Goal: Task Accomplishment & Management: Manage account settings

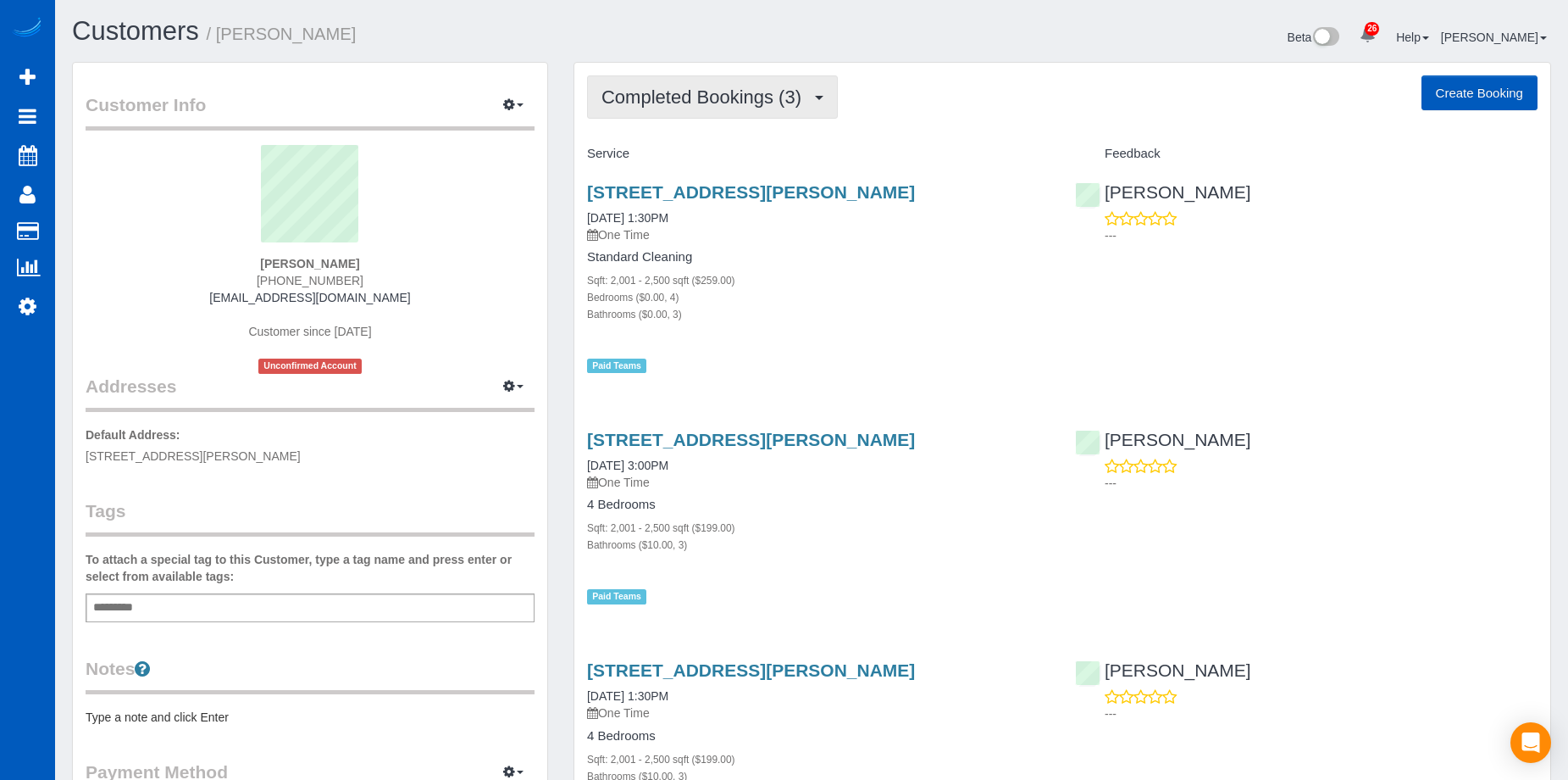
click at [802, 90] on span "Completed Bookings (3)" at bounding box center [706, 97] width 209 height 21
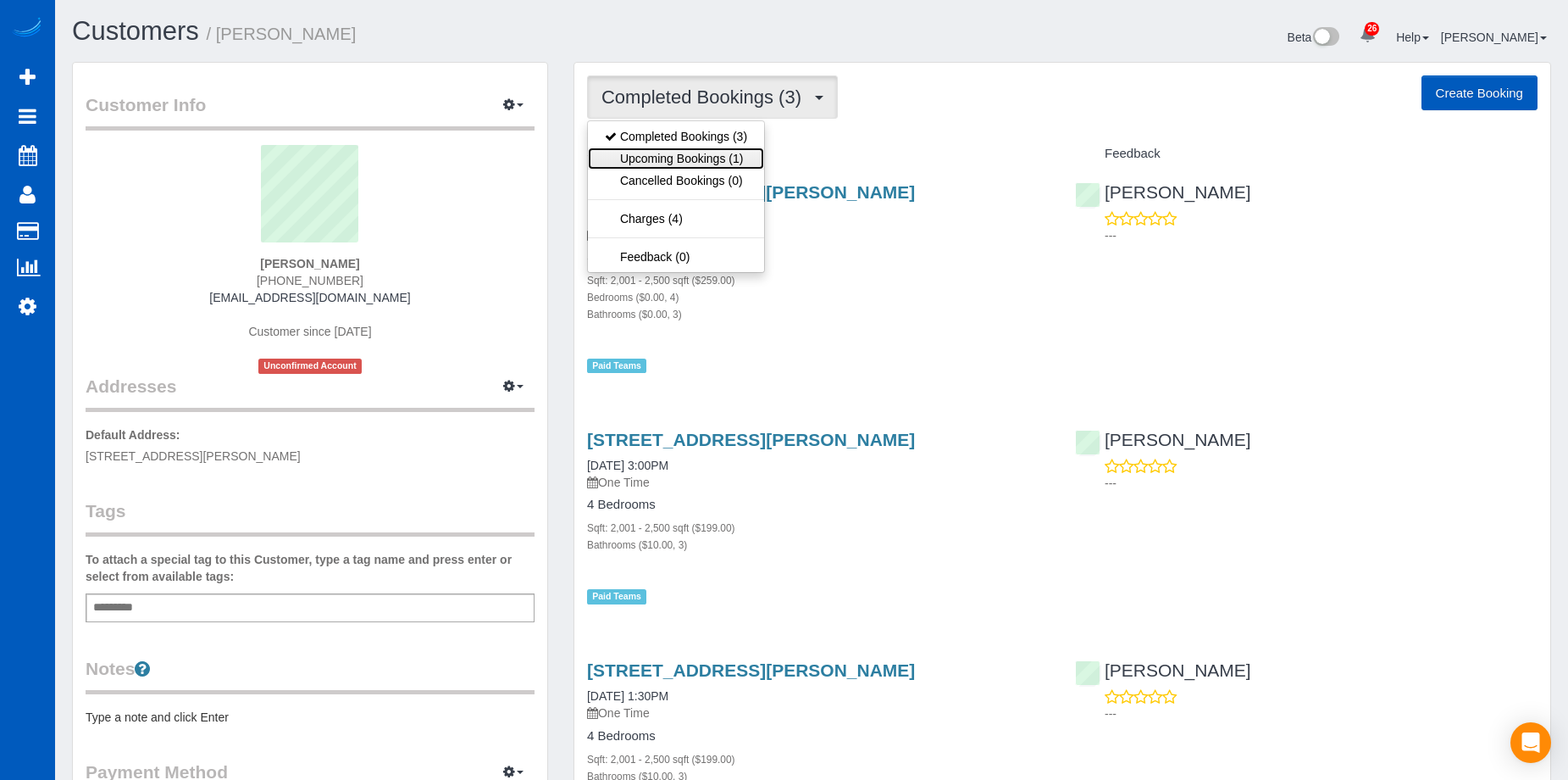
click at [691, 155] on link "Upcoming Bookings (1)" at bounding box center [676, 158] width 176 height 22
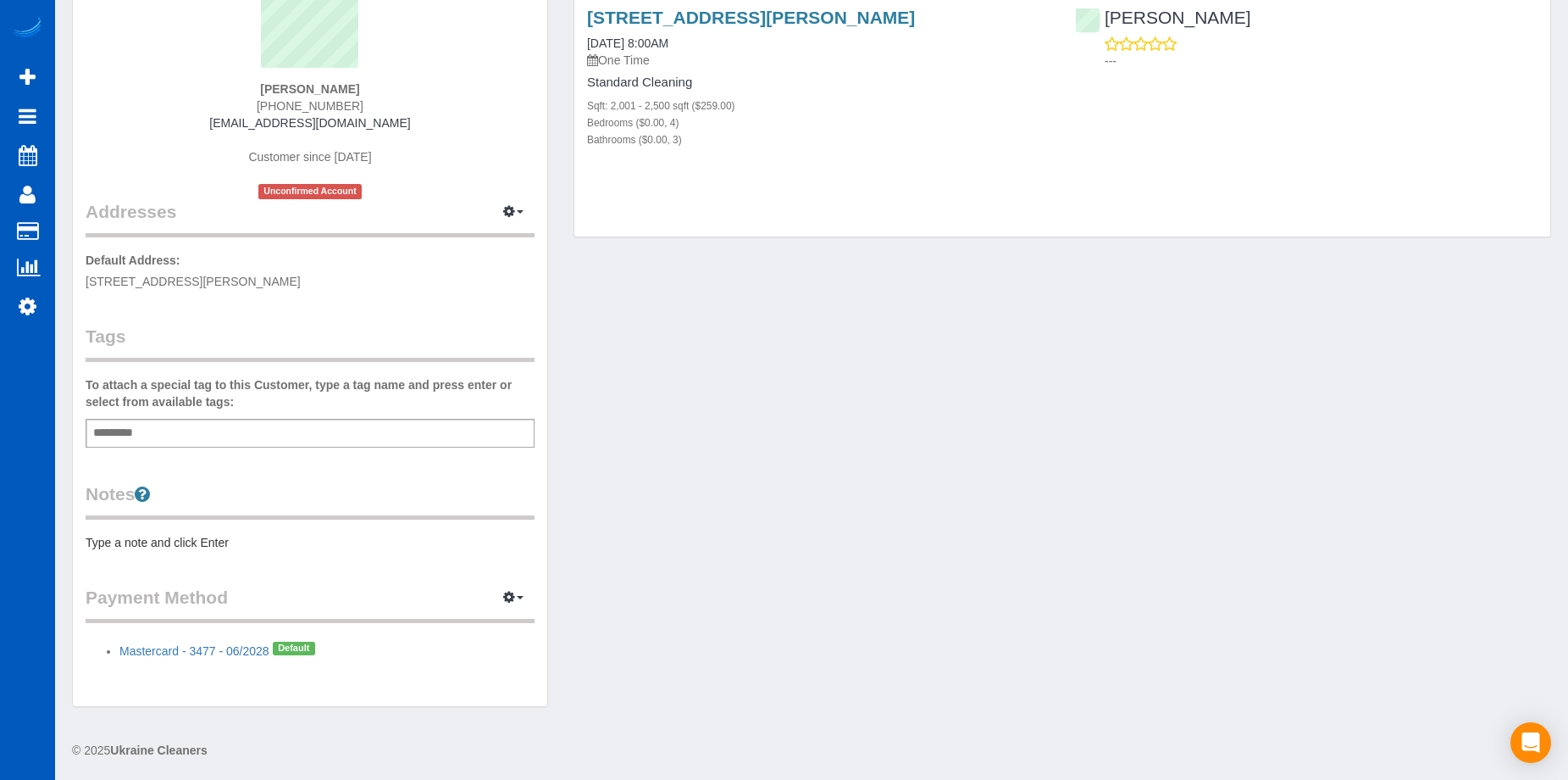
scroll to position [178, 0]
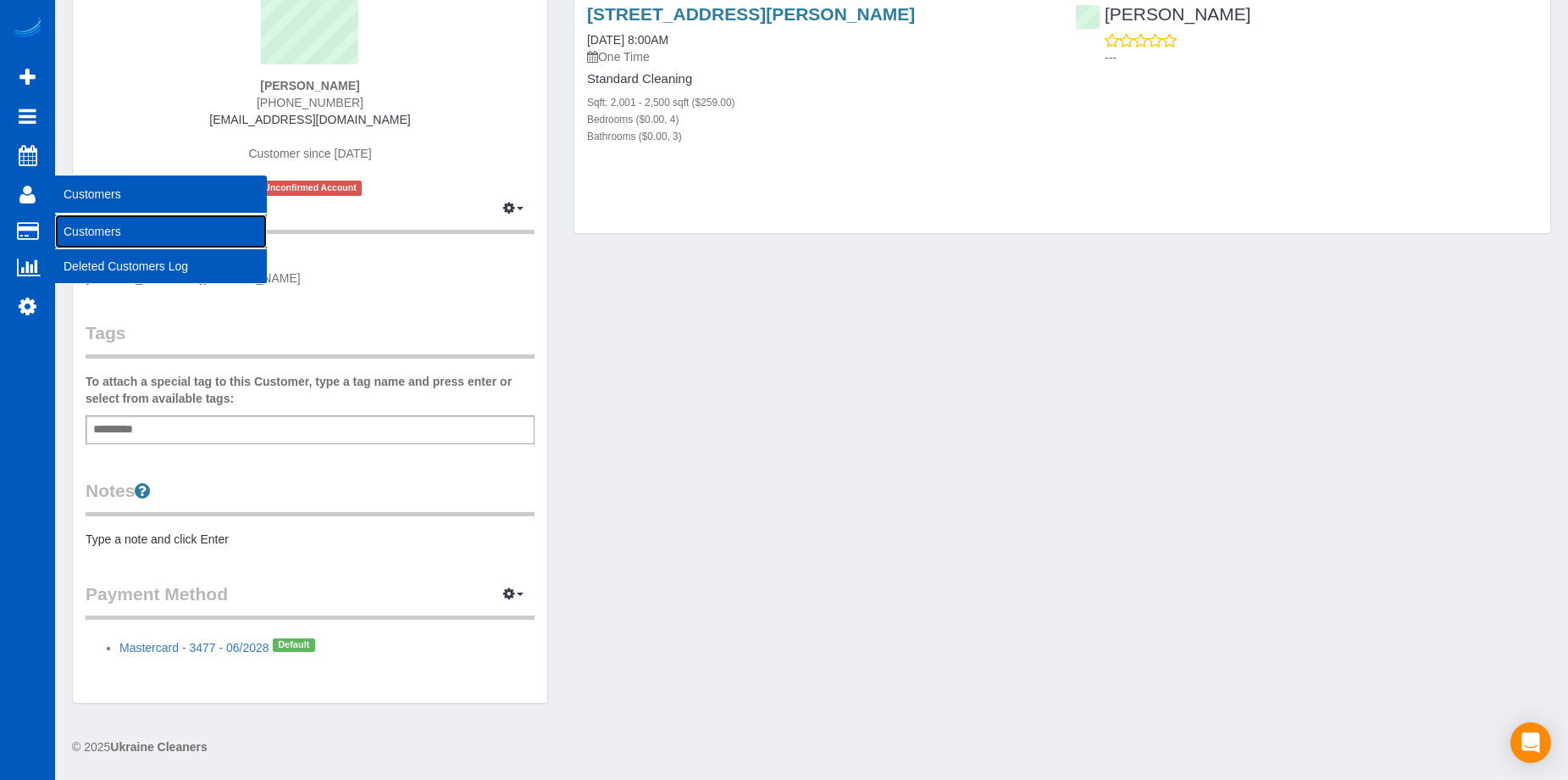
click at [93, 222] on link "Customers" at bounding box center [161, 231] width 211 height 33
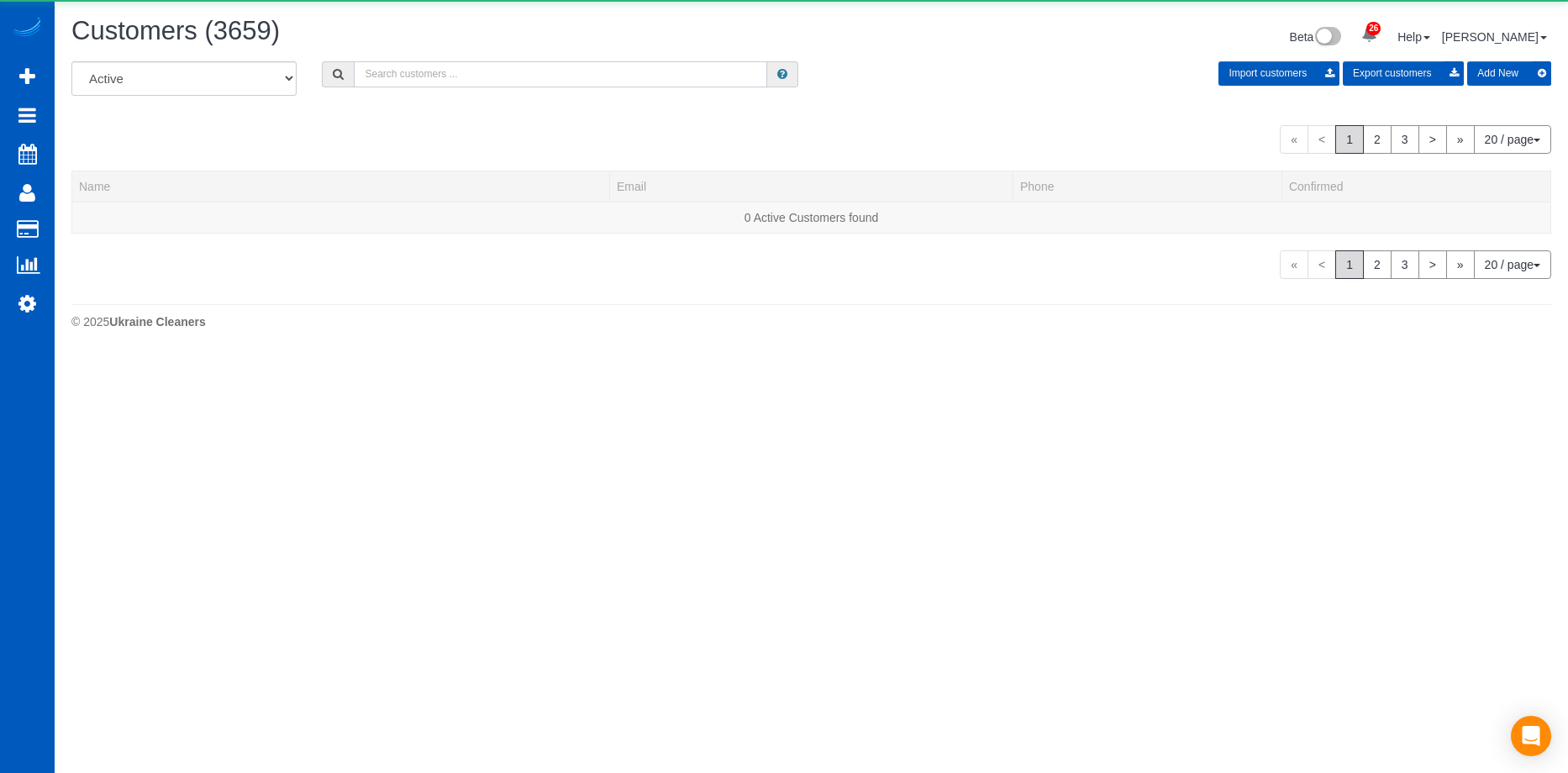
click at [502, 85] on input "text" at bounding box center [561, 74] width 414 height 26
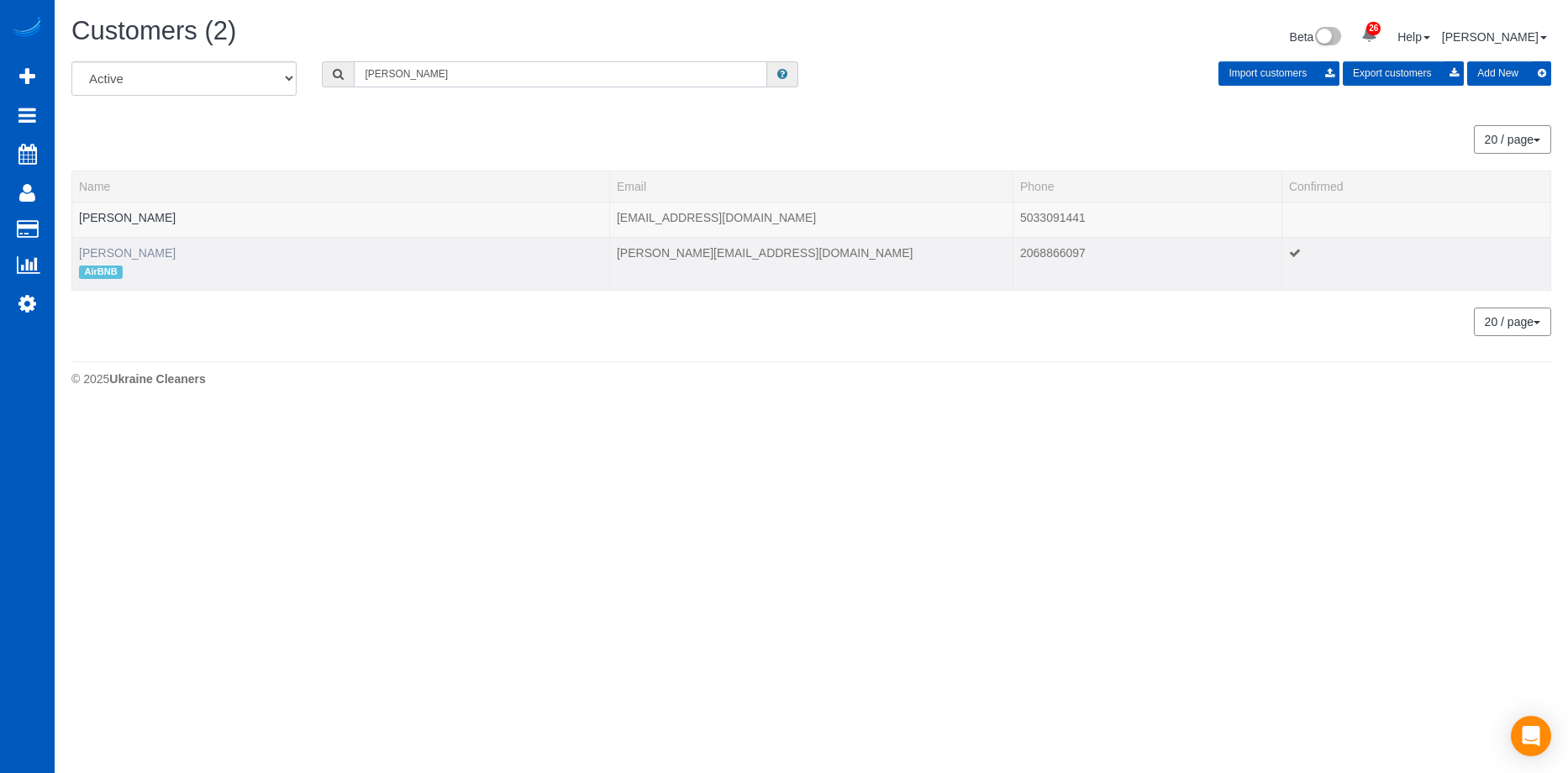
type input "Byron"
click at [100, 248] on link "Byron Fester" at bounding box center [127, 252] width 97 height 13
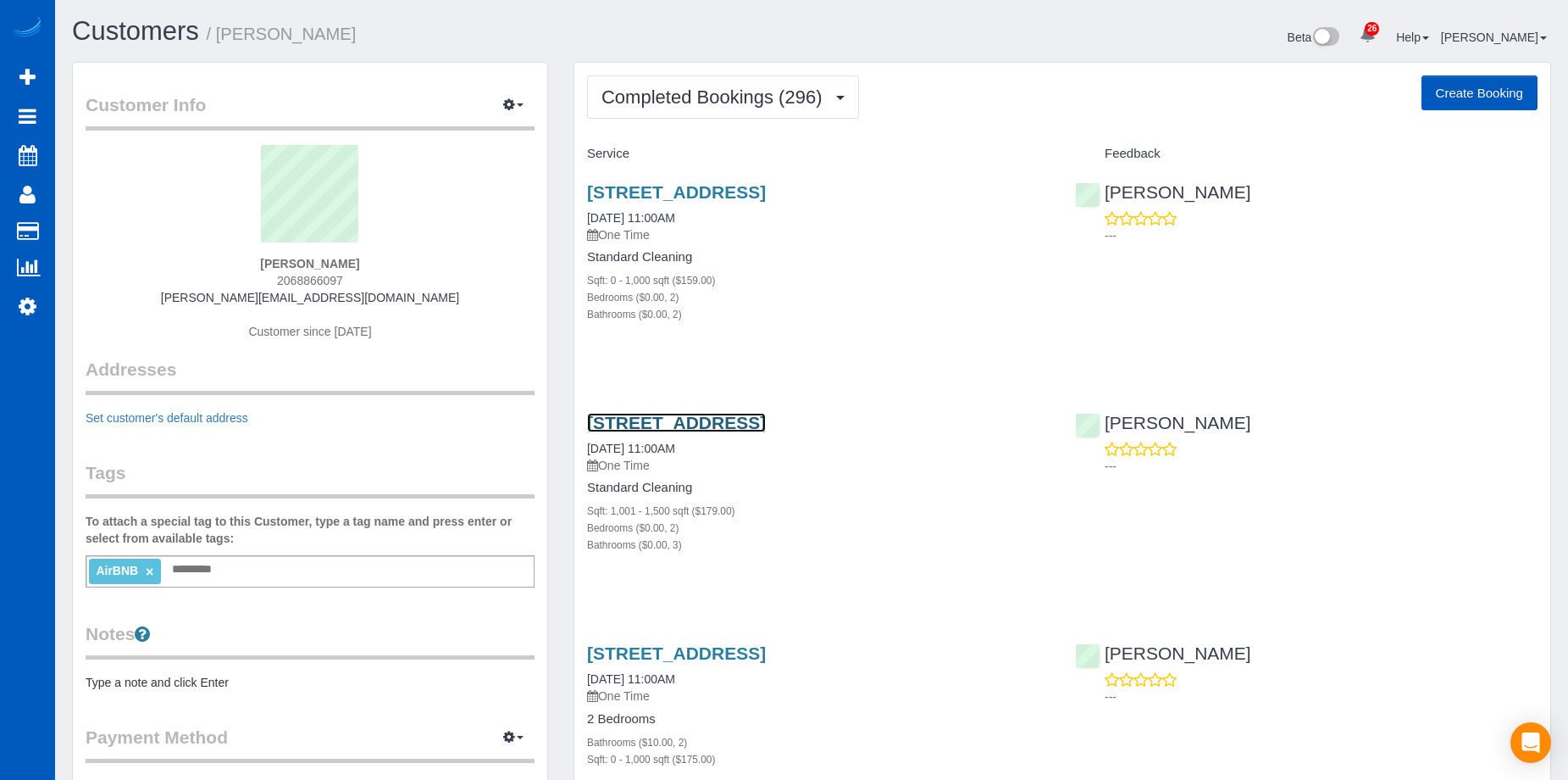
click at [766, 422] on link "3705 Northeast 52nd Street, Seattle, WA 98105" at bounding box center [676, 422] width 179 height 19
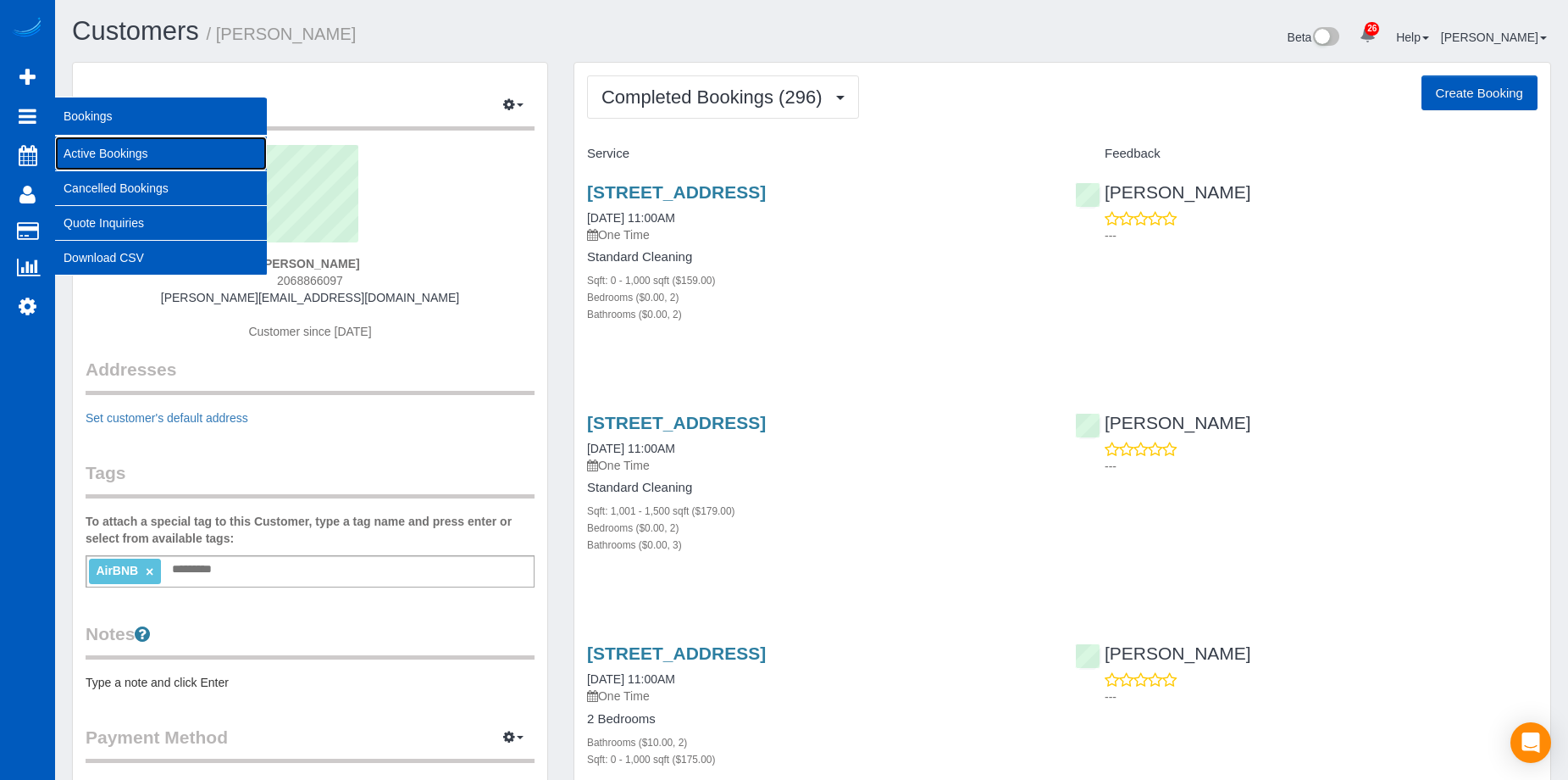
click at [77, 146] on link "Active Bookings" at bounding box center [161, 153] width 211 height 33
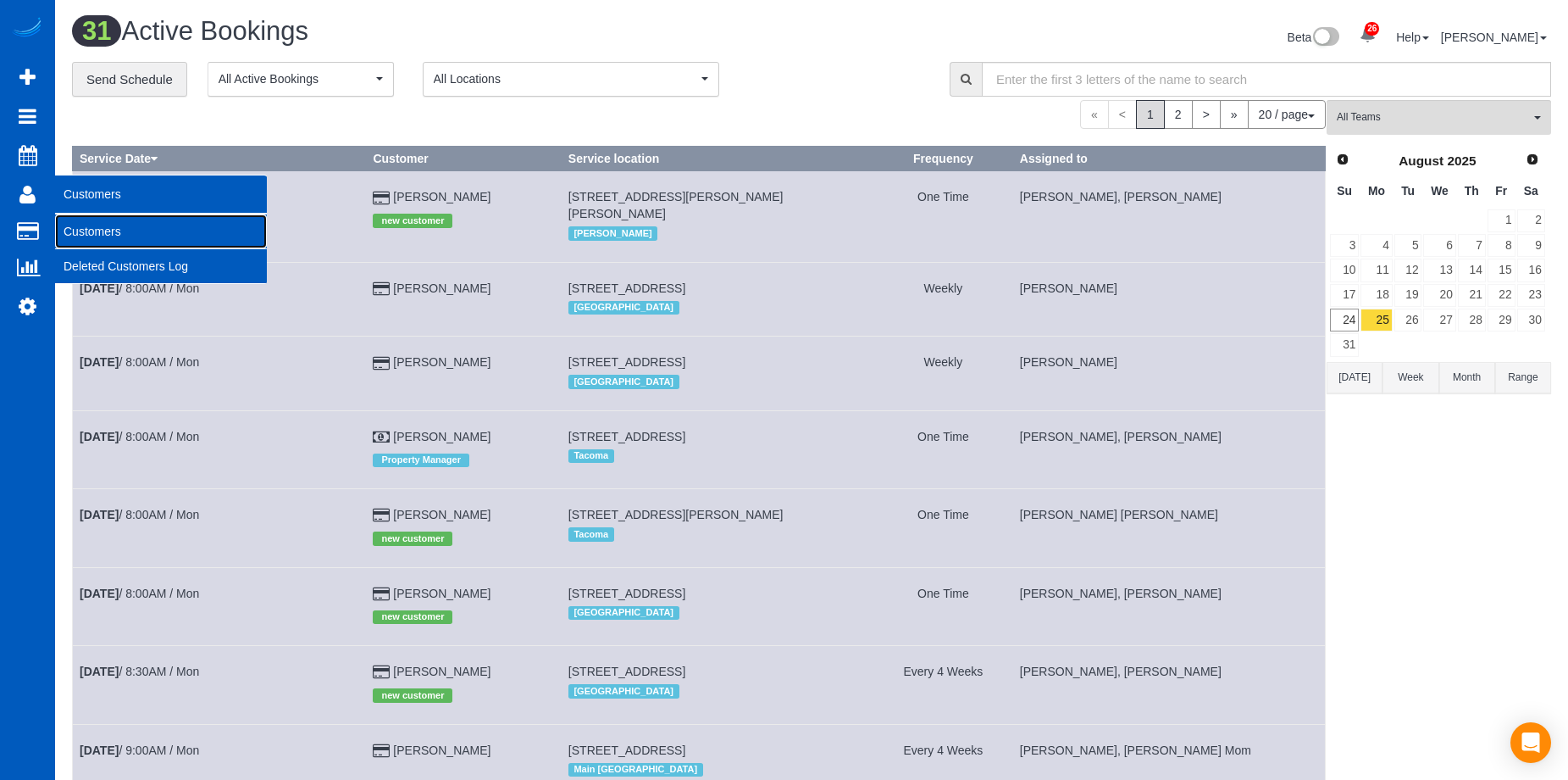
click at [77, 229] on link "Customers" at bounding box center [161, 231] width 211 height 33
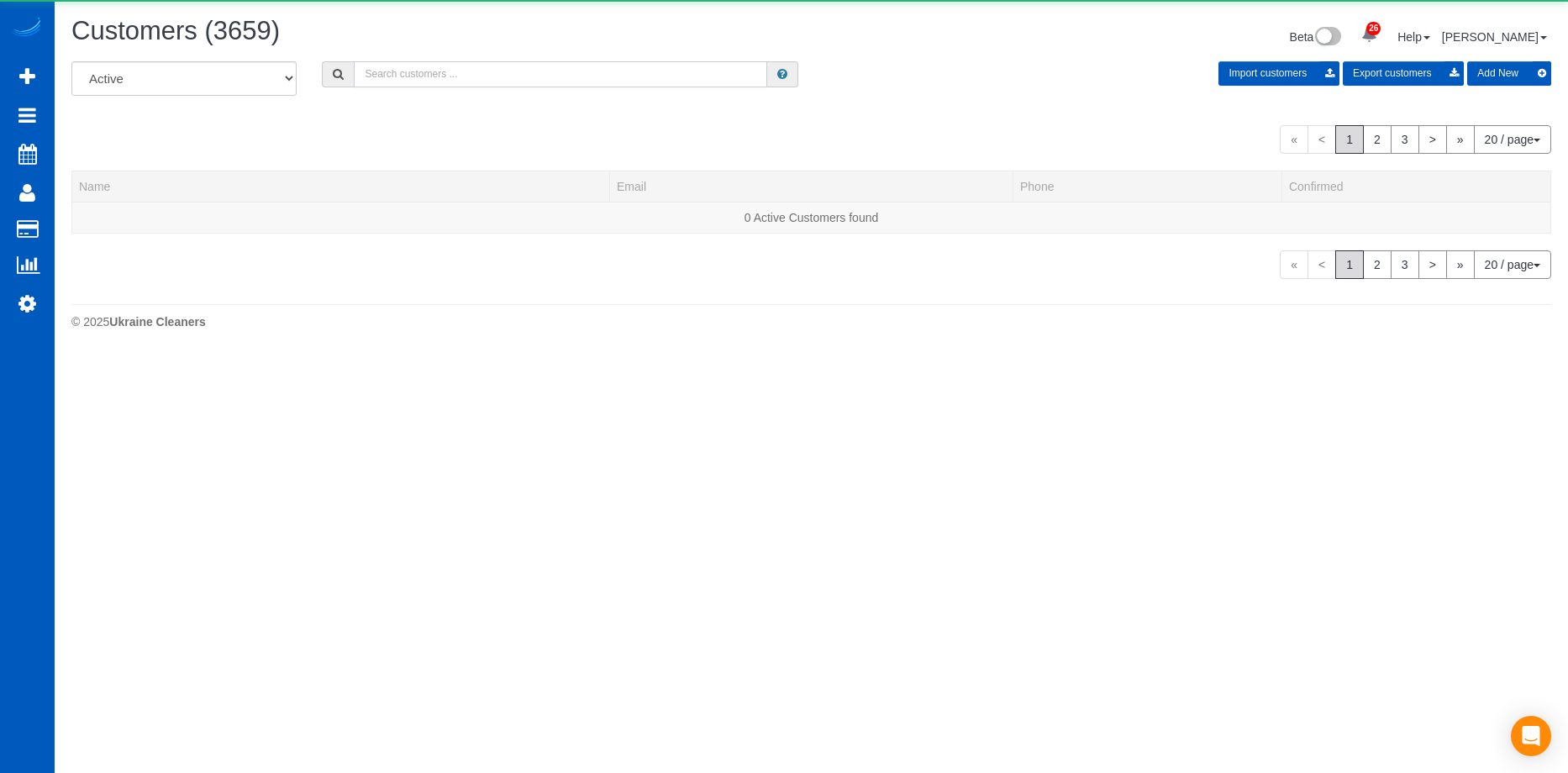
click at [431, 83] on input "text" at bounding box center [561, 74] width 414 height 26
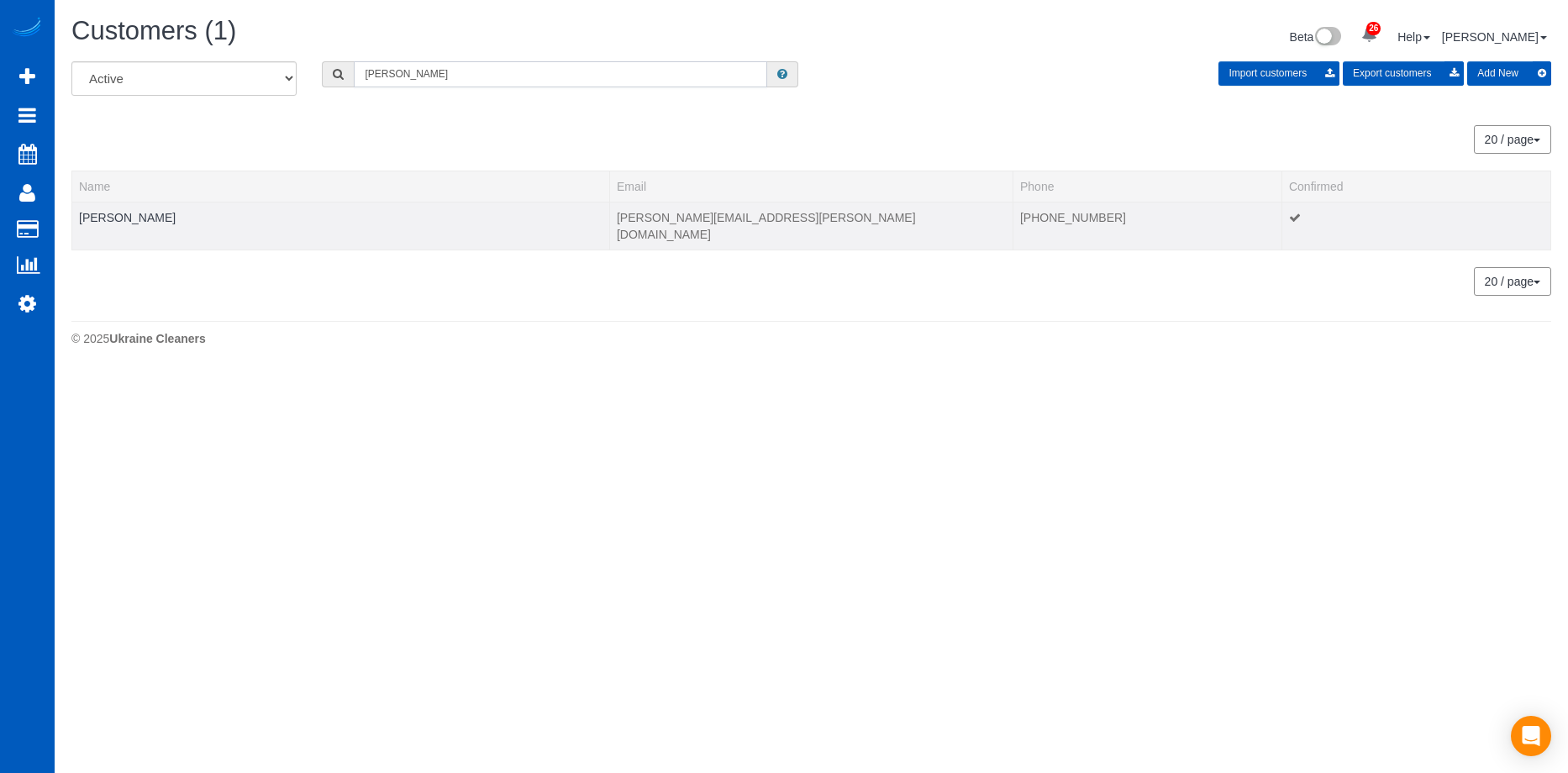
type input "Nathan Allen"
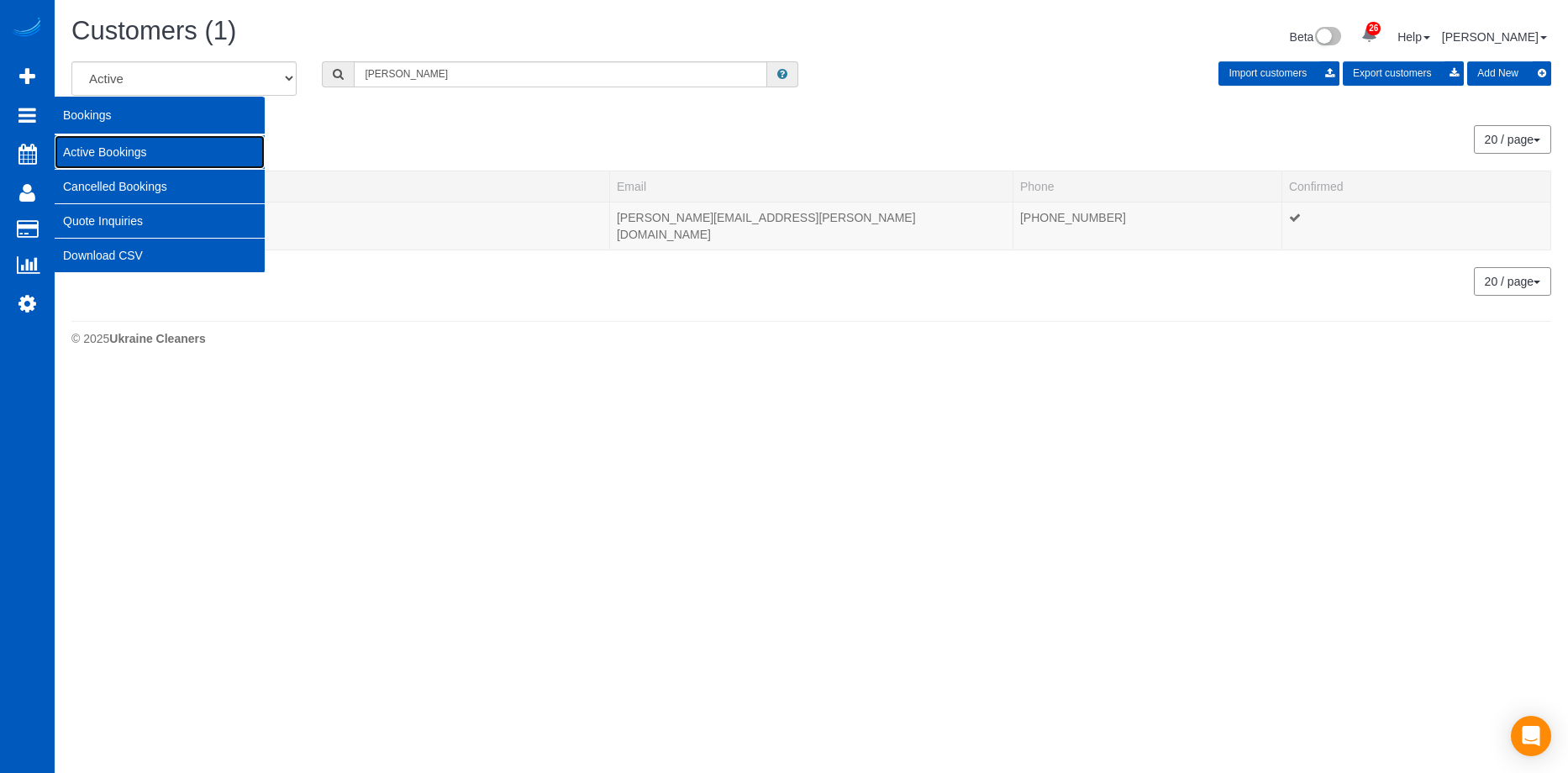
click at [72, 150] on link "Active Bookings" at bounding box center [159, 152] width 210 height 33
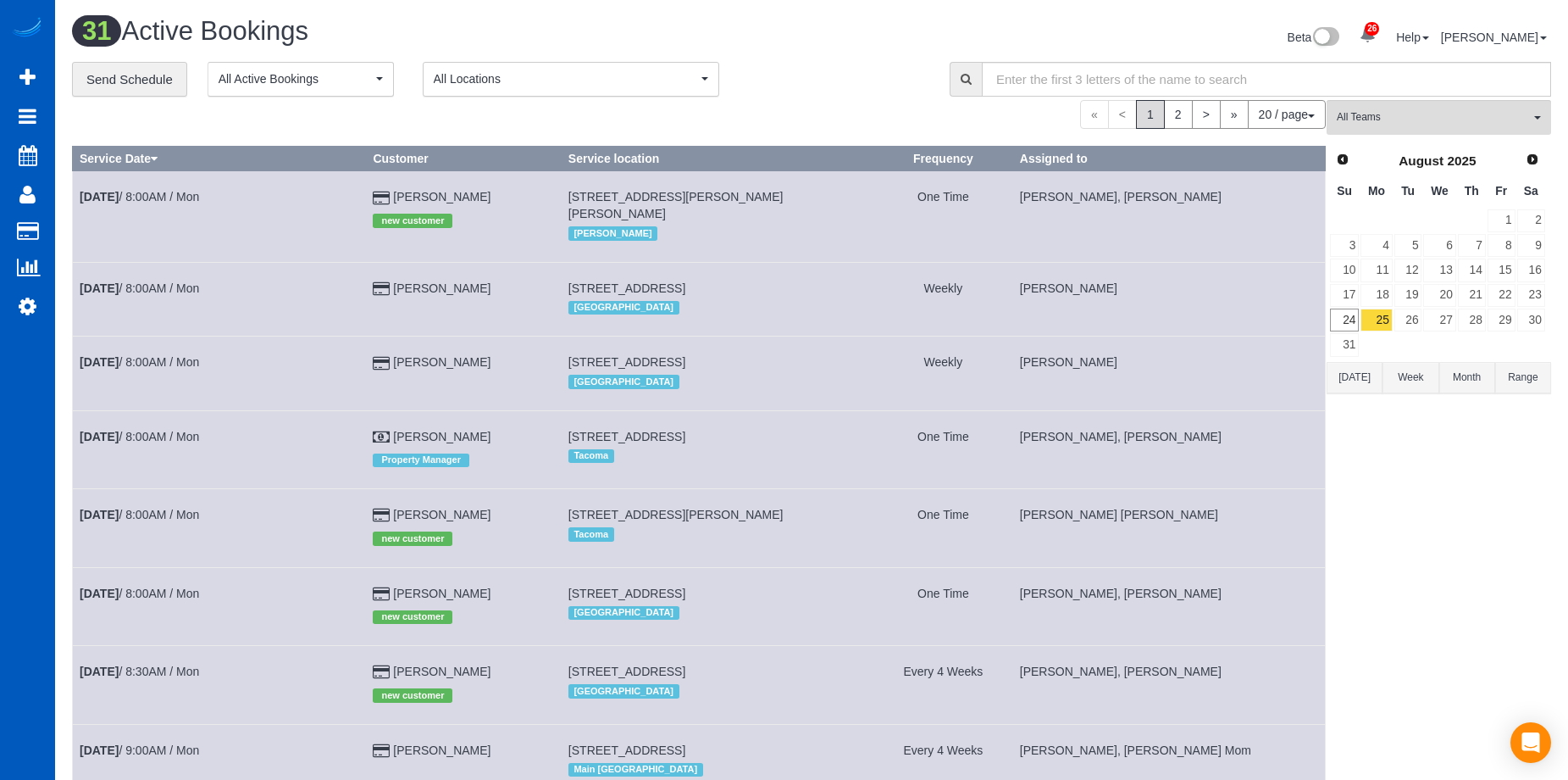
click at [1514, 373] on button "Range" at bounding box center [1523, 377] width 55 height 32
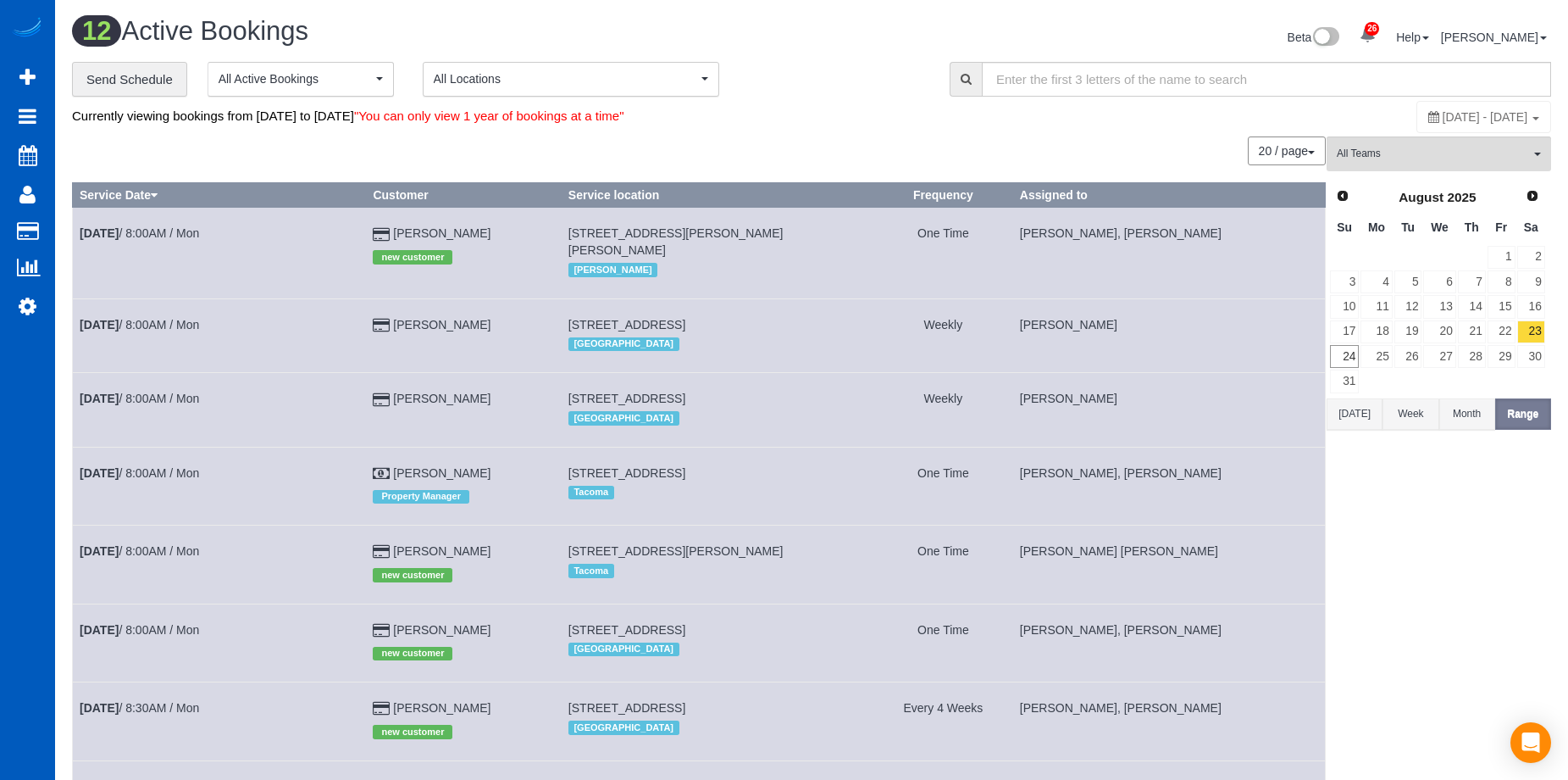
click at [1492, 111] on span "August 23, 2025 - August 23, 2025" at bounding box center [1485, 117] width 85 height 13
type input "**********"
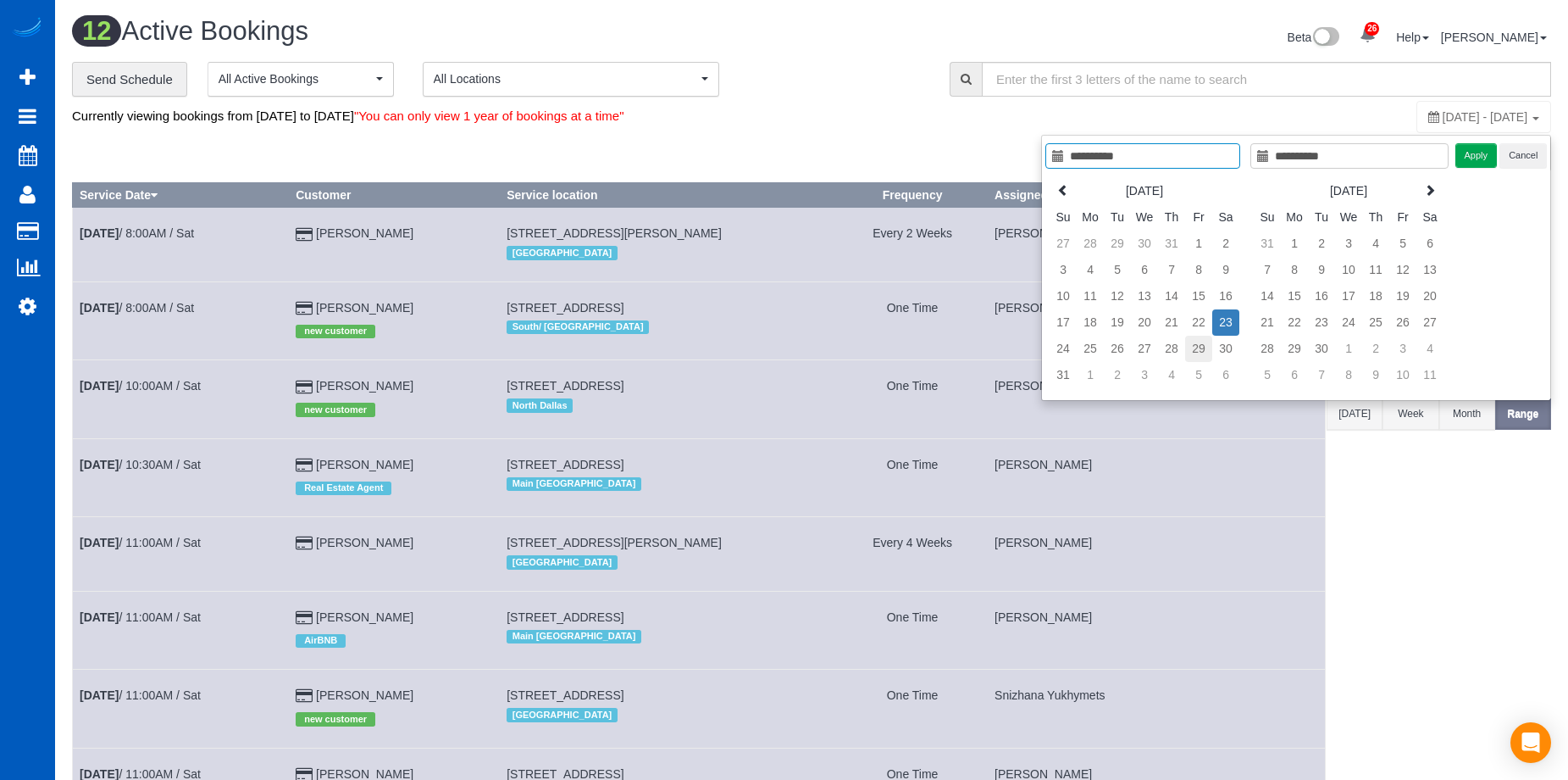
type input "**********"
click at [1193, 345] on td "29" at bounding box center [1199, 348] width 27 height 26
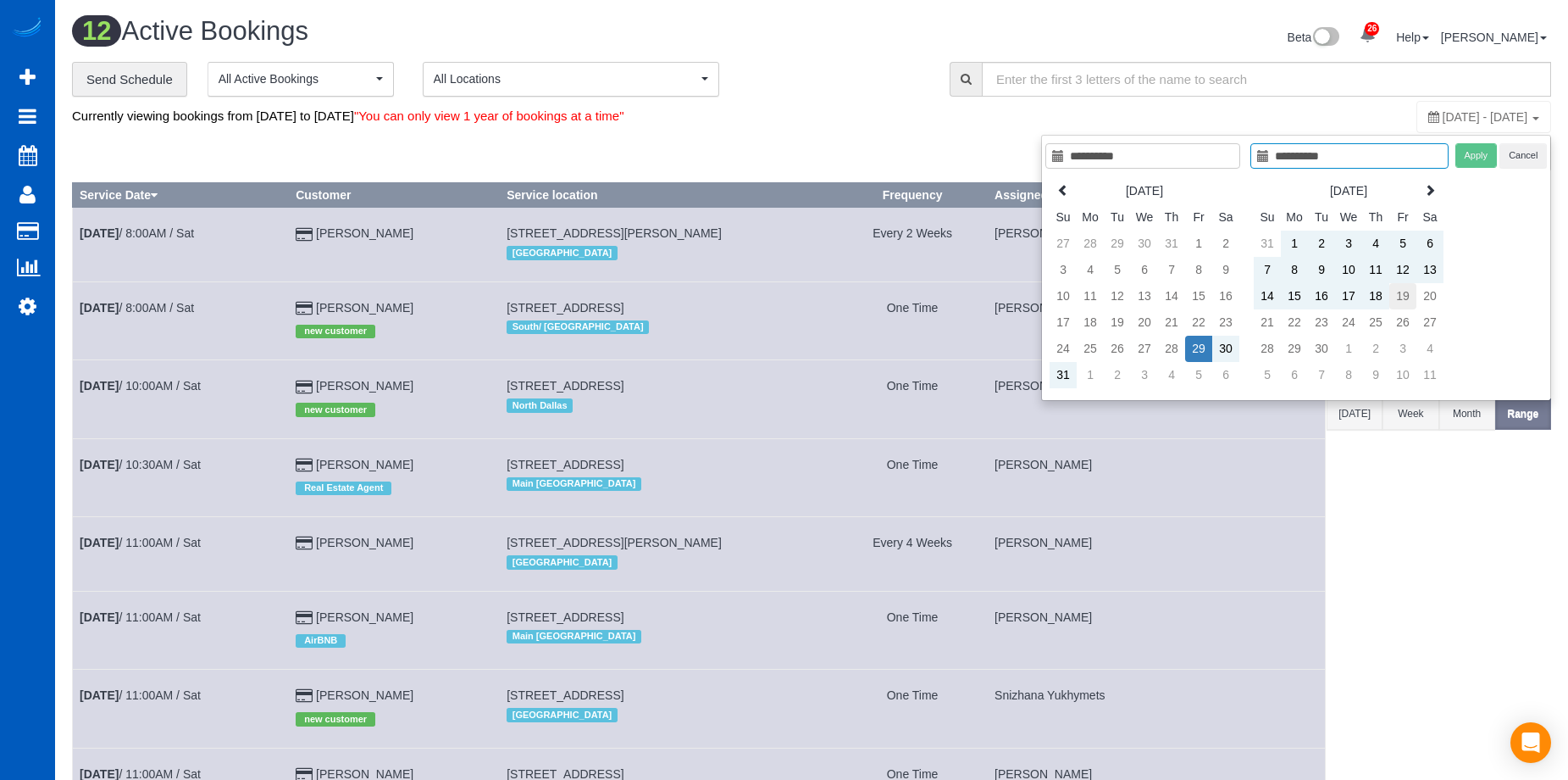
type input "**********"
click at [1407, 301] on td "19" at bounding box center [1402, 296] width 27 height 26
type input "**********"
click at [1485, 160] on button "Apply" at bounding box center [1476, 156] width 42 height 25
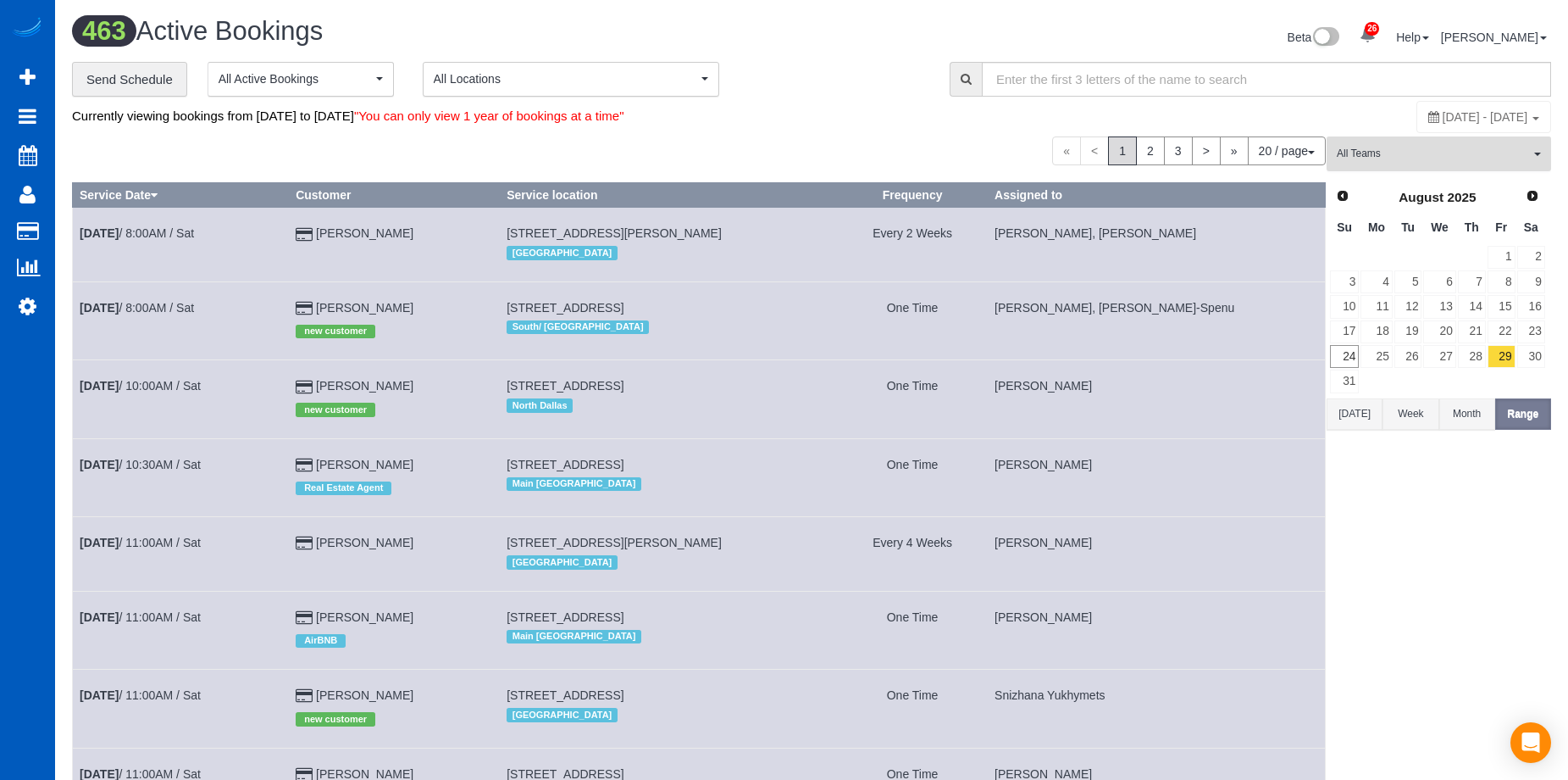
click at [1450, 160] on span "All Teams" at bounding box center [1434, 153] width 193 height 14
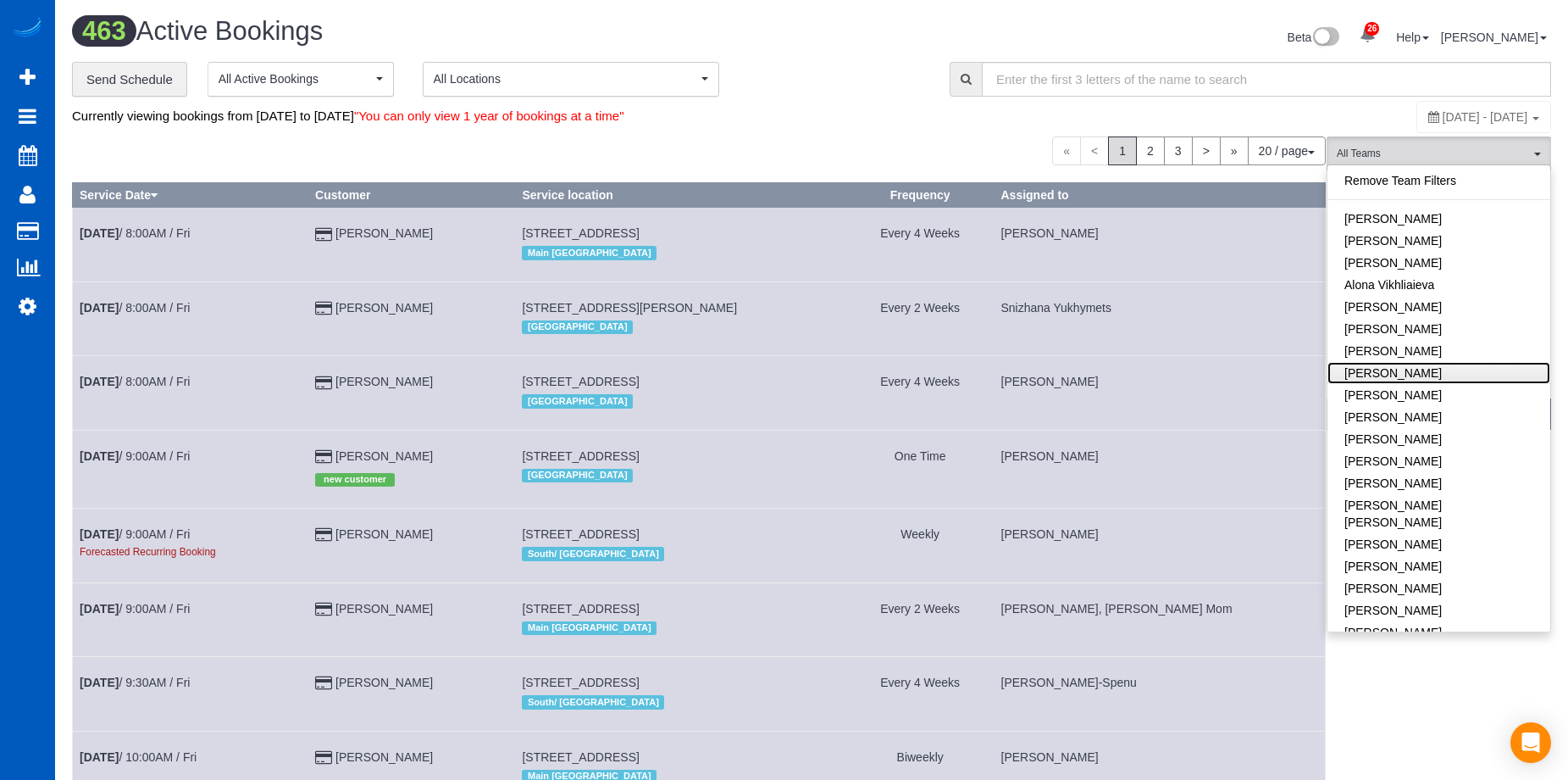
click at [1455, 379] on link "[PERSON_NAME]" at bounding box center [1439, 372] width 223 height 22
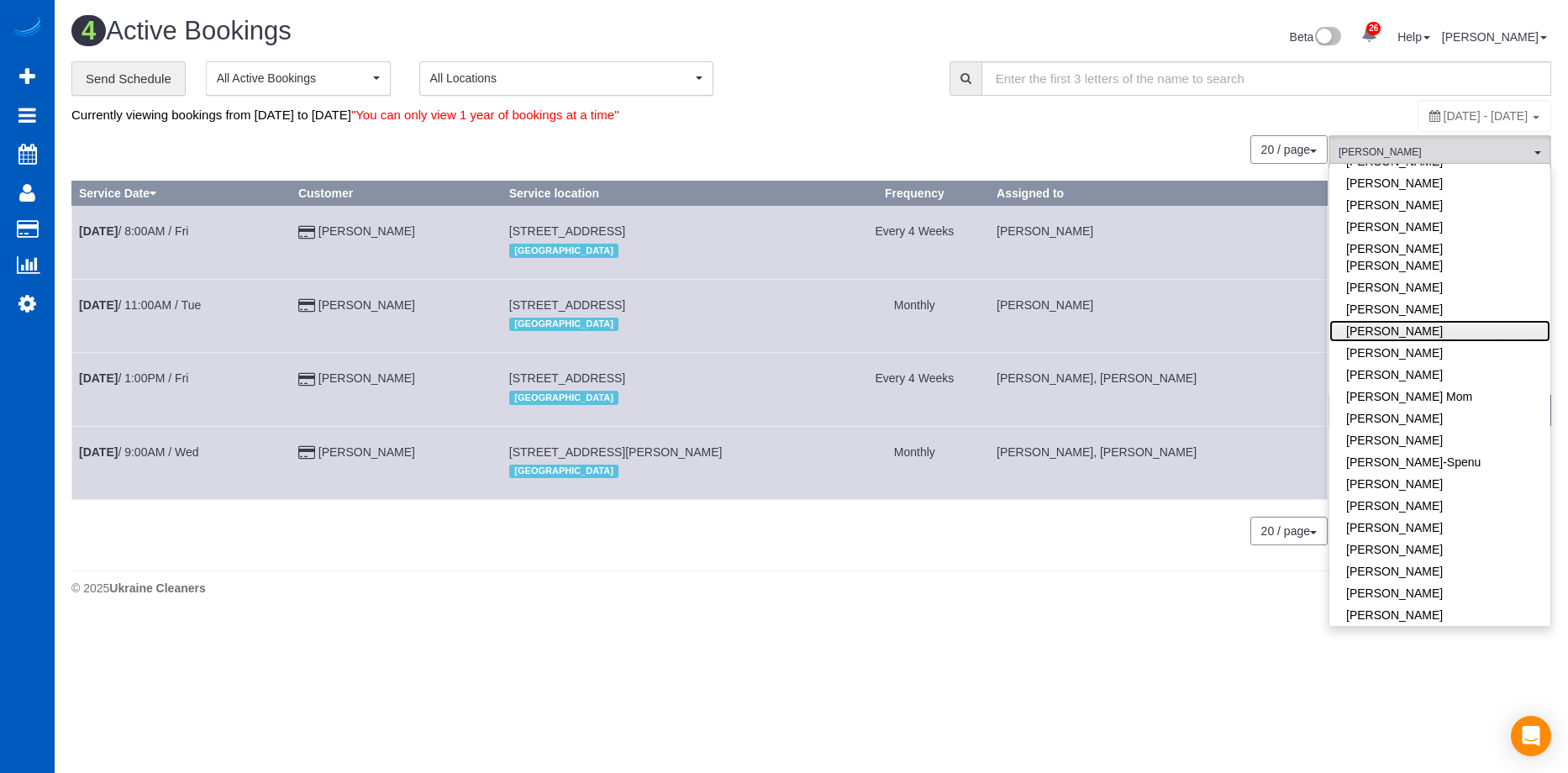
click at [1464, 320] on link "[PERSON_NAME]" at bounding box center [1439, 330] width 221 height 22
click at [886, 48] on div "Beta 26 Your Notifications You have 0 alerts × You have 3 to charge for 08/20/2…" at bounding box center [1189, 39] width 753 height 45
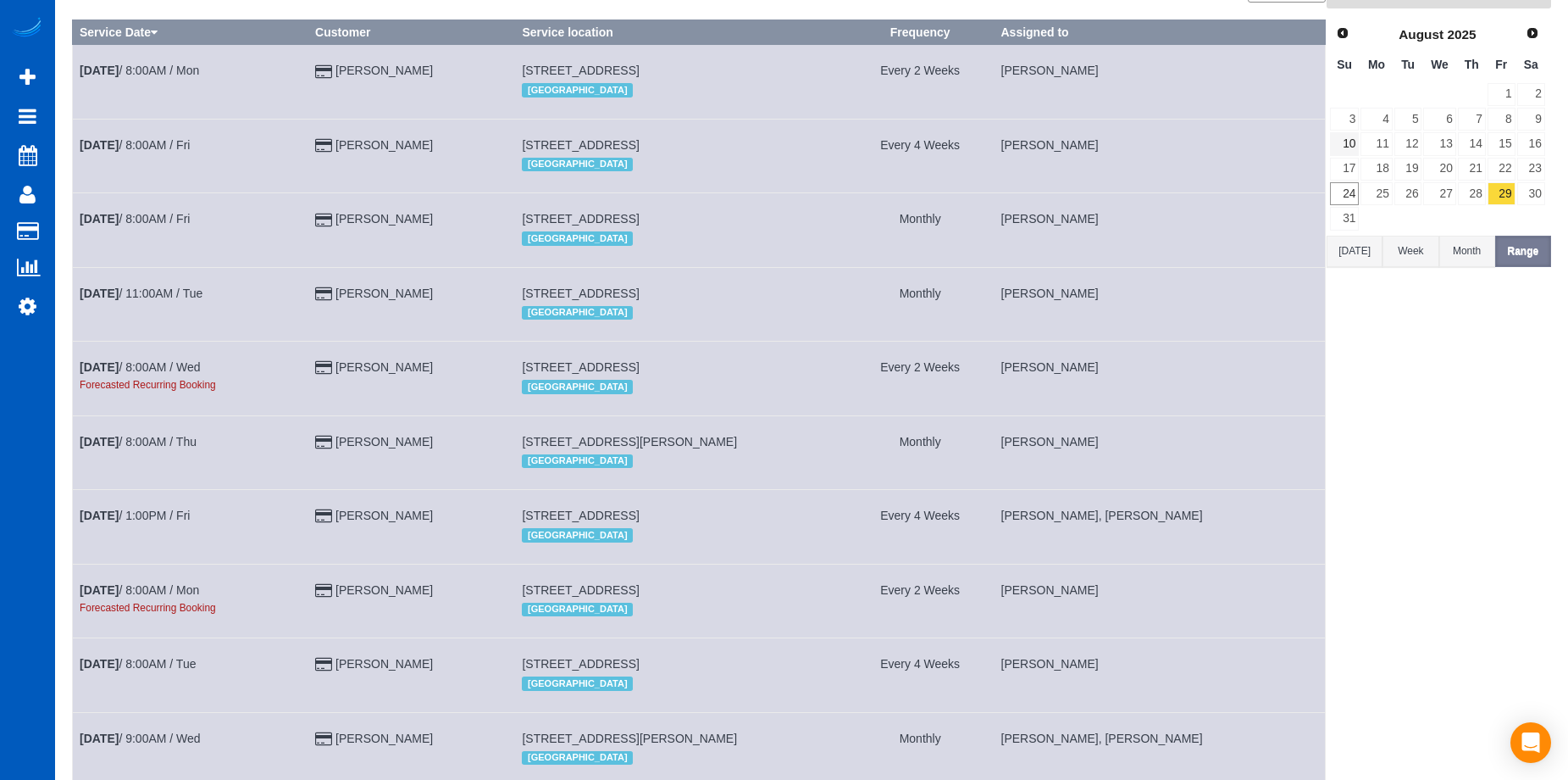
scroll to position [0, 0]
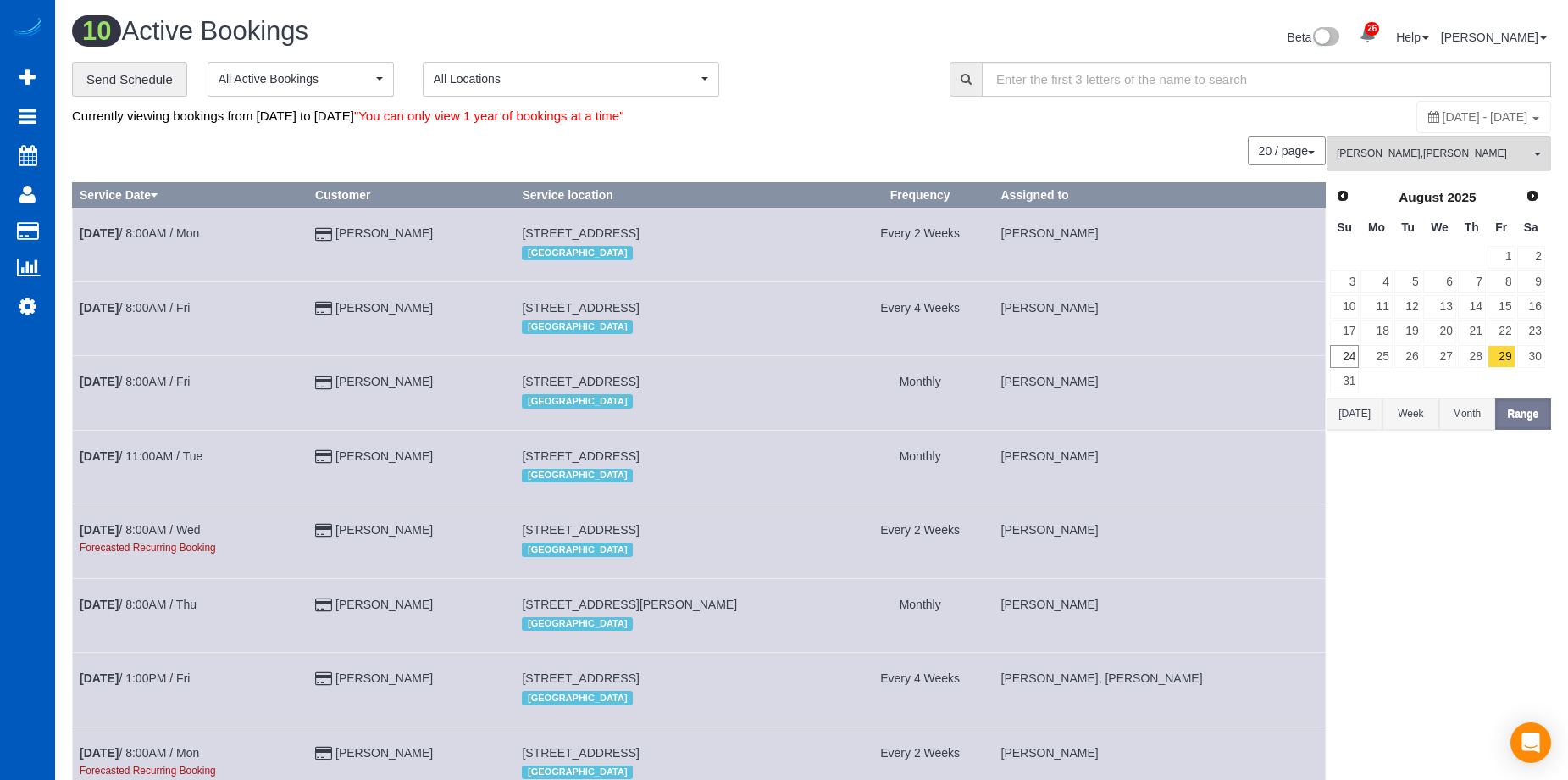
click at [1352, 414] on button "Today" at bounding box center [1355, 413] width 55 height 32
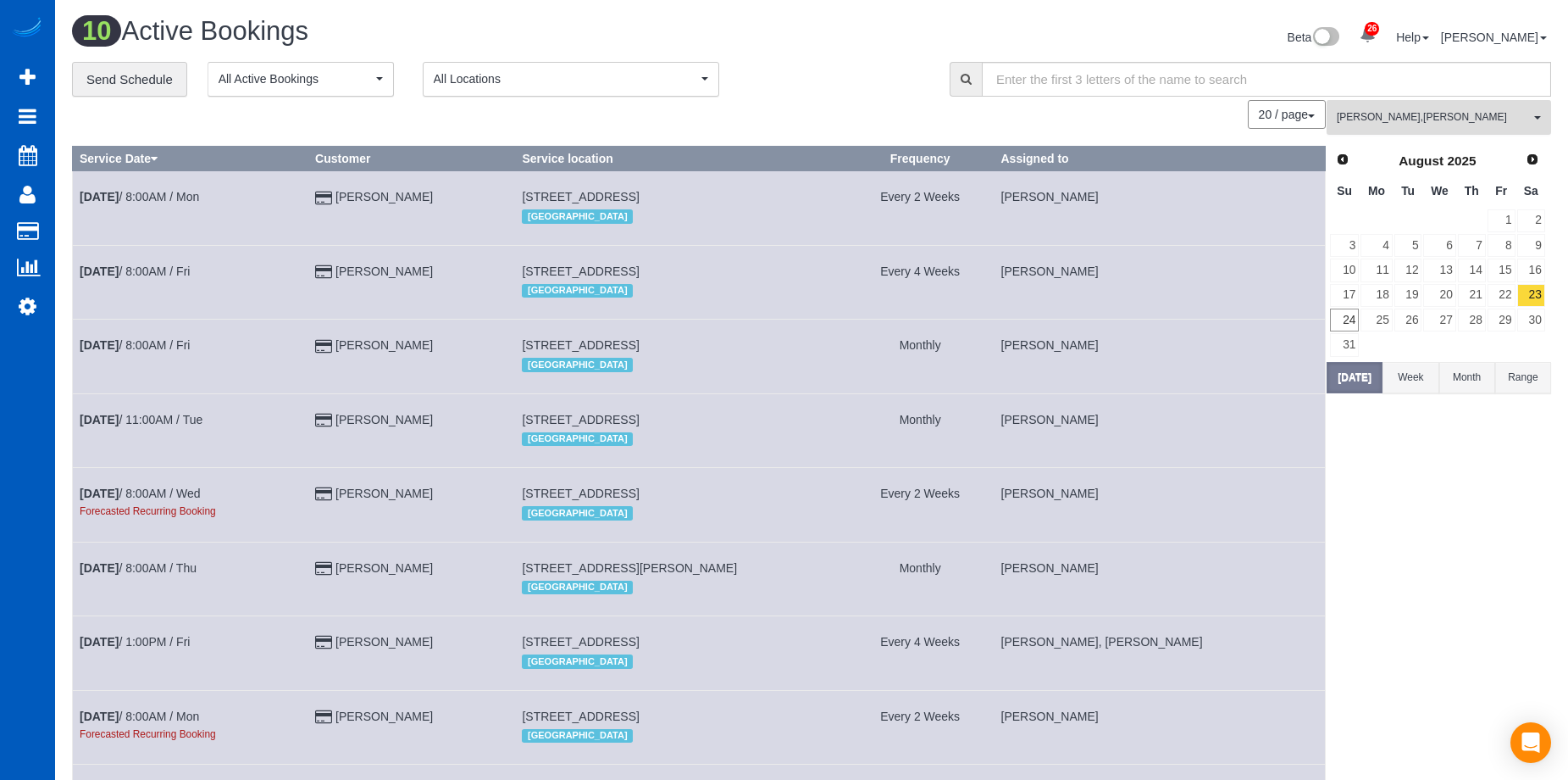
click at [1444, 113] on span "Anna Manuilo , Evelina Manuilo" at bounding box center [1434, 117] width 193 height 14
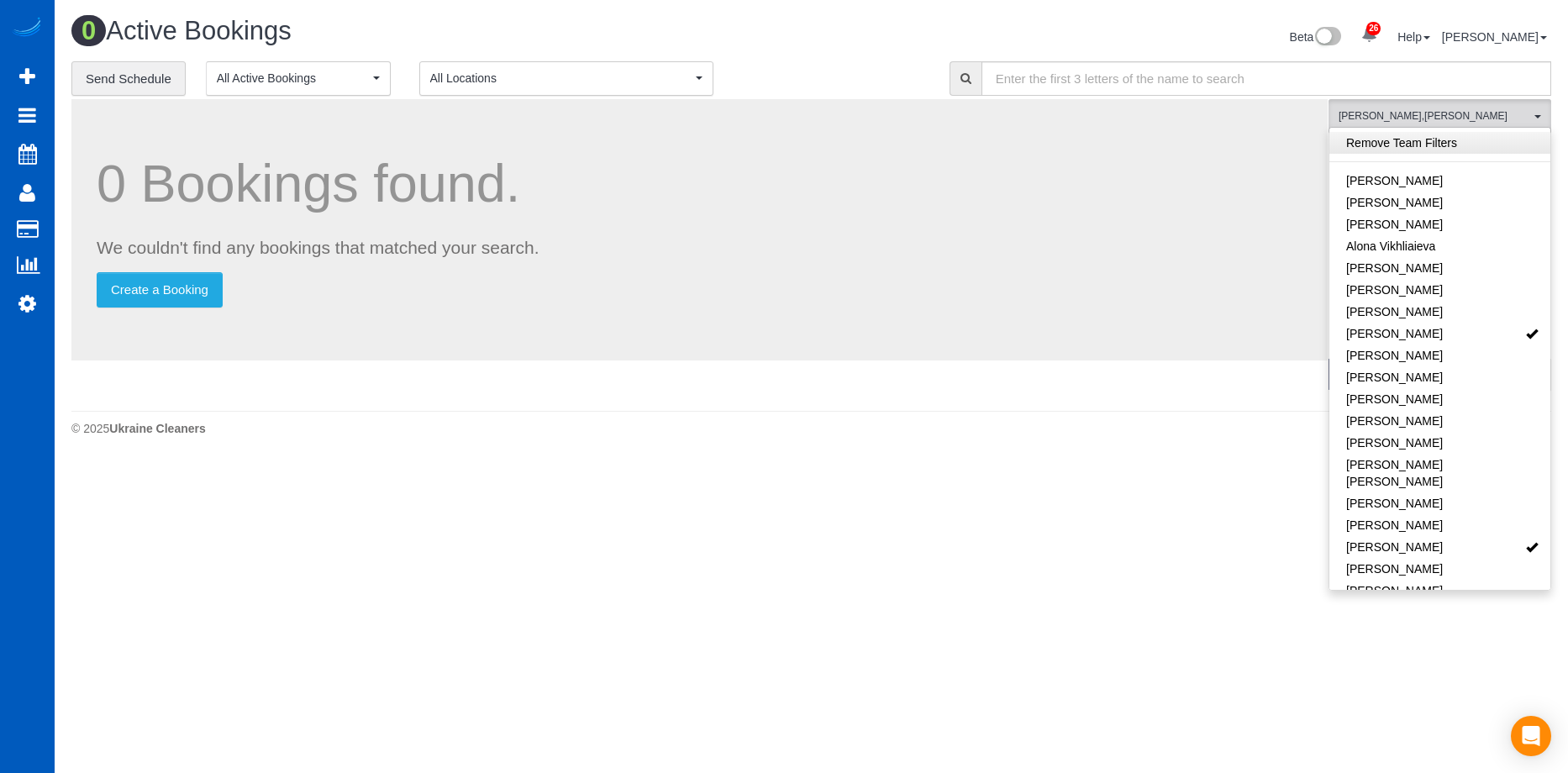
click at [1448, 136] on link "Remove Team Filters" at bounding box center [1439, 142] width 221 height 22
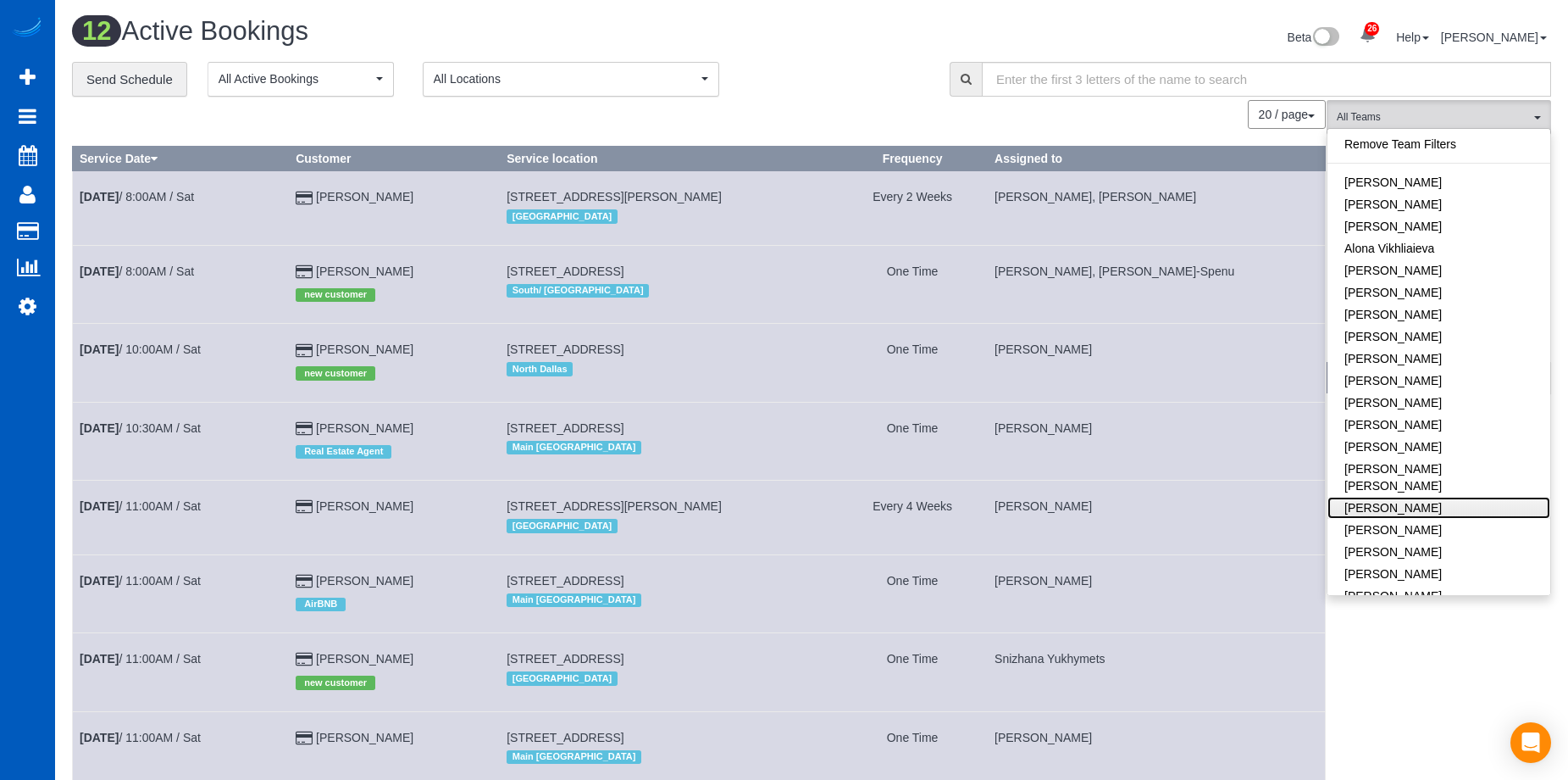
click at [1425, 497] on link "[PERSON_NAME]" at bounding box center [1439, 507] width 223 height 22
click at [830, 62] on div "**********" at bounding box center [497, 79] width 852 height 35
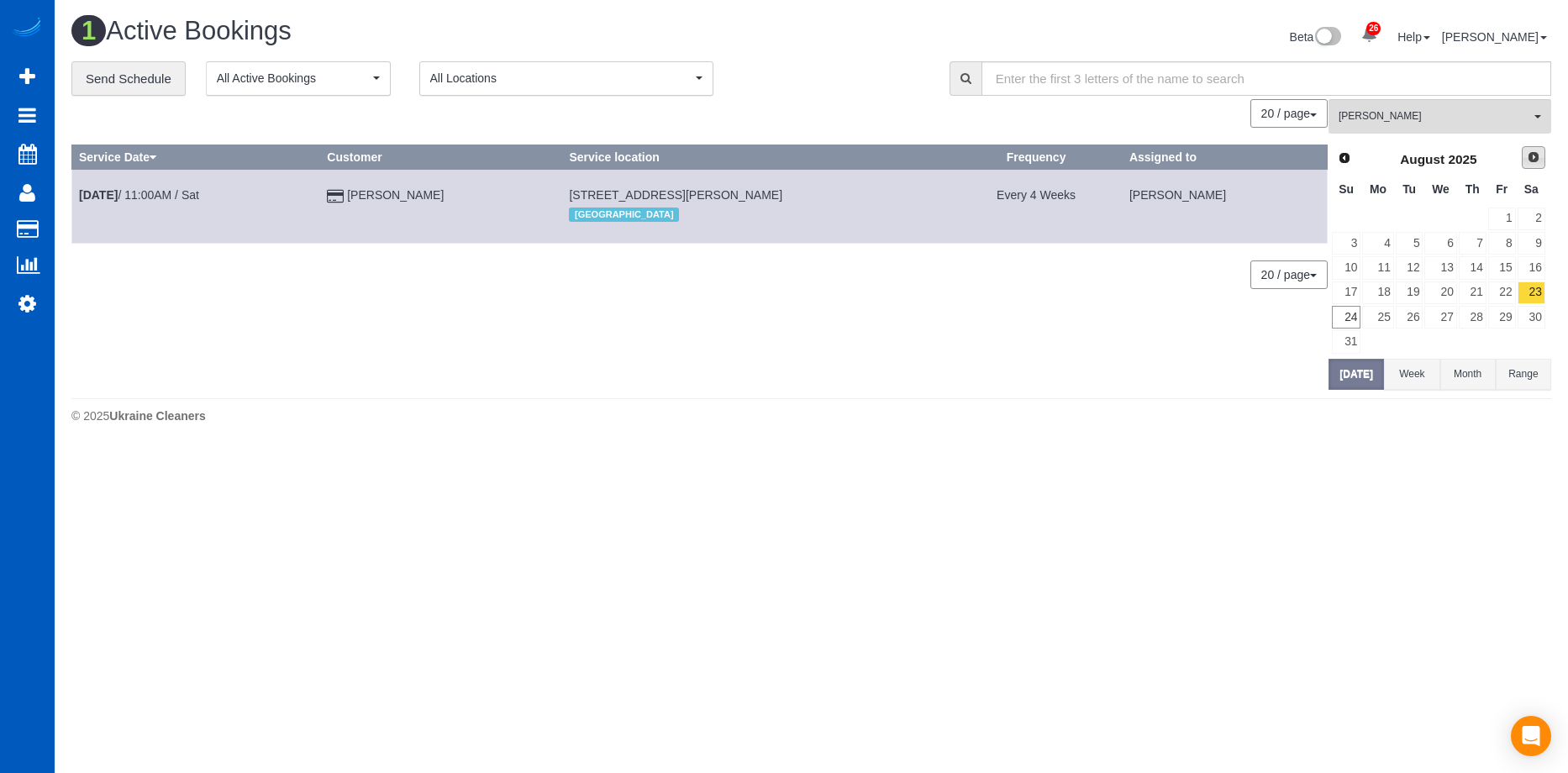
click at [1528, 158] on span "Next" at bounding box center [1533, 157] width 13 height 13
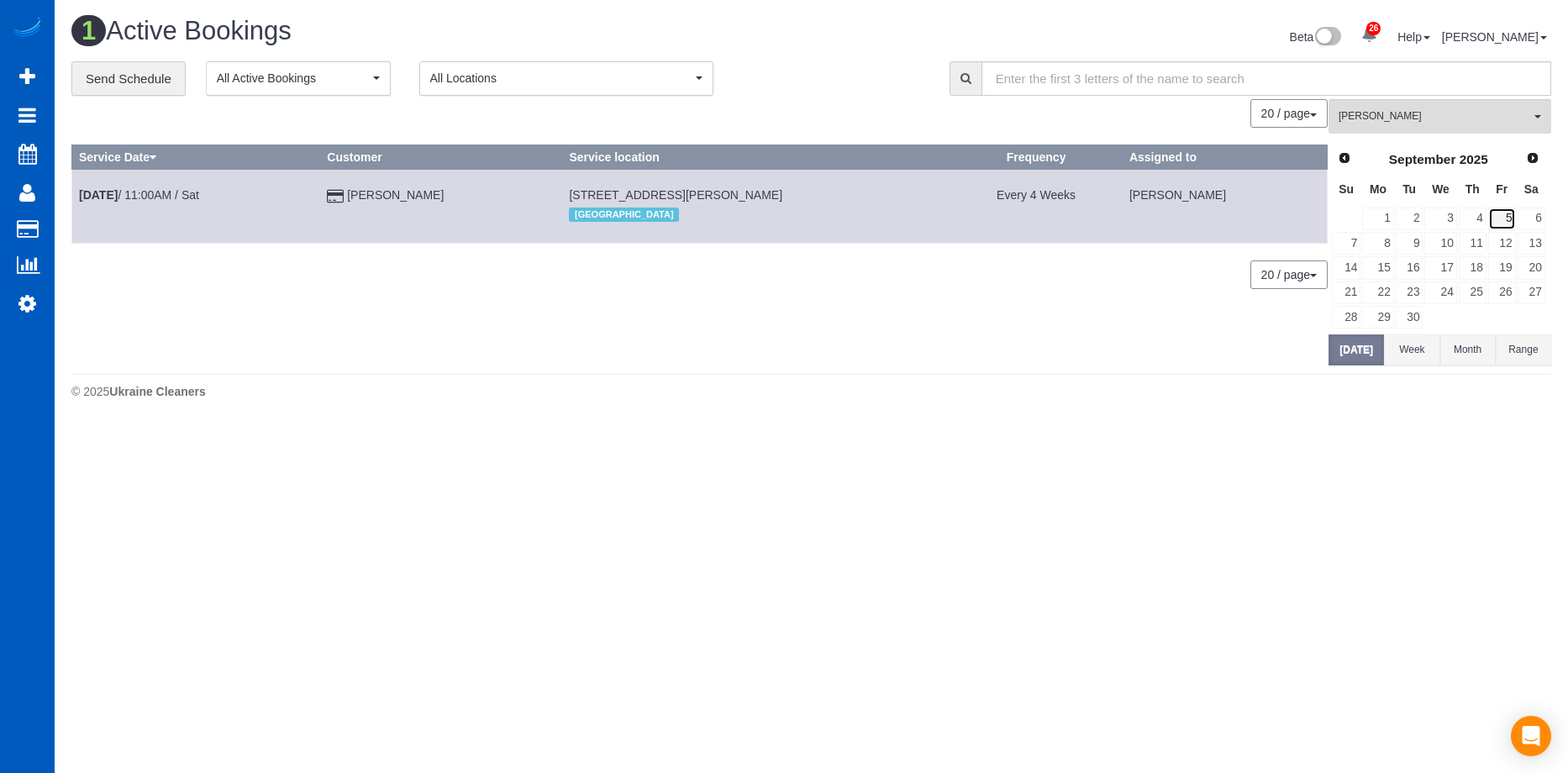
click at [1502, 217] on link "5" at bounding box center [1501, 219] width 28 height 23
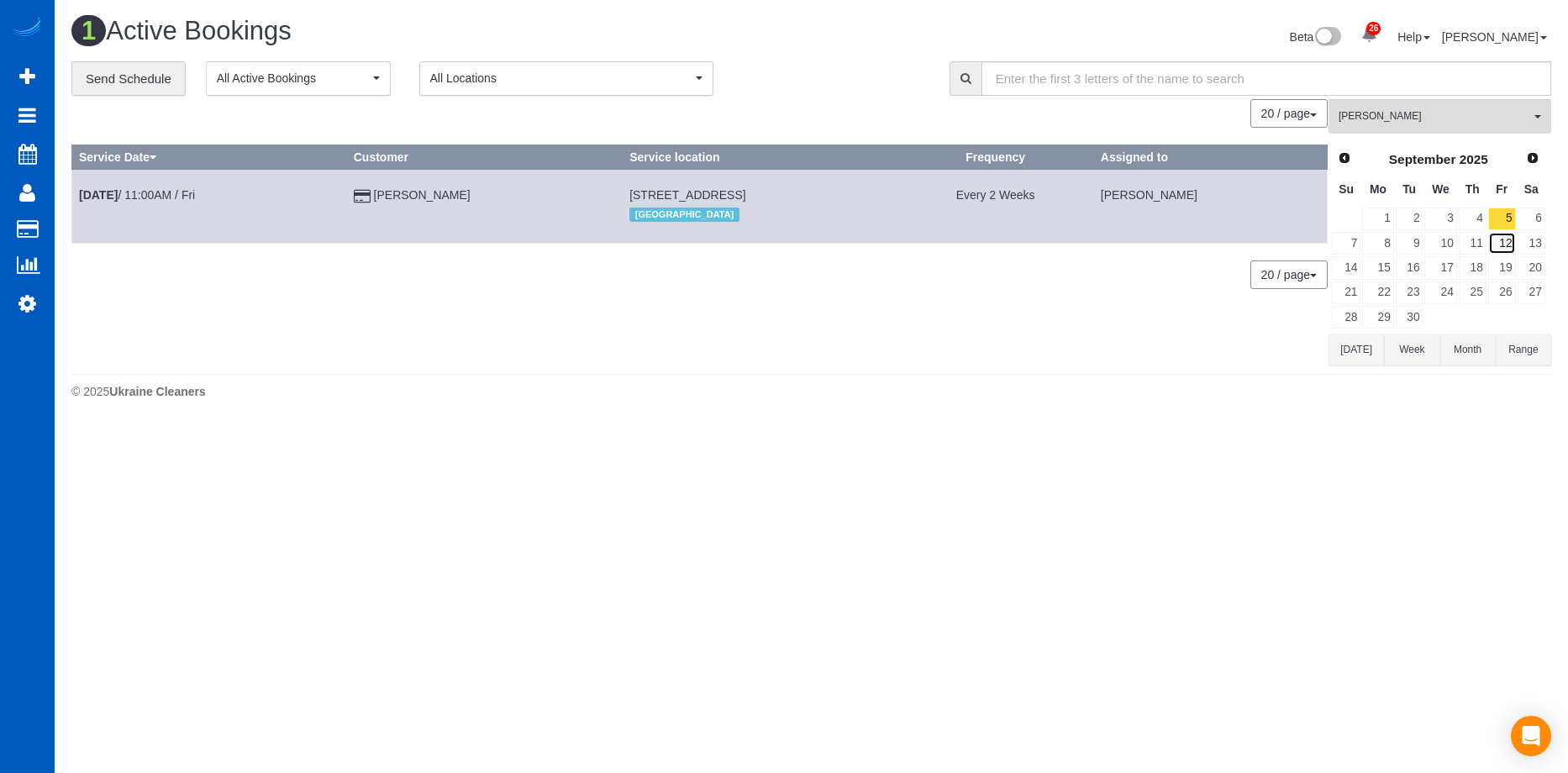
click at [1503, 245] on link "12" at bounding box center [1501, 243] width 28 height 23
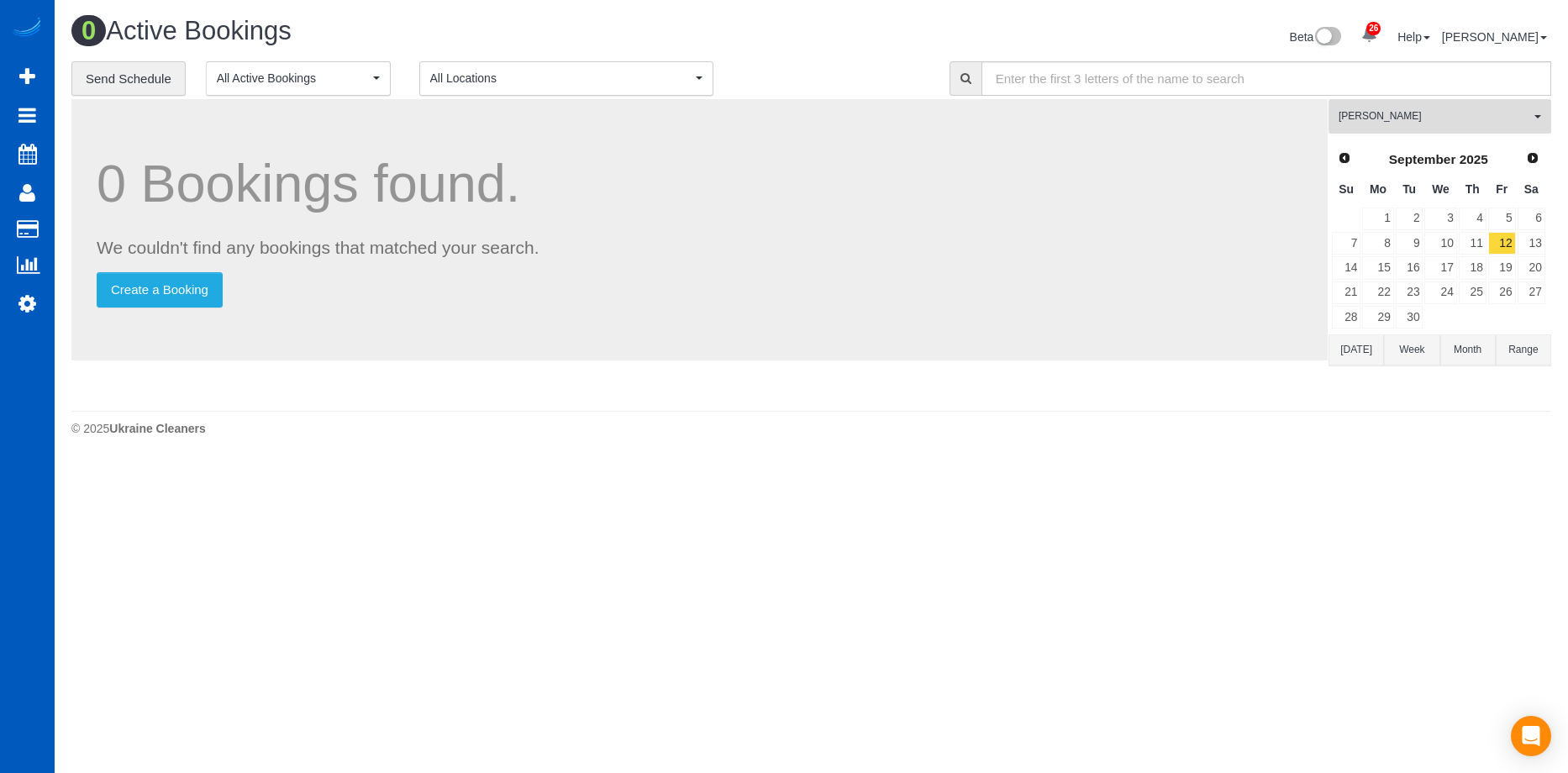
click at [1480, 104] on button "Elena Kim All Teams" at bounding box center [1439, 117] width 223 height 34
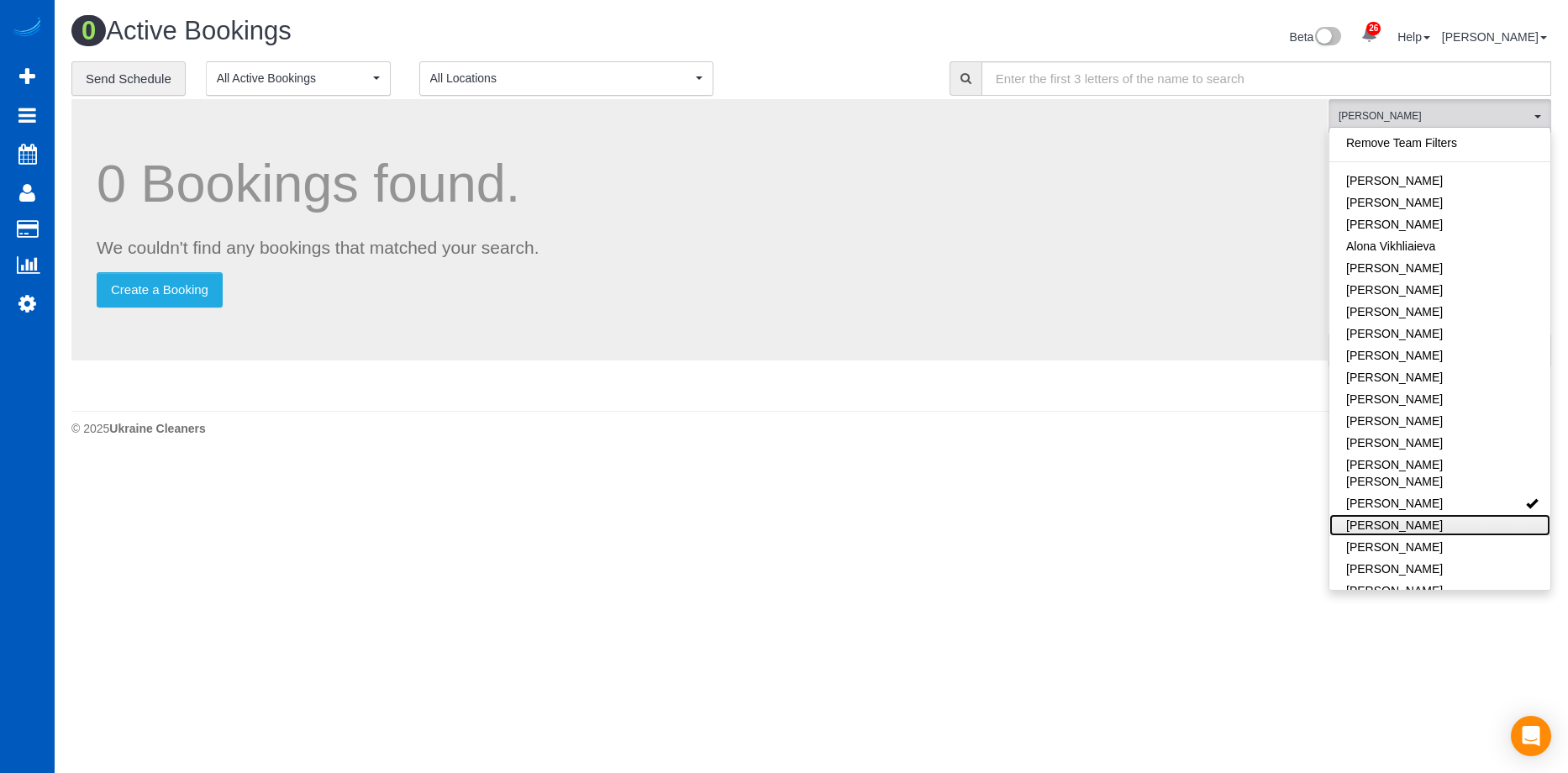
click at [1454, 514] on link "Elena Kremneva" at bounding box center [1439, 525] width 221 height 22
click at [1456, 492] on link "[PERSON_NAME]" at bounding box center [1439, 503] width 221 height 22
click at [1445, 514] on link "Elena Kremneva" at bounding box center [1439, 525] width 221 height 22
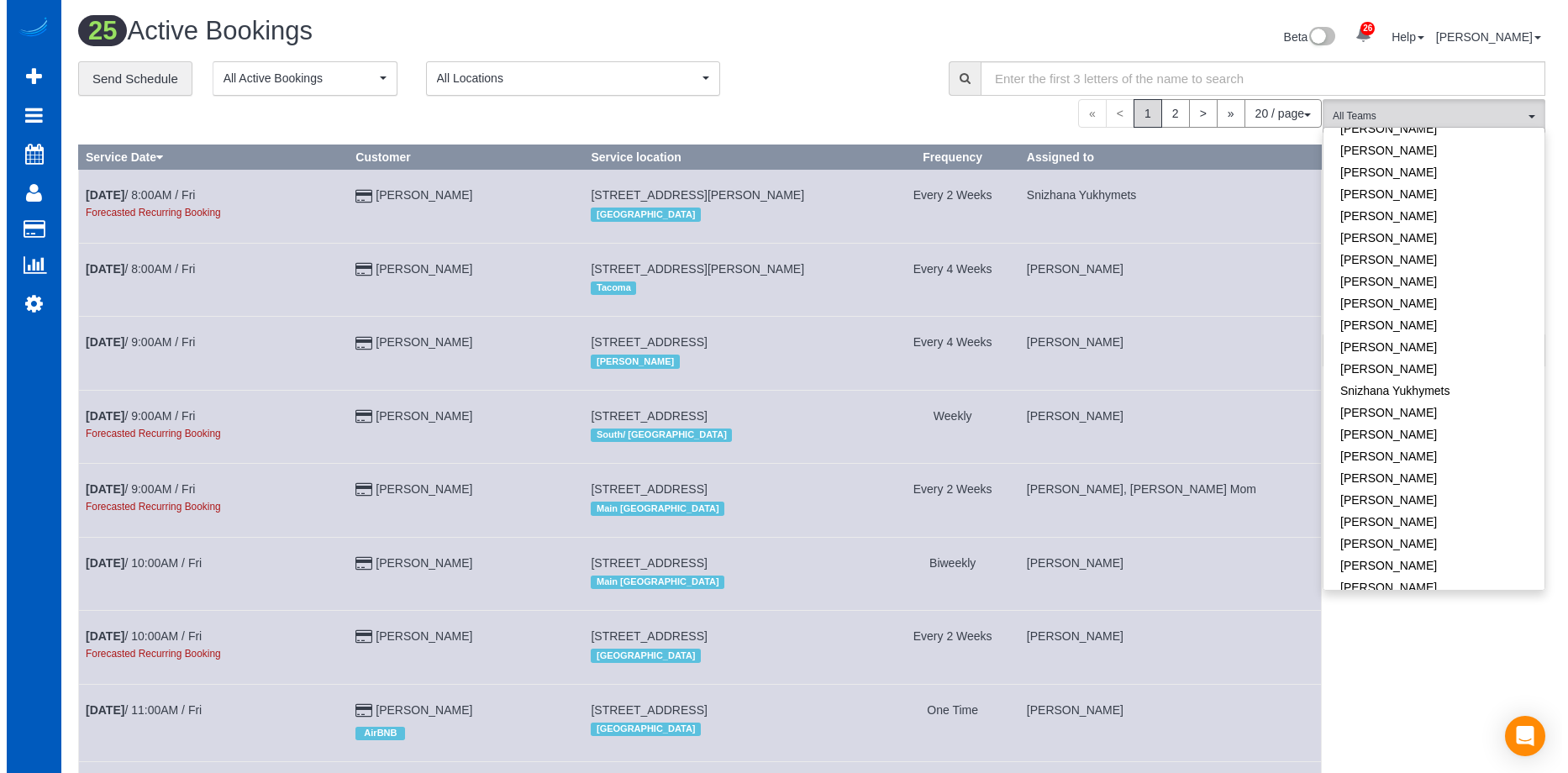
scroll to position [1156, 0]
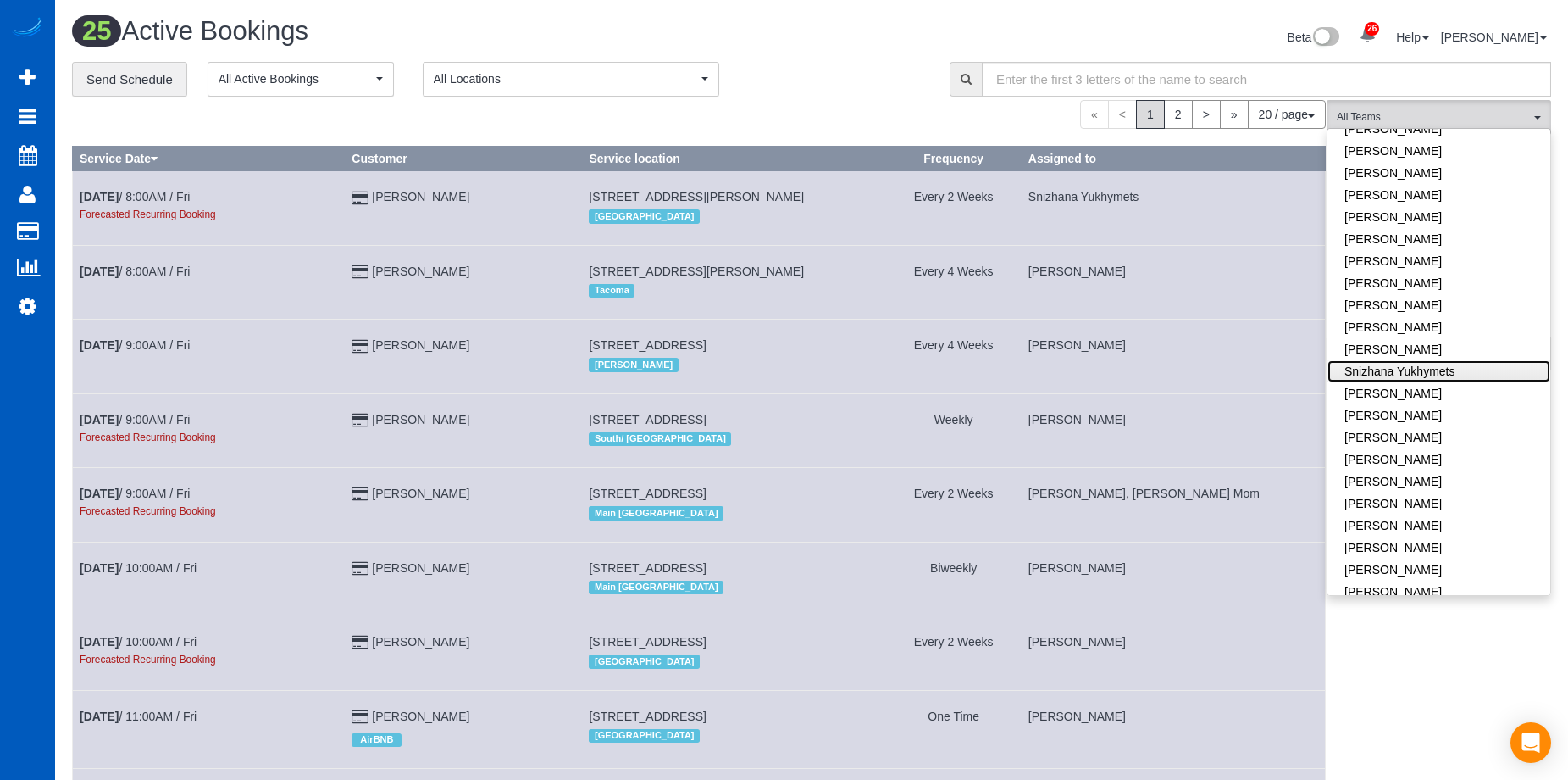
click at [1456, 360] on link "Snizhana Yukhymets" at bounding box center [1439, 370] width 223 height 22
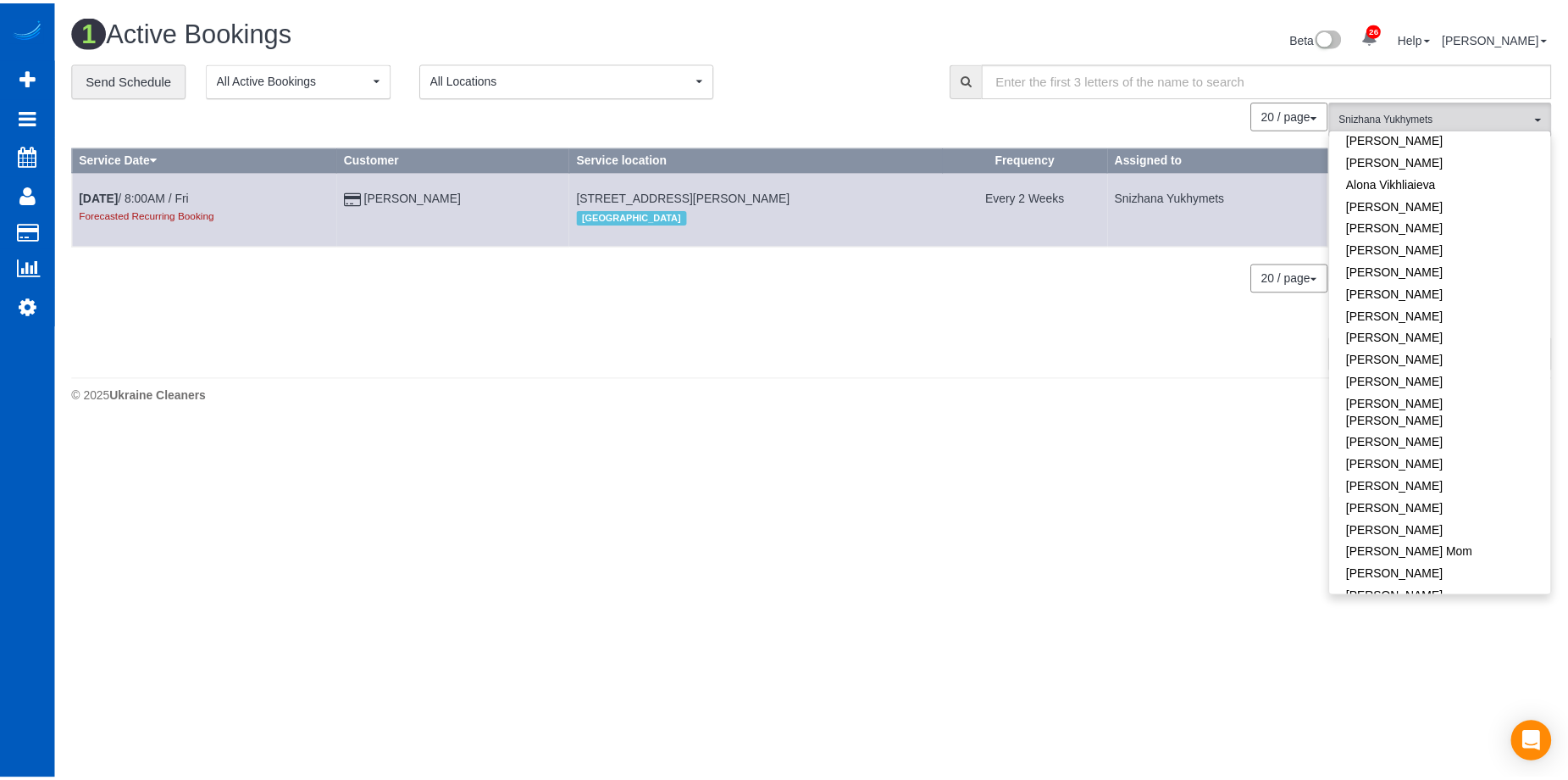
scroll to position [0, 0]
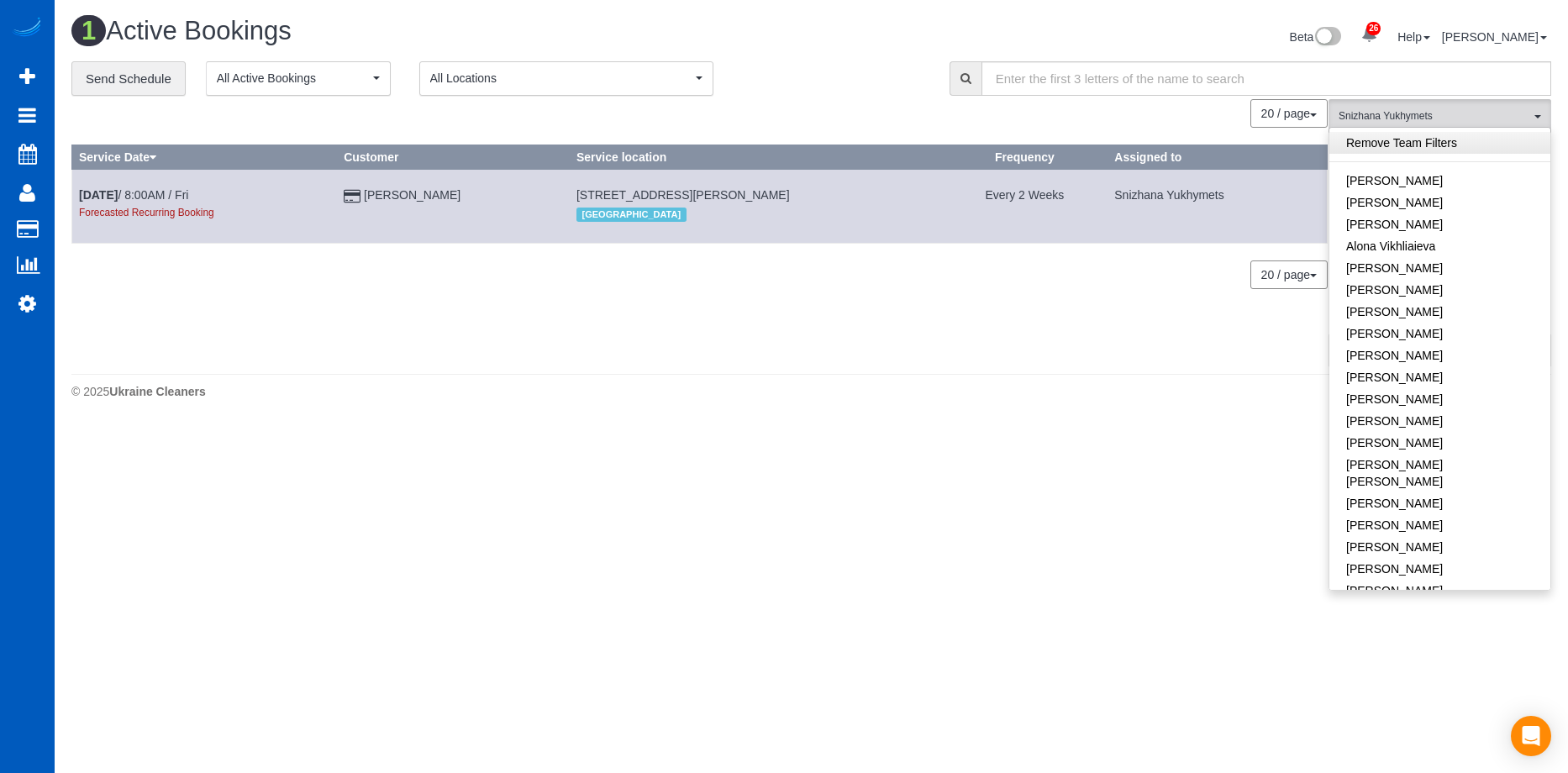
click at [1460, 136] on link "Remove Team Filters" at bounding box center [1439, 142] width 221 height 22
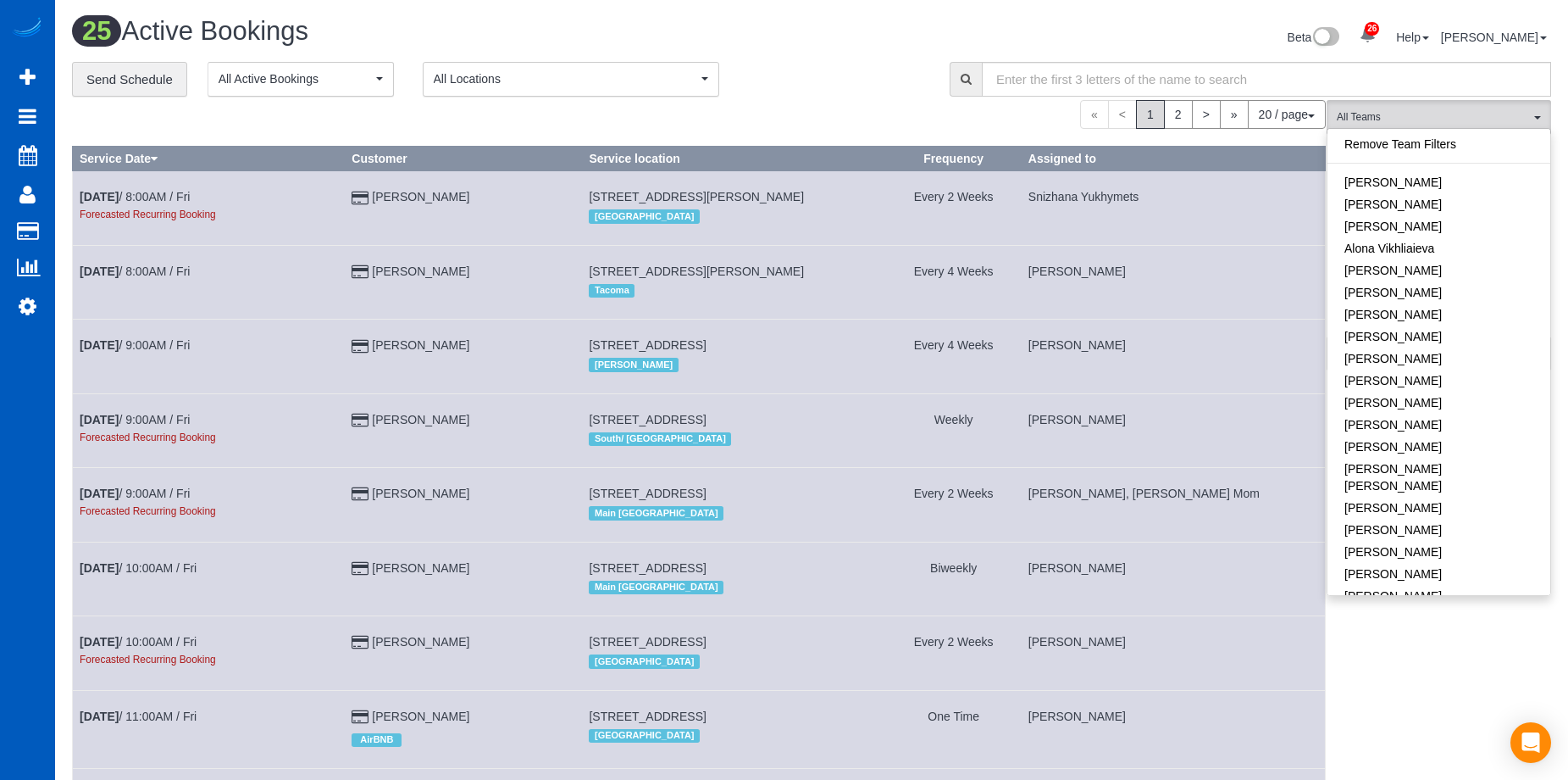
click at [893, 71] on div "**********" at bounding box center [497, 79] width 852 height 35
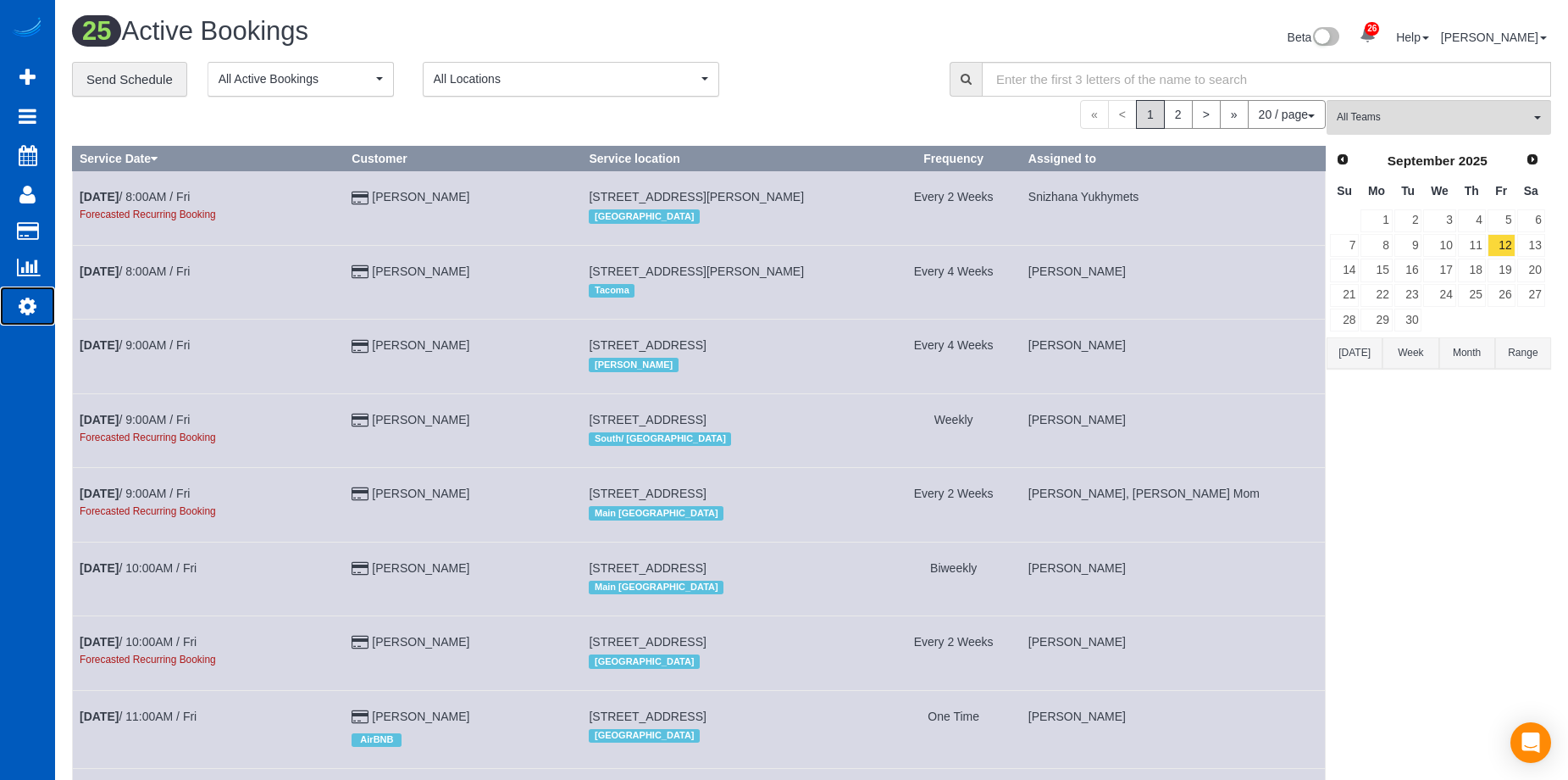
click at [23, 301] on icon at bounding box center [27, 305] width 18 height 20
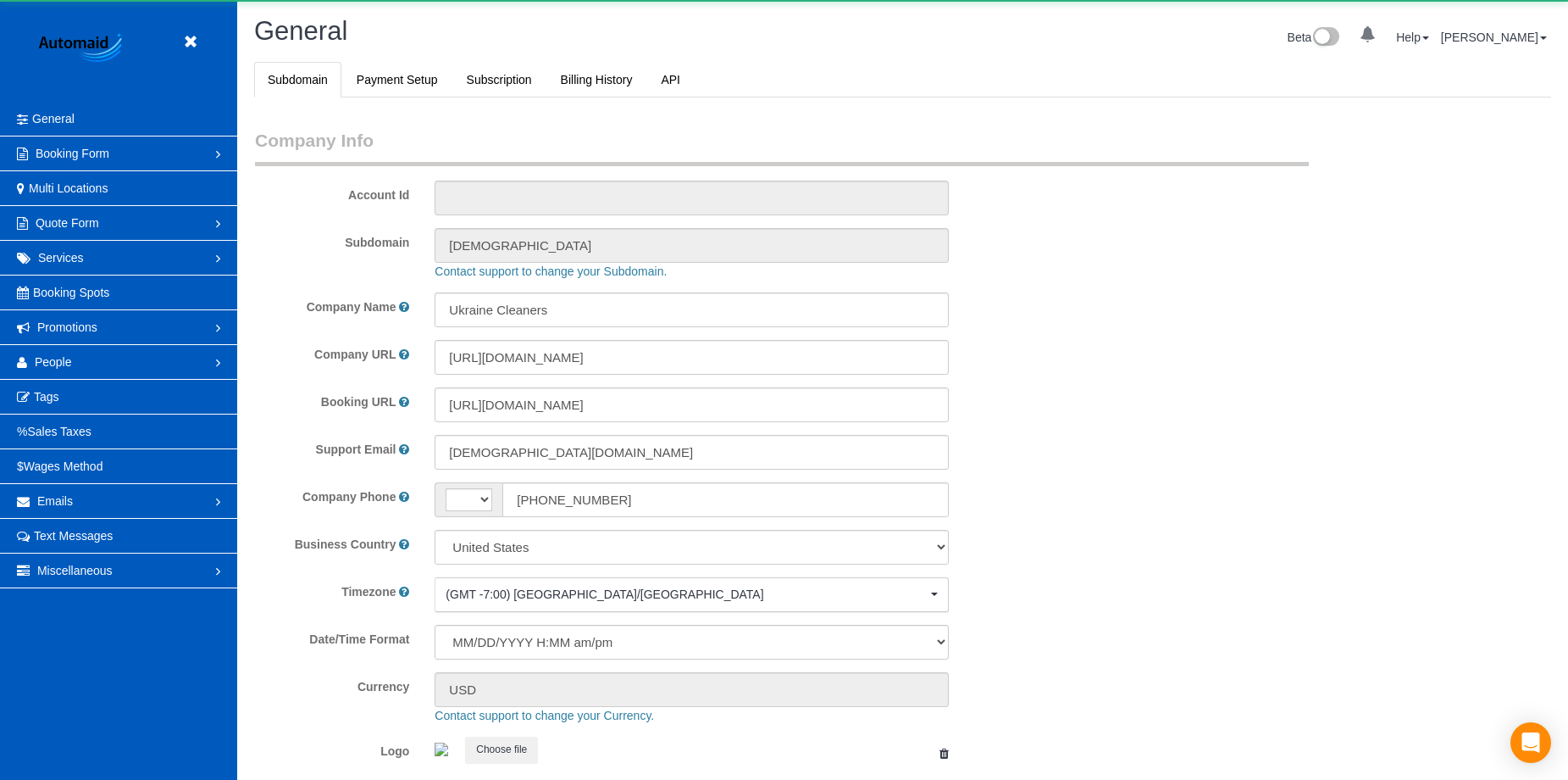
select select "string:[GEOGRAPHIC_DATA]"
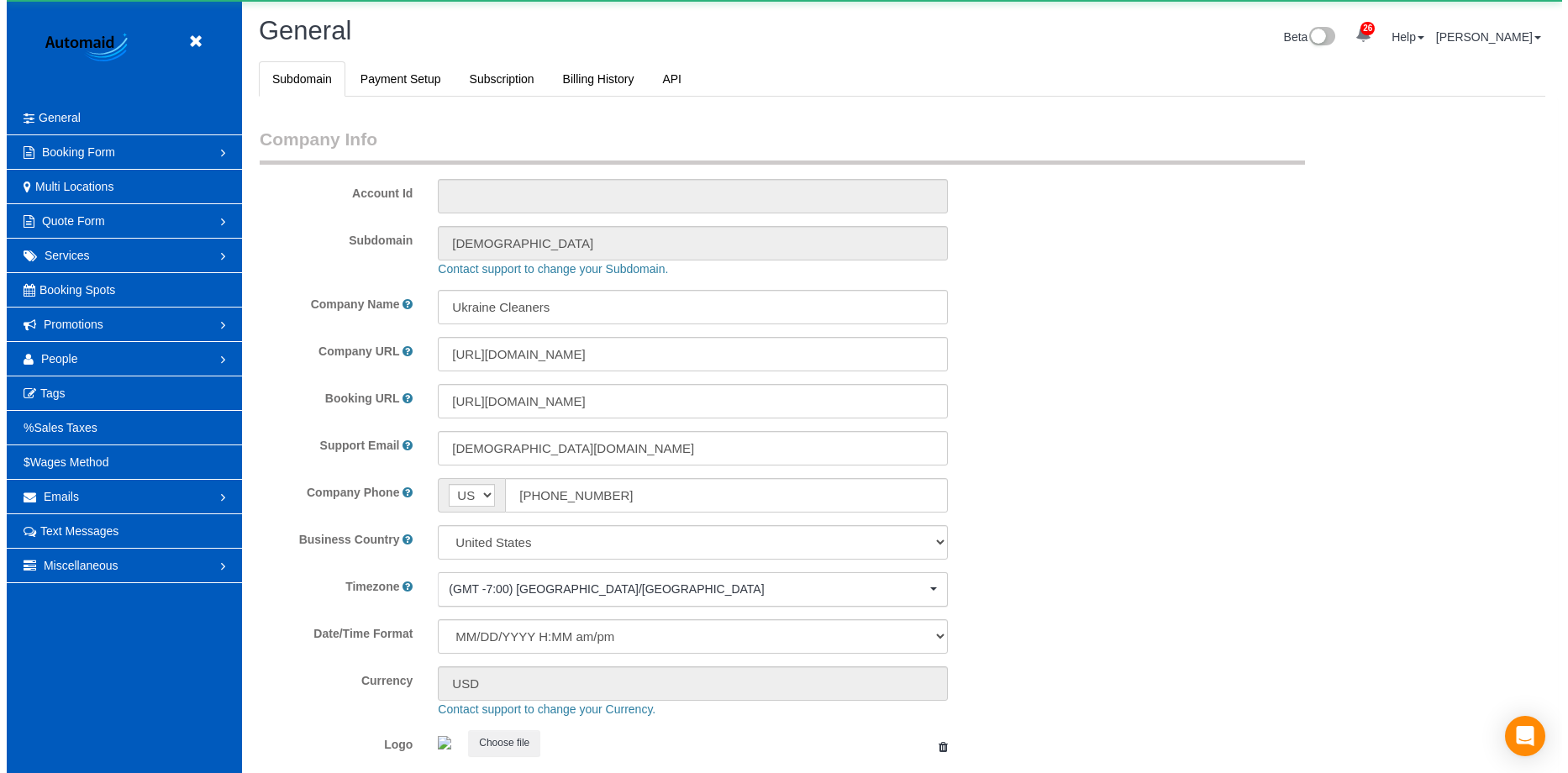
scroll to position [3694, 1555]
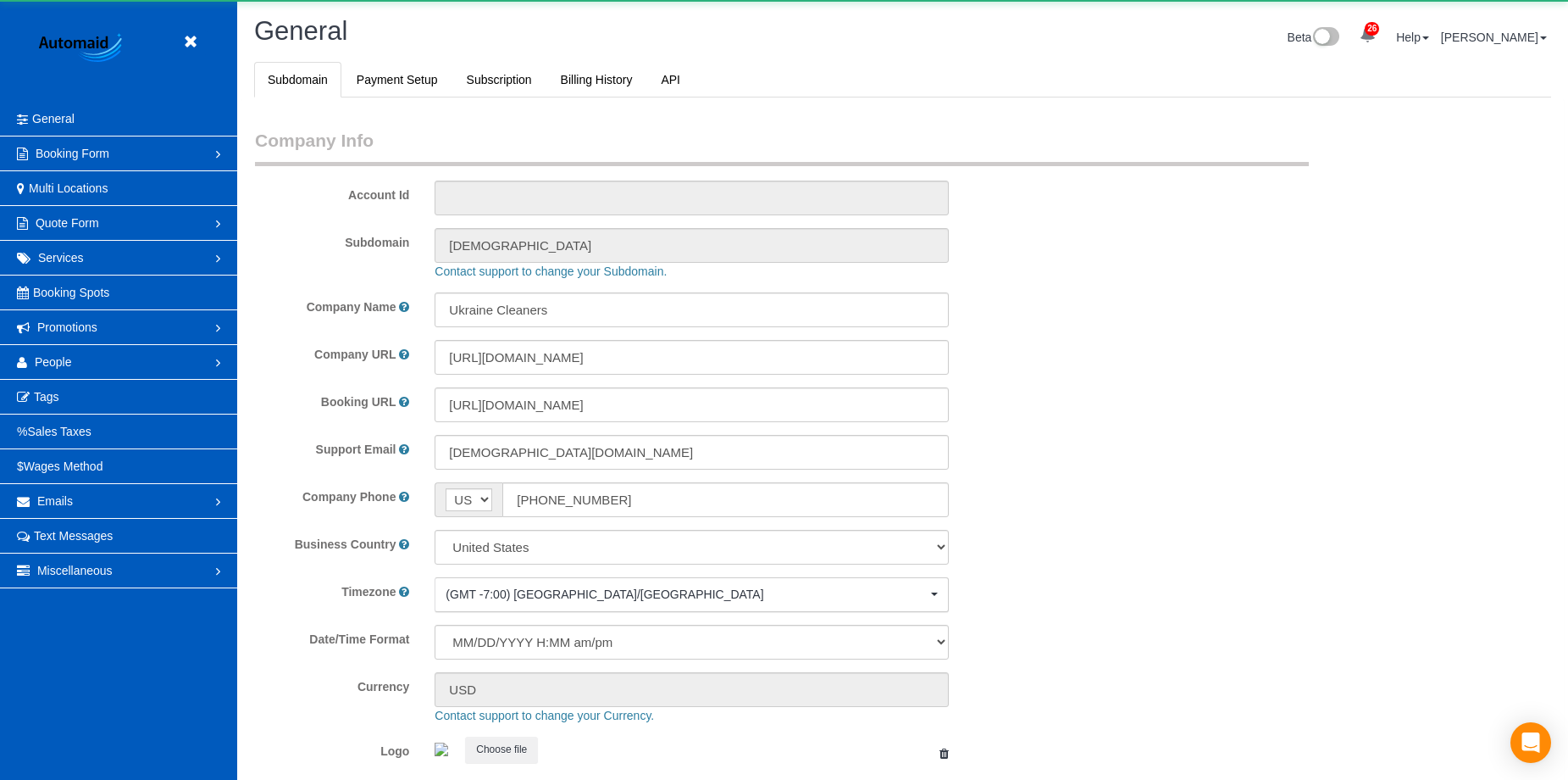
select select "1"
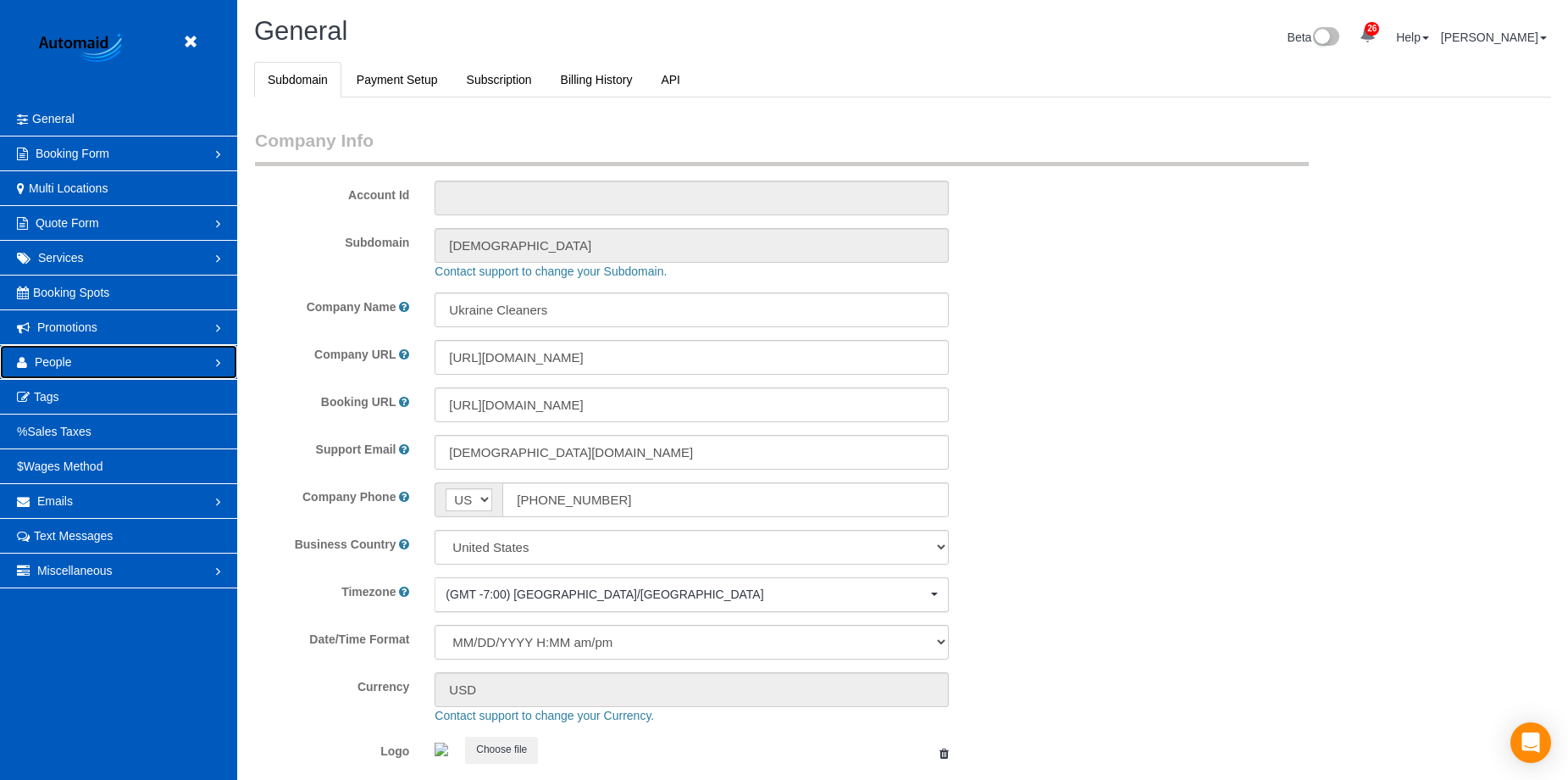
click at [100, 361] on link "People" at bounding box center [119, 361] width 237 height 33
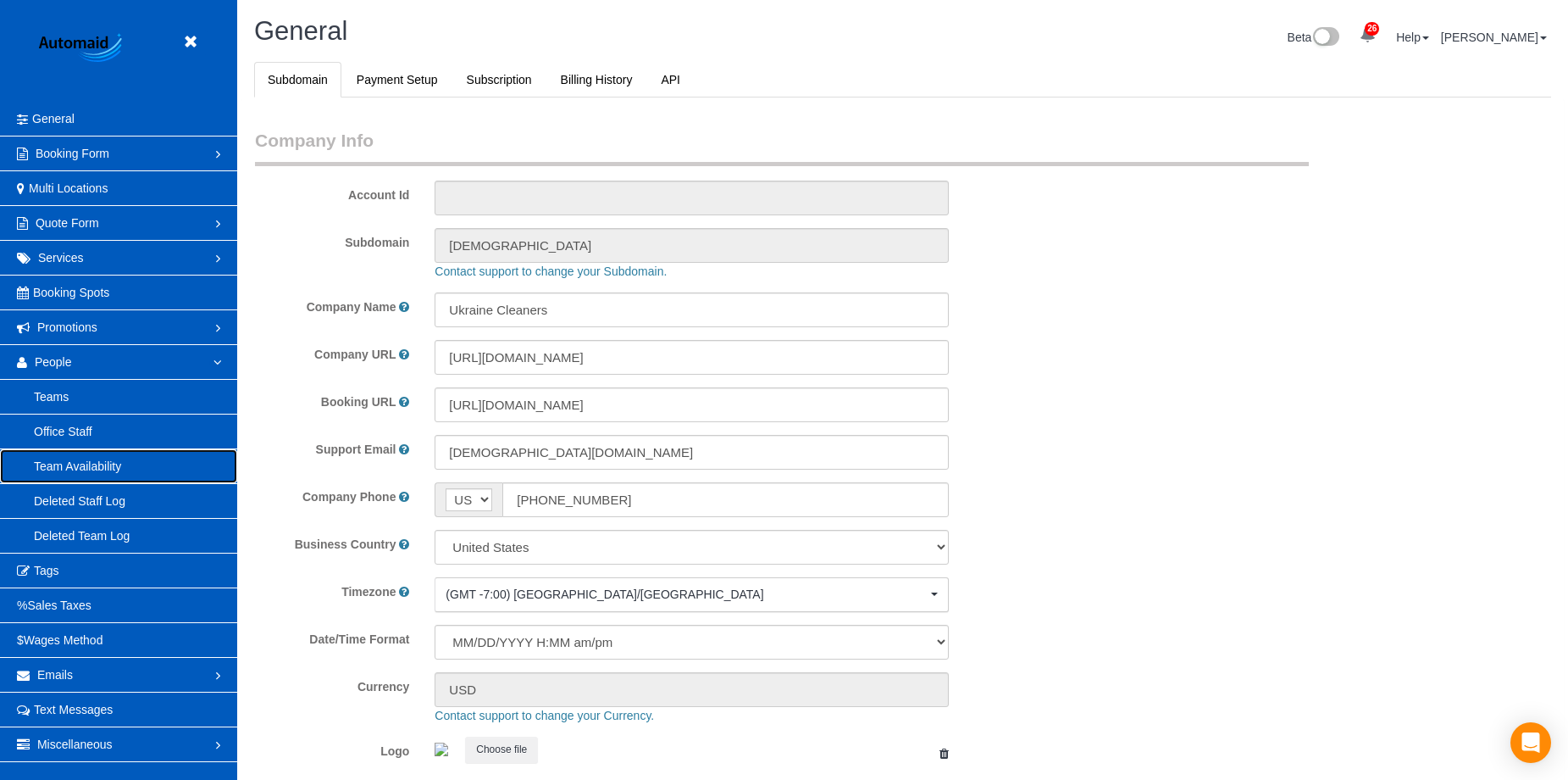
click at [107, 461] on link "Team Availability" at bounding box center [119, 465] width 237 height 33
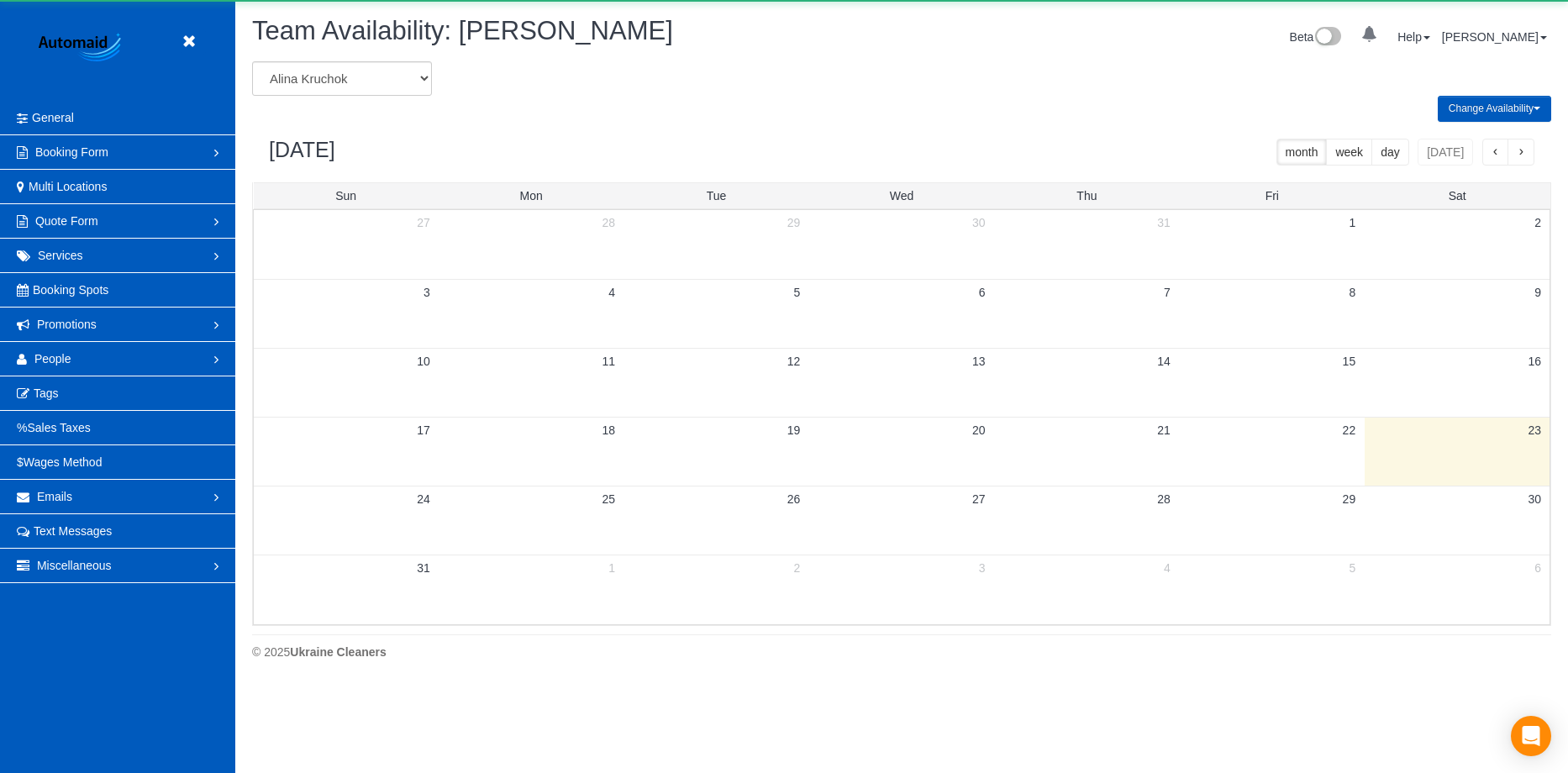
scroll to position [684, 1568]
click at [397, 78] on select "Alina Kruchok Alona Kulish Alona Tarasiuk Alona Vikhliaieva Anastasiia Demchenk…" at bounding box center [342, 79] width 180 height 34
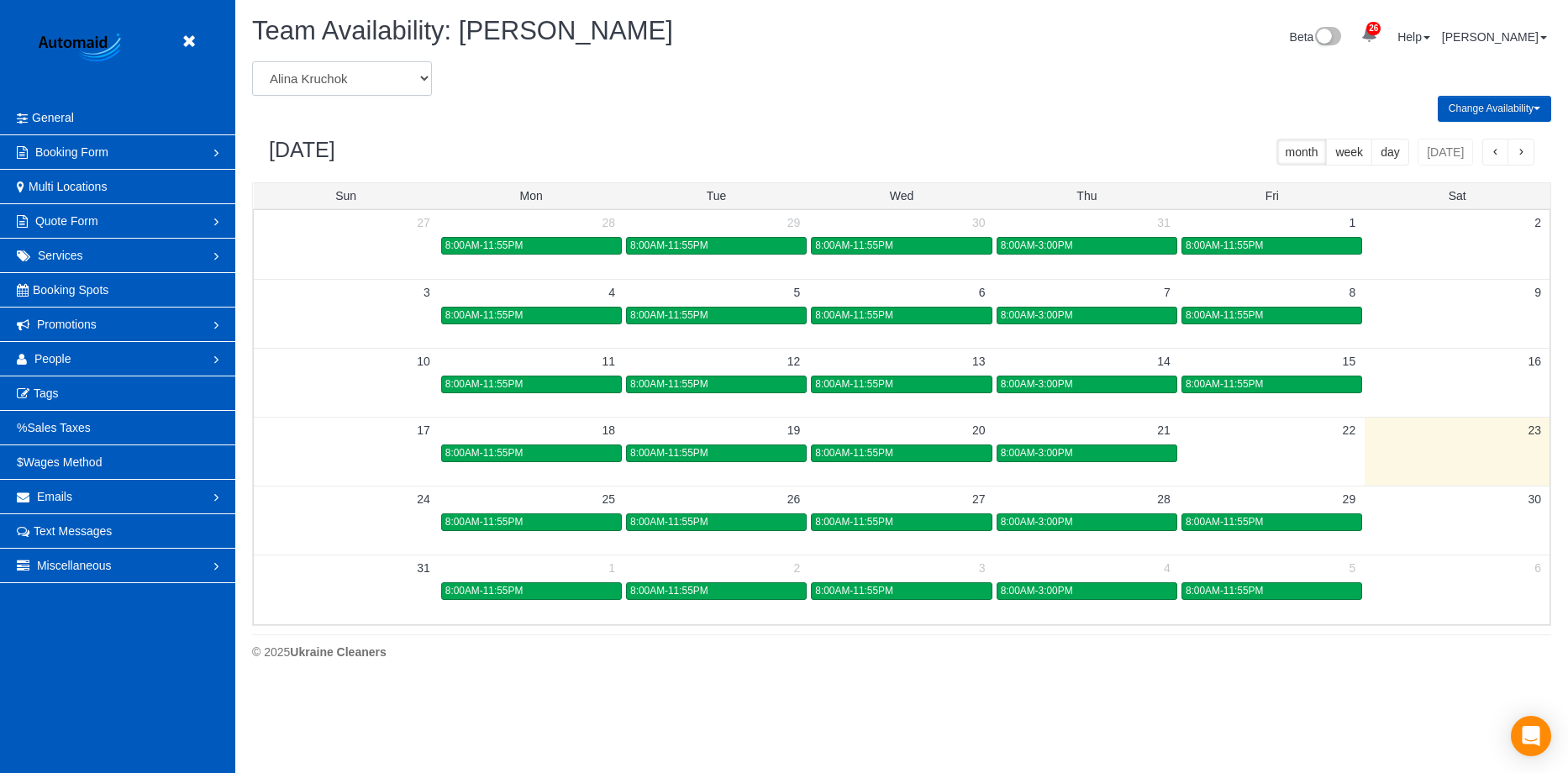
select select "number:991"
click at [252, 62] on select "Alina Kruchok Alona Kulish Alona Tarasiuk Alona Vikhliaieva Anastasiia Demchenk…" at bounding box center [342, 79] width 180 height 34
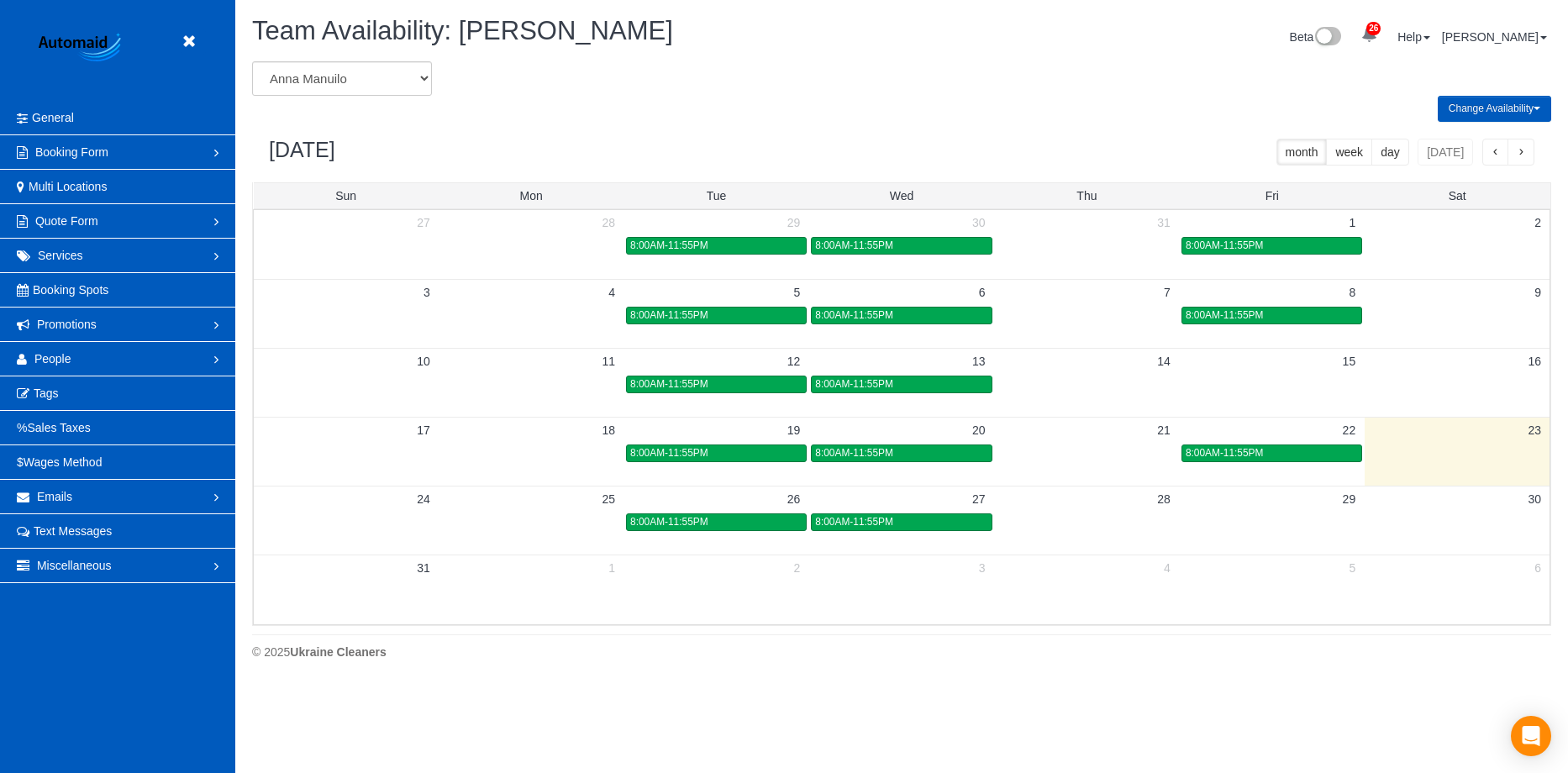
click at [1524, 157] on button "button" at bounding box center [1521, 152] width 27 height 27
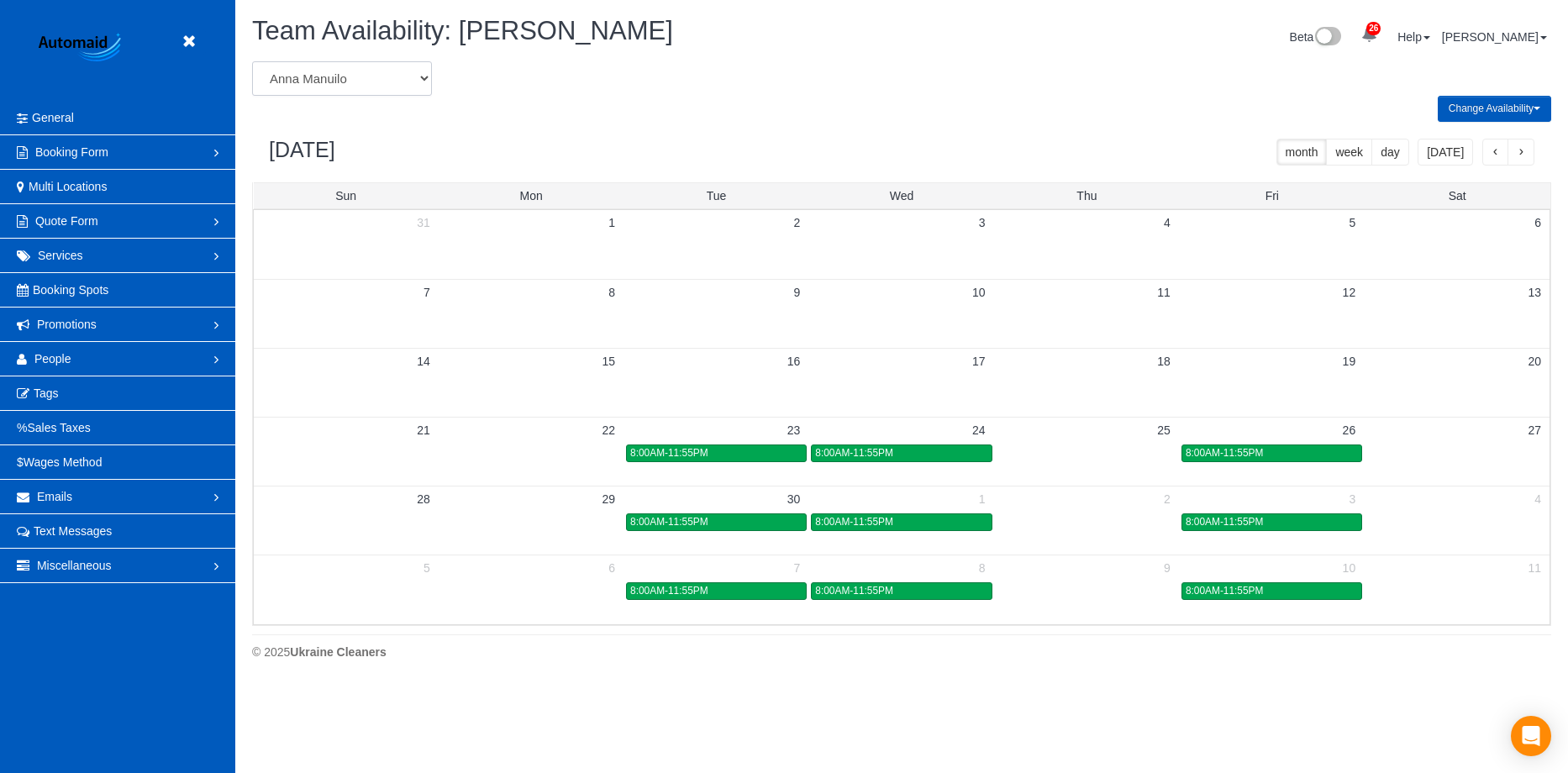
click at [365, 79] on select "Alina Kruchok Alona Kulish Alona Tarasiuk Alona Vikhliaieva Anastasiia Demchenk…" at bounding box center [342, 79] width 180 height 34
select select "number:989"
click at [252, 62] on select "Alina Kruchok Alona Kulish Alona Tarasiuk Alona Vikhliaieva Anastasiia Demchenk…" at bounding box center [342, 79] width 180 height 34
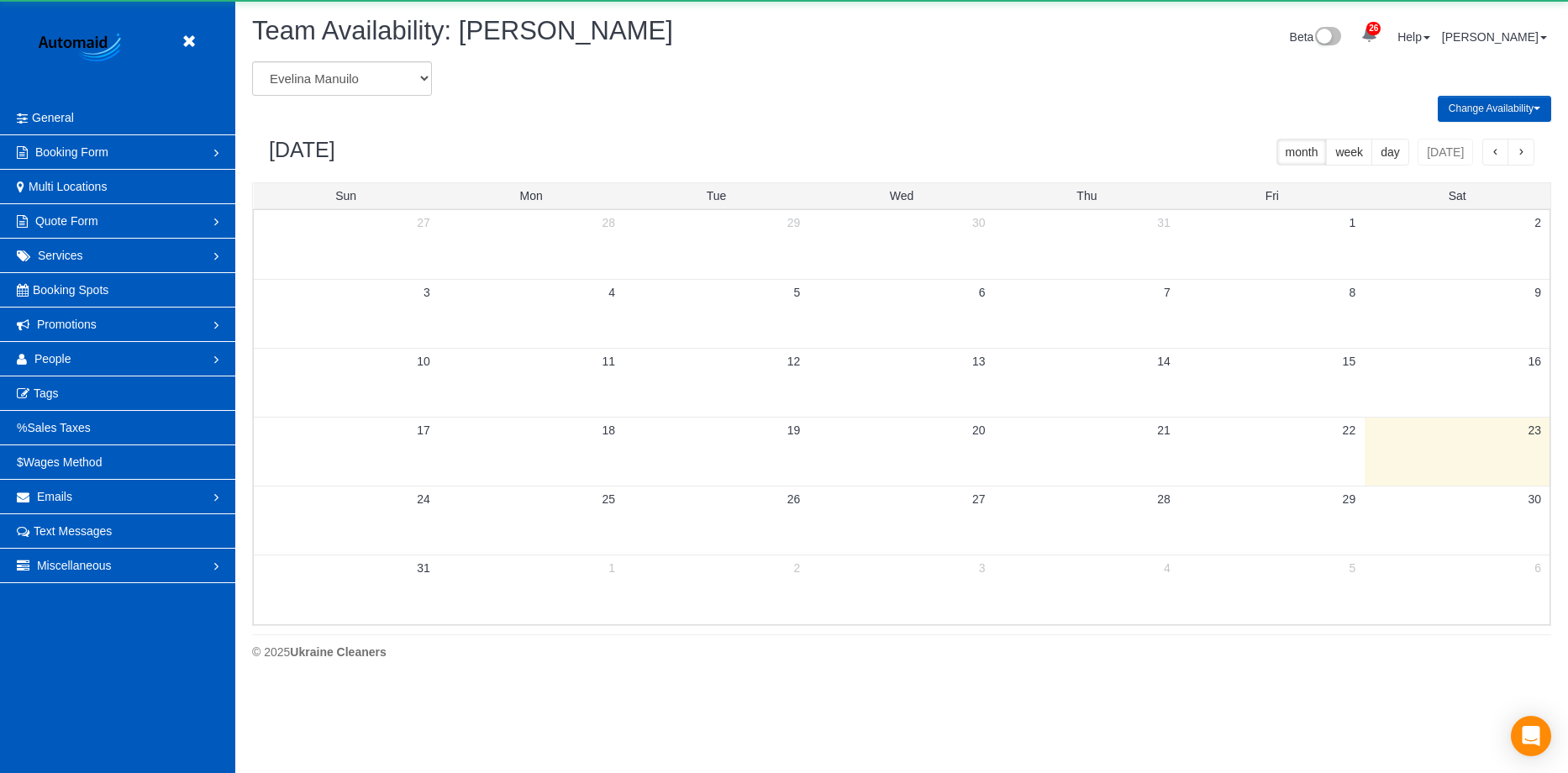
scroll to position [83313, 82440]
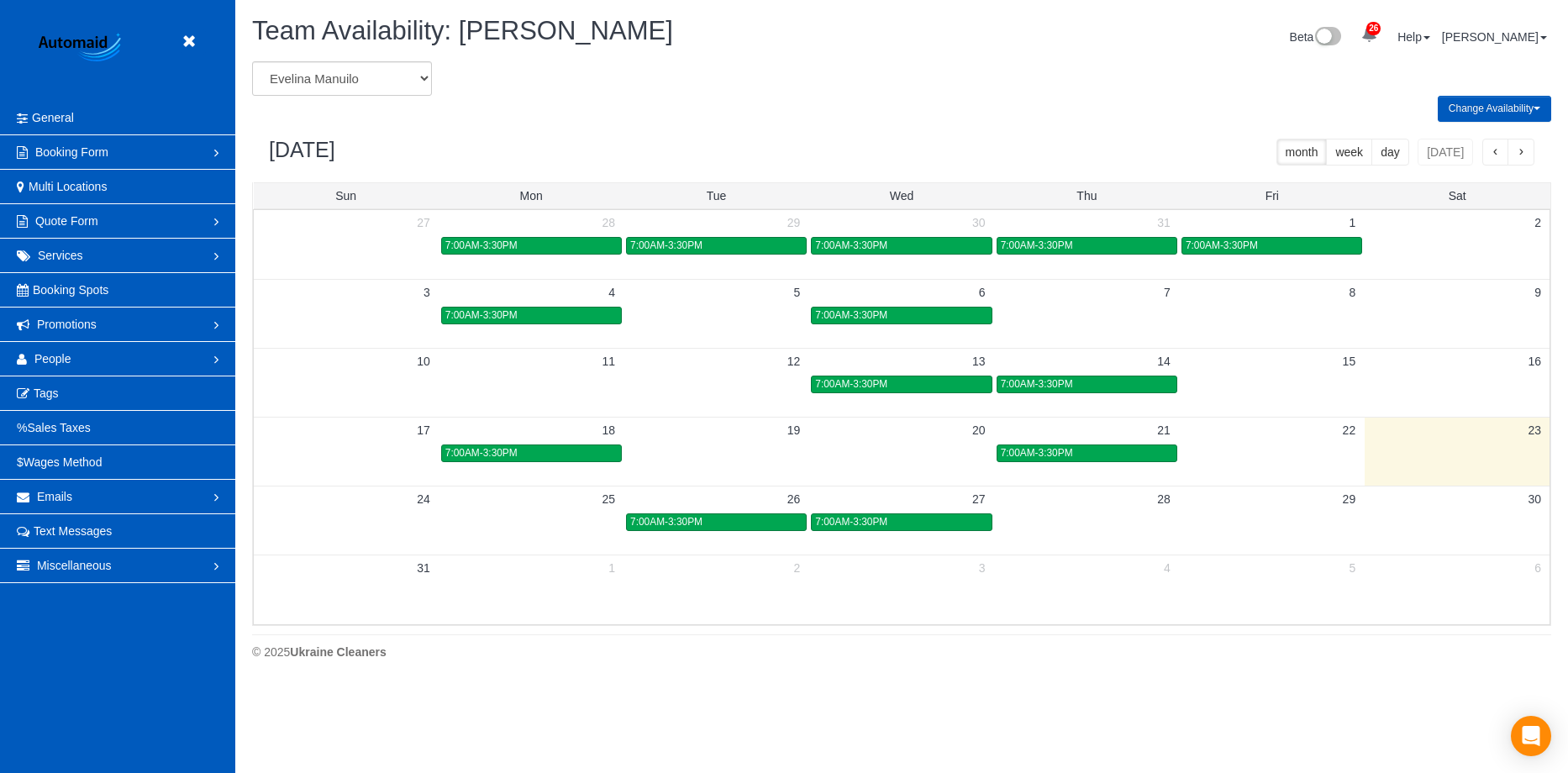
click at [1530, 152] on button "button" at bounding box center [1521, 152] width 27 height 27
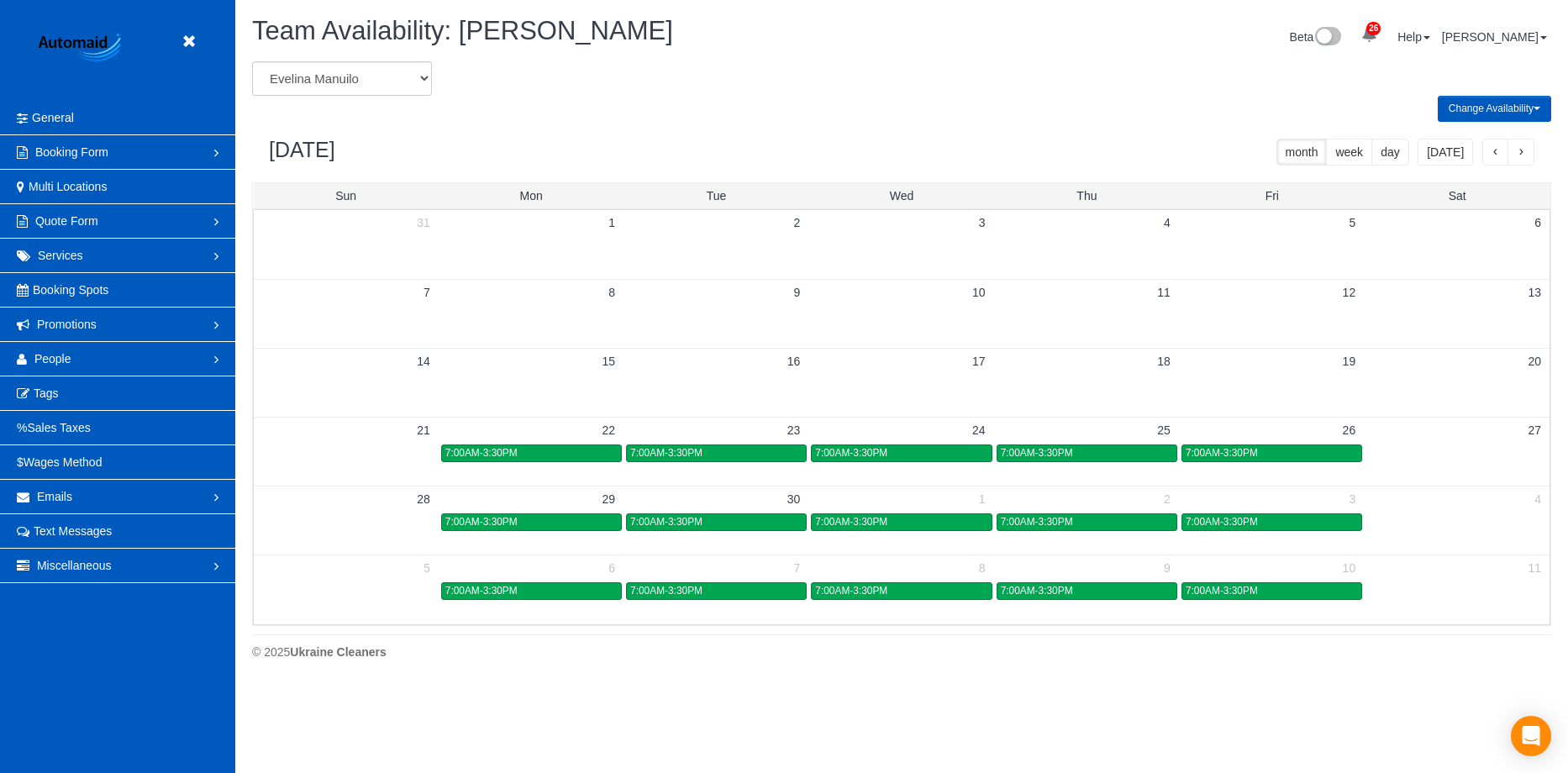
click at [1498, 157] on span "button" at bounding box center [1495, 153] width 9 height 11
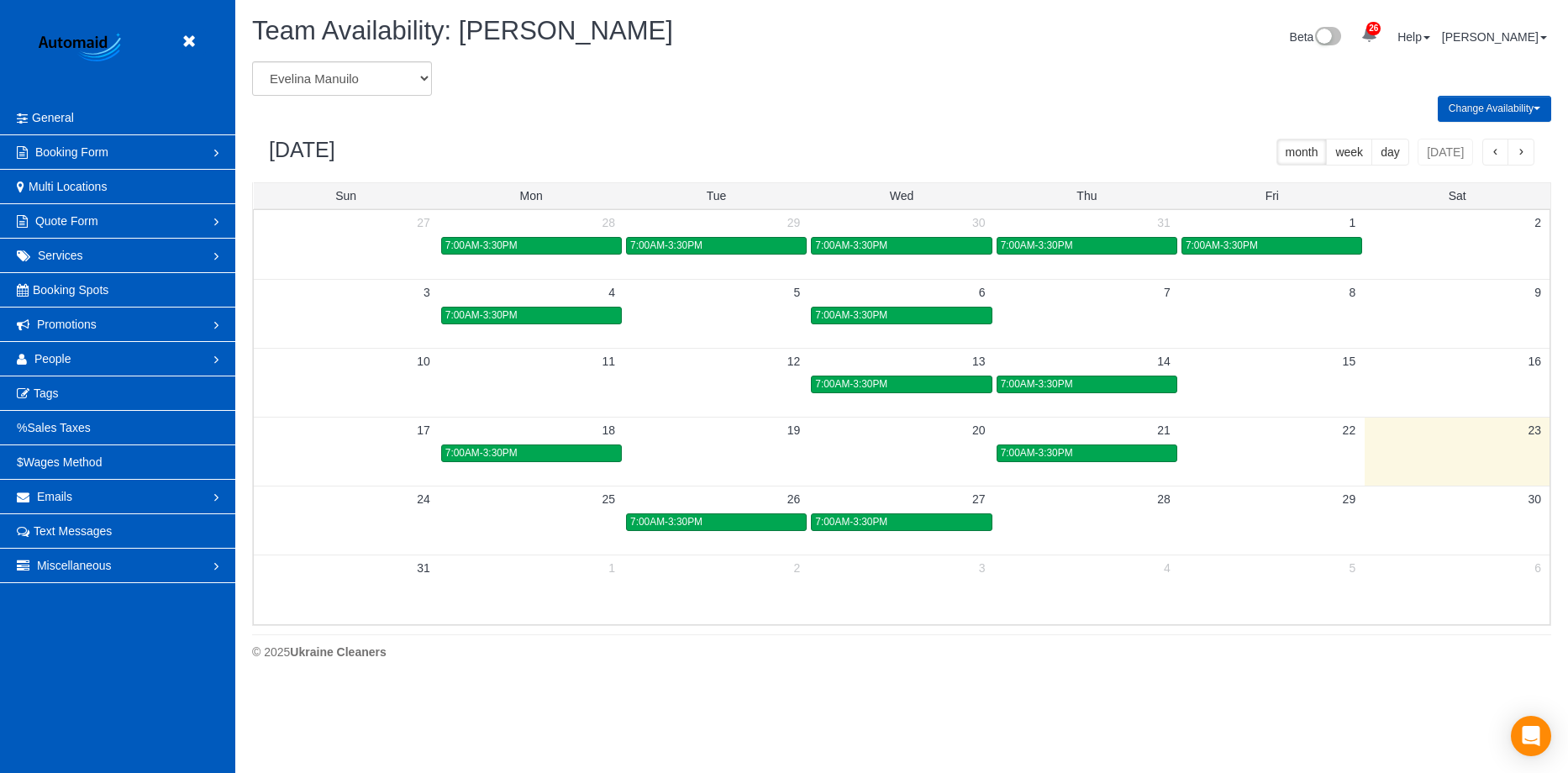
click at [1519, 158] on span "button" at bounding box center [1521, 153] width 9 height 11
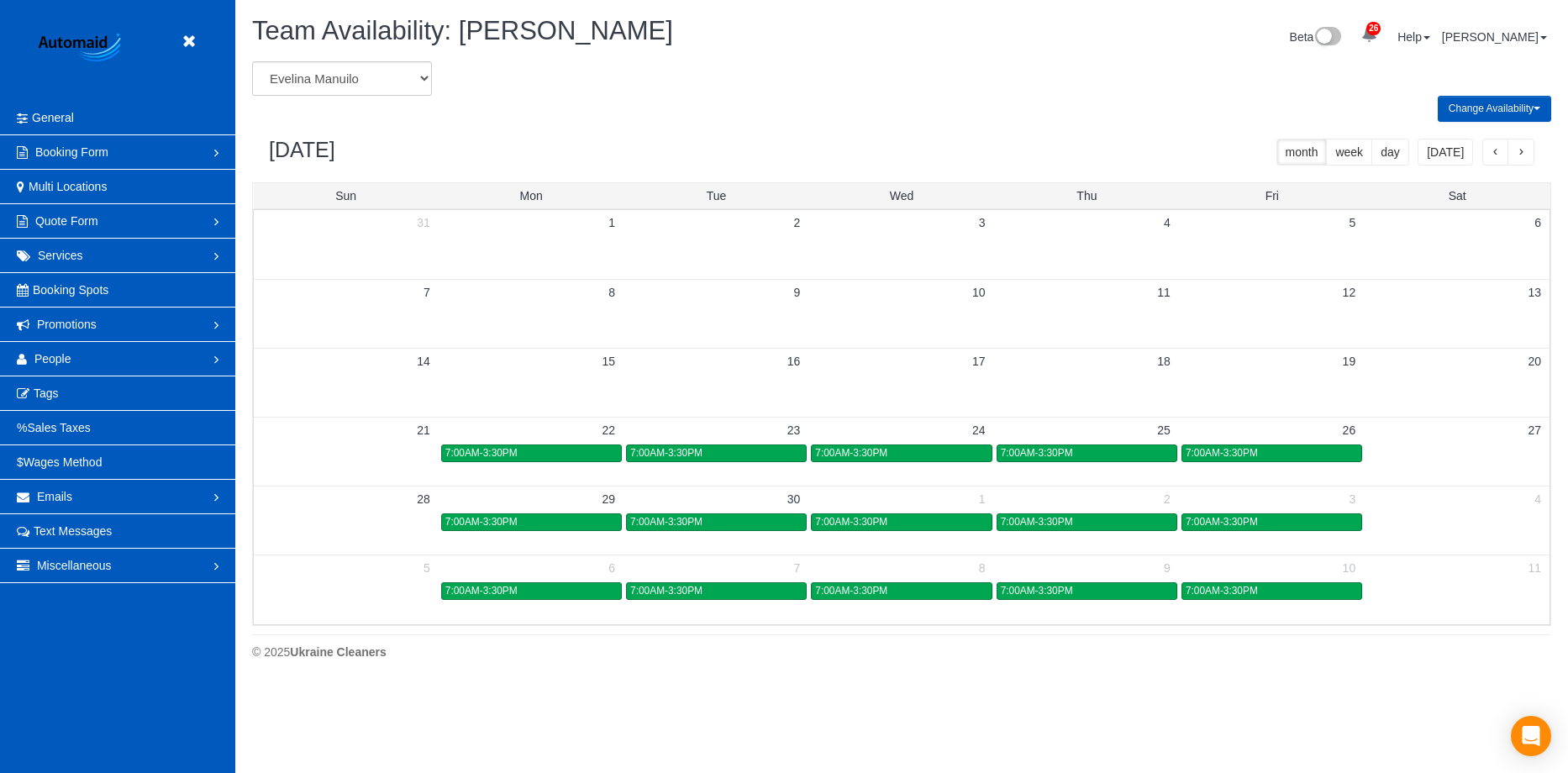
click at [1498, 158] on span "button" at bounding box center [1495, 153] width 9 height 11
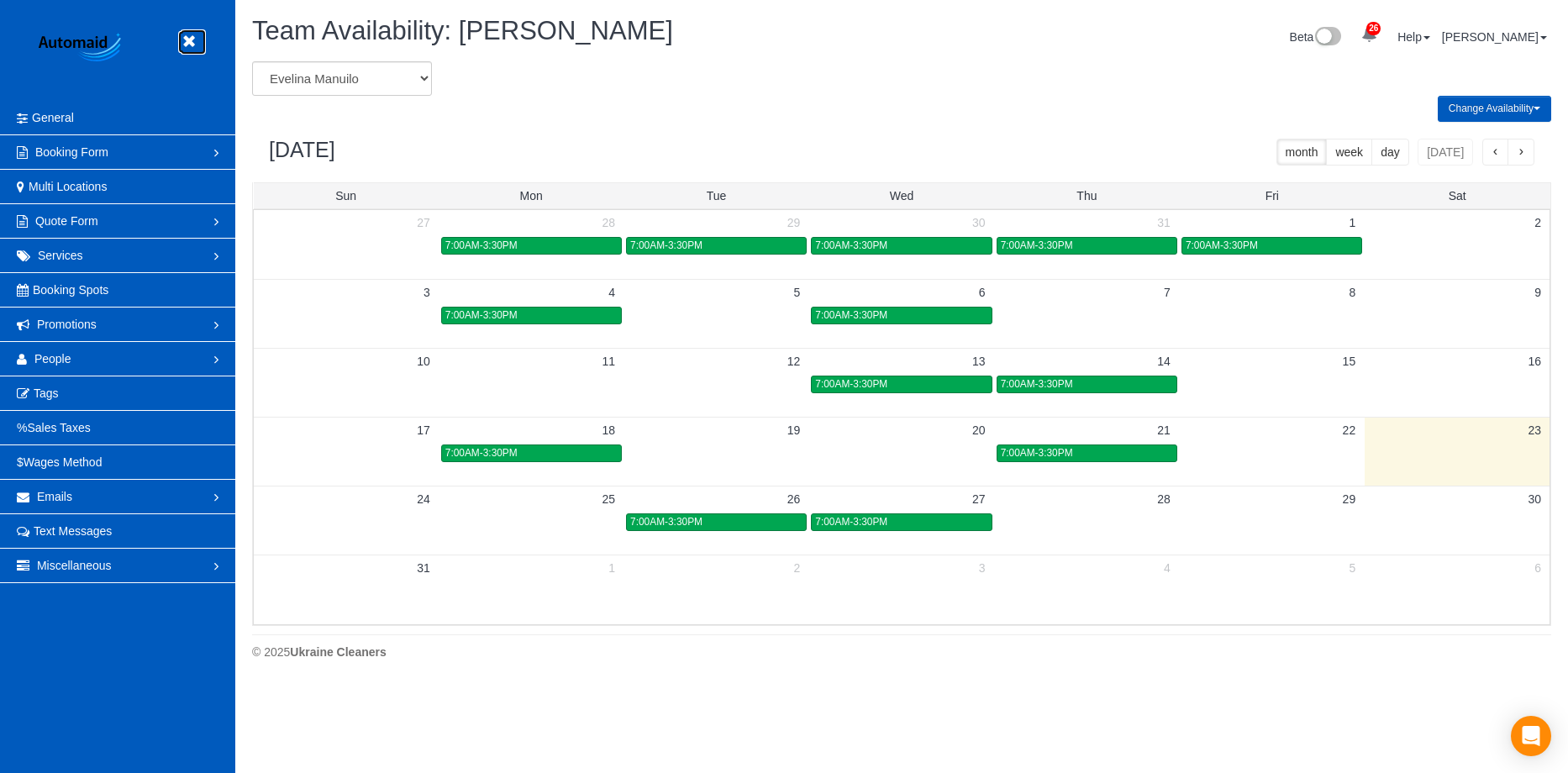
click at [181, 40] on icon at bounding box center [189, 42] width 21 height 21
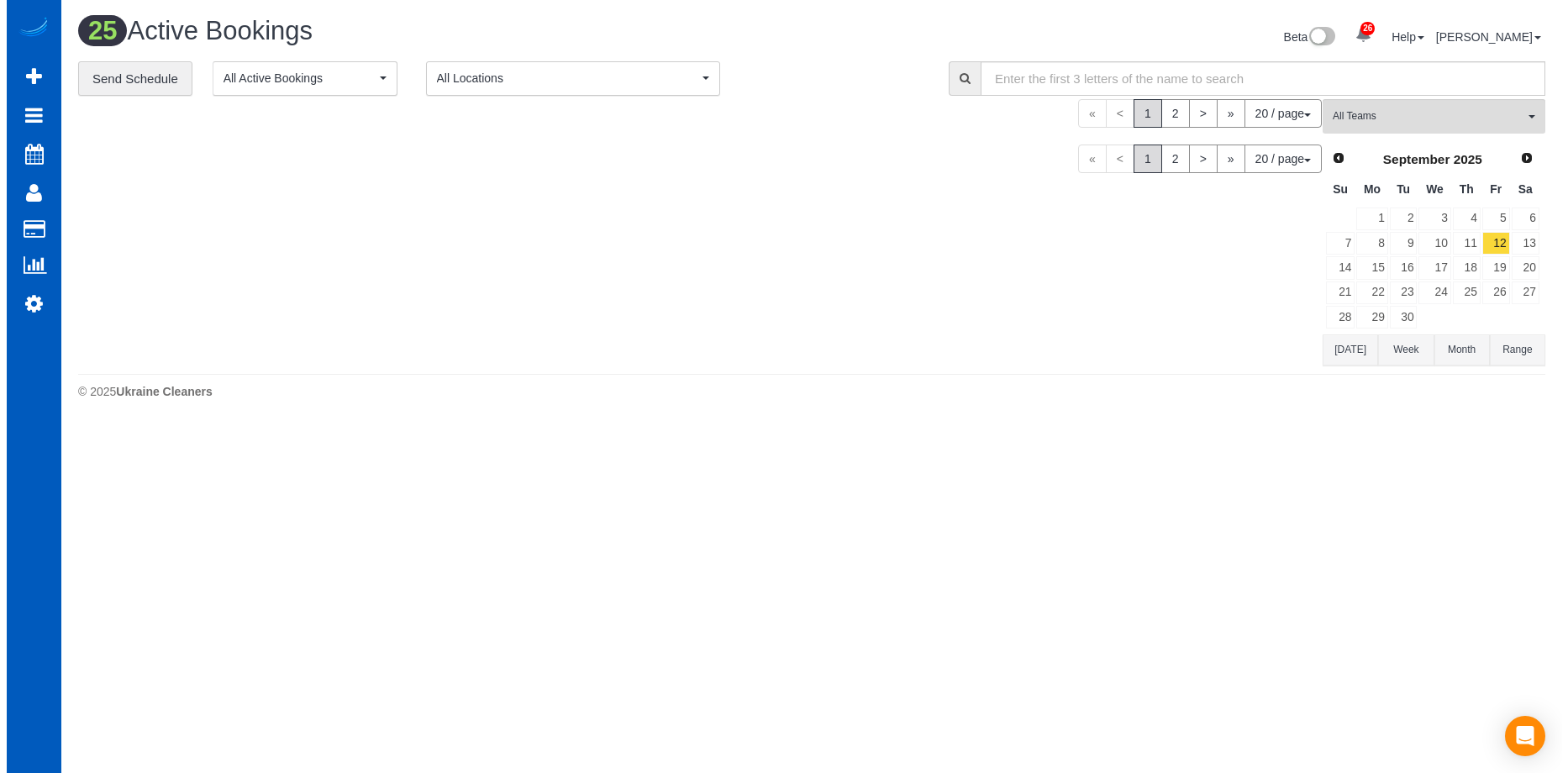
scroll to position [1774, 1555]
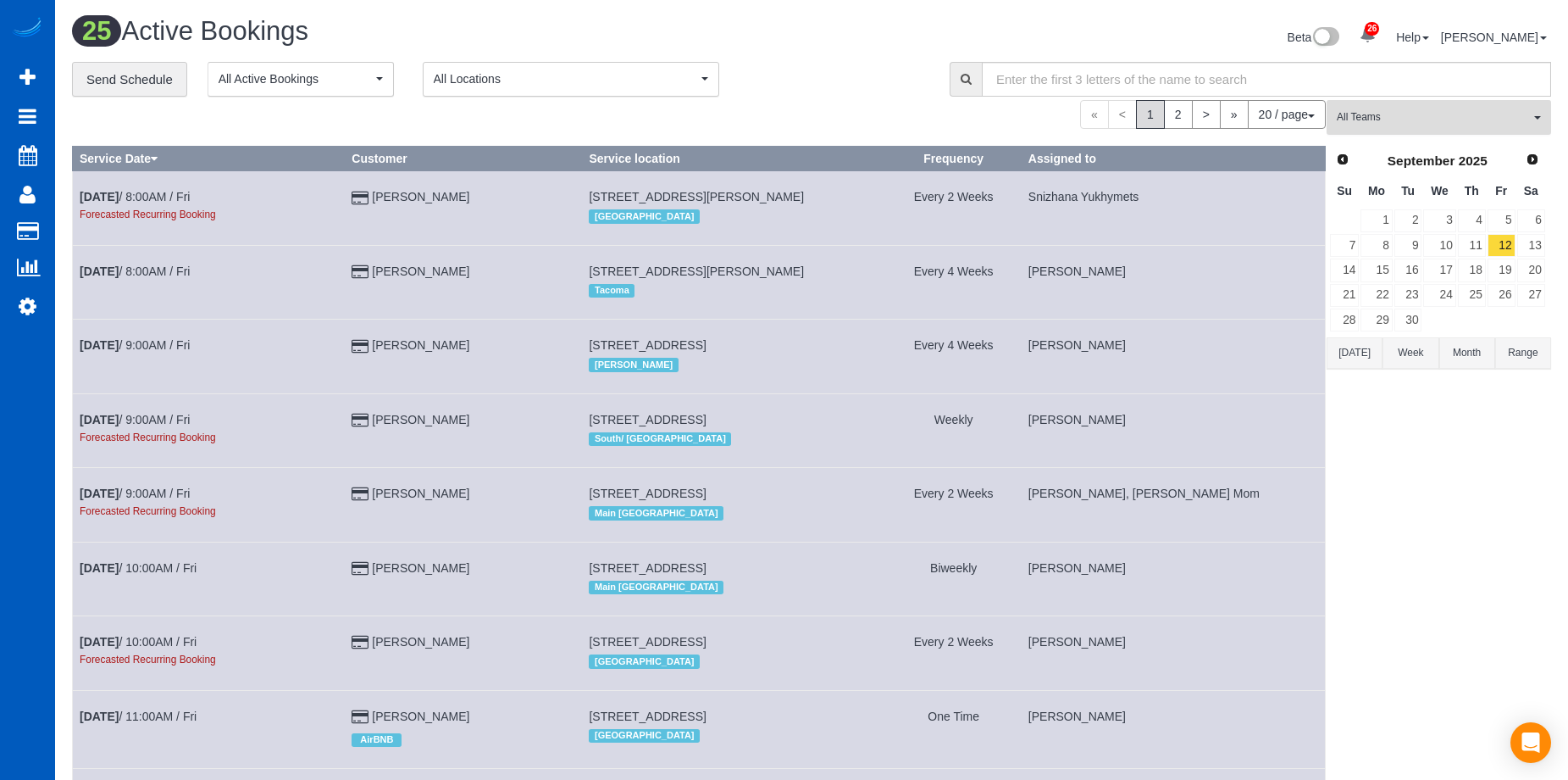
click at [1419, 124] on span "All Teams" at bounding box center [1434, 117] width 193 height 14
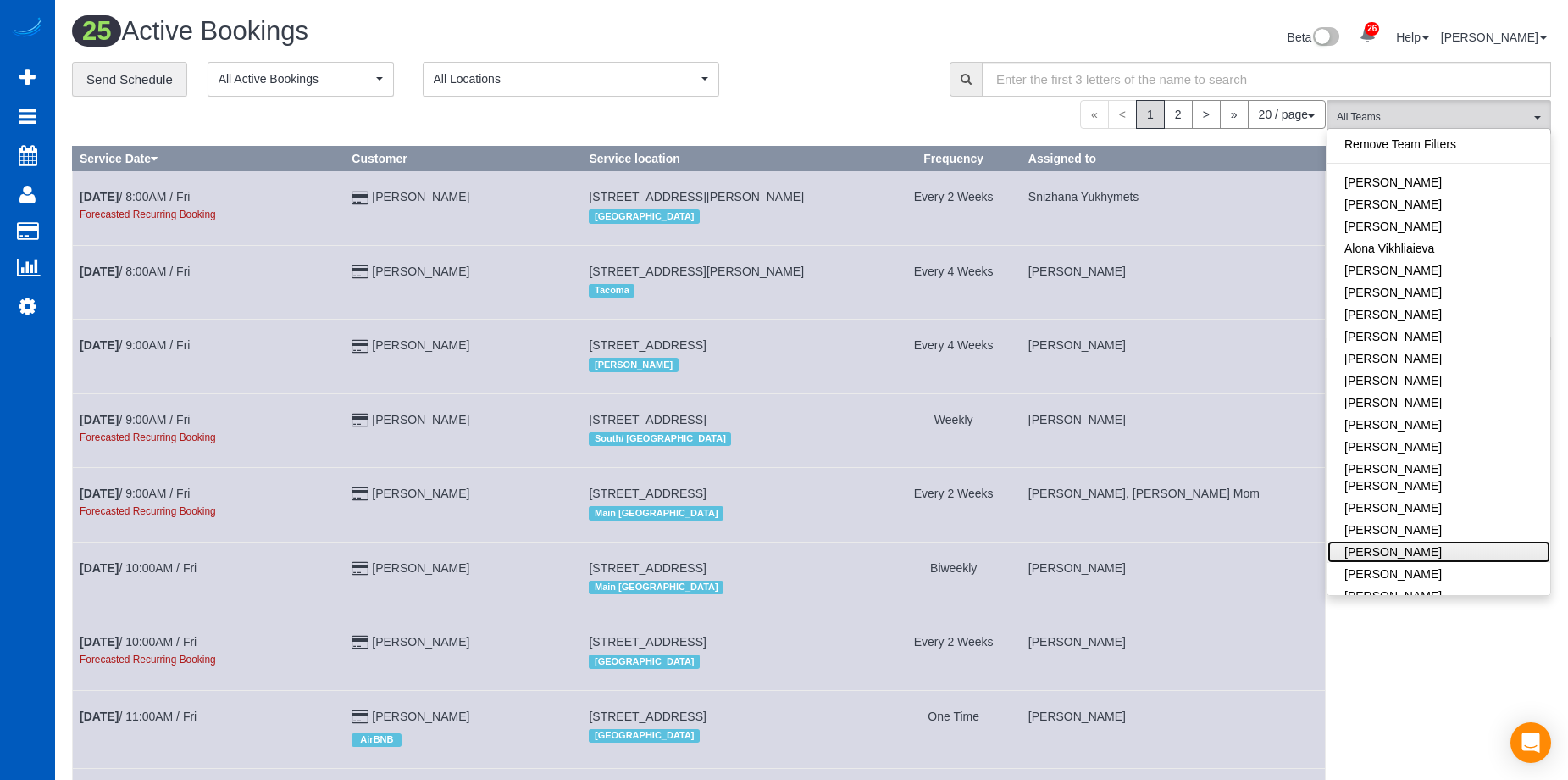
click at [1452, 541] on link "[PERSON_NAME]" at bounding box center [1439, 551] width 223 height 22
click at [869, 78] on div "**********" at bounding box center [497, 79] width 852 height 35
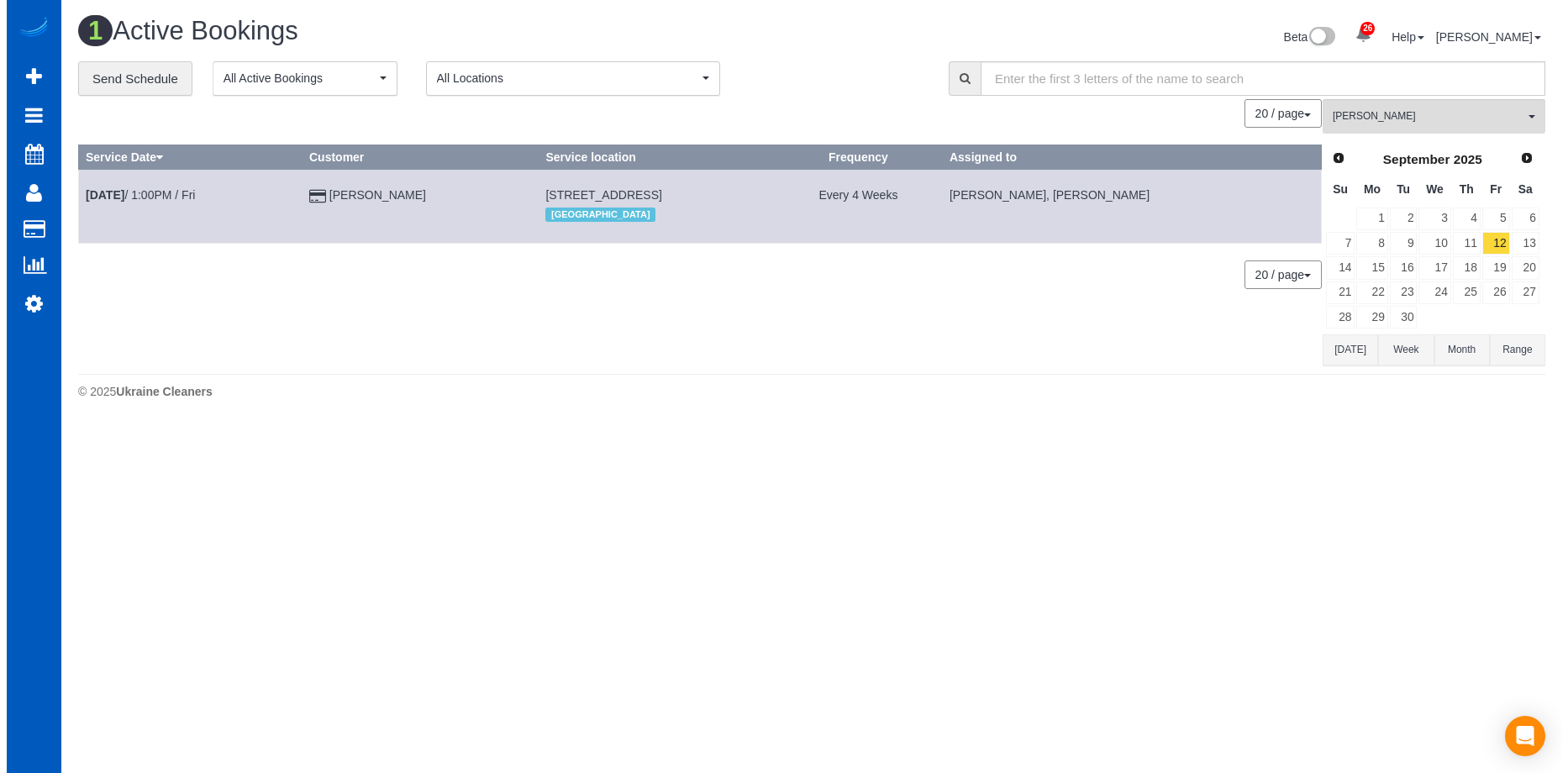
scroll to position [423, 1568]
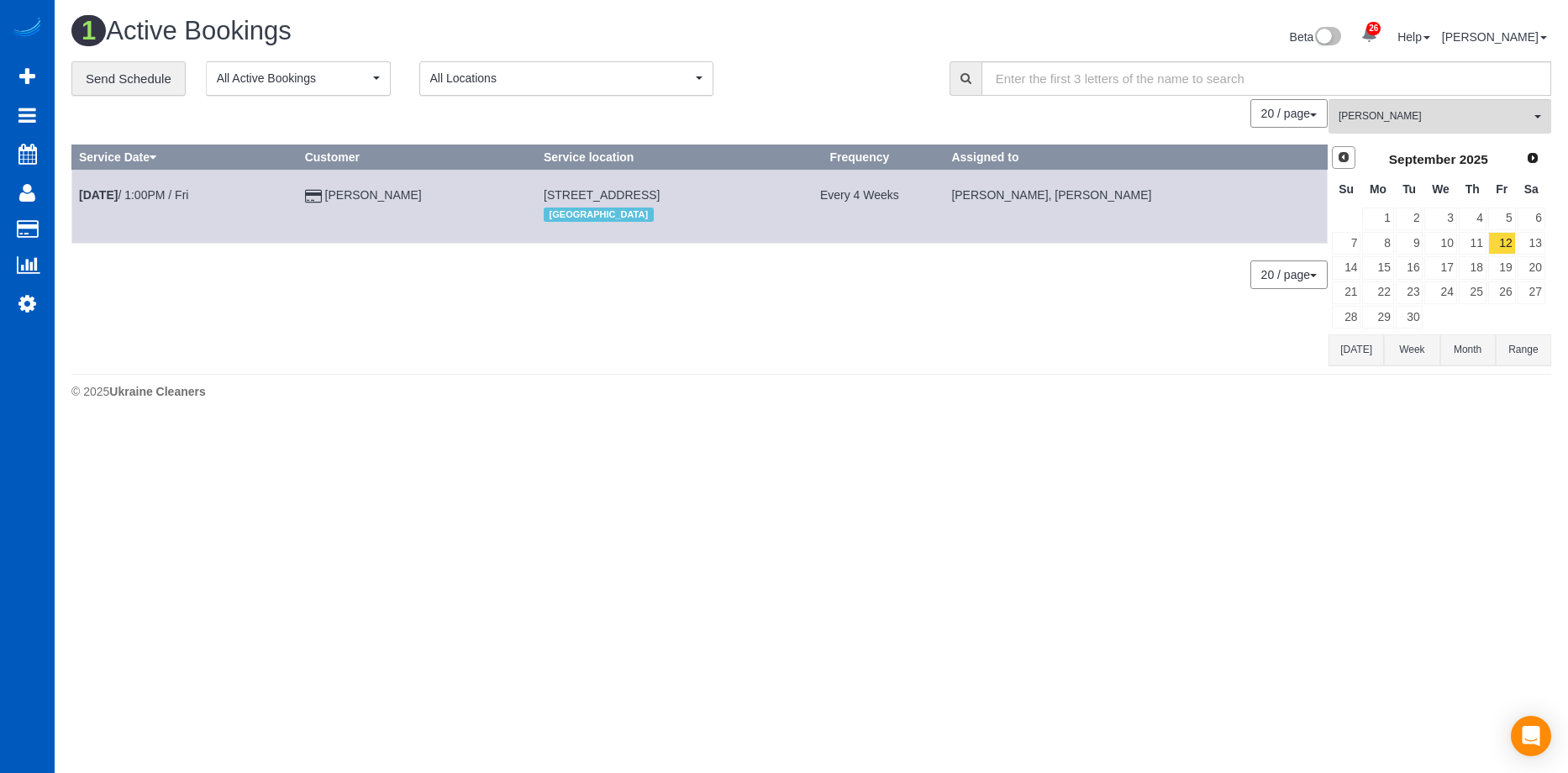
click at [1344, 163] on span "Prev" at bounding box center [1343, 157] width 13 height 13
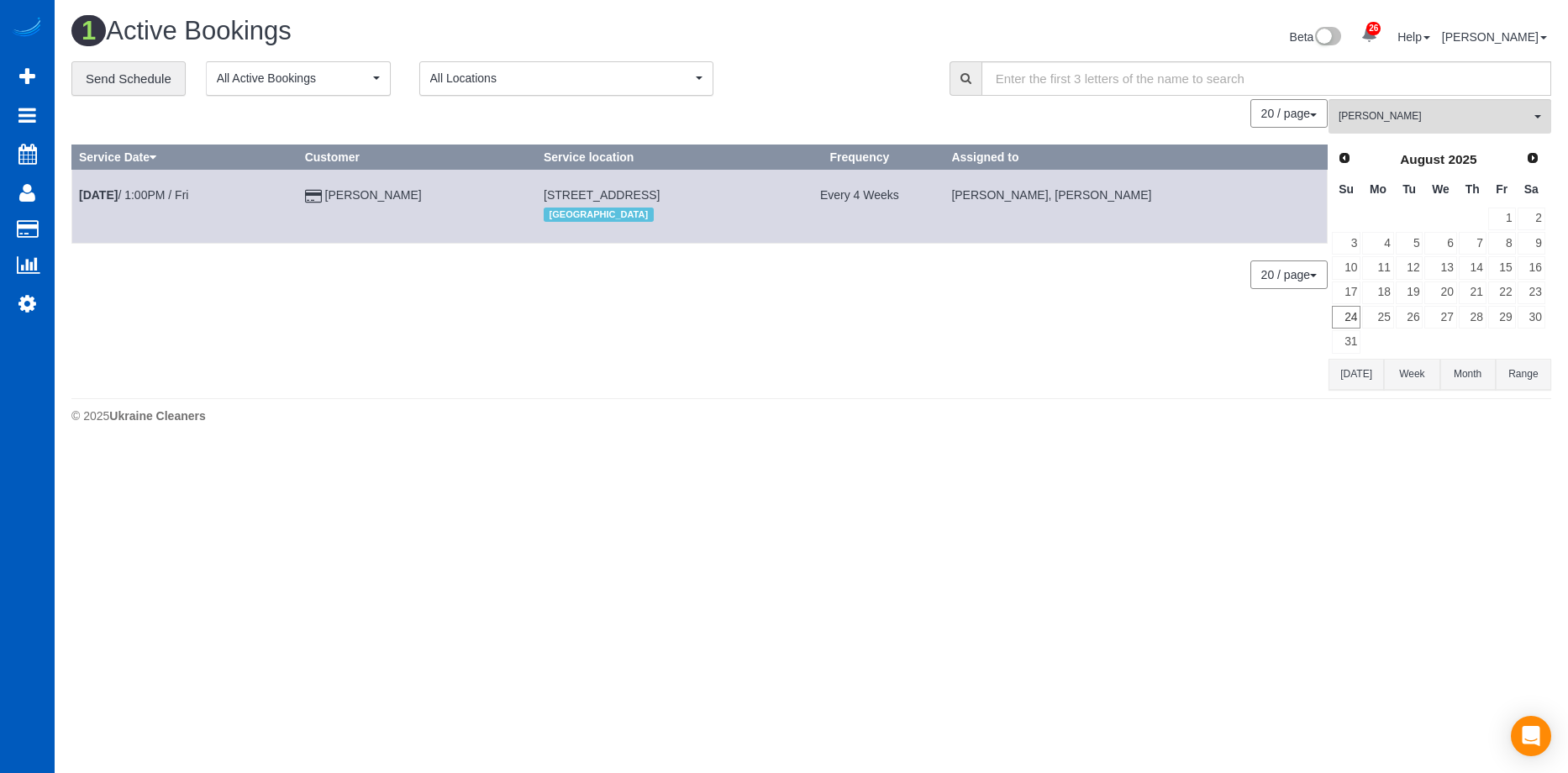
scroll to position [449, 1568]
click at [1480, 319] on link "28" at bounding box center [1471, 317] width 28 height 23
click at [1509, 315] on link "29" at bounding box center [1501, 317] width 28 height 23
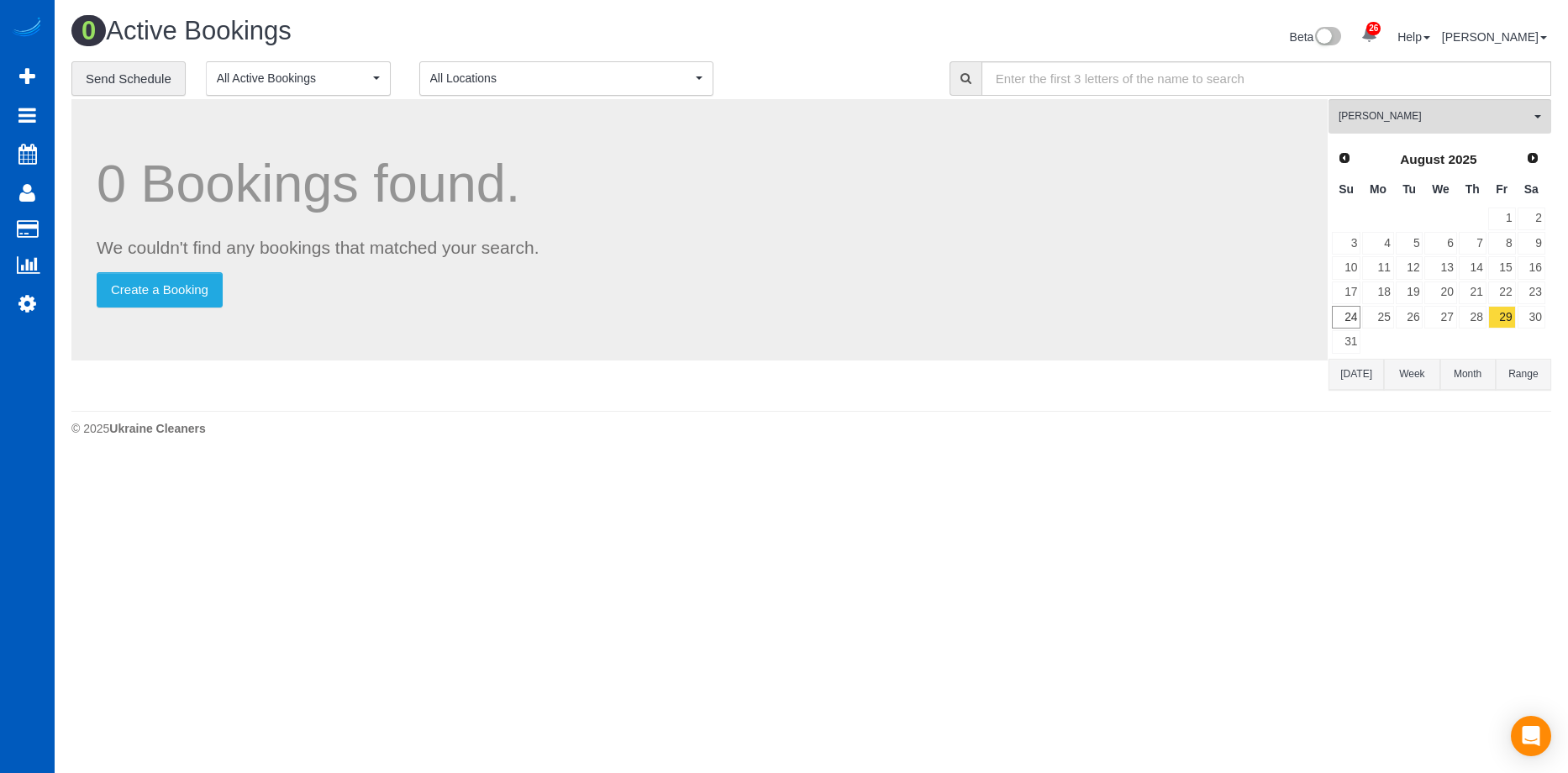
scroll to position [461, 1568]
click at [1478, 318] on link "28" at bounding box center [1471, 317] width 28 height 23
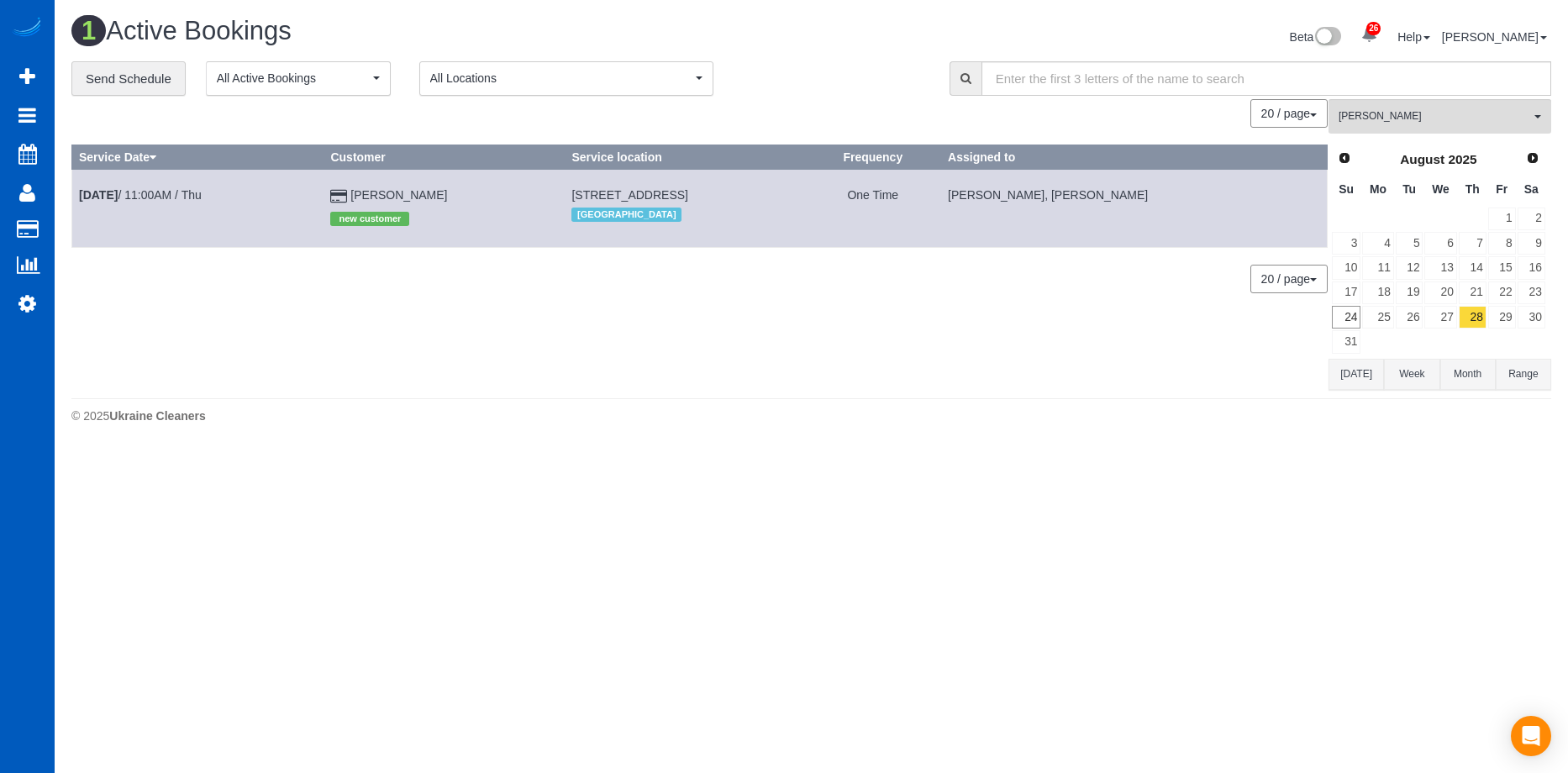
scroll to position [83549, 82440]
click at [1476, 110] on span "[PERSON_NAME]" at bounding box center [1434, 116] width 192 height 14
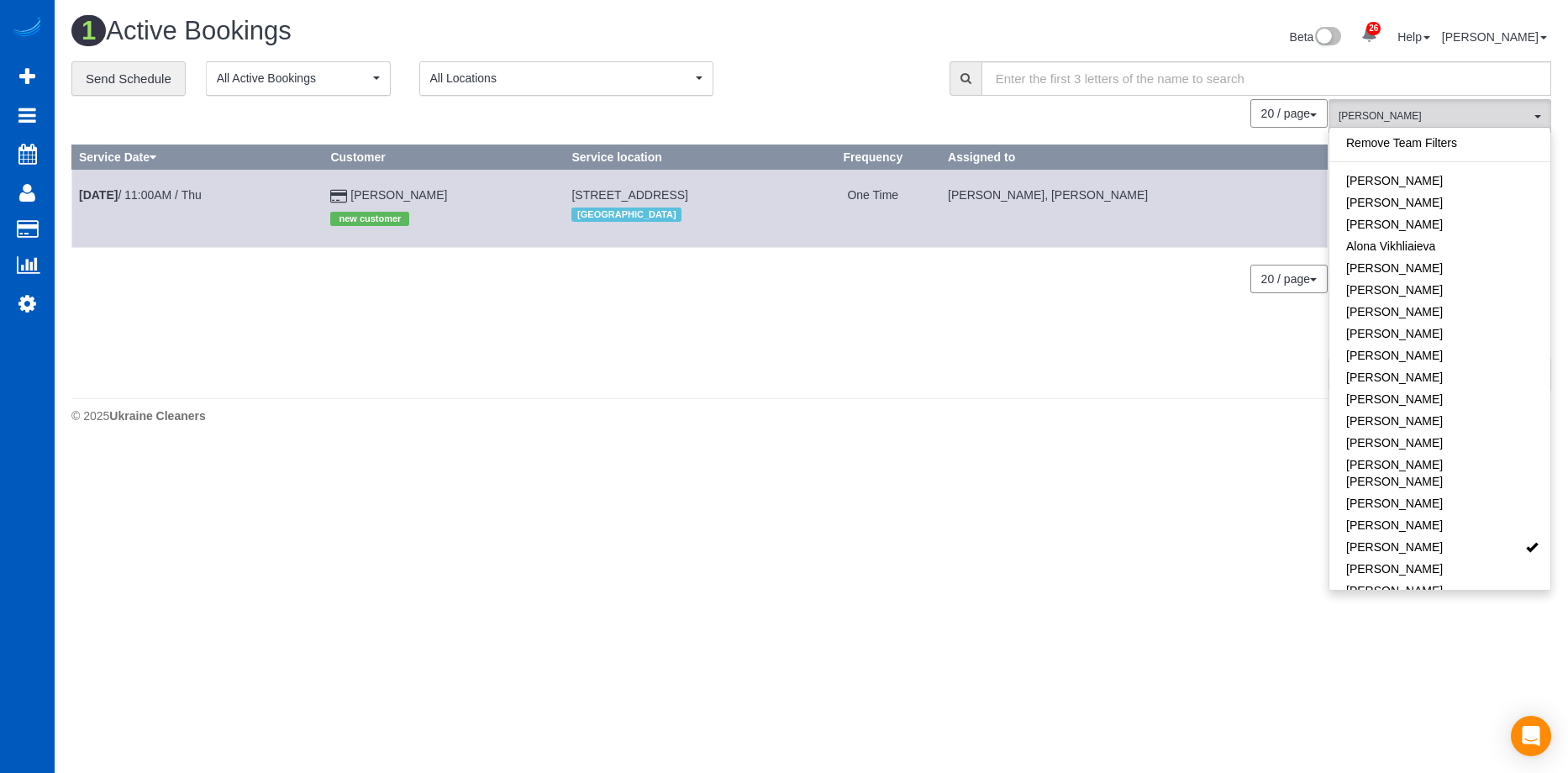
click at [812, 46] on div "Beta 26 Your Notifications You have 0 alerts × You have 3 to charge for 08/20/2…" at bounding box center [1189, 39] width 753 height 45
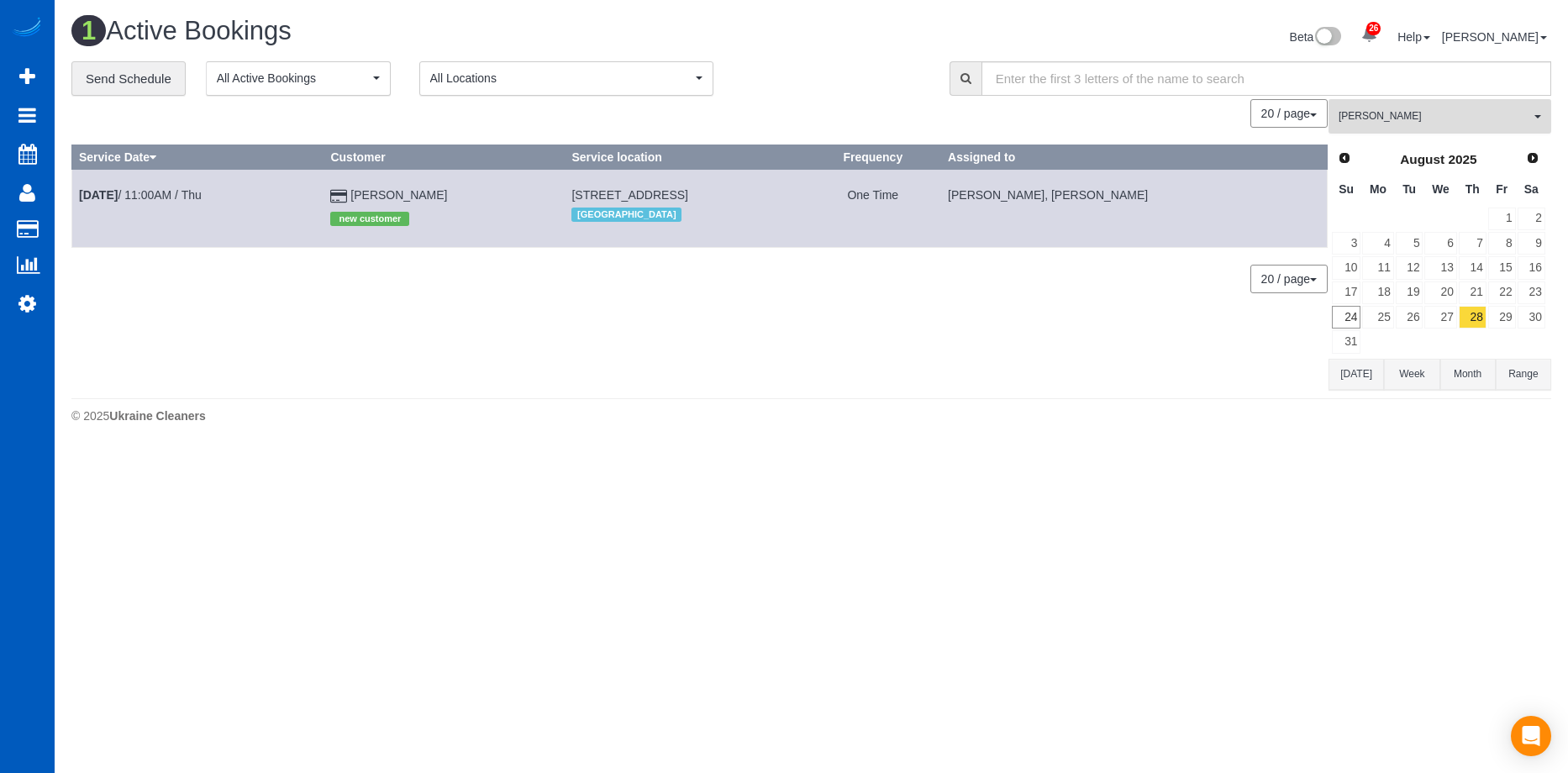
click at [1433, 119] on span "[PERSON_NAME]" at bounding box center [1434, 116] width 192 height 14
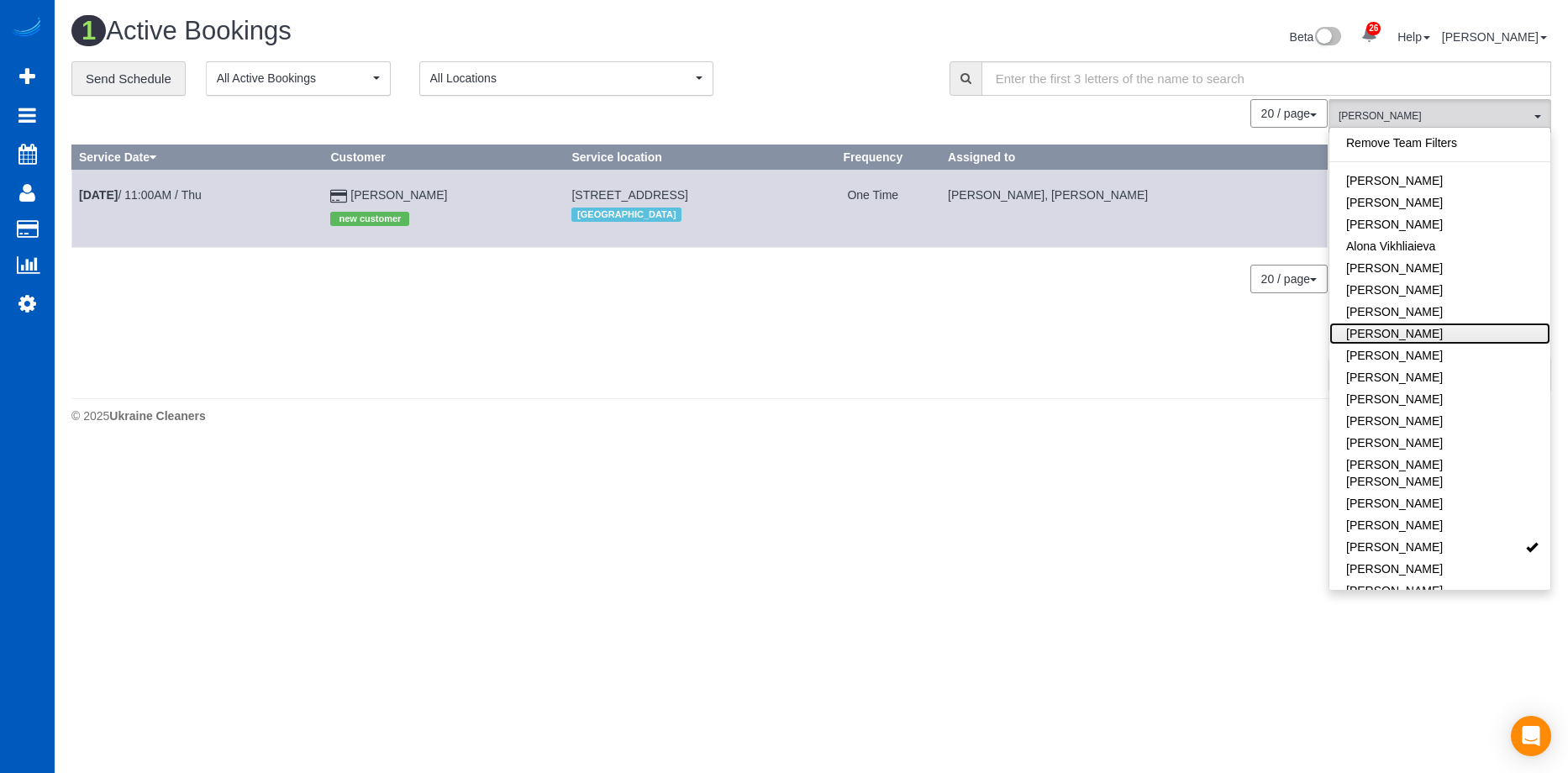
click at [1439, 327] on link "[PERSON_NAME]" at bounding box center [1439, 333] width 221 height 22
click at [917, 100] on div "20 / page 10 / page 20 / page 30 / page 40 / page 50 / page 100 / page" at bounding box center [699, 114] width 1256 height 28
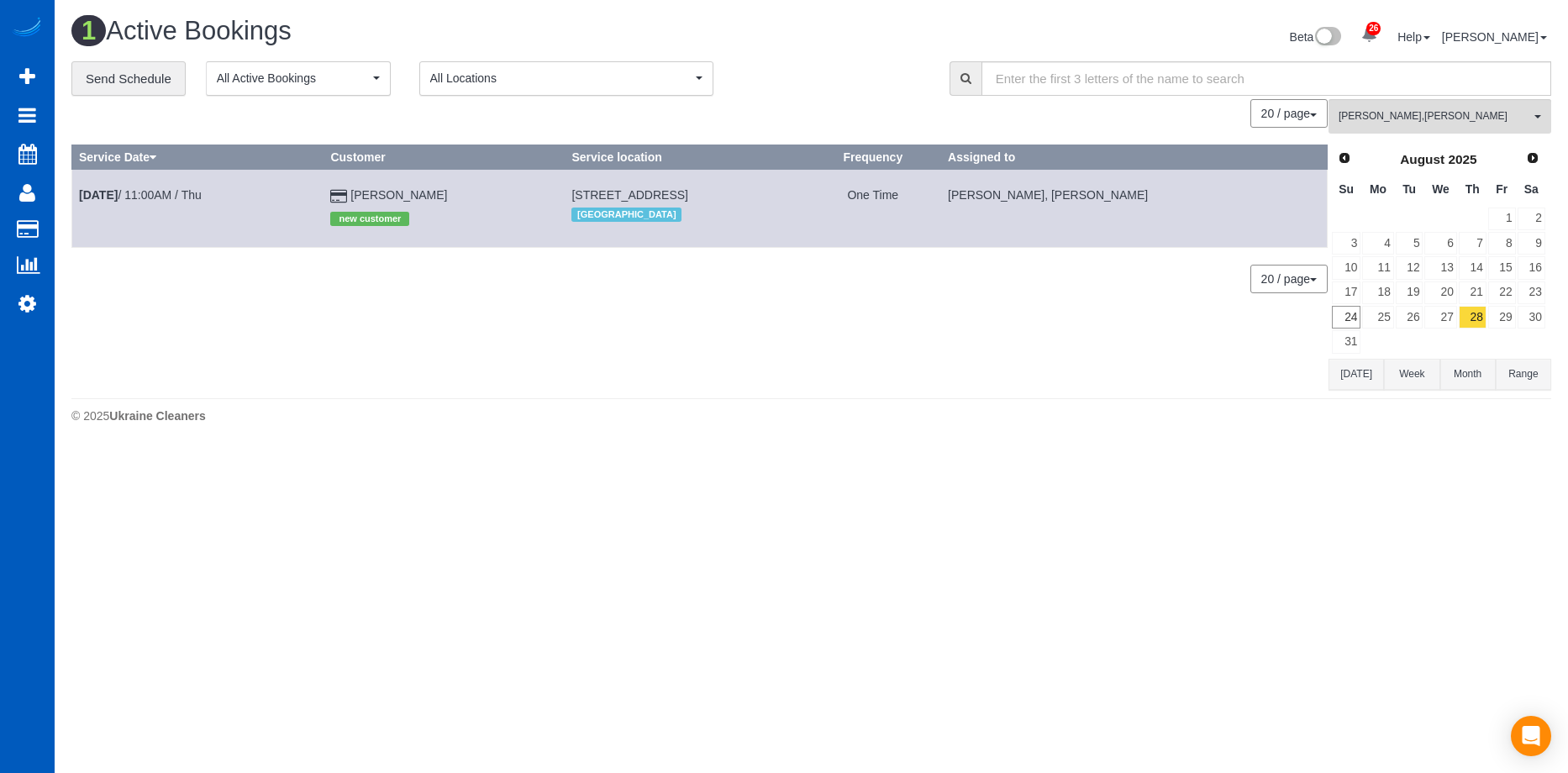
click at [1539, 378] on button "Range" at bounding box center [1522, 374] width 55 height 31
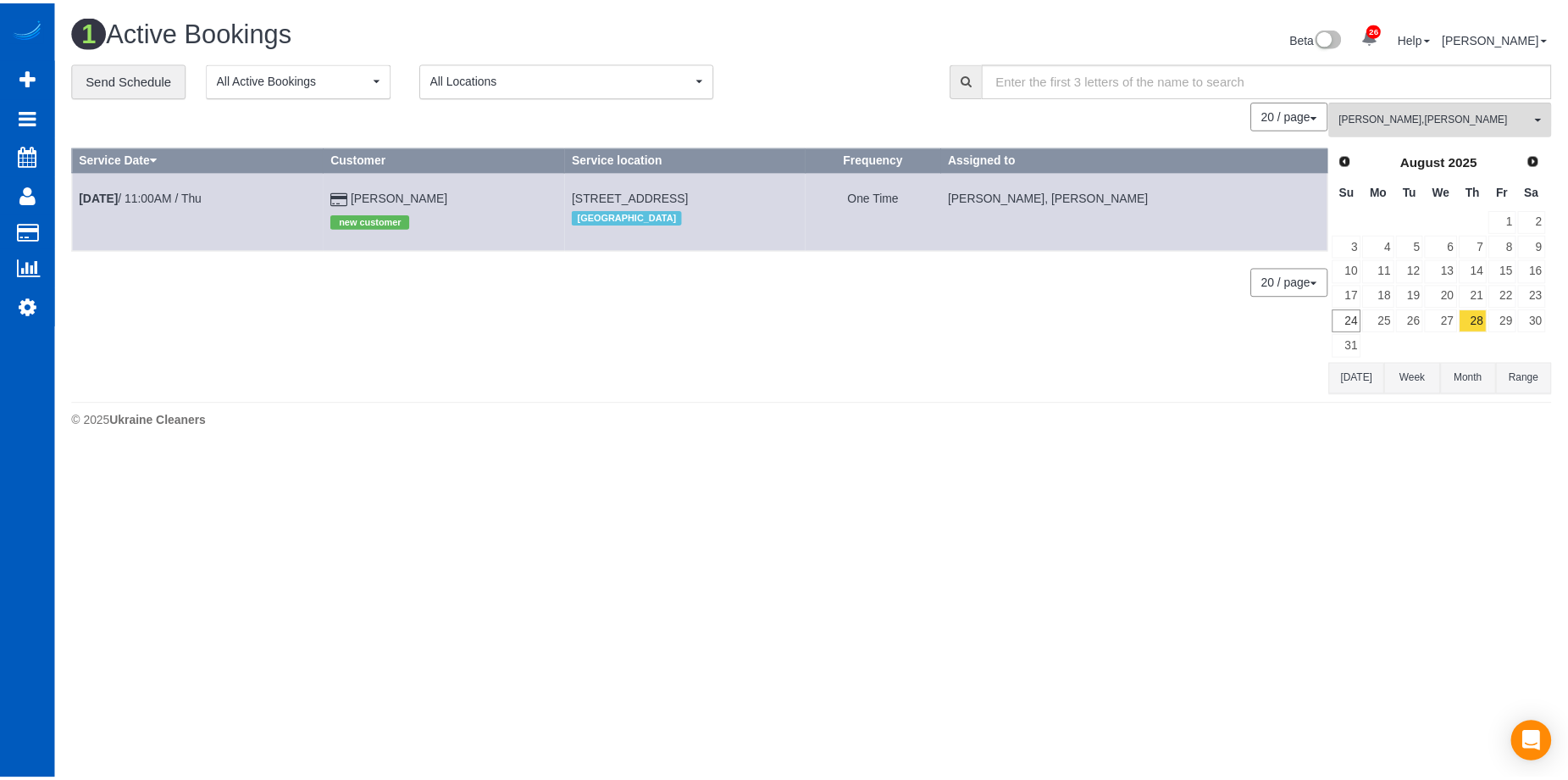
scroll to position [489, 1581]
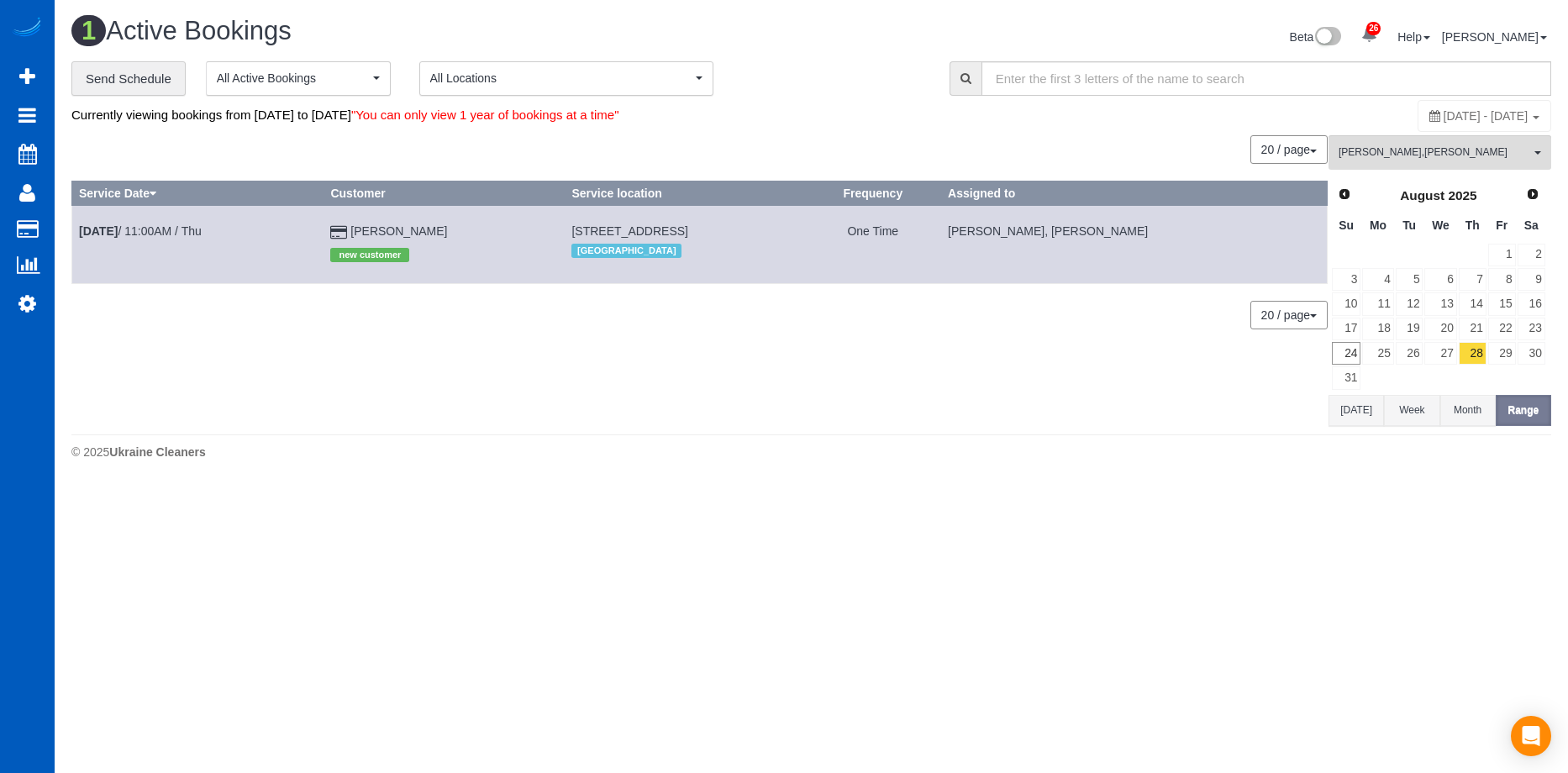
click at [1478, 114] on span "August 28, 2025 - August 28, 2025" at bounding box center [1485, 116] width 84 height 13
type input "**********"
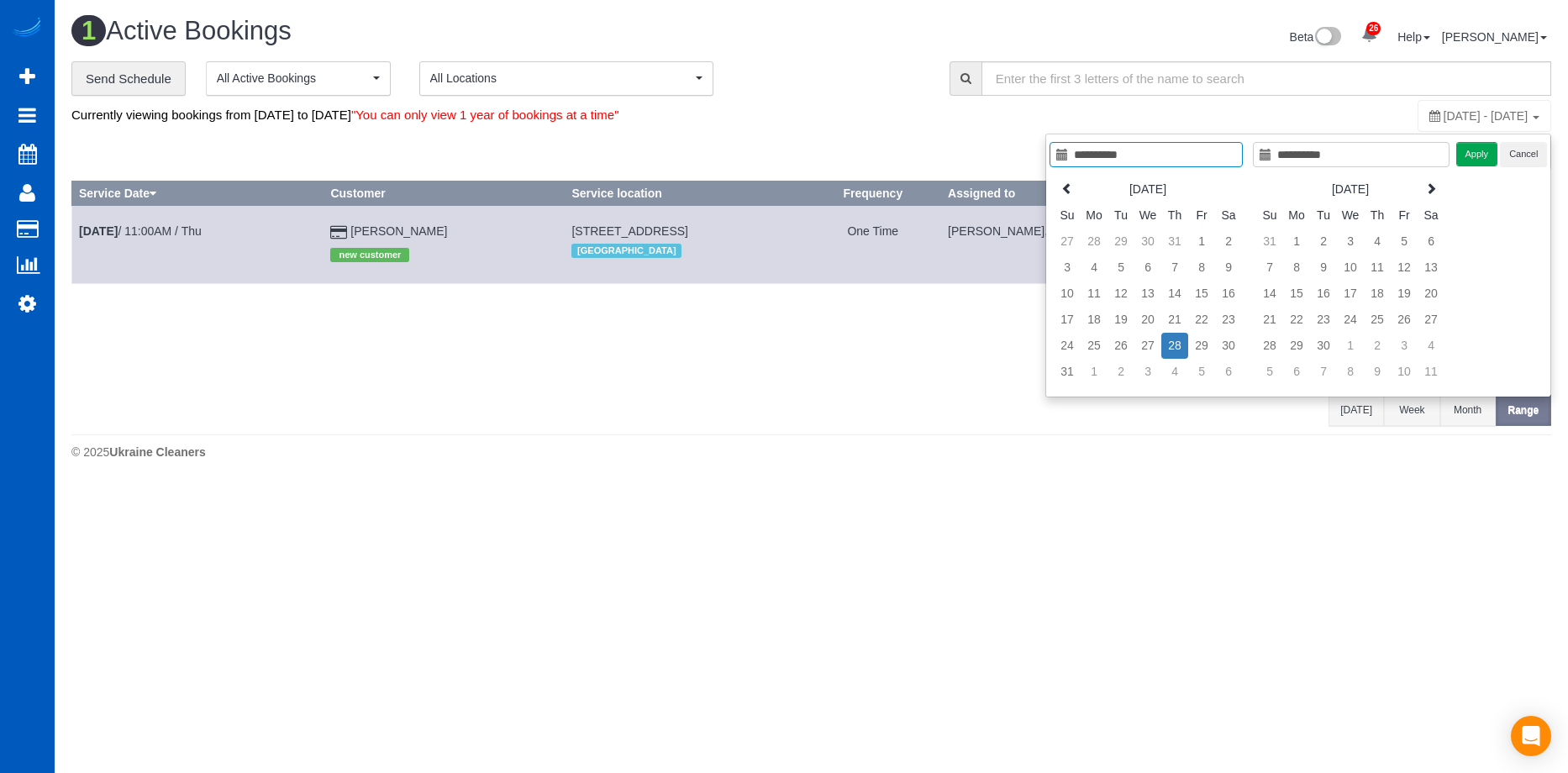
type input "**********"
click at [1177, 345] on td "28" at bounding box center [1174, 345] width 27 height 26
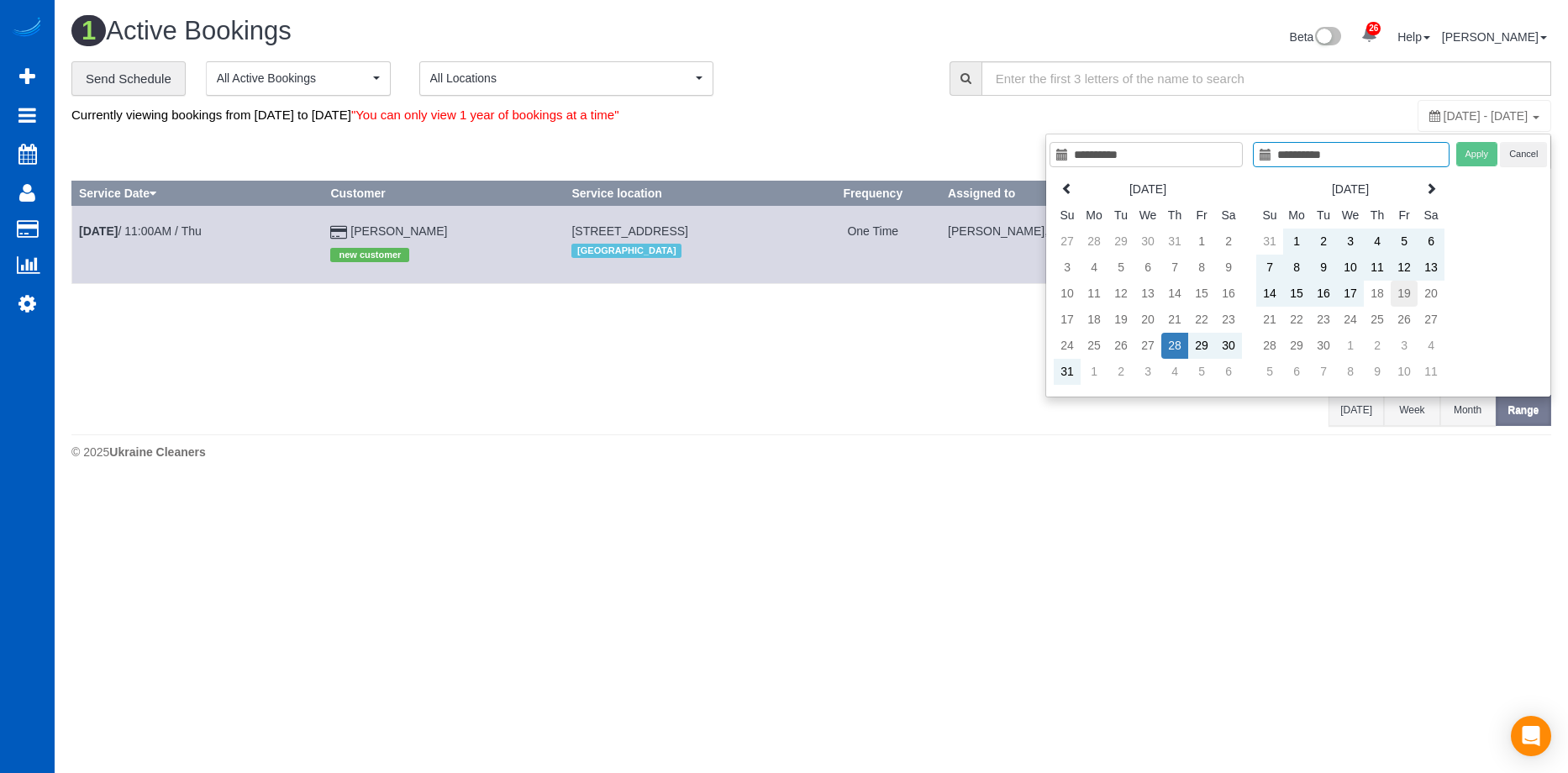
type input "**********"
click at [1396, 292] on td "19" at bounding box center [1404, 293] width 27 height 26
type input "**********"
click at [1481, 142] on button "Apply" at bounding box center [1477, 155] width 42 height 25
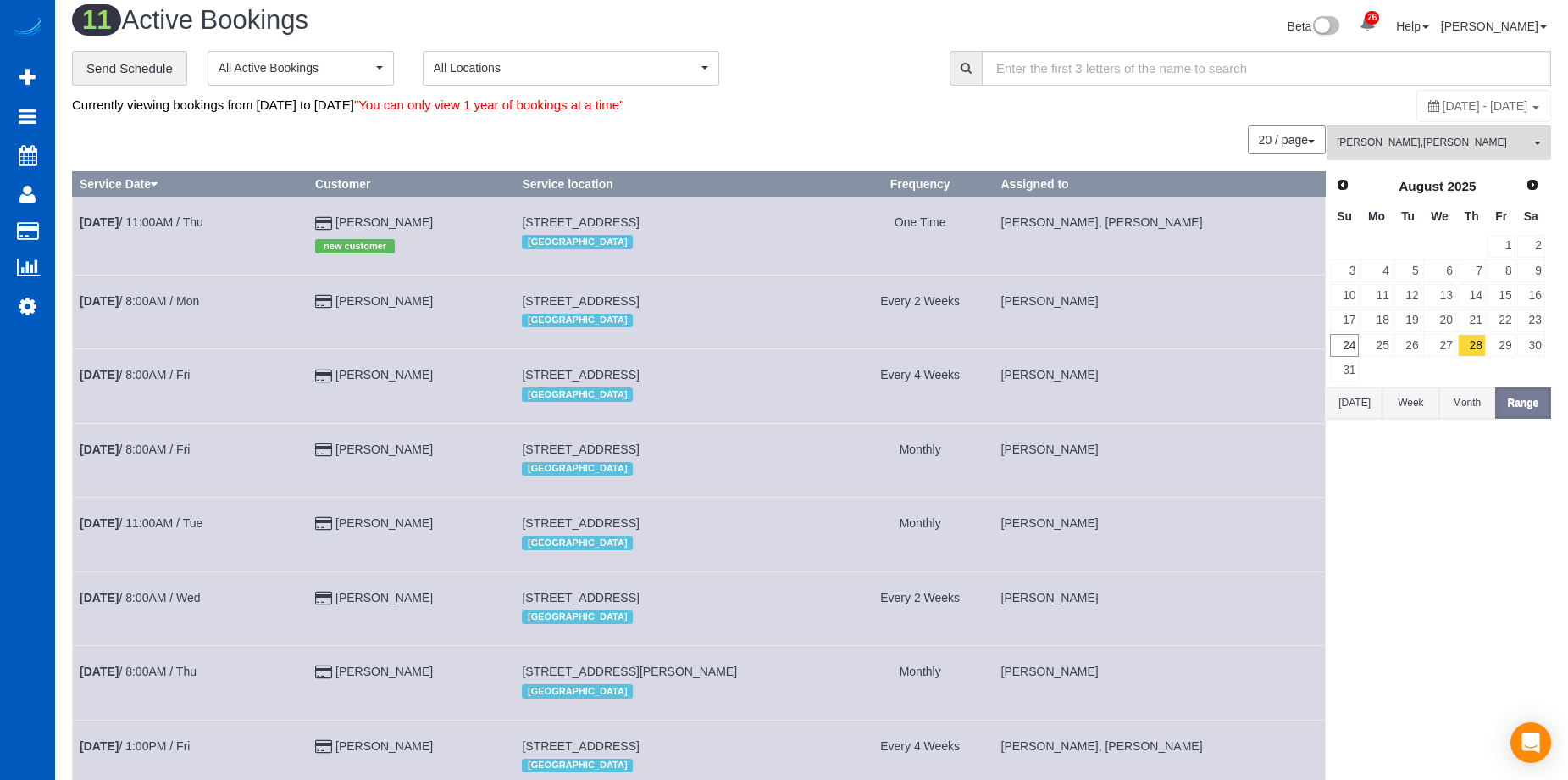
scroll to position [0, 0]
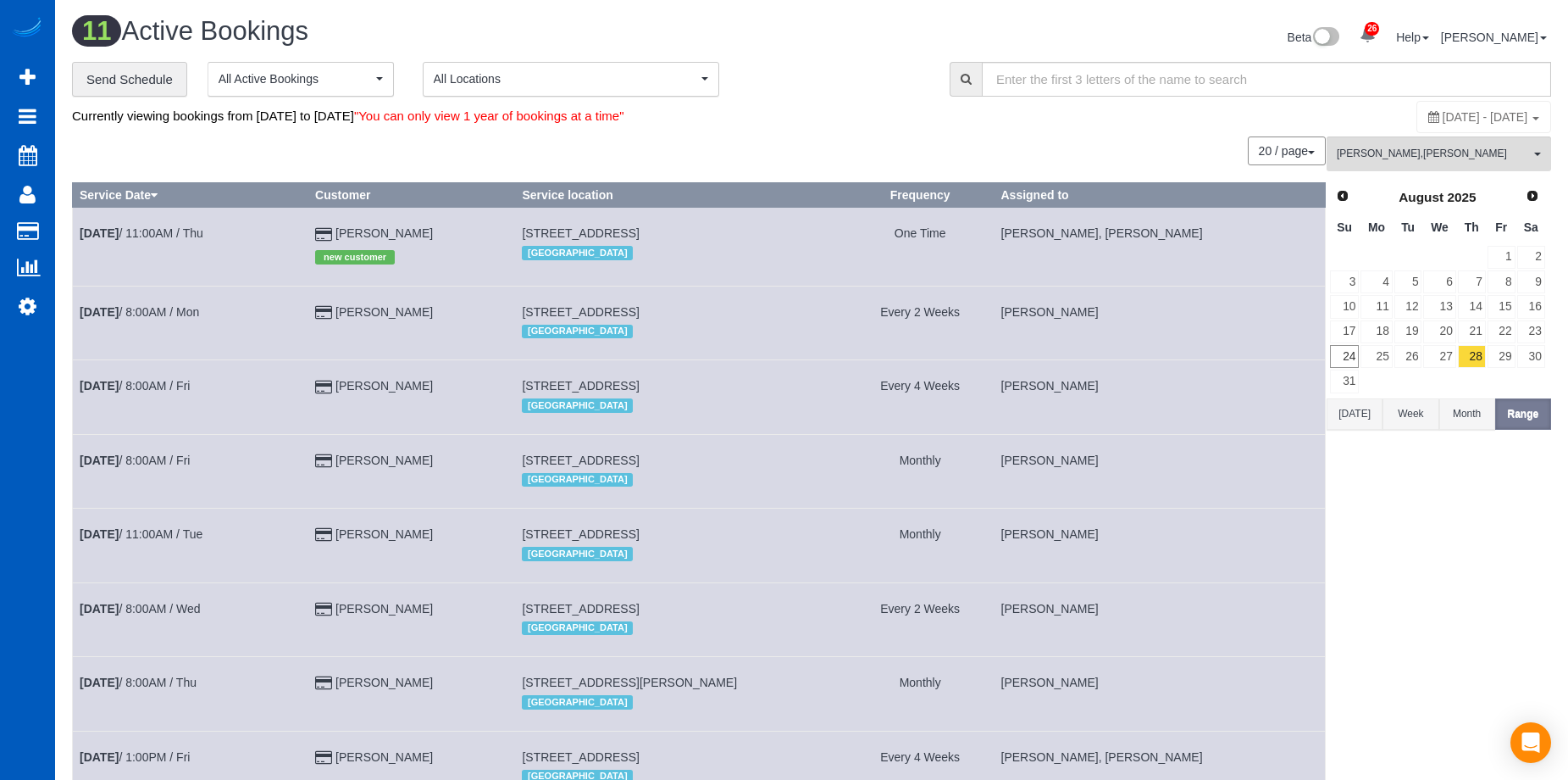
drag, startPoint x: 1357, startPoint y: 412, endPoint x: 1363, endPoint y: 359, distance: 53.3
click at [1357, 412] on button "Today" at bounding box center [1355, 413] width 55 height 32
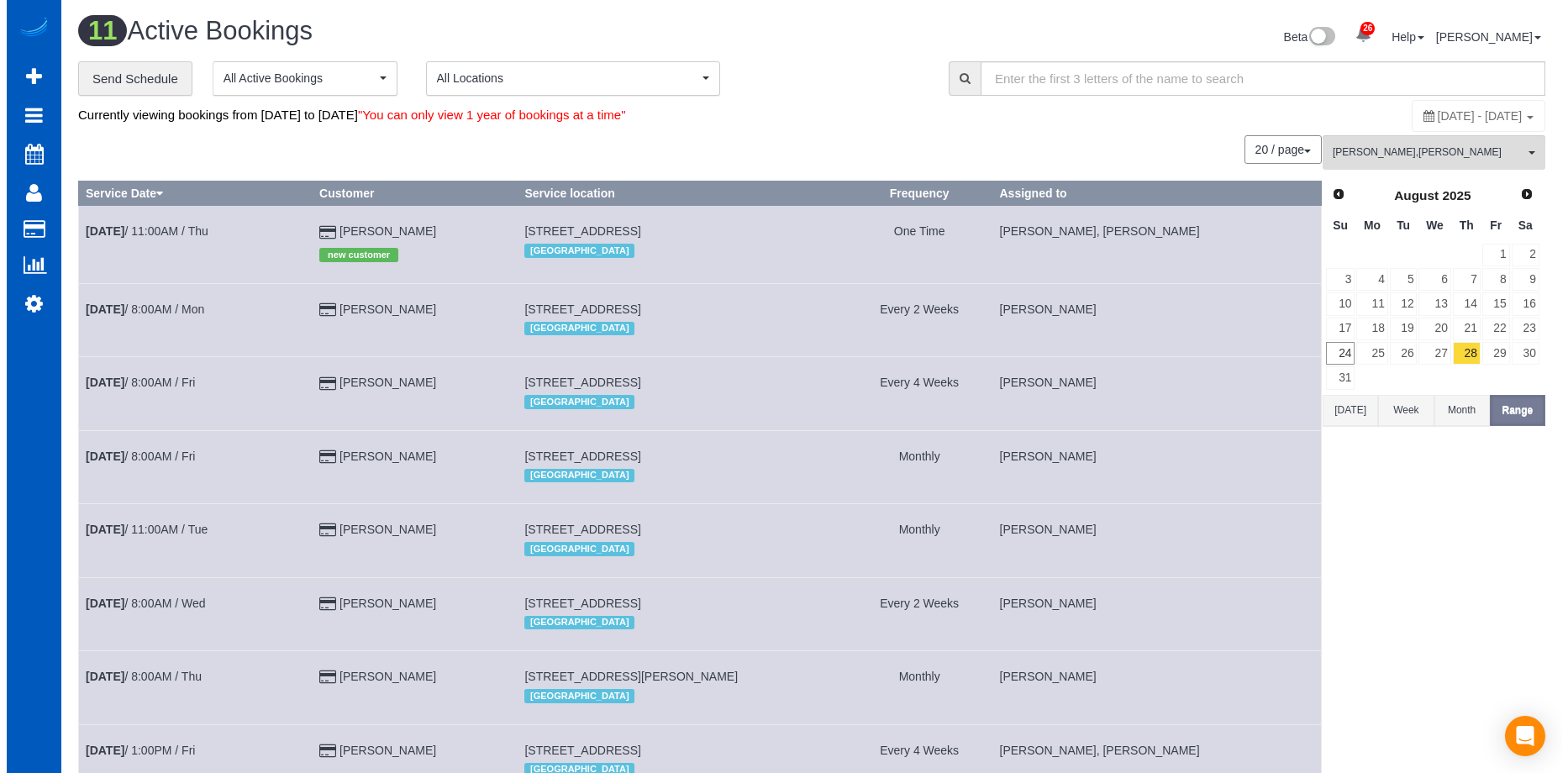
scroll to position [82894, 82452]
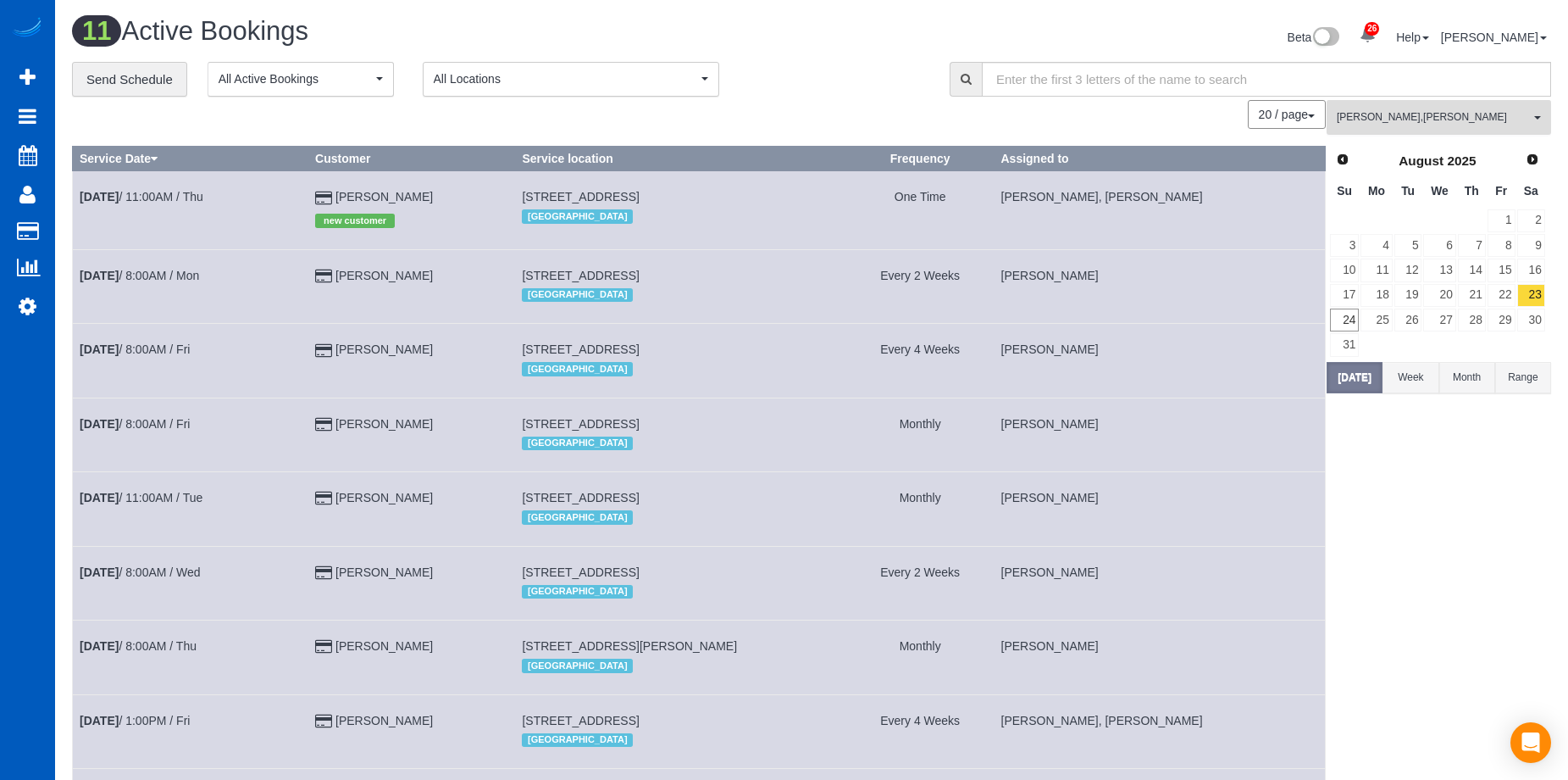
click at [1434, 123] on span "Anna Manuilo , Evelina Manuilo" at bounding box center [1434, 117] width 193 height 14
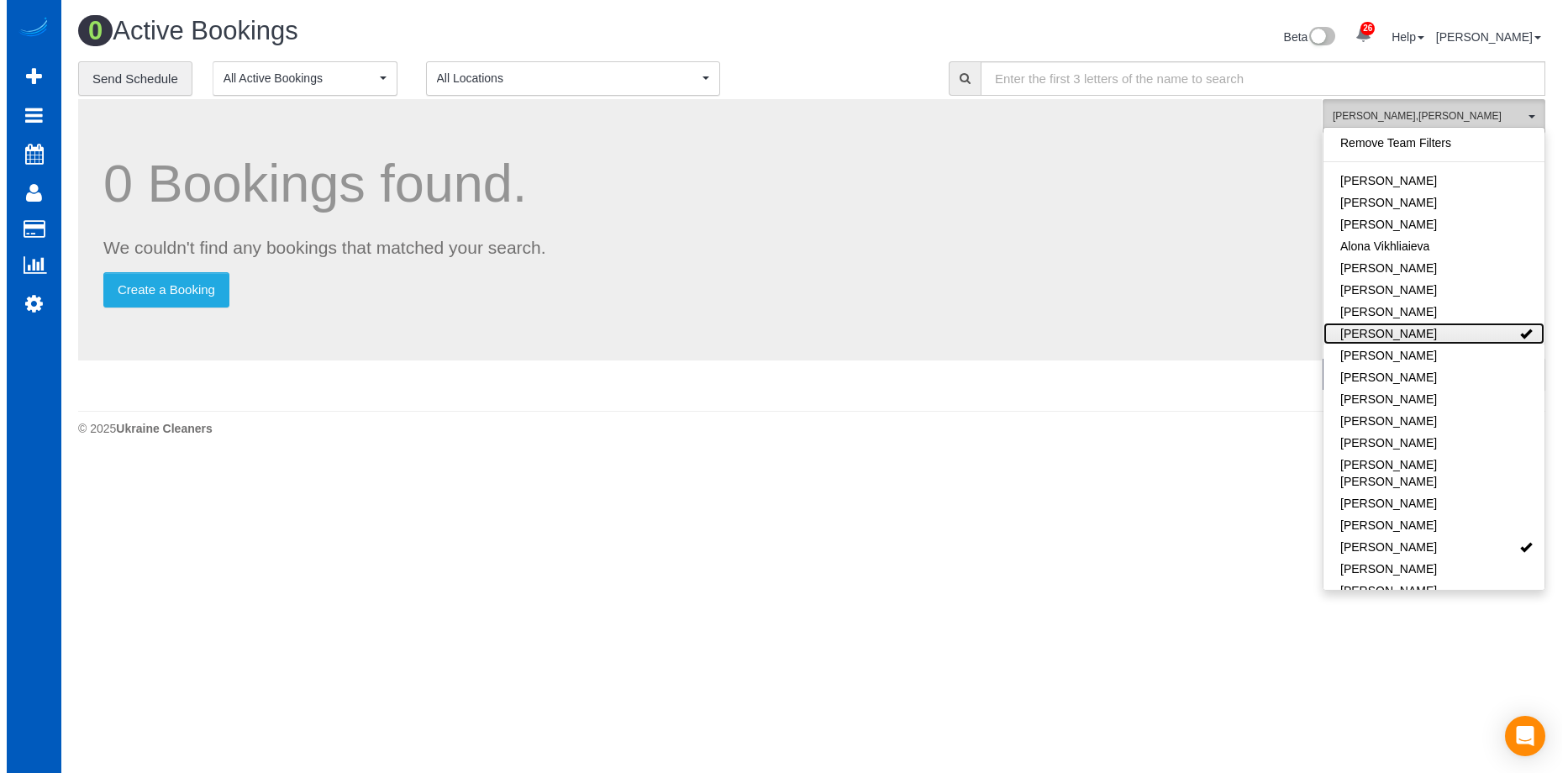
scroll to position [83537, 82440]
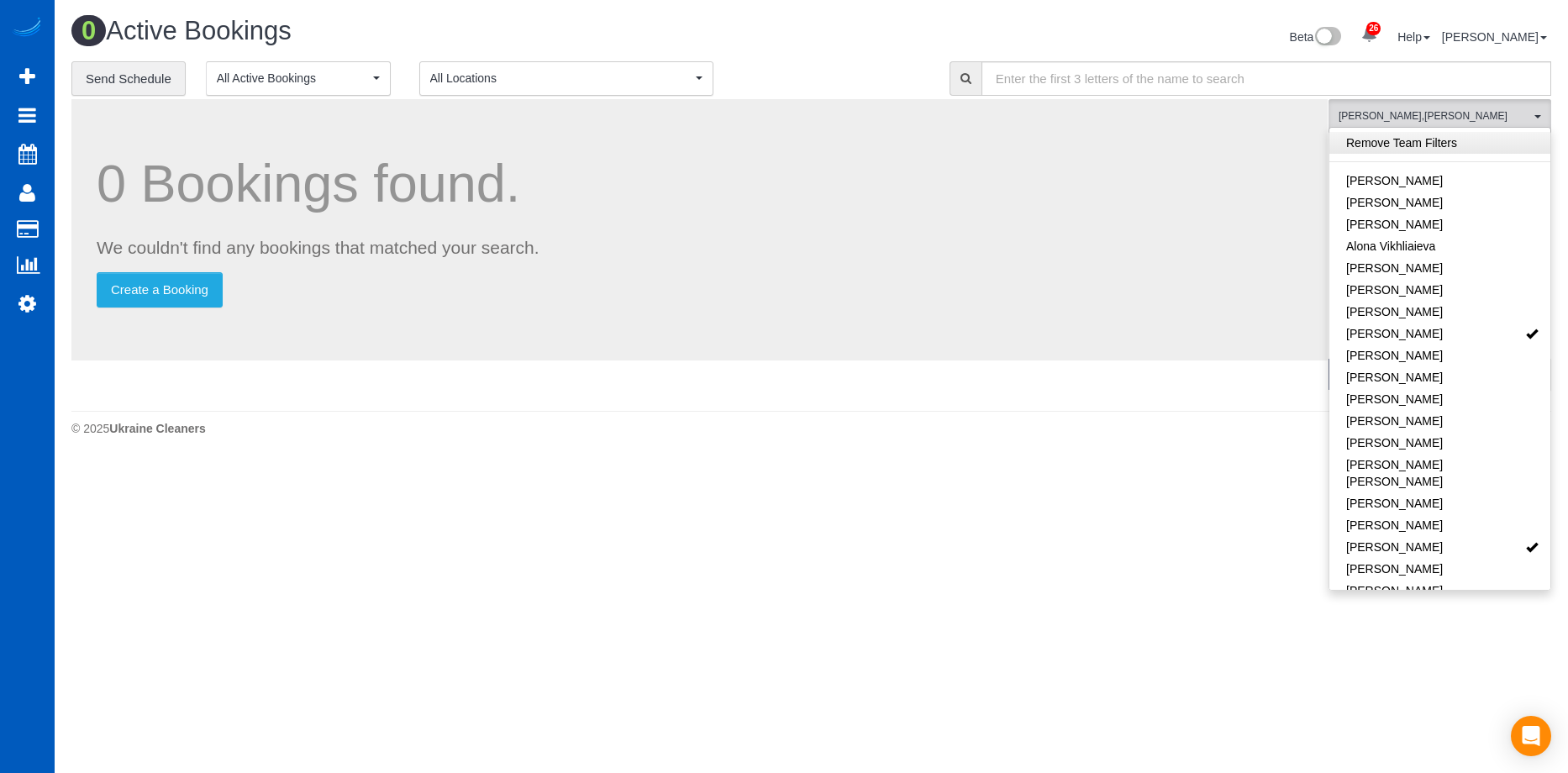
click at [1420, 148] on link "Remove Team Filters" at bounding box center [1439, 142] width 221 height 22
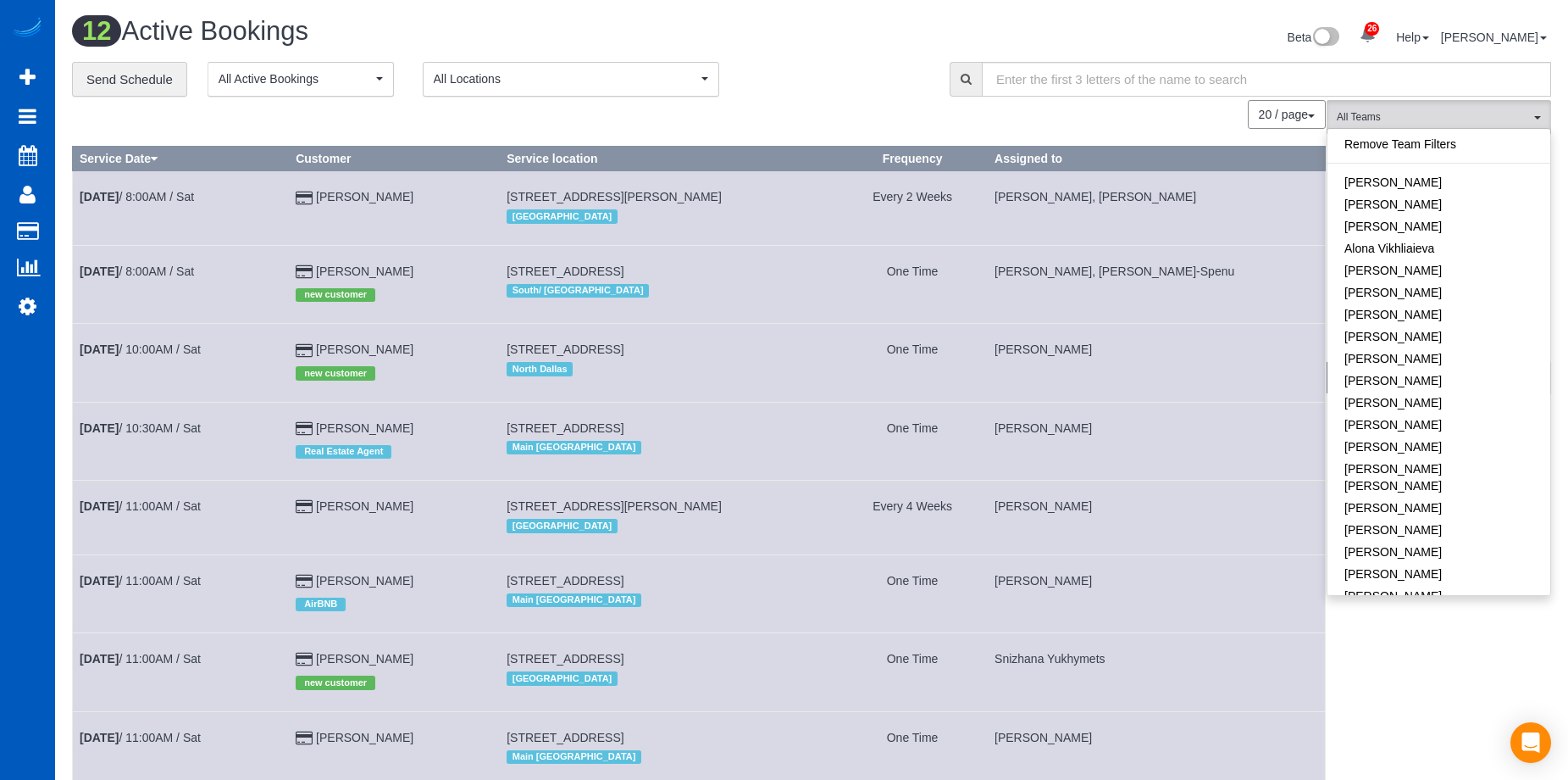
scroll to position [1218, 1568]
click at [786, 71] on div "**********" at bounding box center [497, 79] width 852 height 35
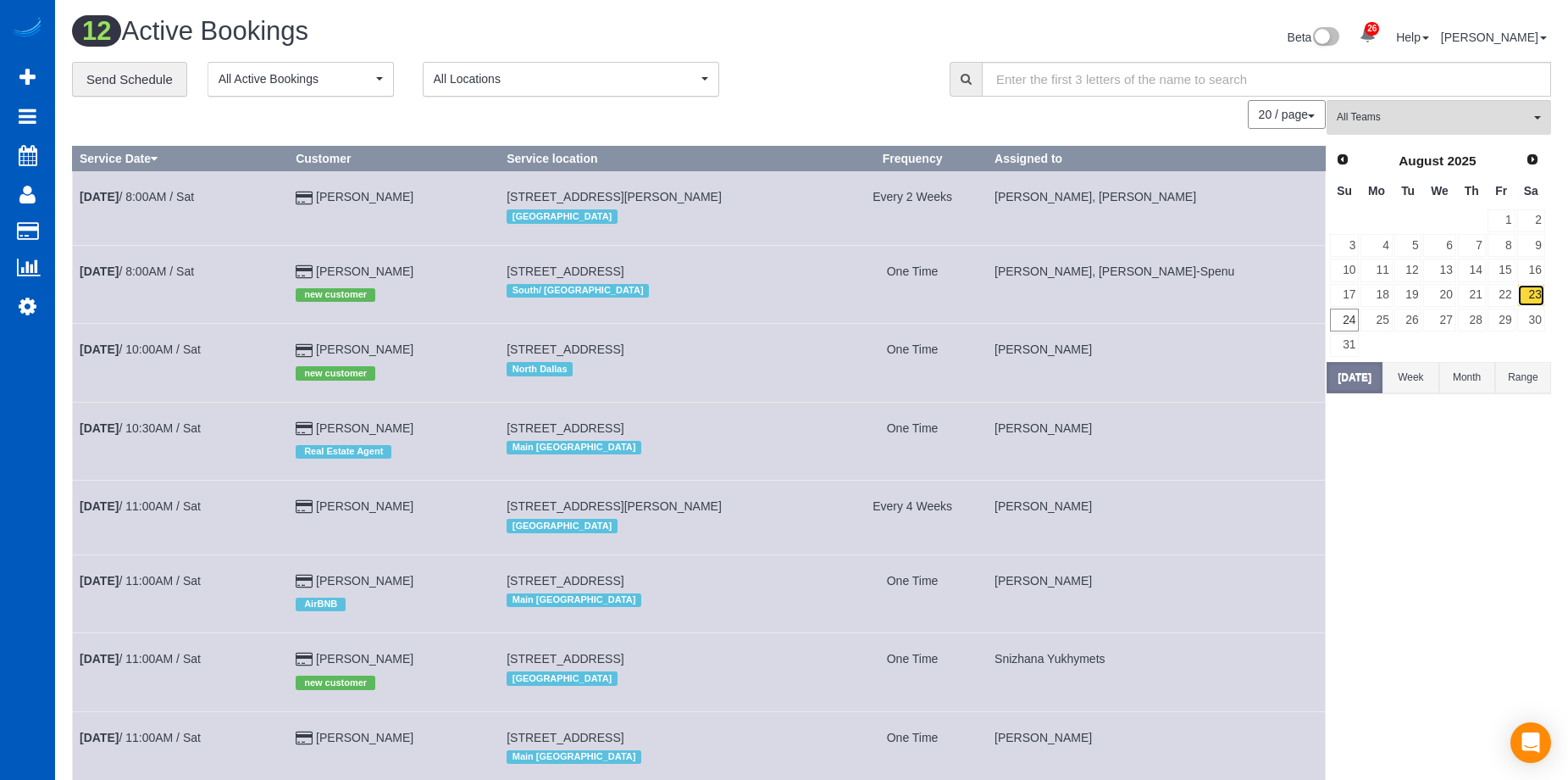
click at [1527, 292] on link "23" at bounding box center [1531, 296] width 28 height 23
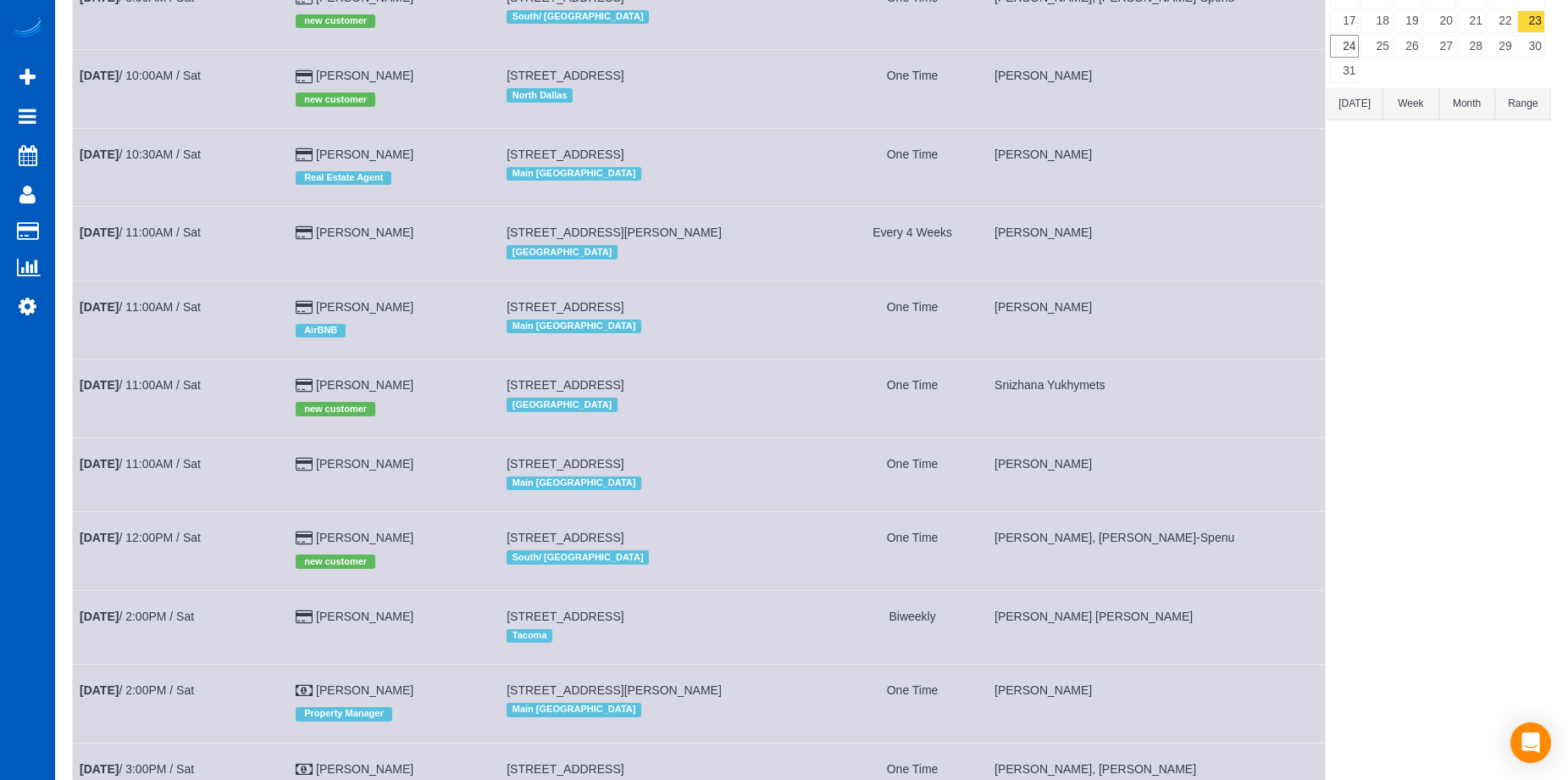
scroll to position [99, 0]
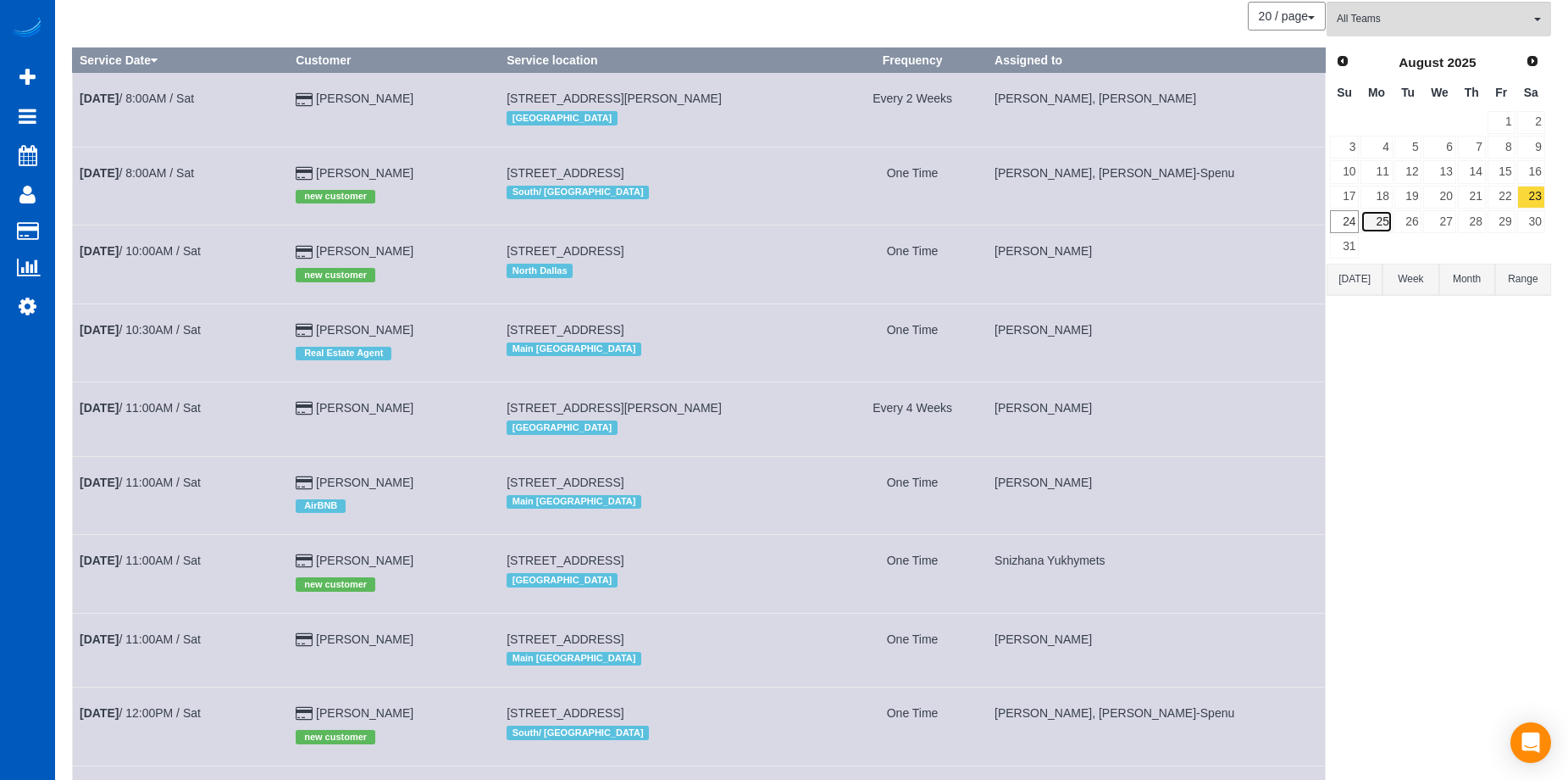
click at [1380, 230] on link "25" at bounding box center [1376, 222] width 32 height 23
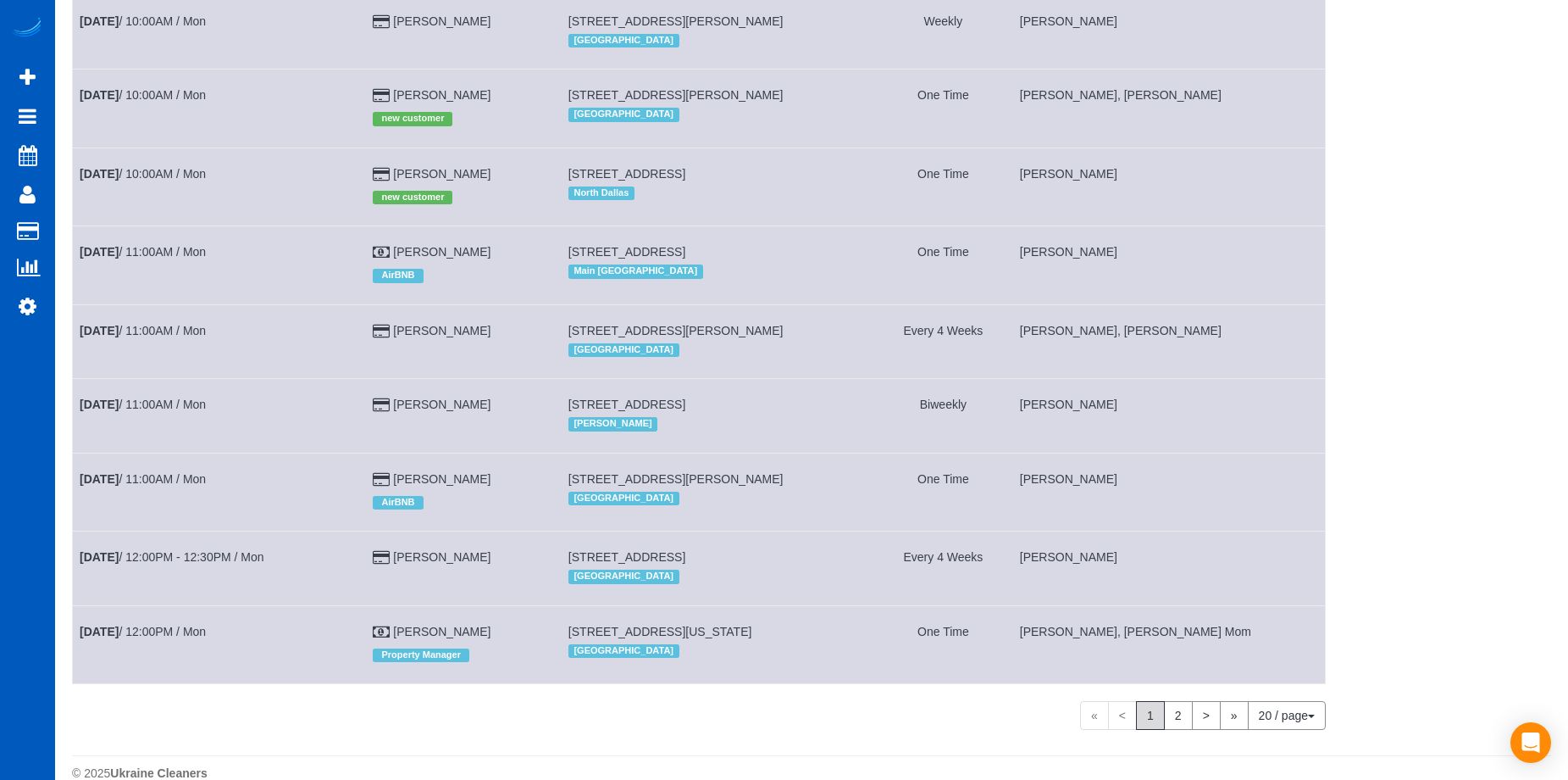
scroll to position [1043, 0]
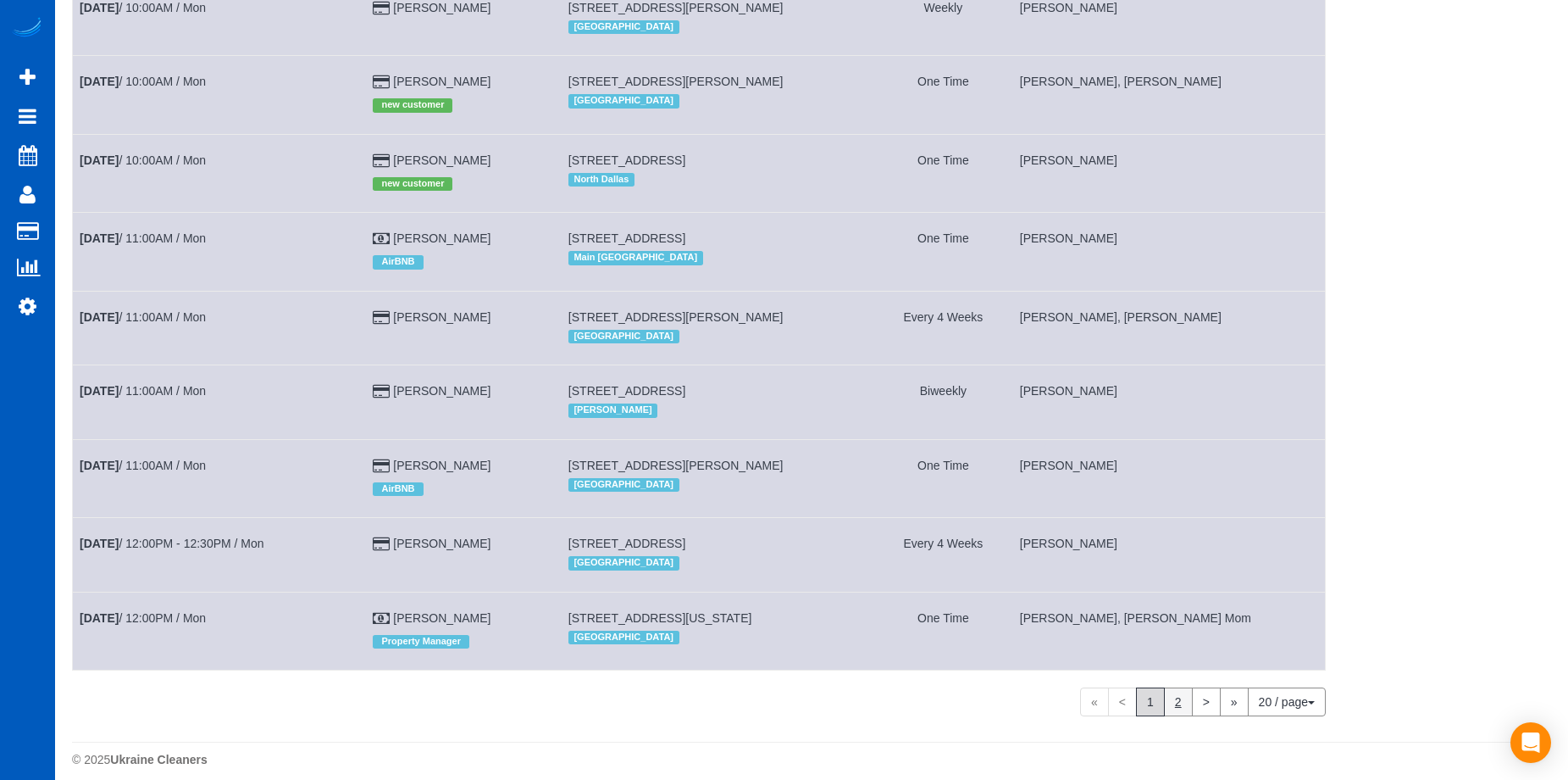
click at [1177, 693] on link "2" at bounding box center [1179, 702] width 29 height 29
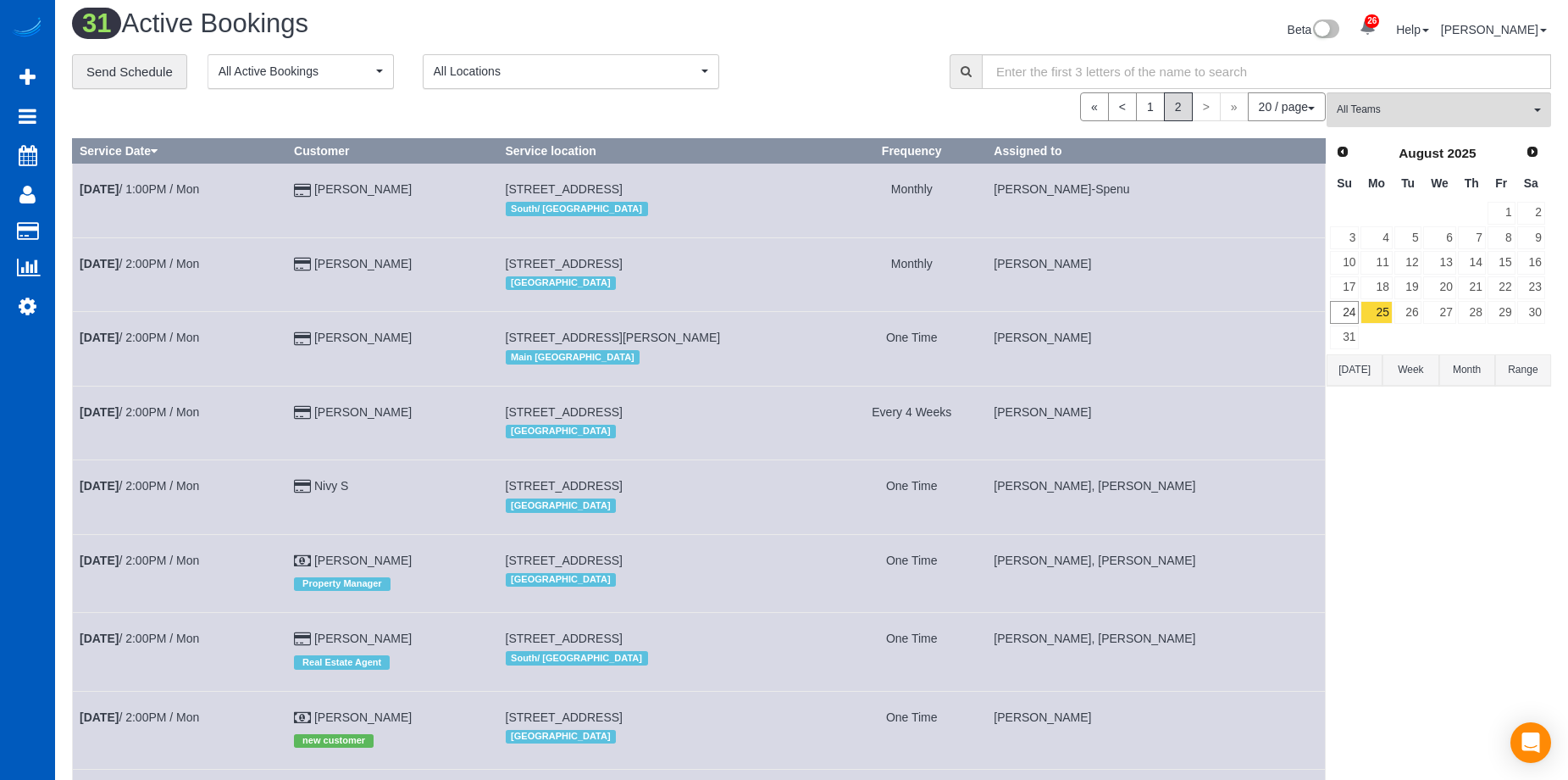
scroll to position [0, 0]
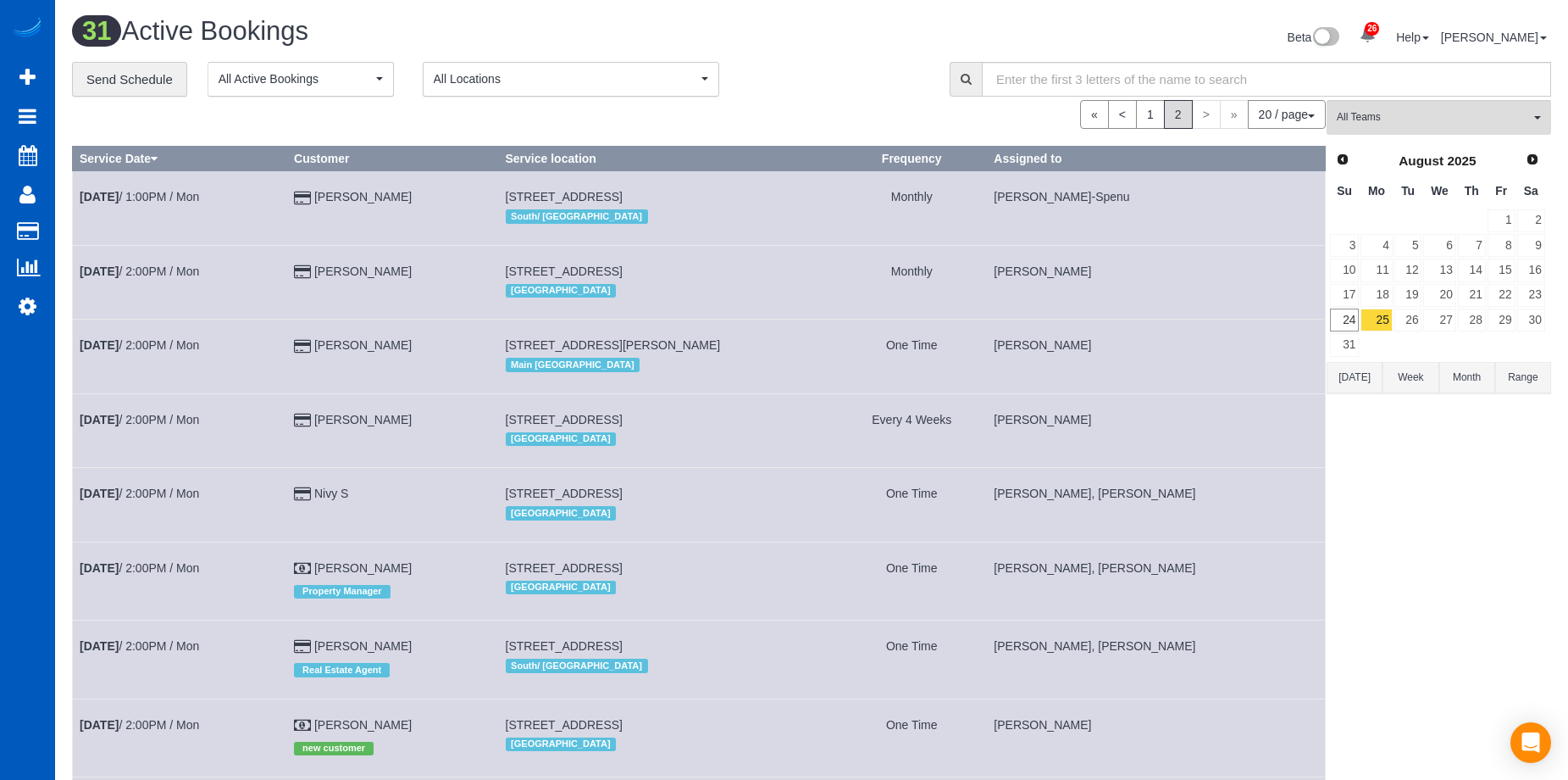
click at [987, 485] on td "One Time" at bounding box center [912, 504] width 150 height 74
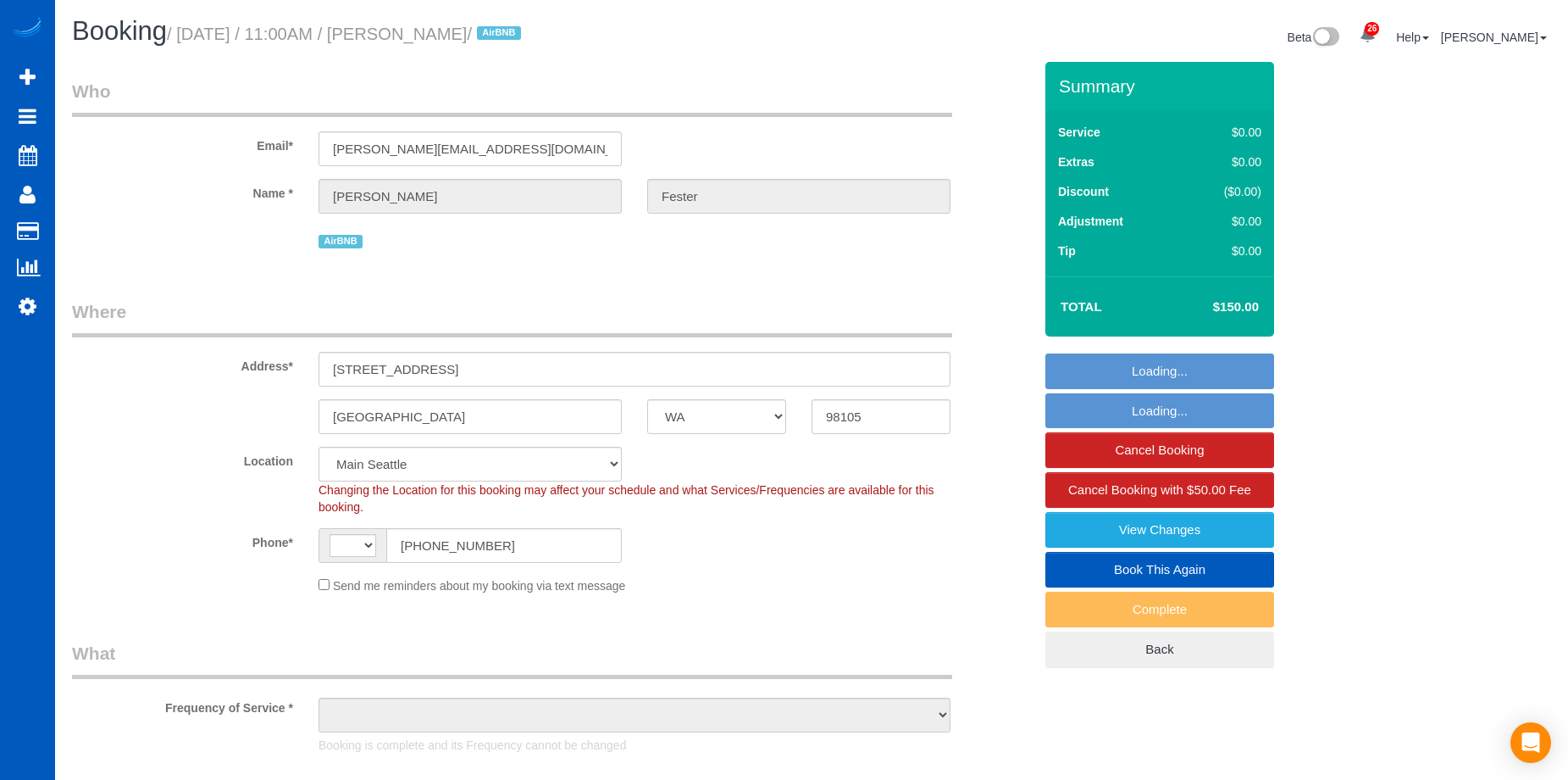
select select "WA"
select select "string:[GEOGRAPHIC_DATA]"
select select "object:929"
select select "199"
select select "1001"
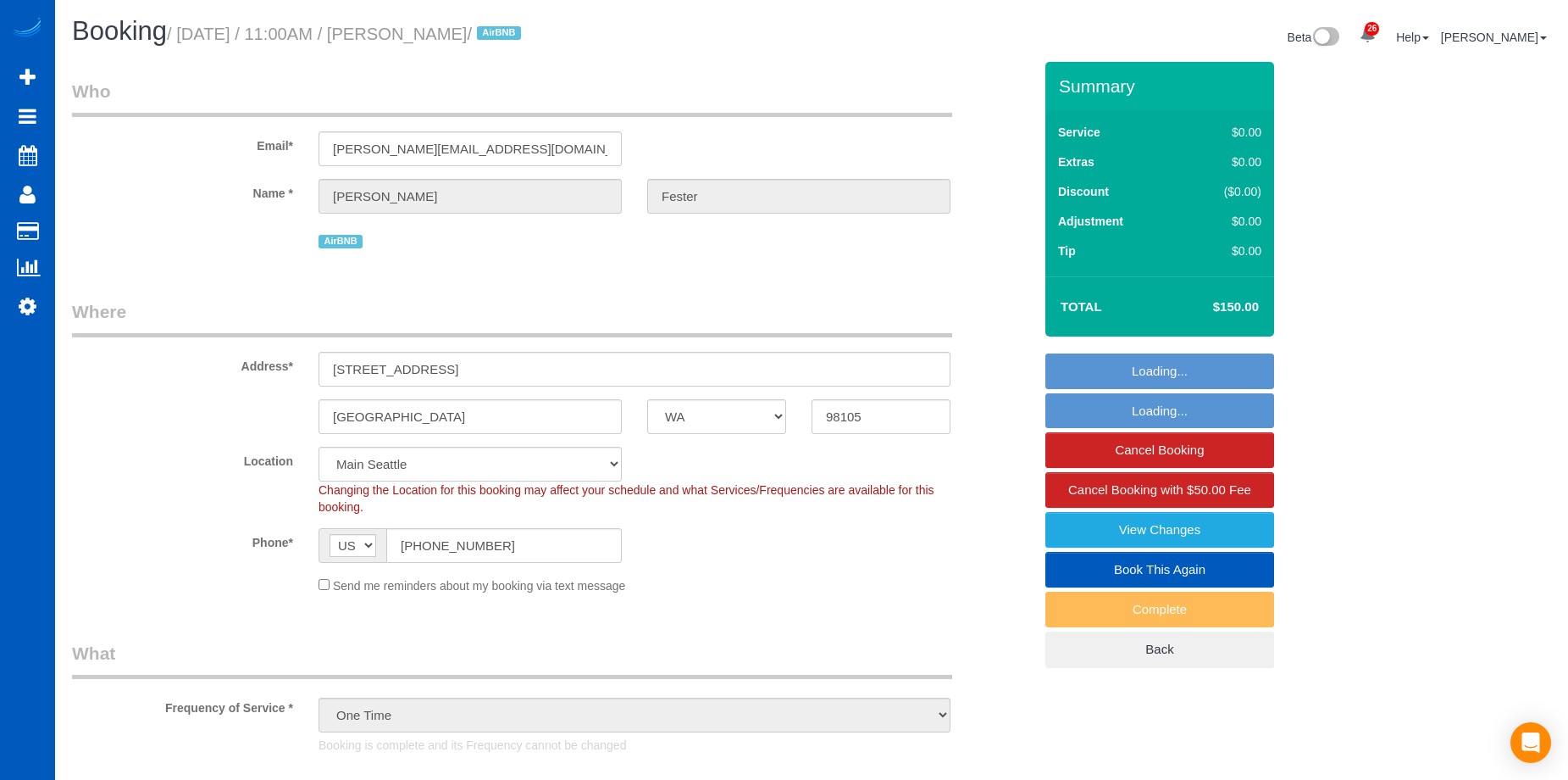
select select "2"
select select "3"
select select "object:1073"
select select "1001"
select select "2"
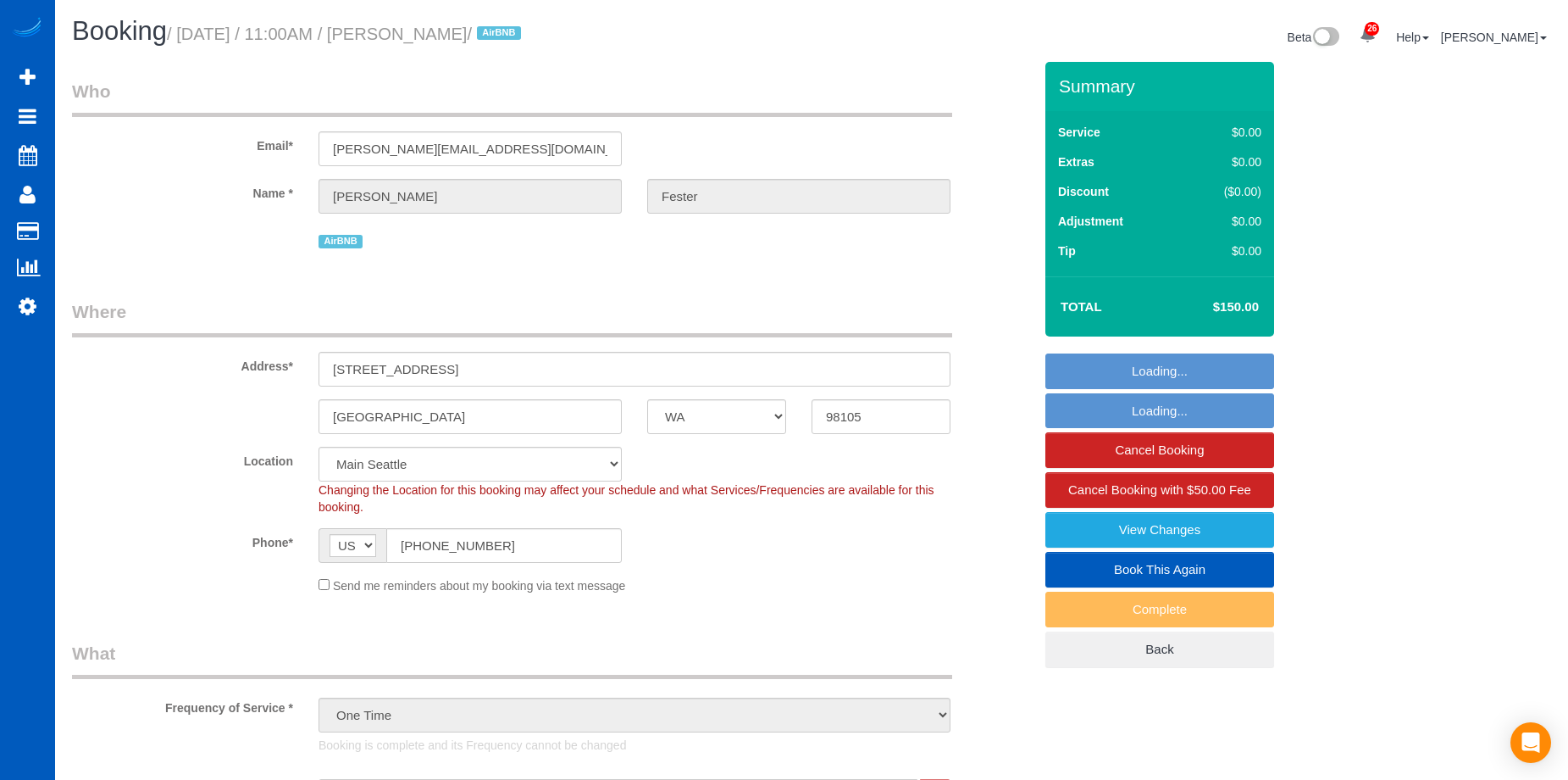
select select "3"
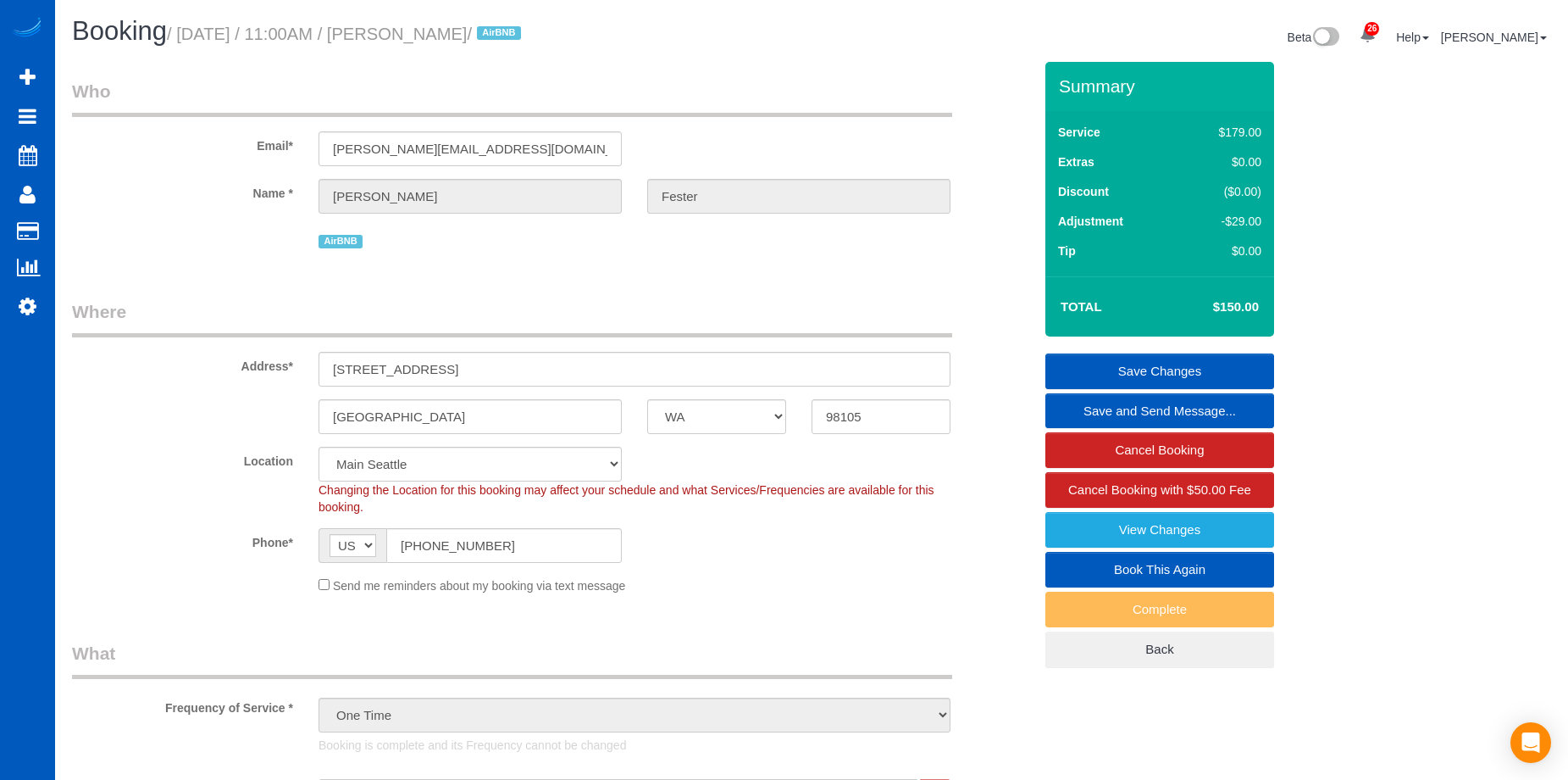
click at [1110, 568] on link "Book This Again" at bounding box center [1159, 569] width 229 height 35
select select "WA"
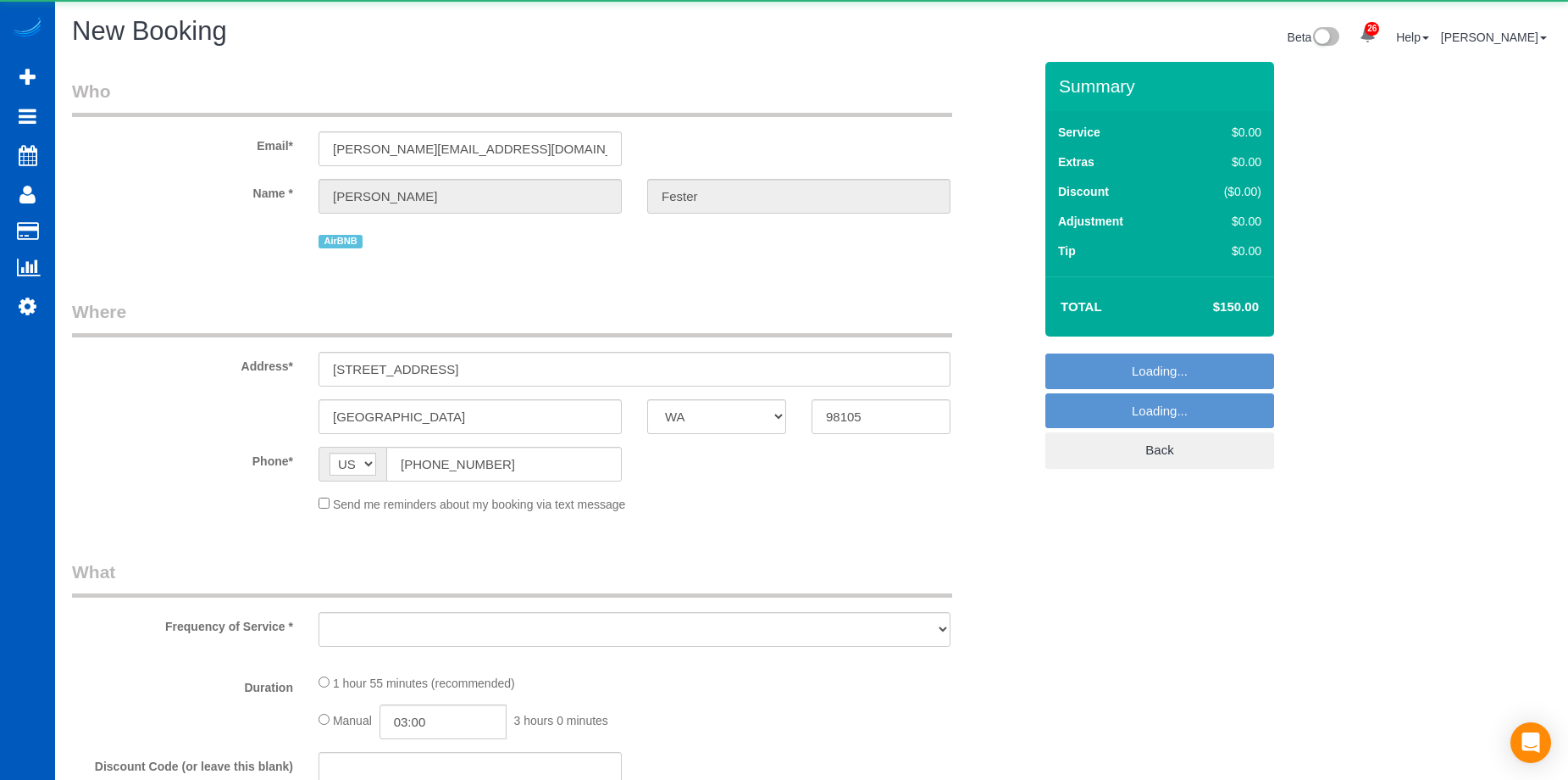
select select "object:1591"
select select "string:fspay"
select select "object:1810"
select select "199"
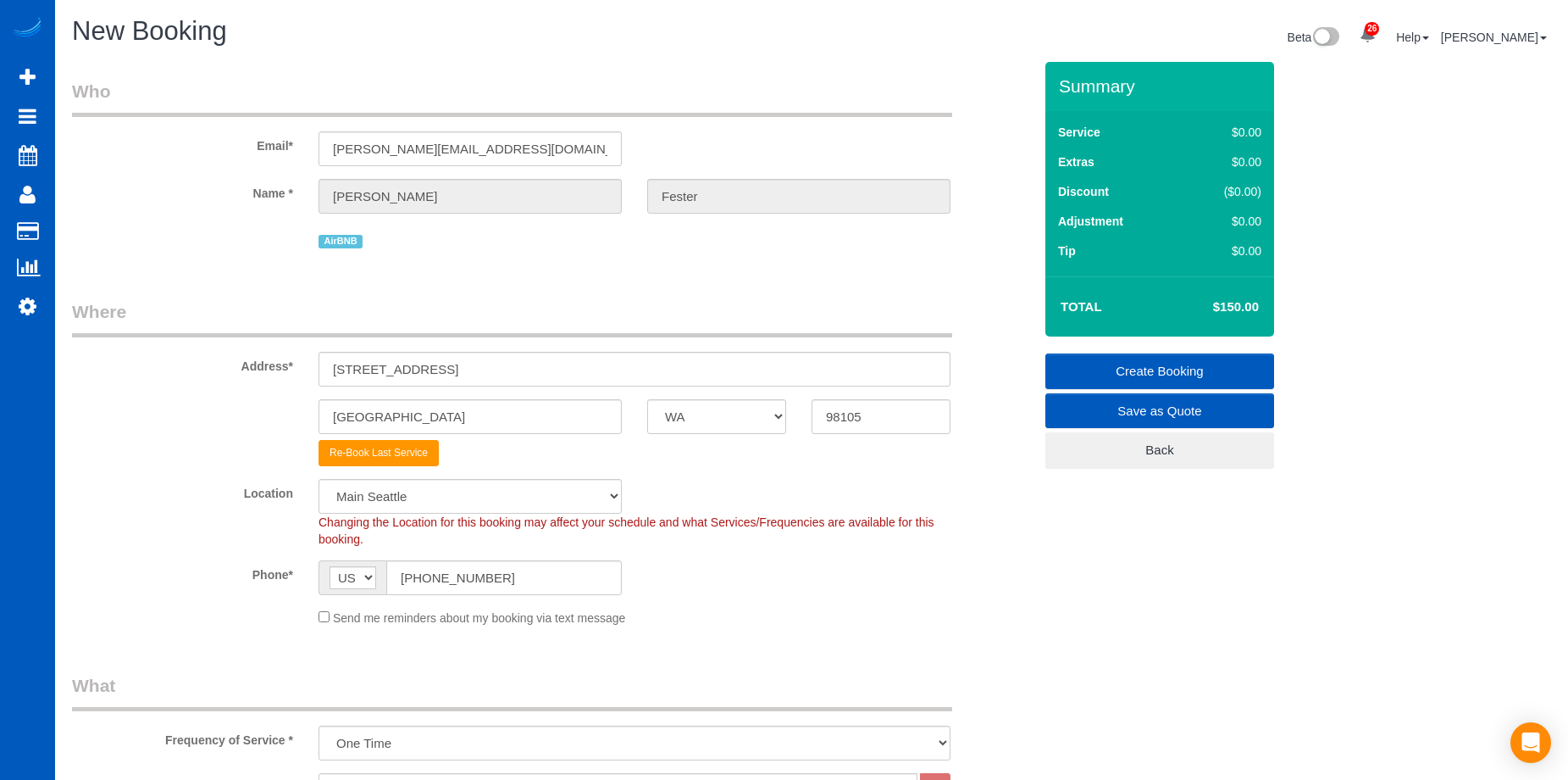
select select "object:2043"
select select "1001"
select select "2"
select select "3"
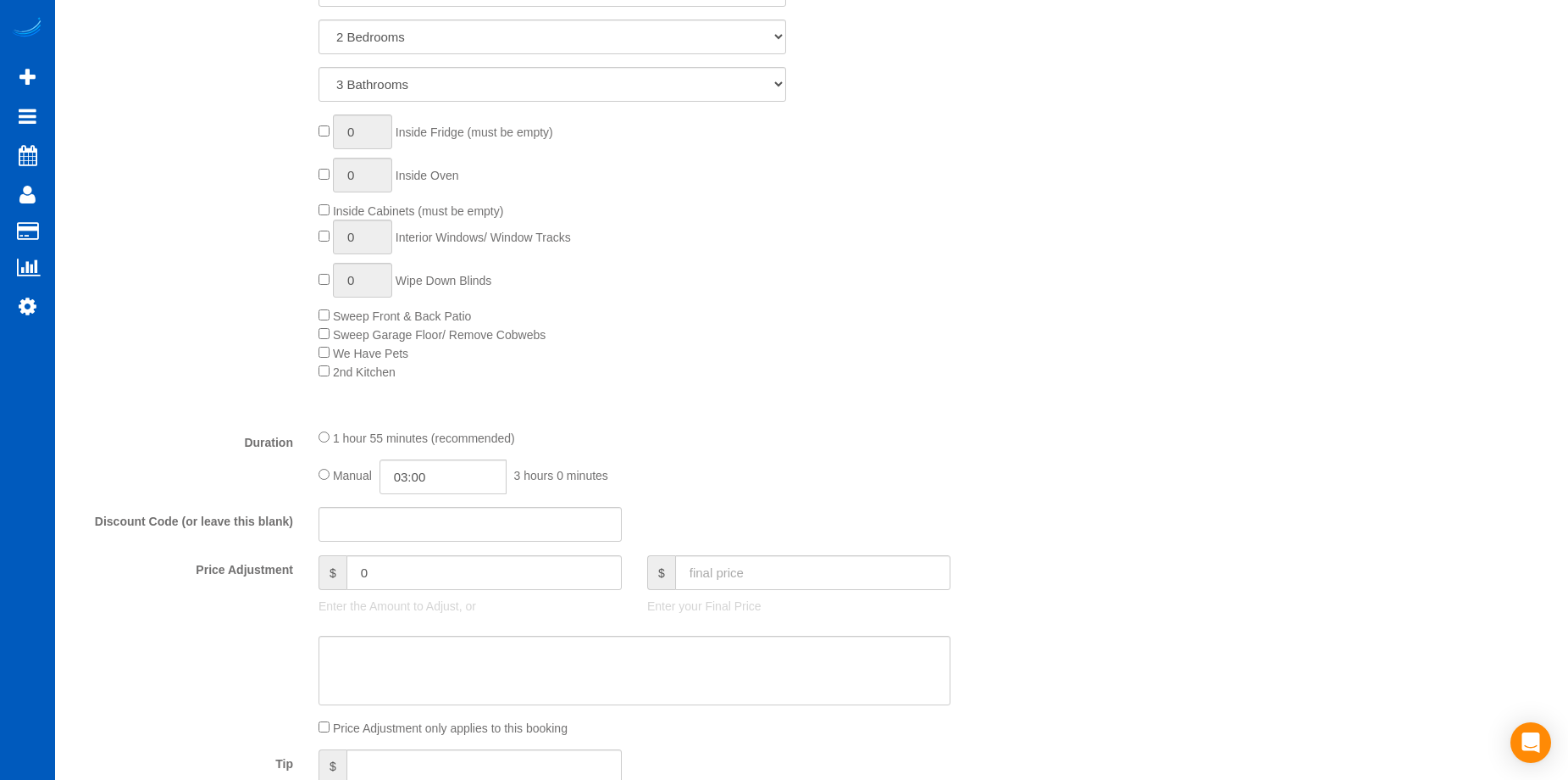
scroll to position [1102, 0]
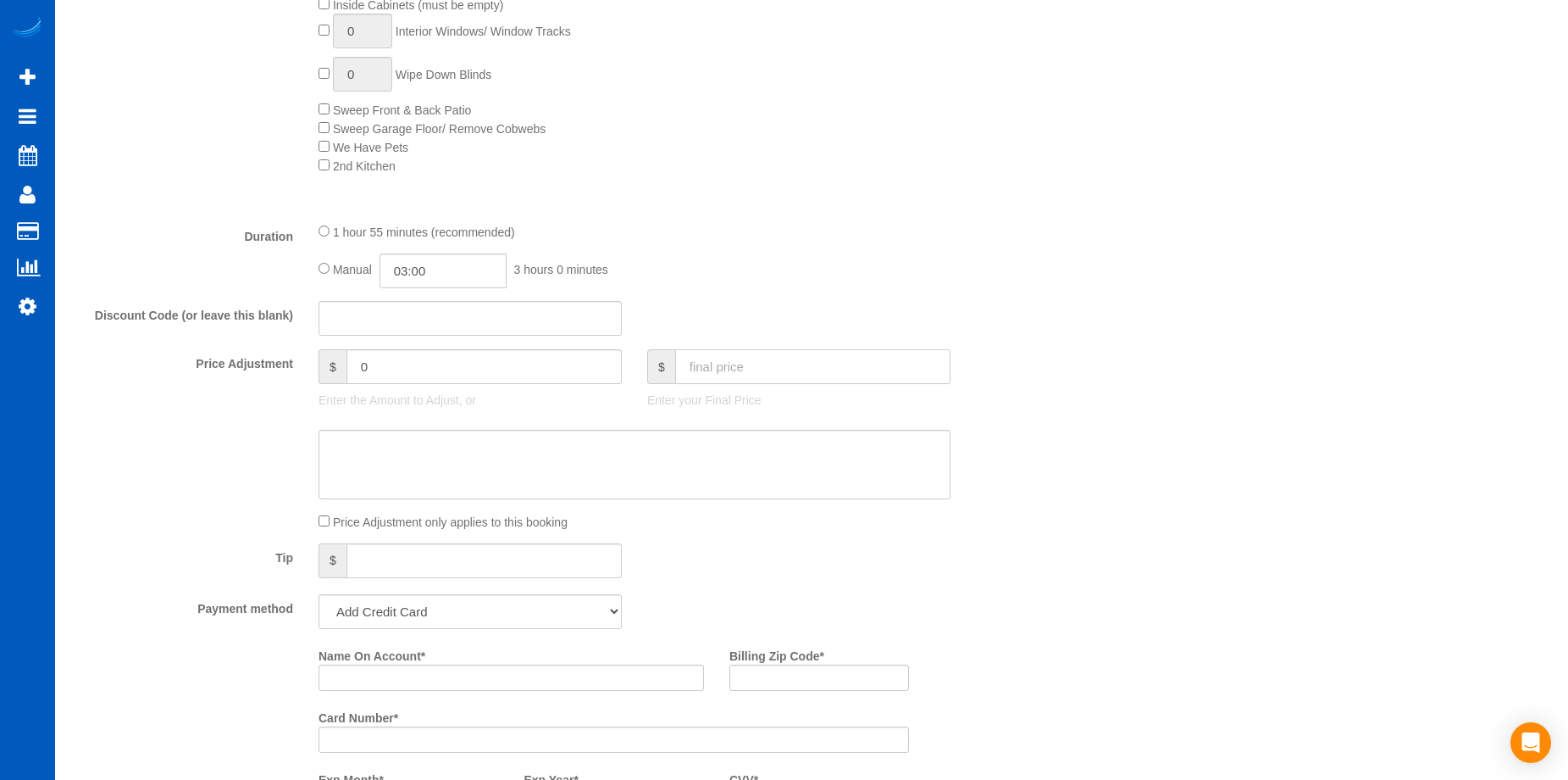
click at [732, 371] on input "text" at bounding box center [813, 367] width 276 height 34
type input "150"
click at [723, 487] on textarea at bounding box center [634, 464] width 632 height 70
type input "-29"
click at [537, 617] on select "Add Credit Card Cash Check Paypal" at bounding box center [470, 612] width 303 height 34
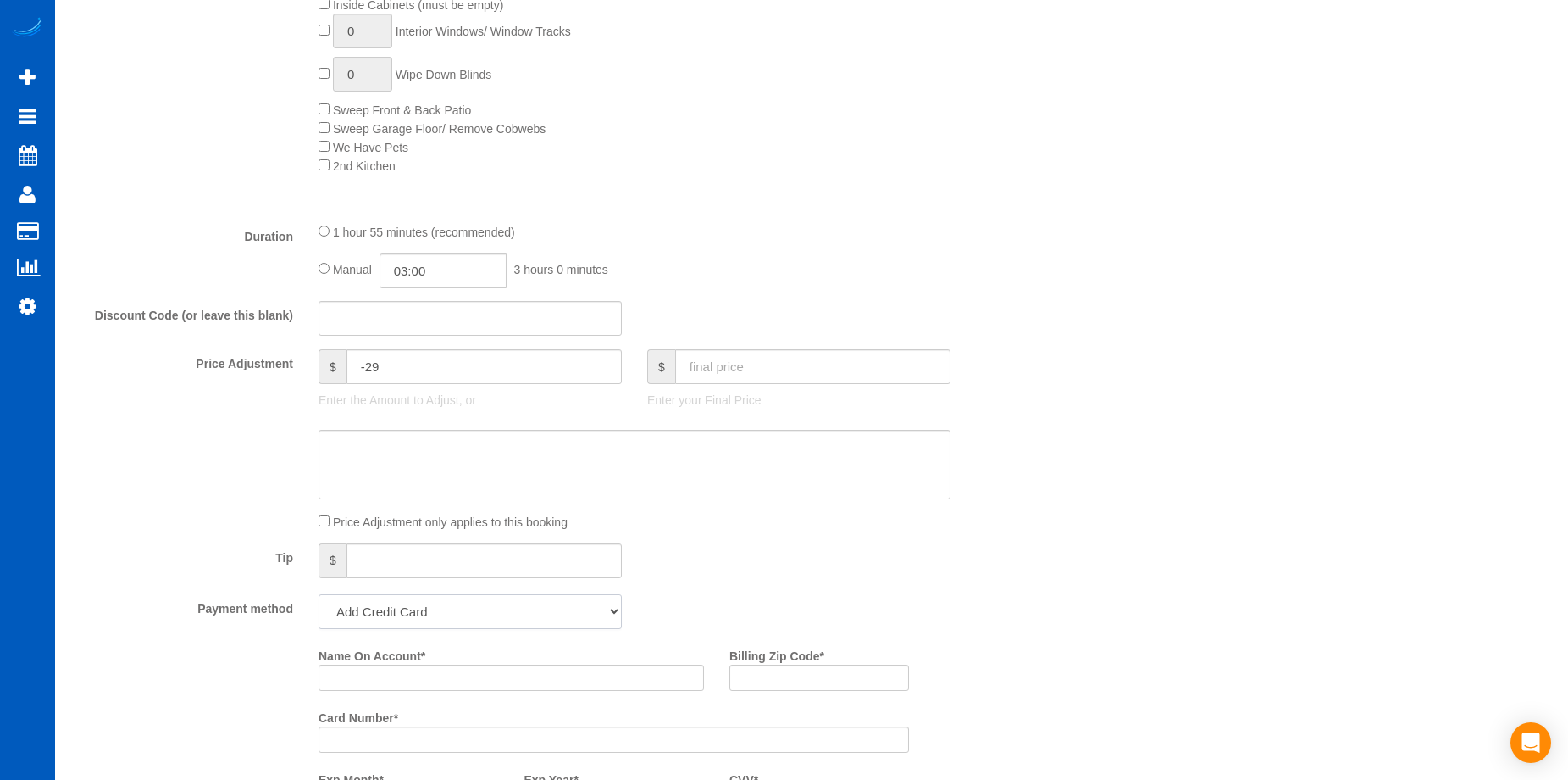
select select "string:cash"
click at [319, 594] on select "Add Credit Card Cash Check Paypal" at bounding box center [470, 612] width 303 height 34
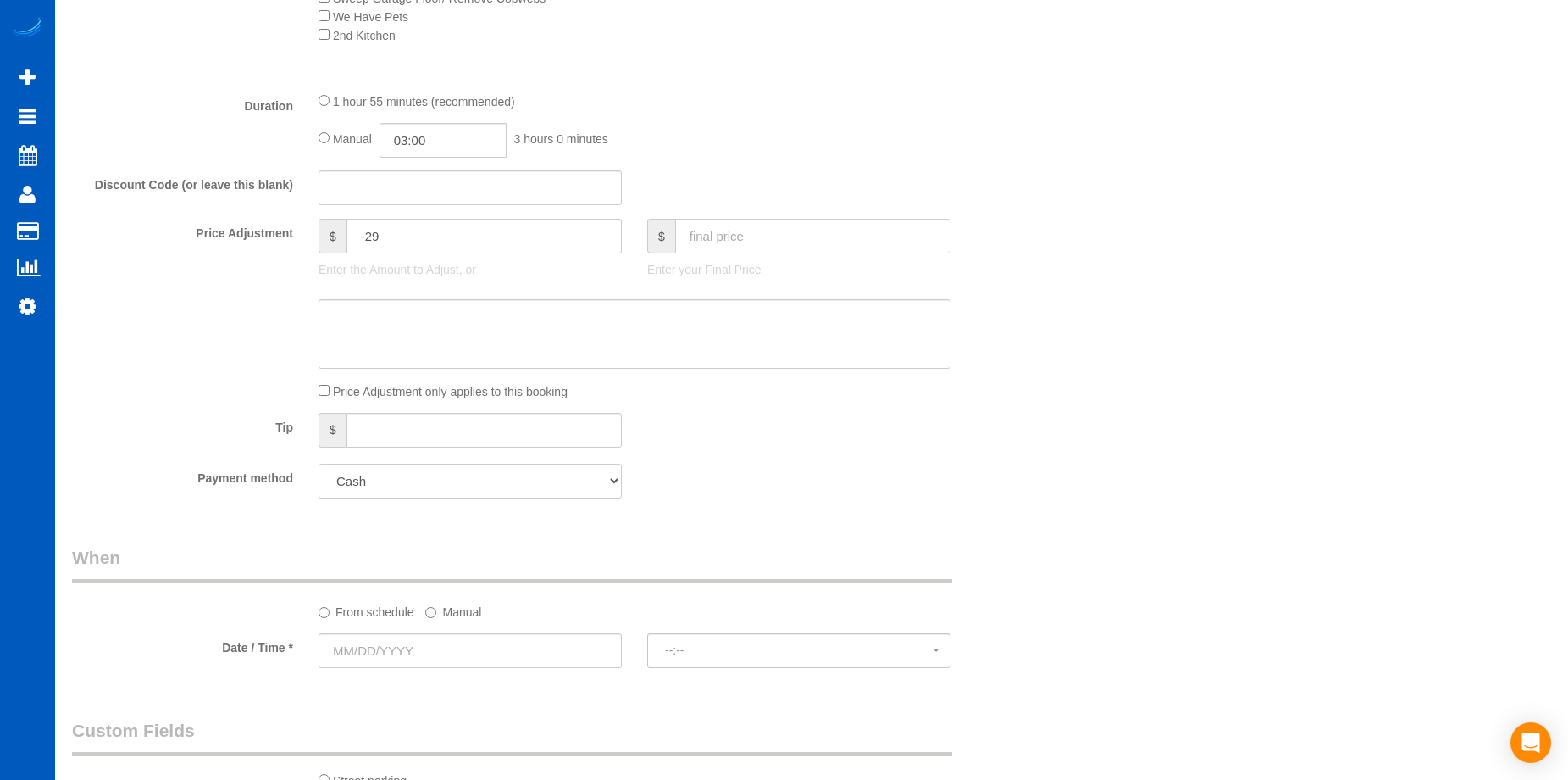
scroll to position [1441, 0]
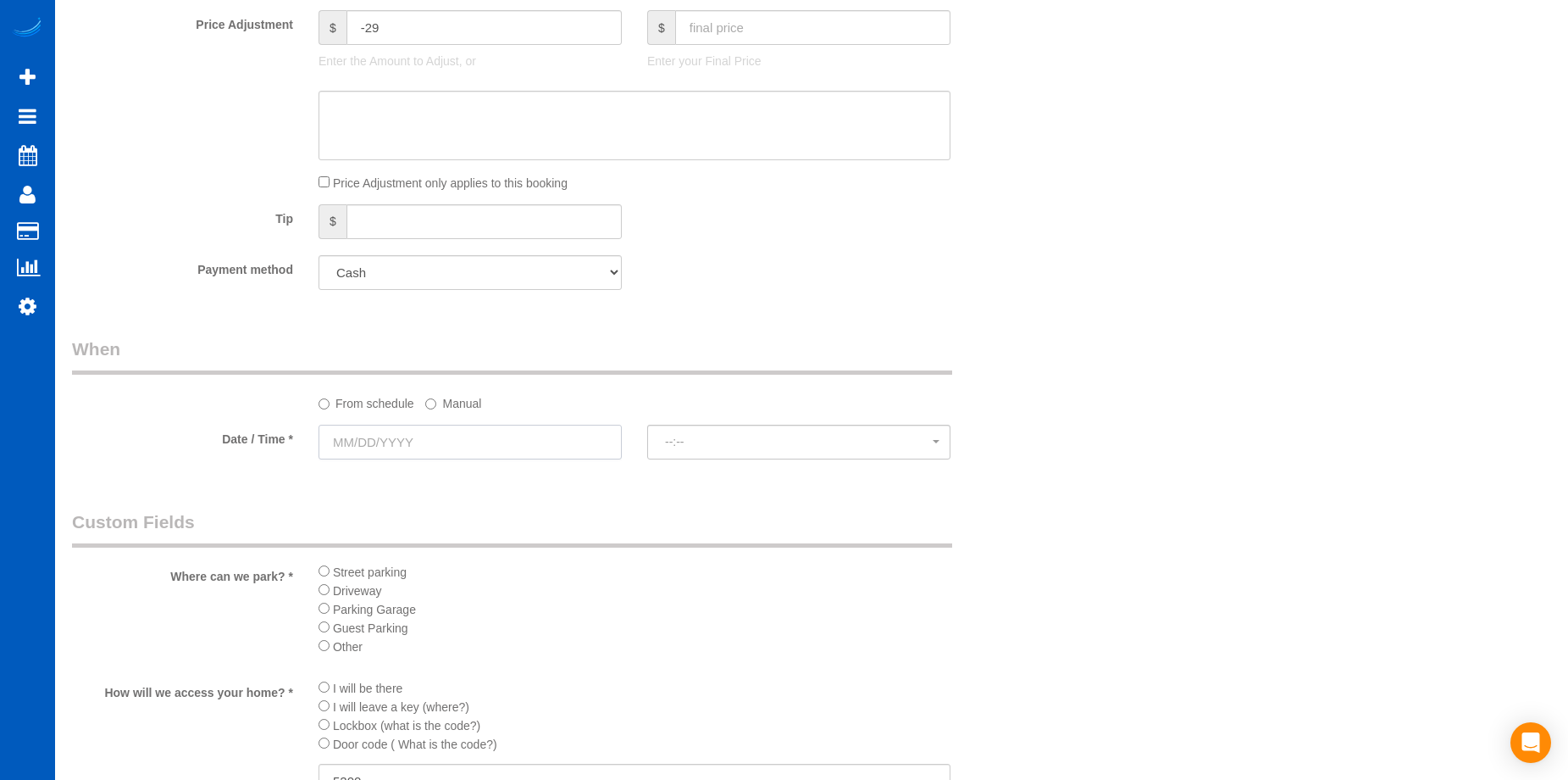
click at [532, 448] on input "text" at bounding box center [470, 442] width 303 height 34
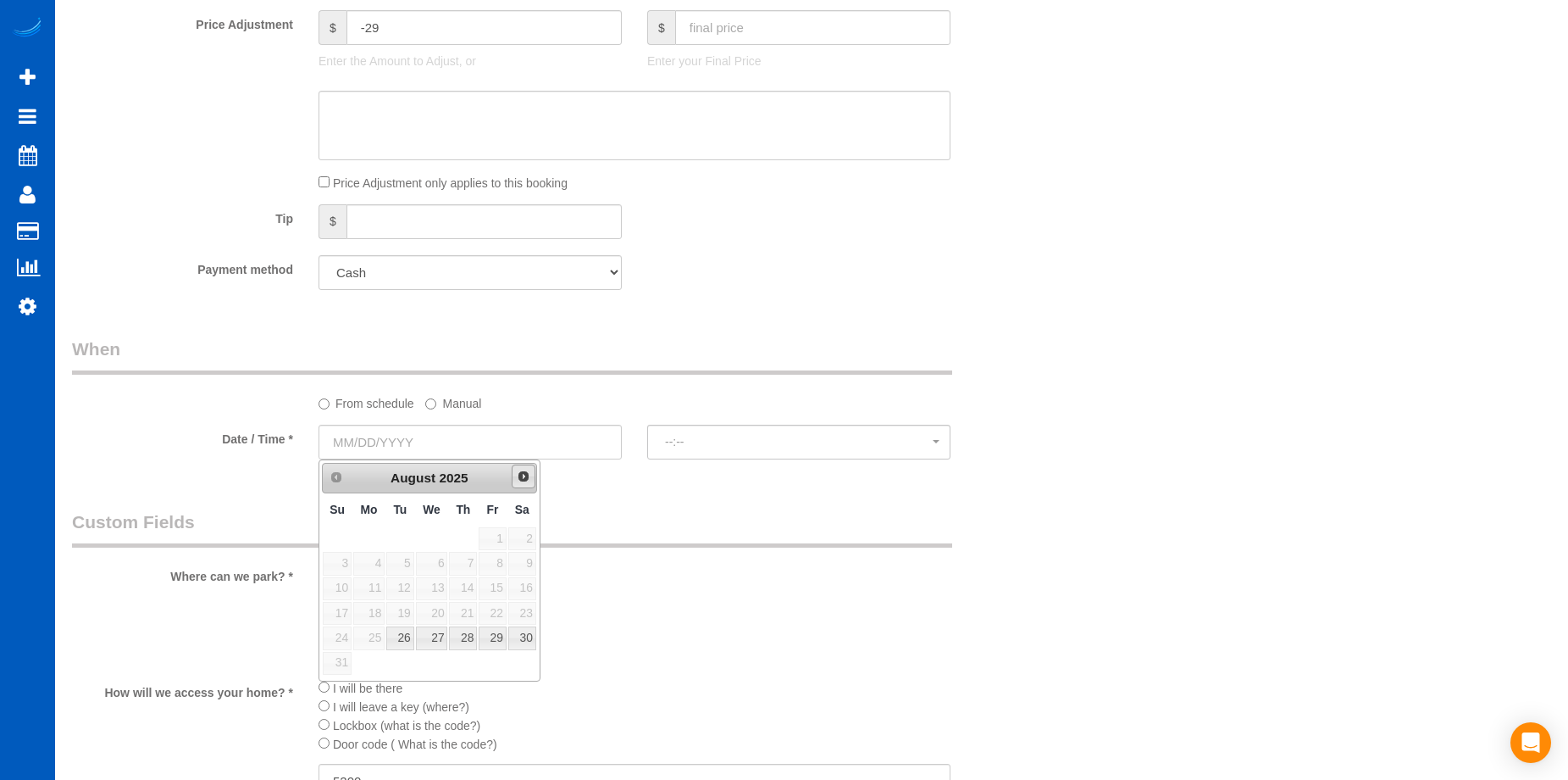
click at [519, 478] on span "Next" at bounding box center [523, 477] width 13 height 13
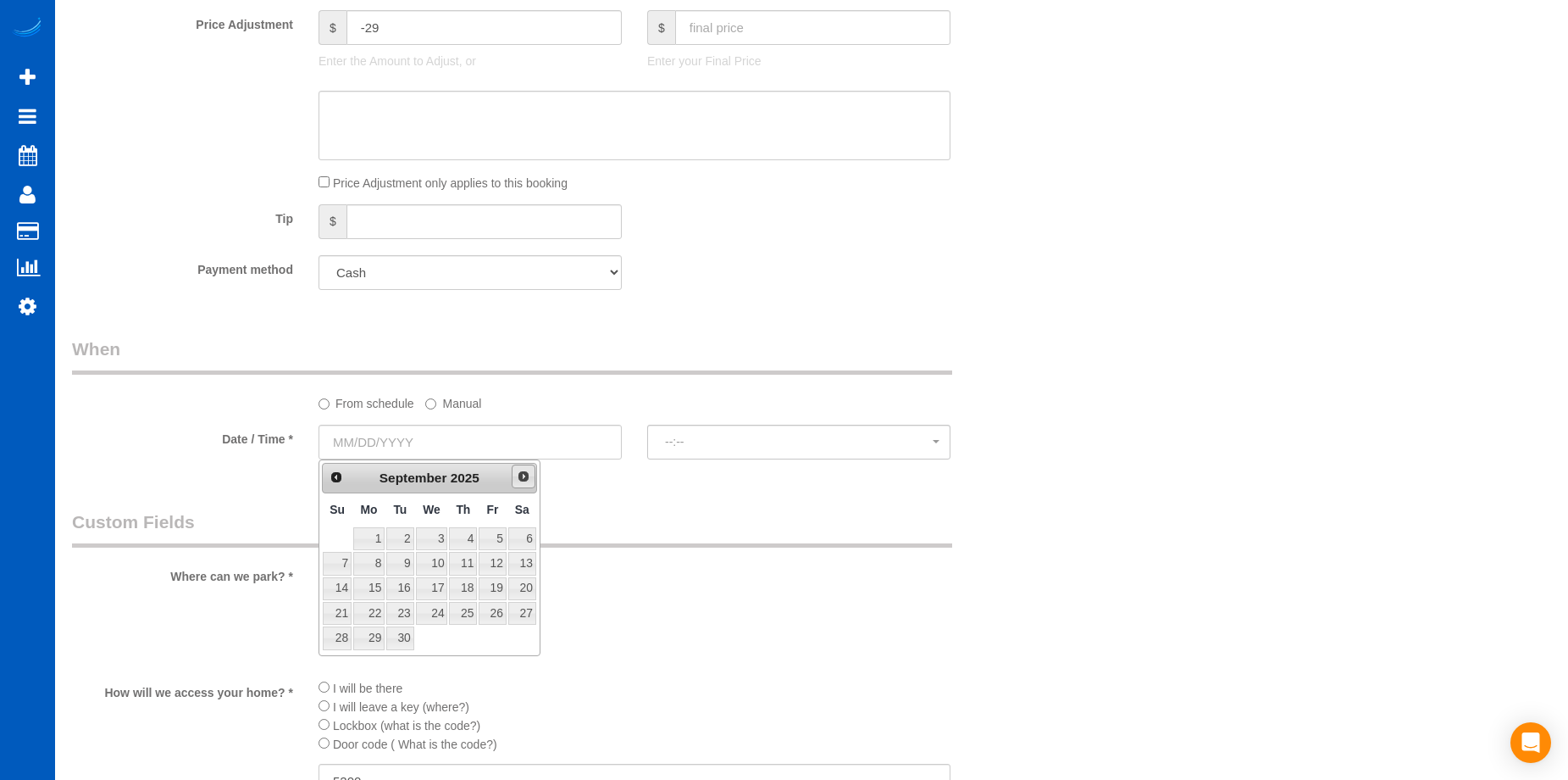
click at [519, 478] on span "Next" at bounding box center [523, 477] width 13 height 13
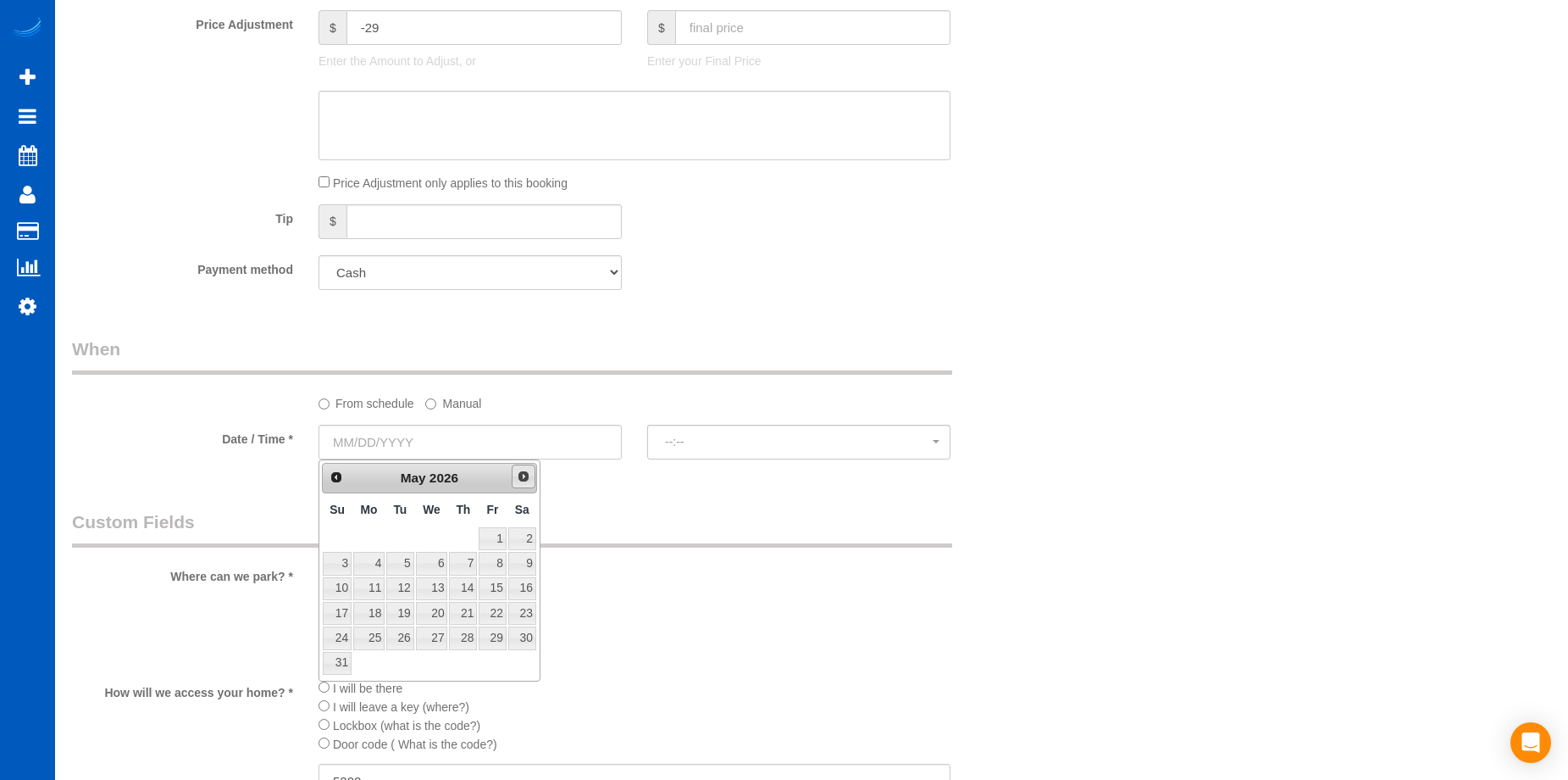
click at [519, 478] on span "Next" at bounding box center [523, 477] width 13 height 13
click at [330, 479] on span "Prev" at bounding box center [336, 477] width 13 height 13
click at [374, 589] on link "15" at bounding box center [368, 589] width 32 height 23
type input "06/15/2026"
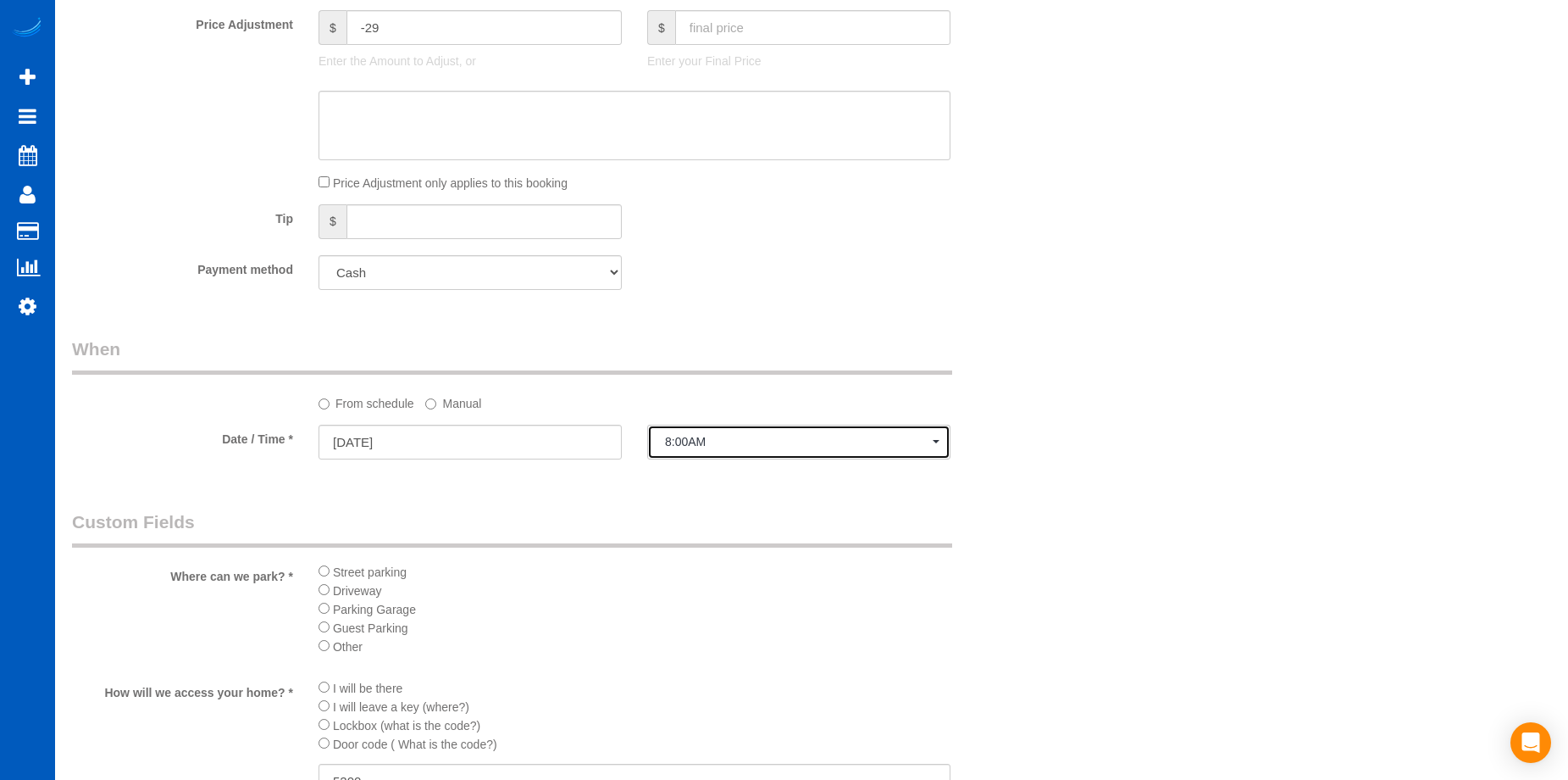
click at [730, 444] on span "8:00AM" at bounding box center [799, 441] width 268 height 13
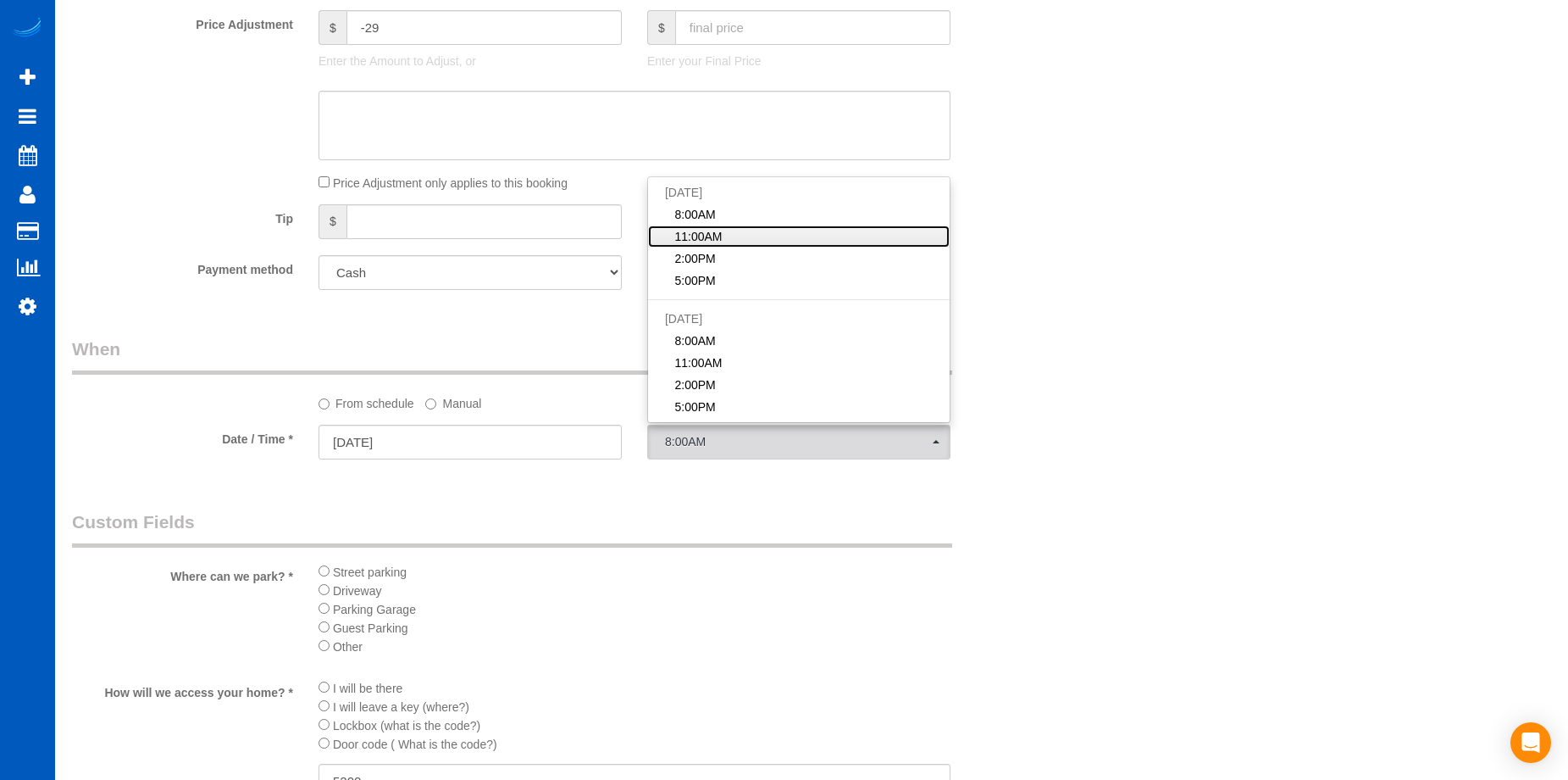
click at [761, 241] on link "11:00AM" at bounding box center [798, 236] width 301 height 22
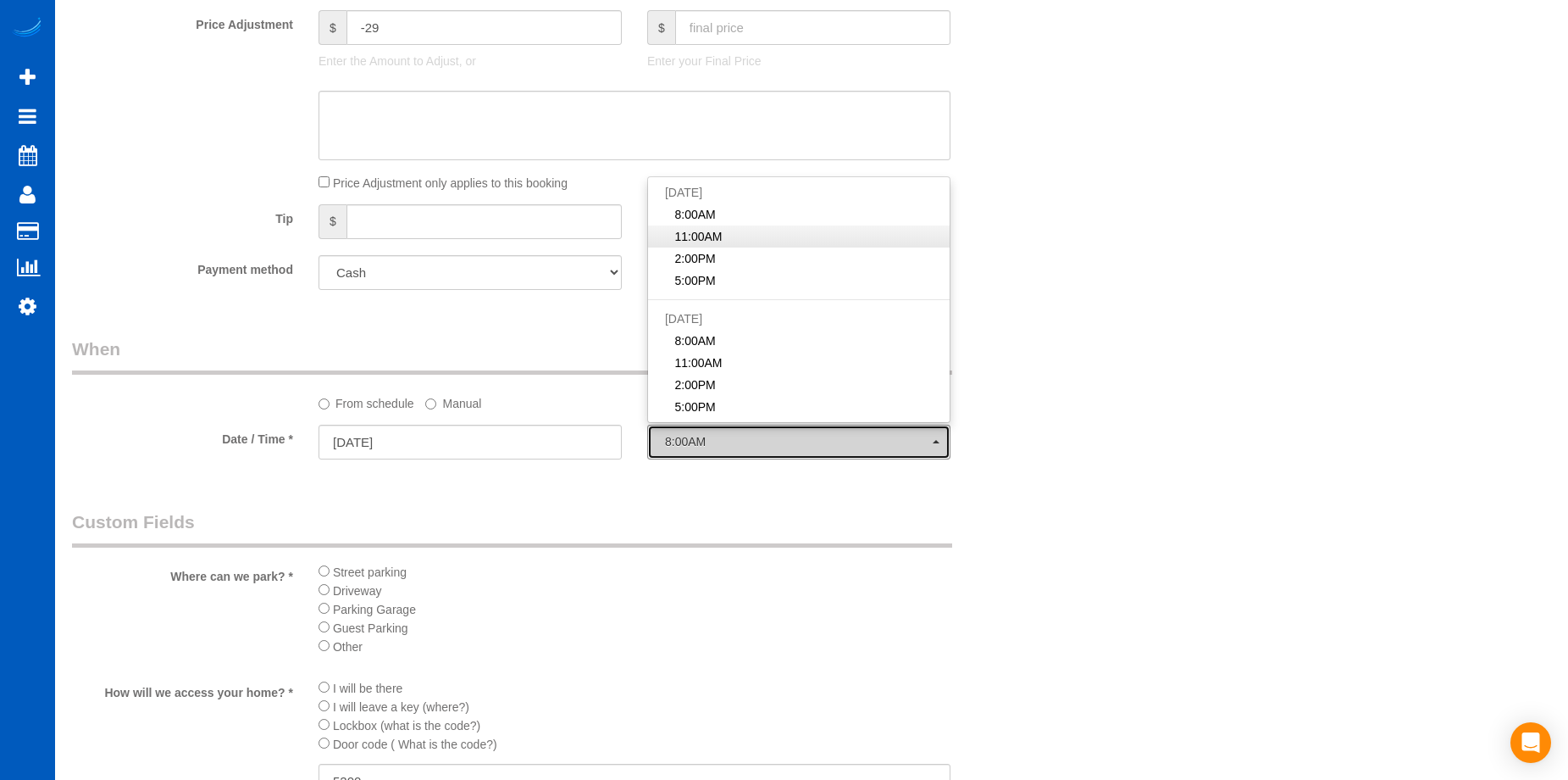
select select "spot7"
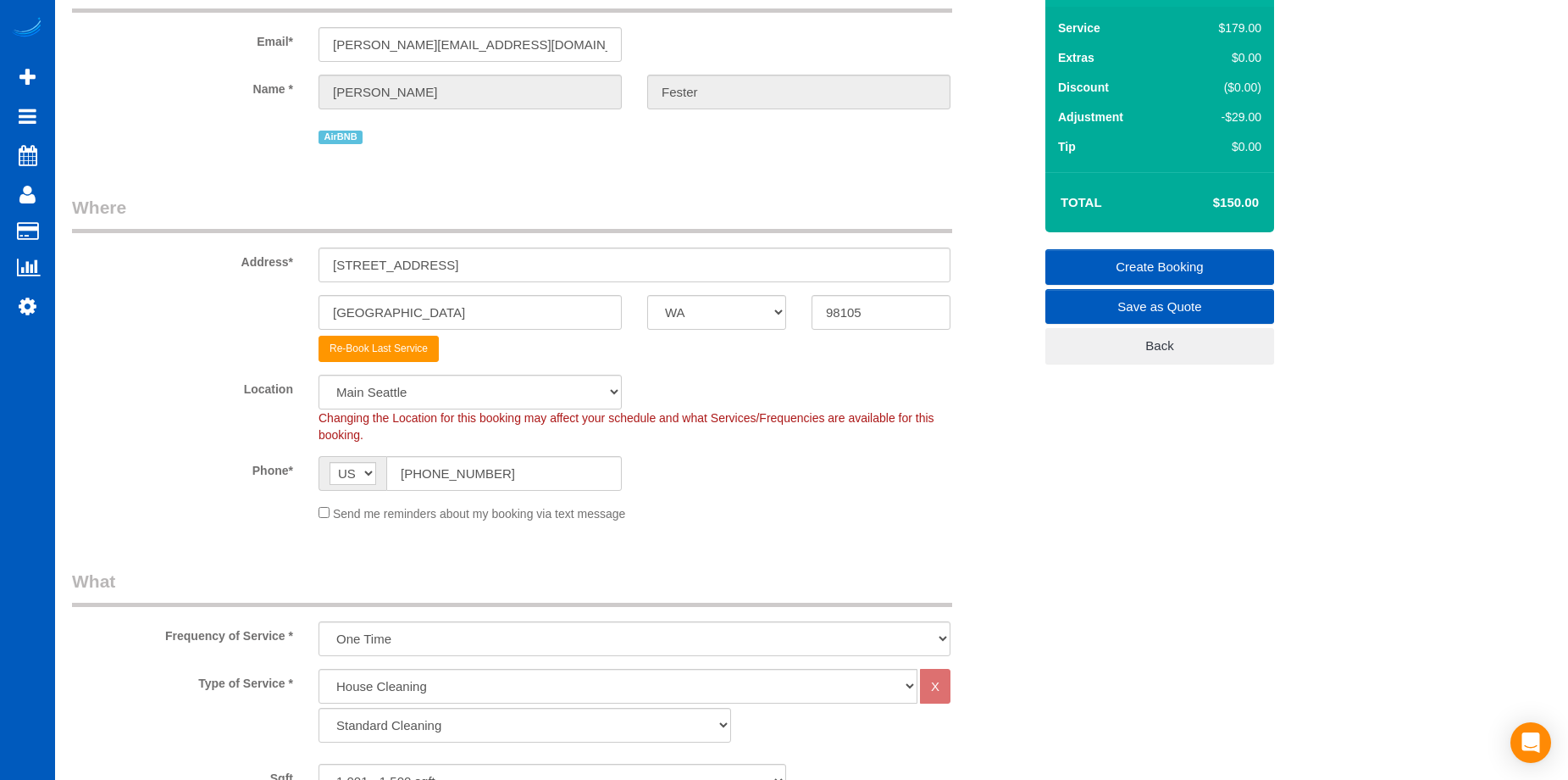
scroll to position [0, 0]
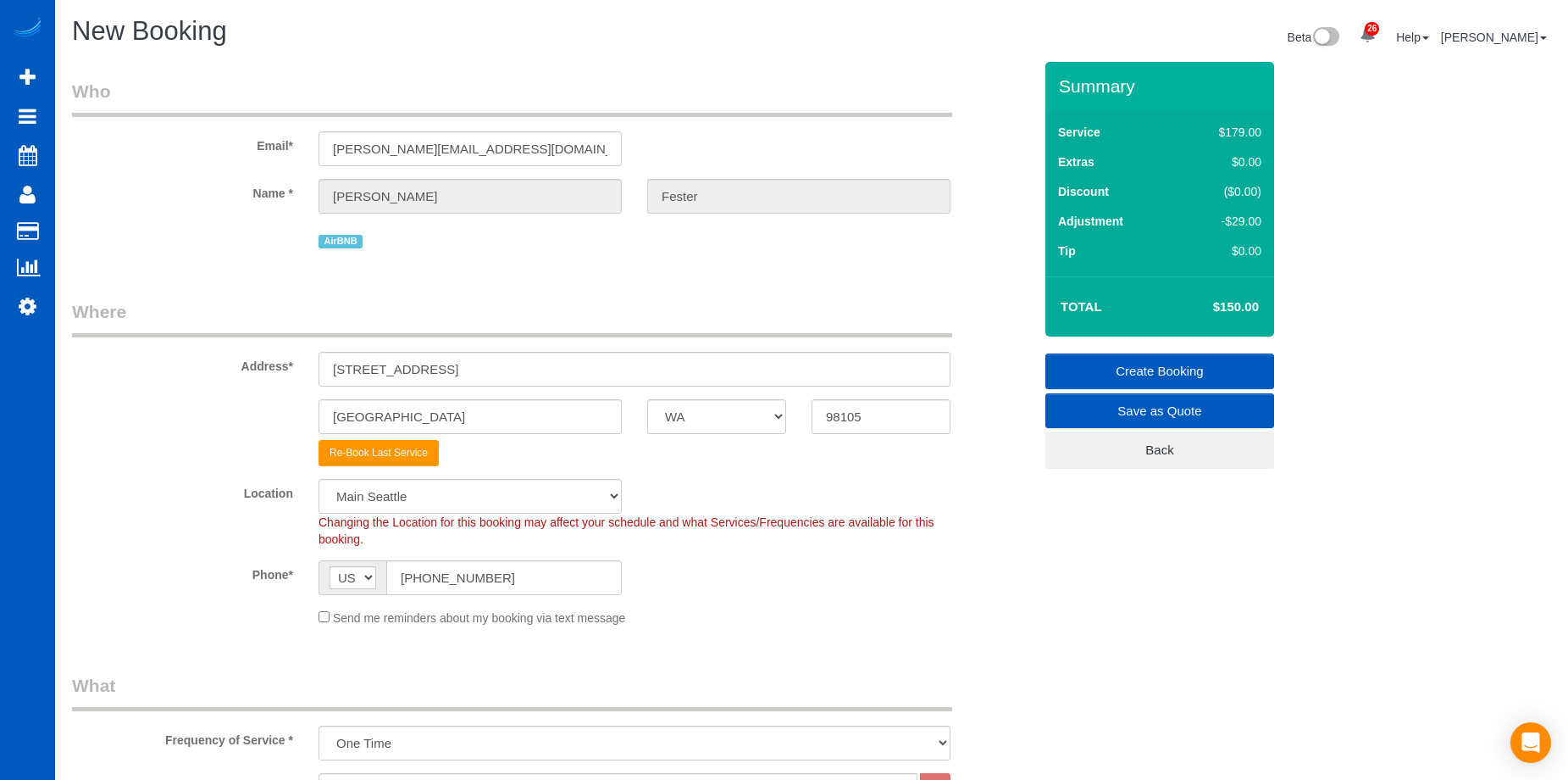
click at [1099, 357] on link "Create Booking" at bounding box center [1159, 370] width 229 height 35
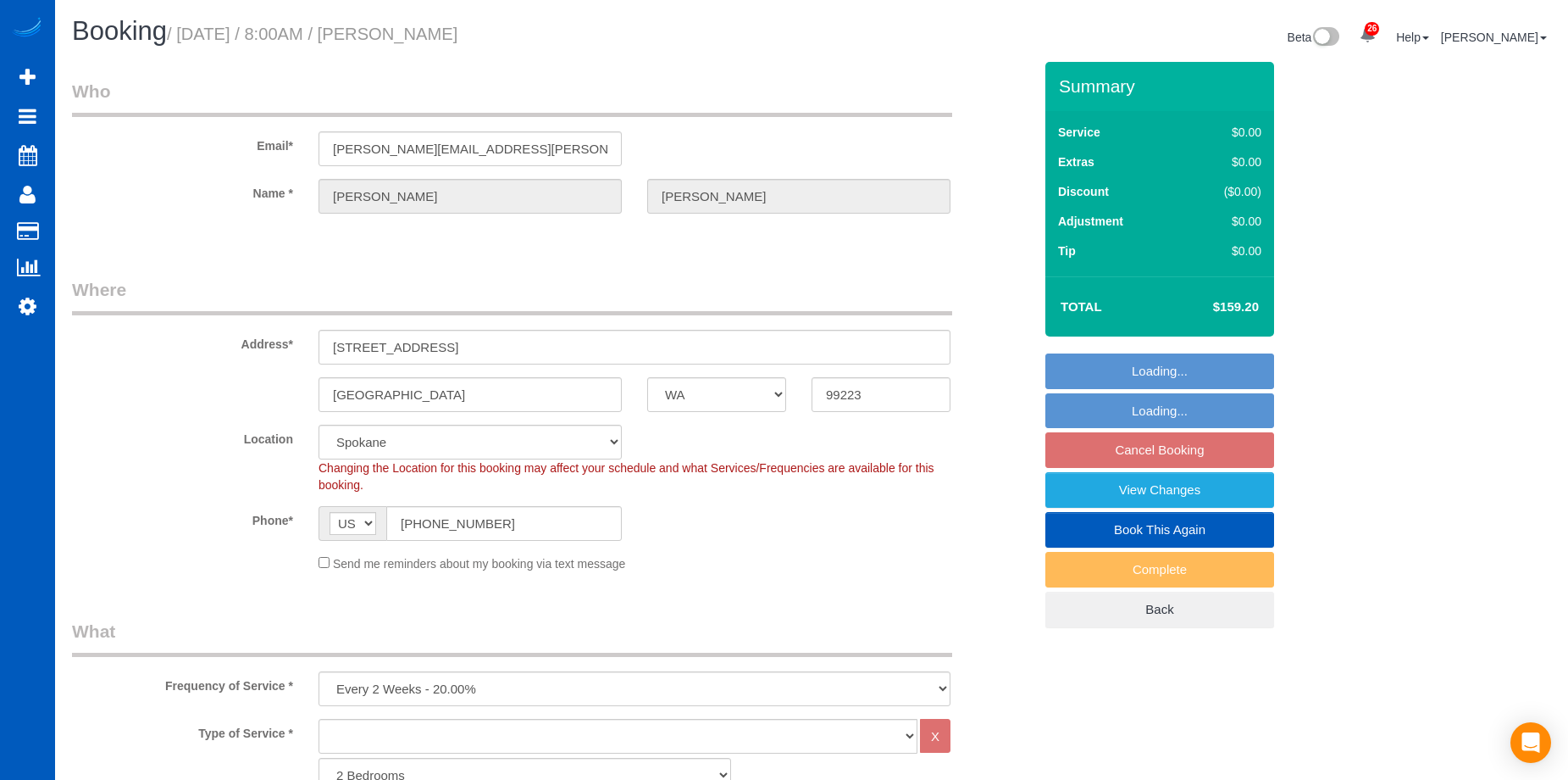
select select "WA"
select select "1501"
select select "2"
select select "string:fspay-8d382afd-9af4-419e-82f6-081b972437e5"
select select "number:67"
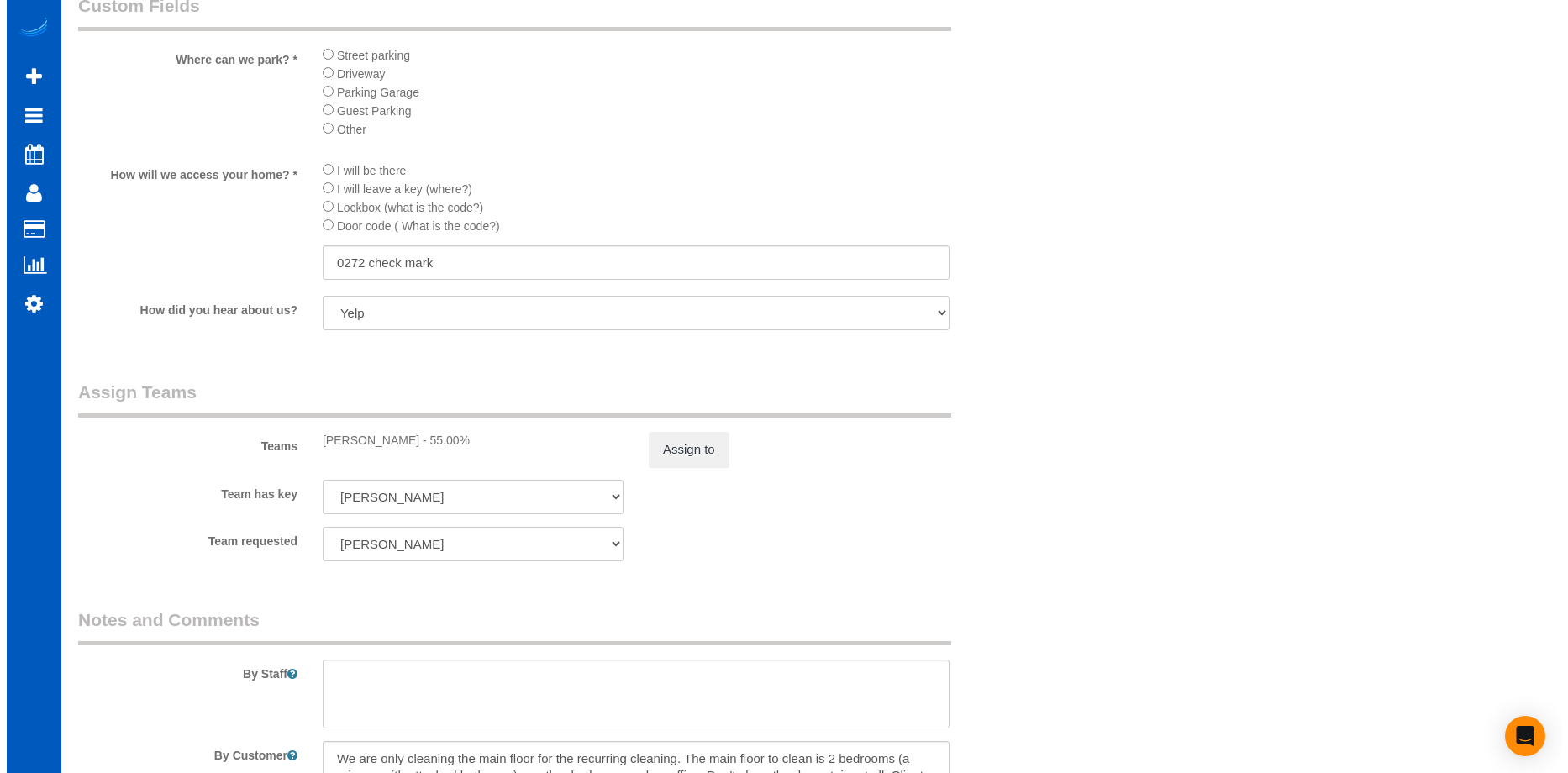
scroll to position [1764, 0]
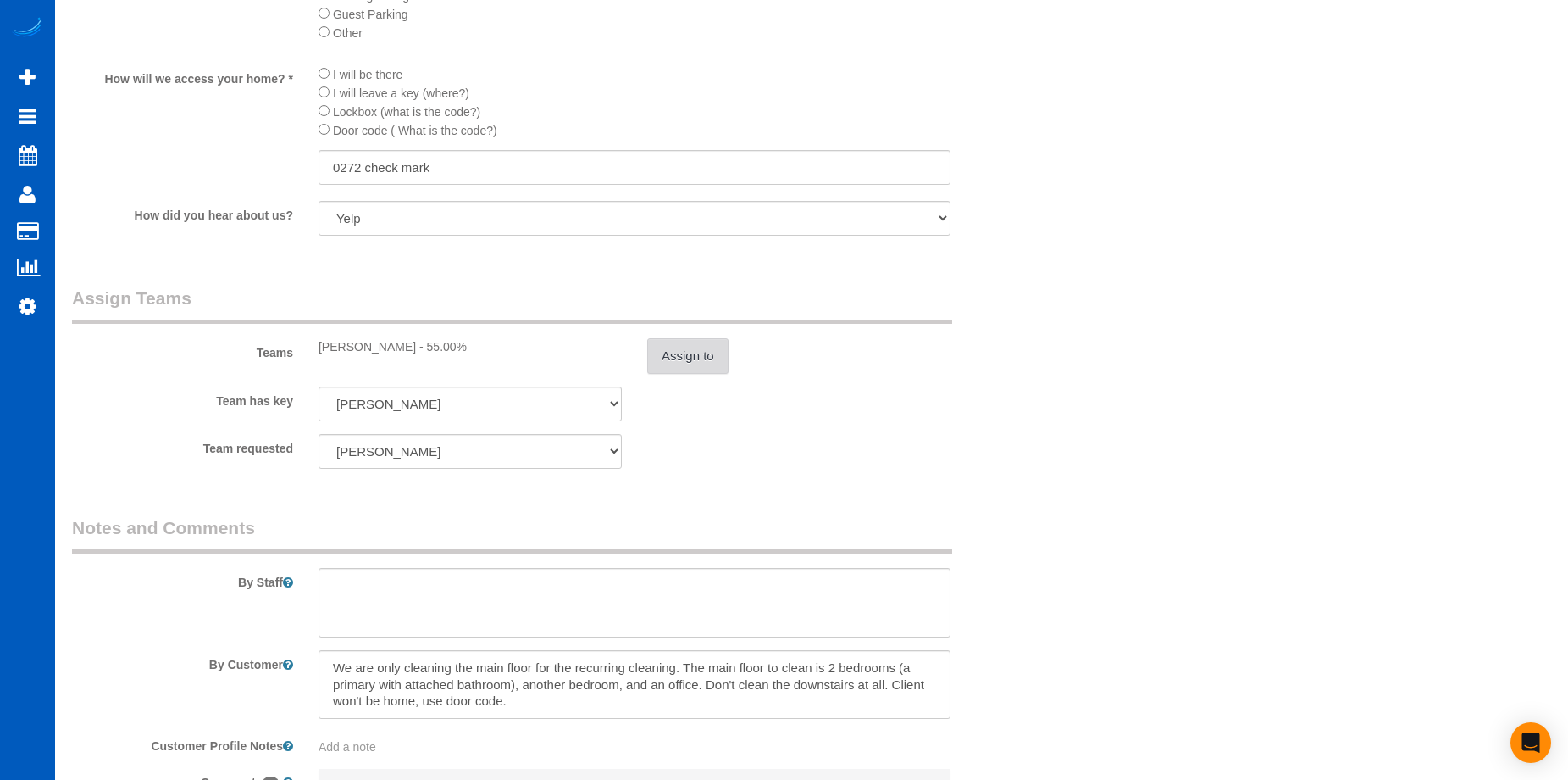
click at [701, 361] on button "Assign to" at bounding box center [688, 355] width 81 height 35
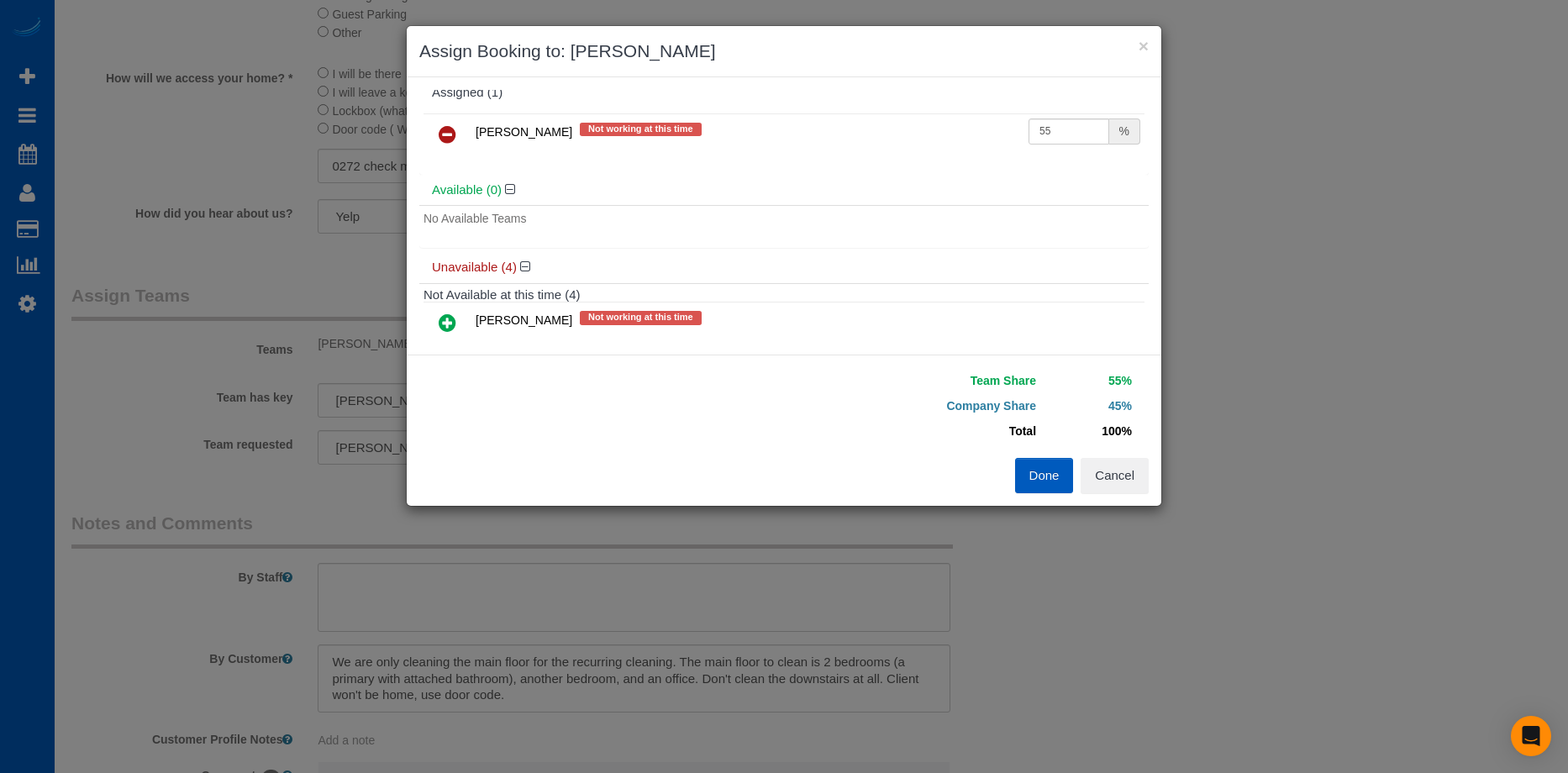
scroll to position [11, 0]
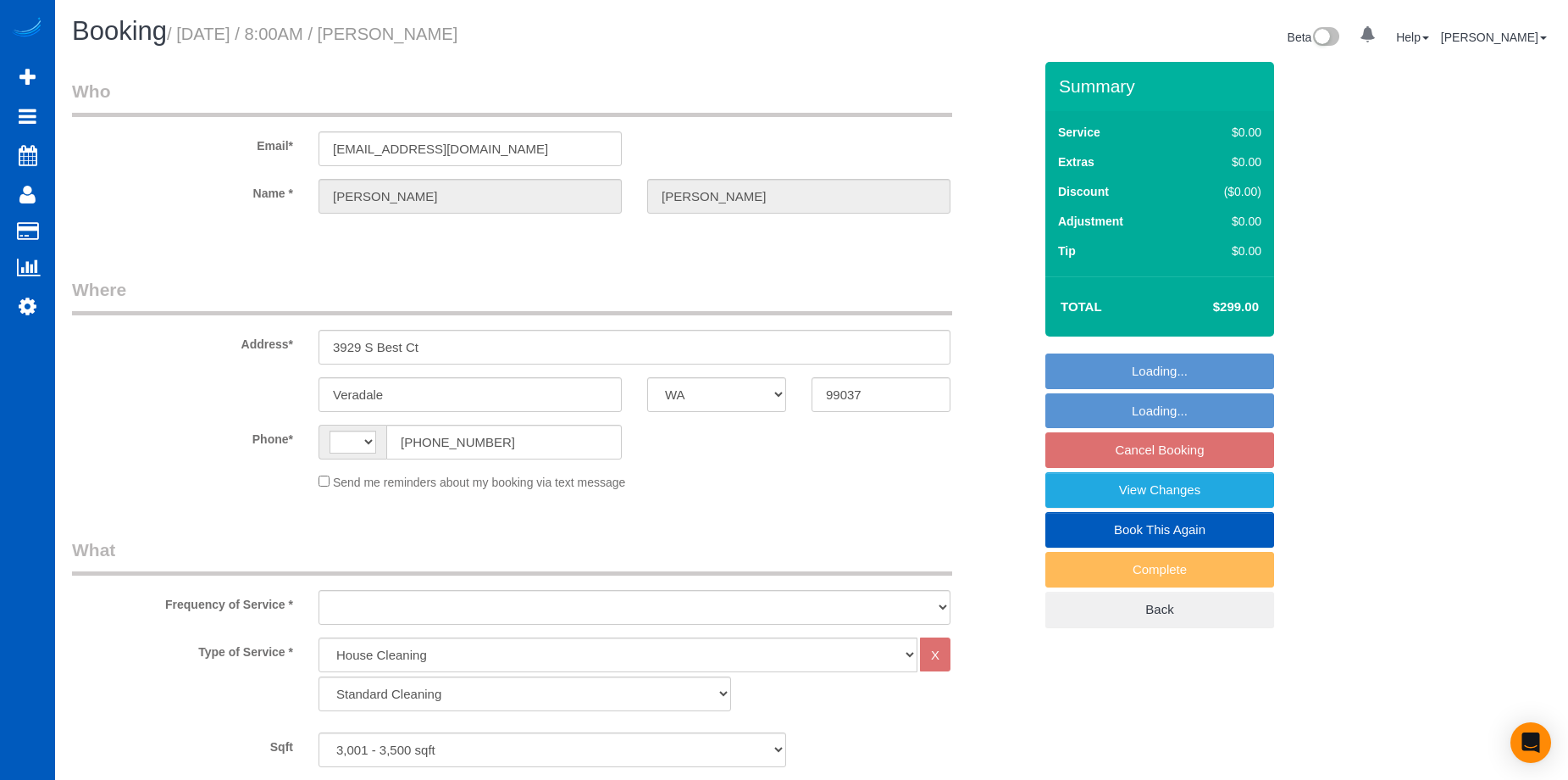
select select "WA"
select select "199"
select select "3001"
select select "2"
select select "3"
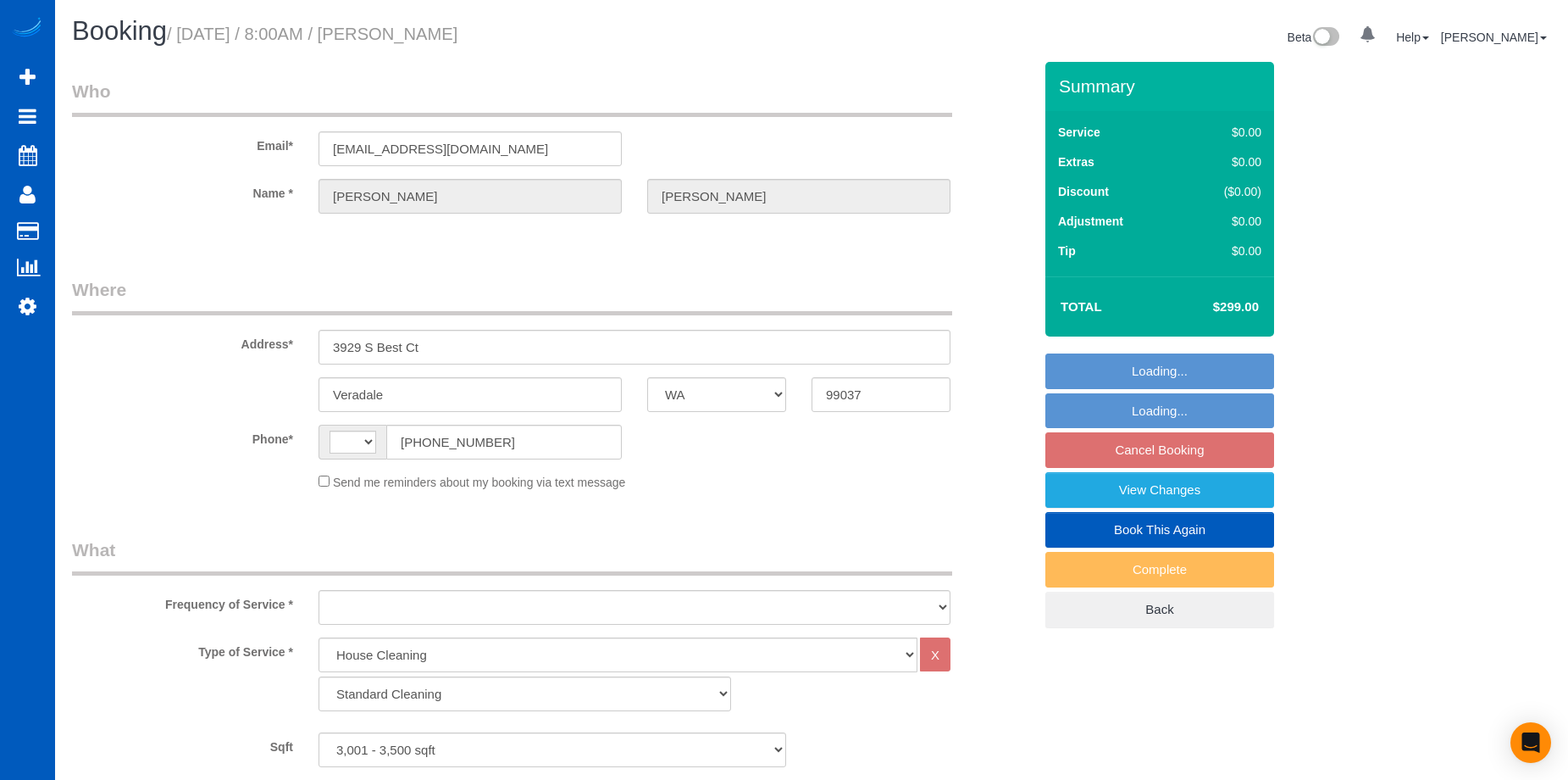
select select "string:[GEOGRAPHIC_DATA]"
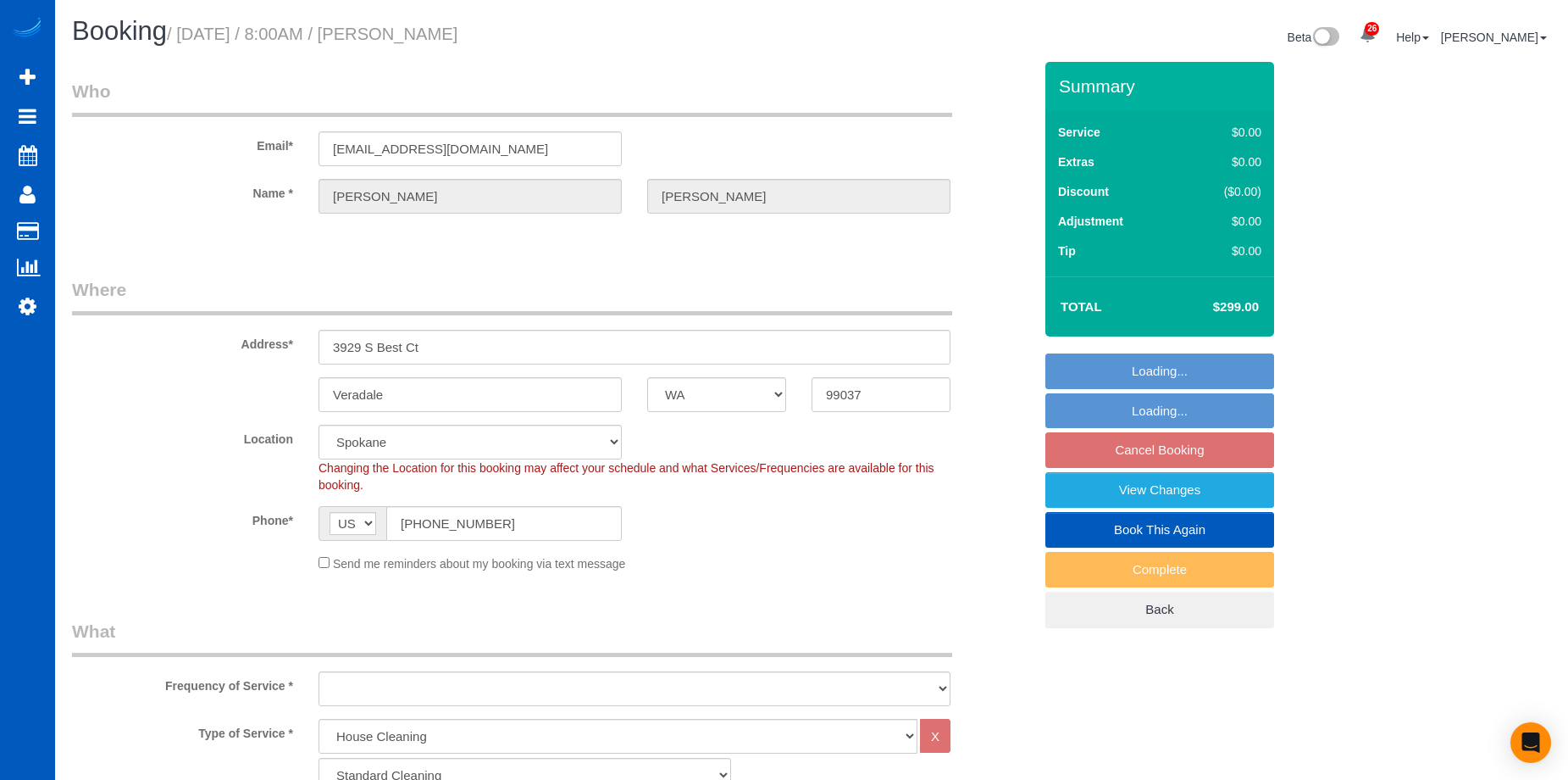
select select "object:1084"
select select "3001"
select select "2"
select select "3"
select select "spot1"
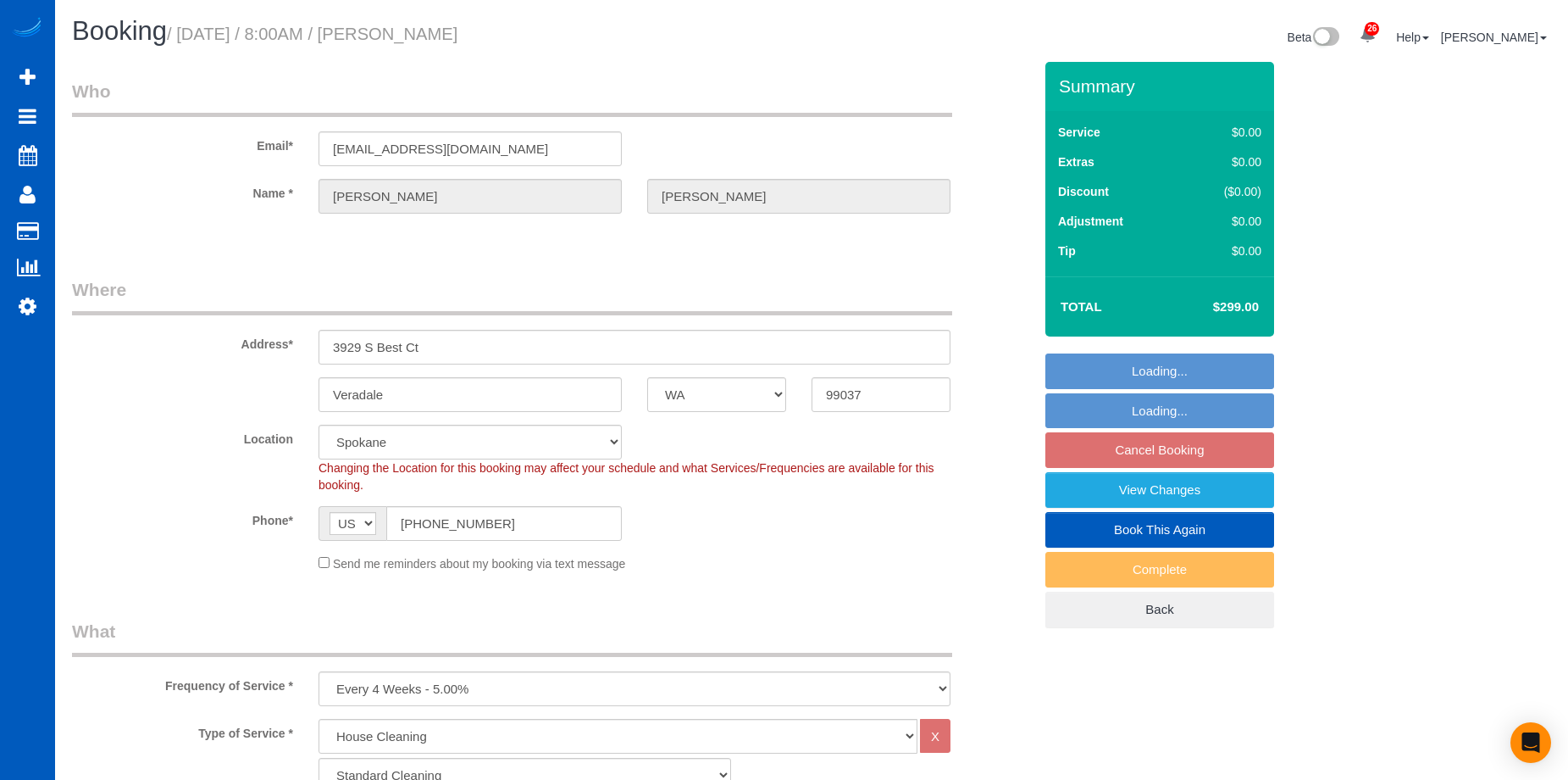
select select "object:1173"
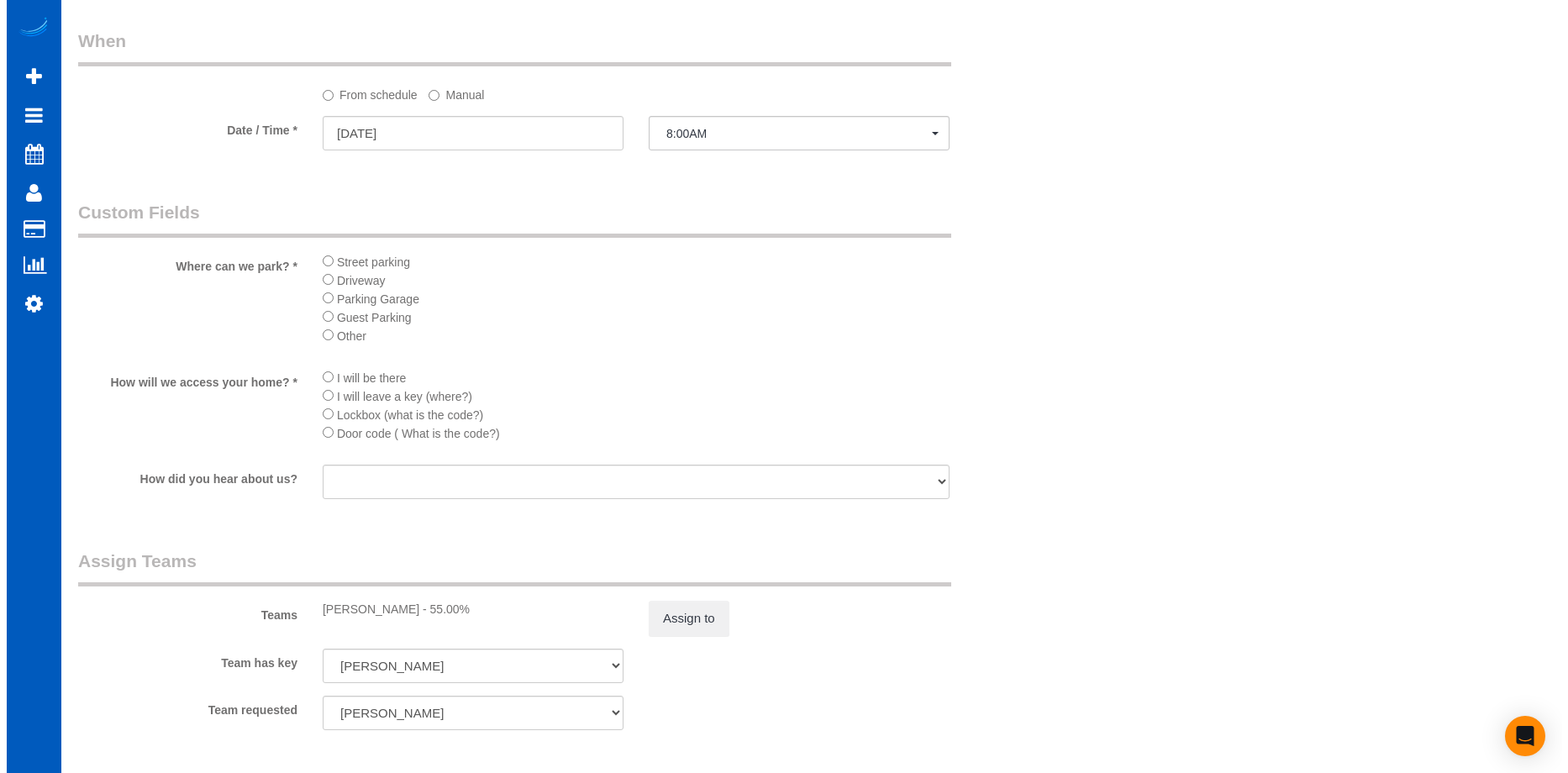
scroll to position [1848, 0]
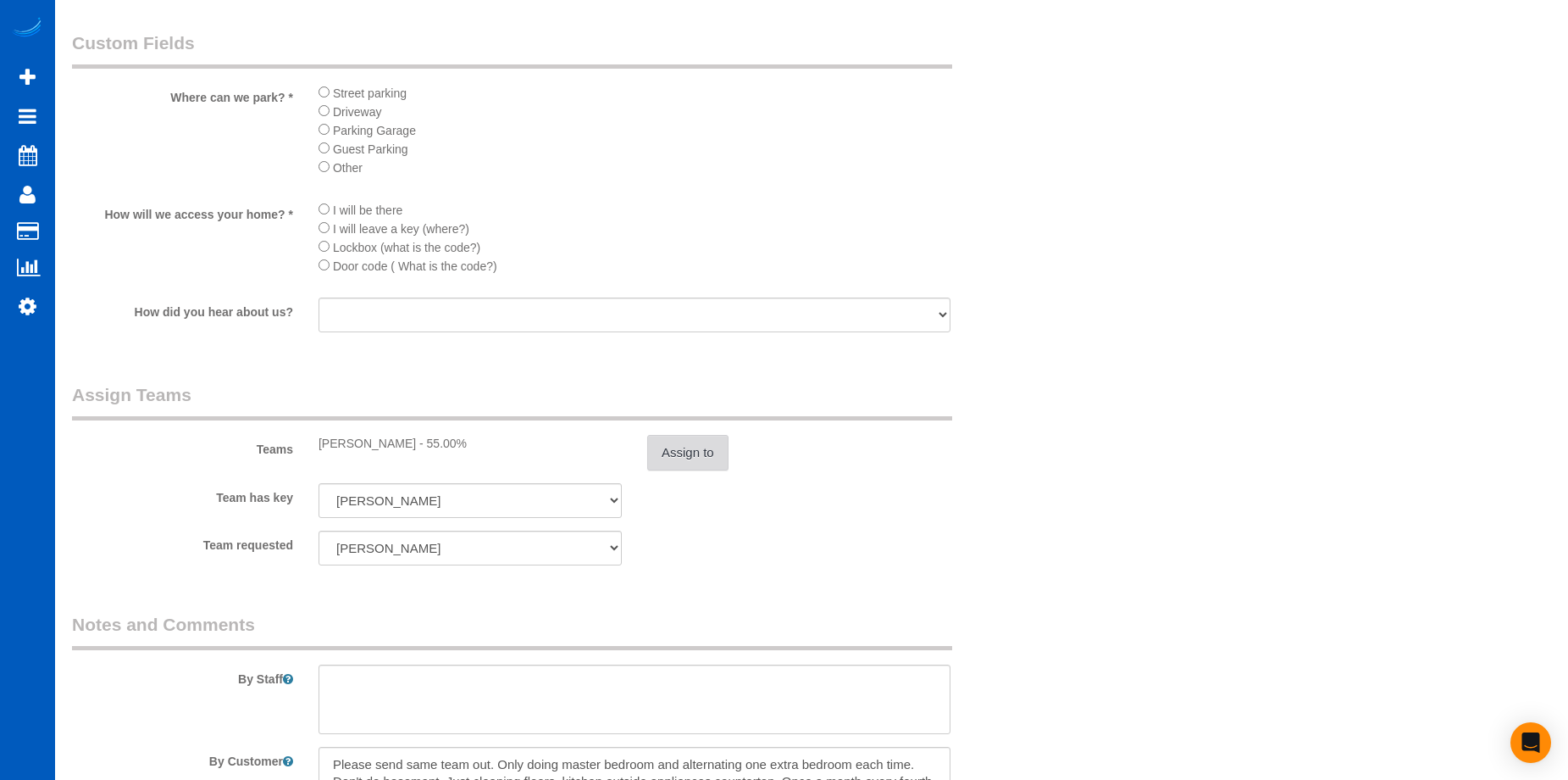
click at [694, 459] on button "Assign to" at bounding box center [688, 452] width 81 height 35
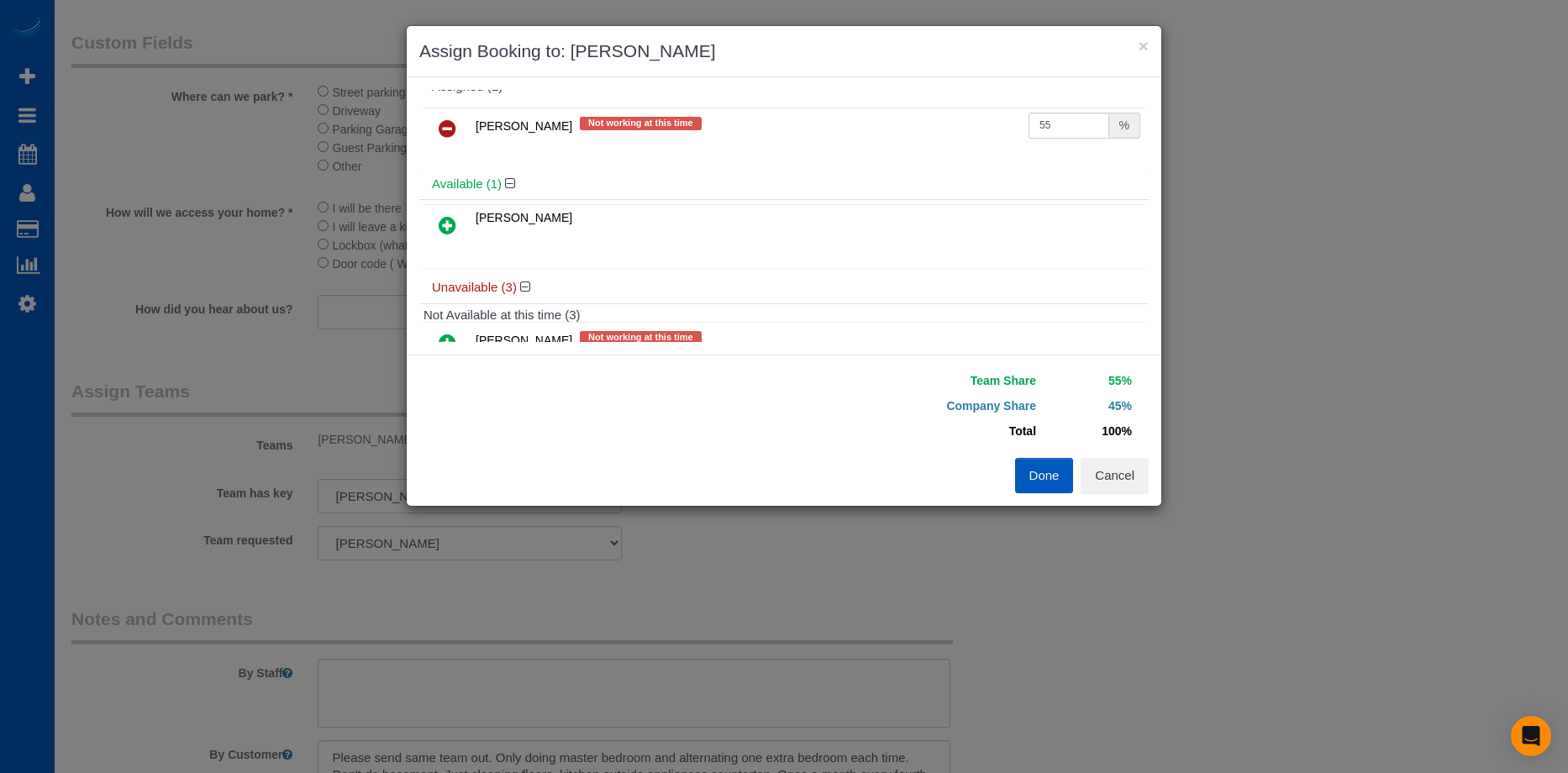
scroll to position [0, 0]
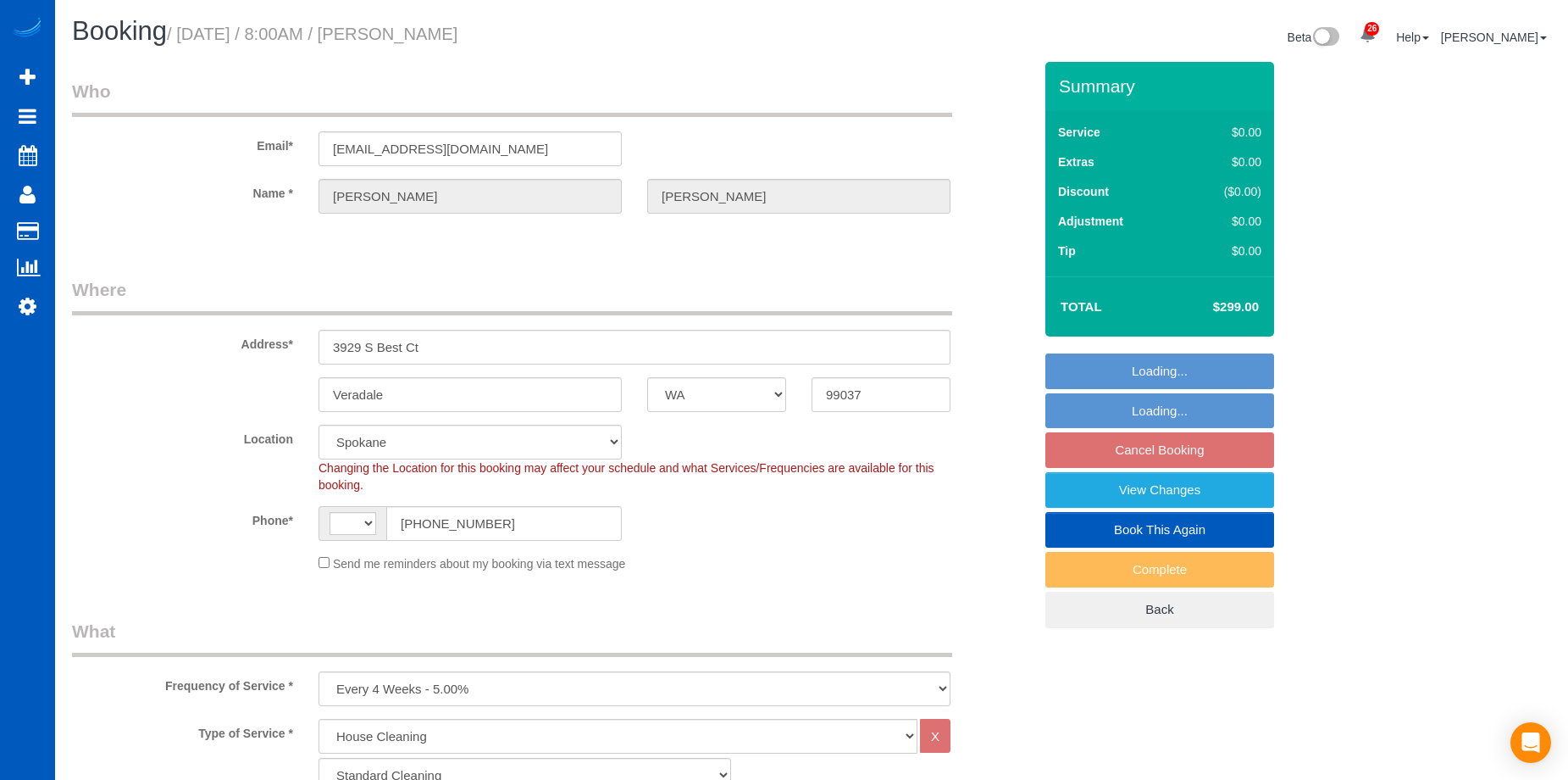
select select "WA"
select select "199"
select select "string:[GEOGRAPHIC_DATA]"
select select "3001"
select select "2"
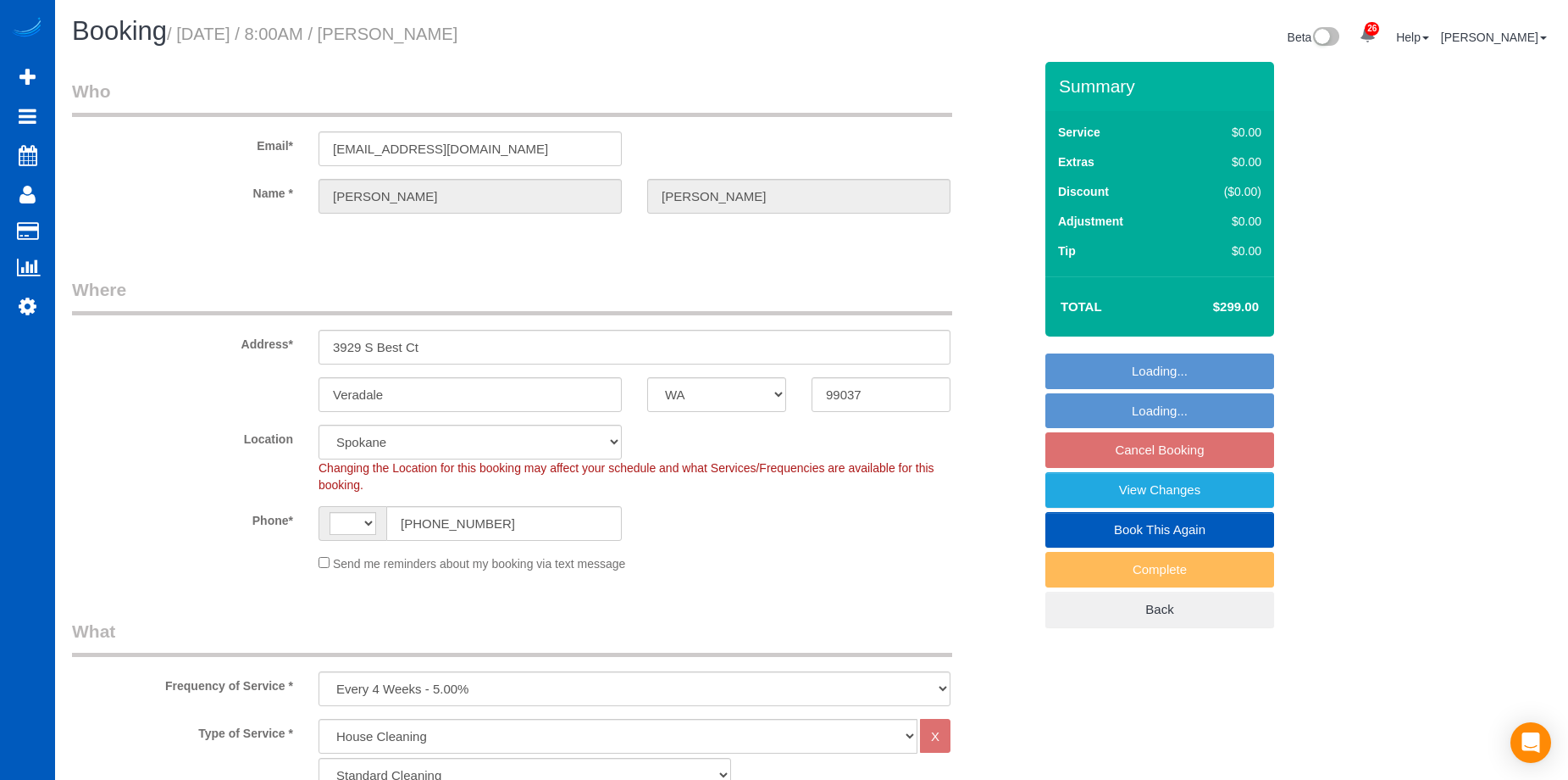
select select "3"
select select "spot1"
select select "WA"
select select "string:fspay-32c5ccda-0e8a-490d-898b-a3b63c68139b"
select select "spot1"
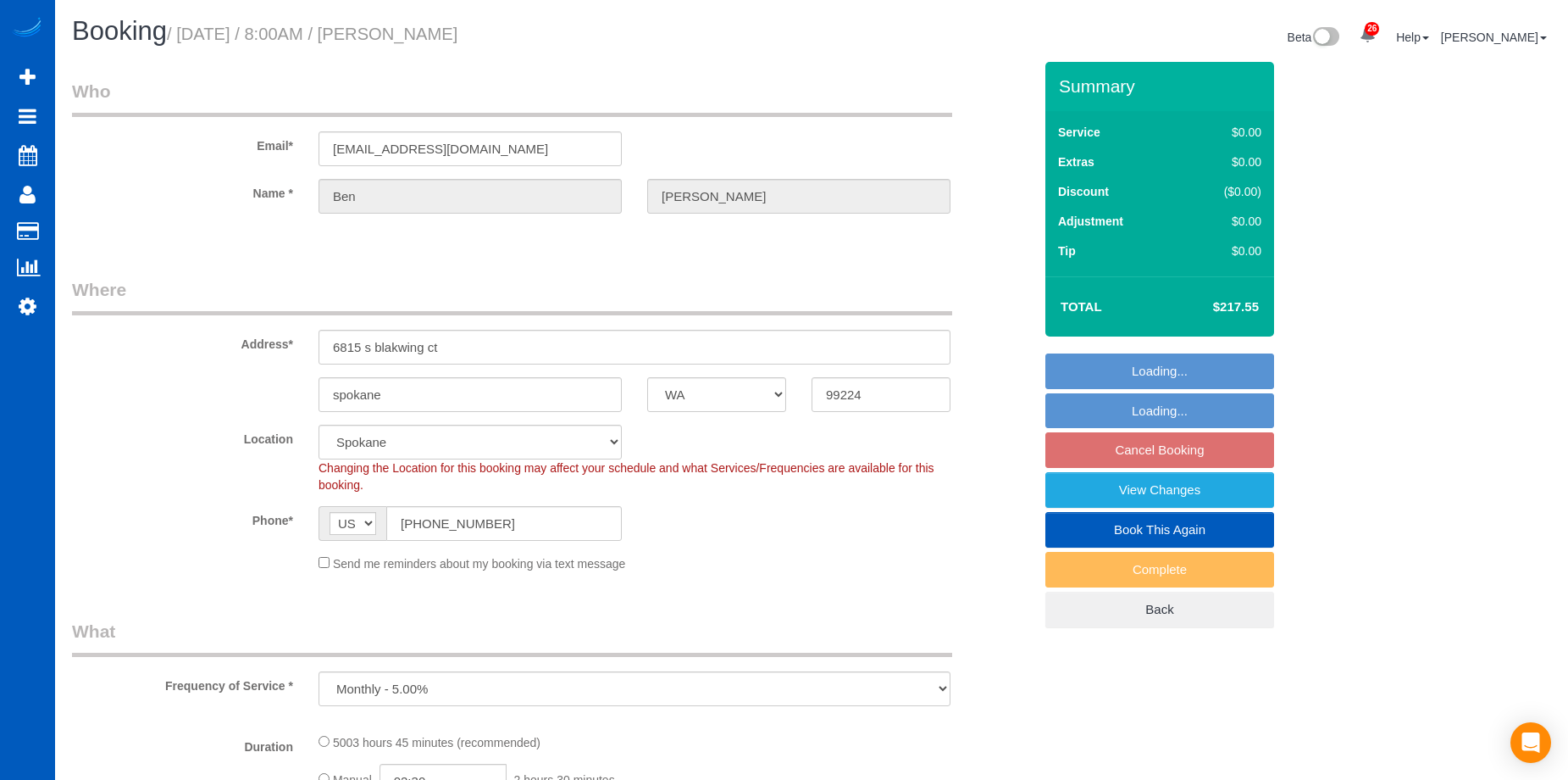
select select "object:945"
select select "2001"
select select "3"
select select "object:1031"
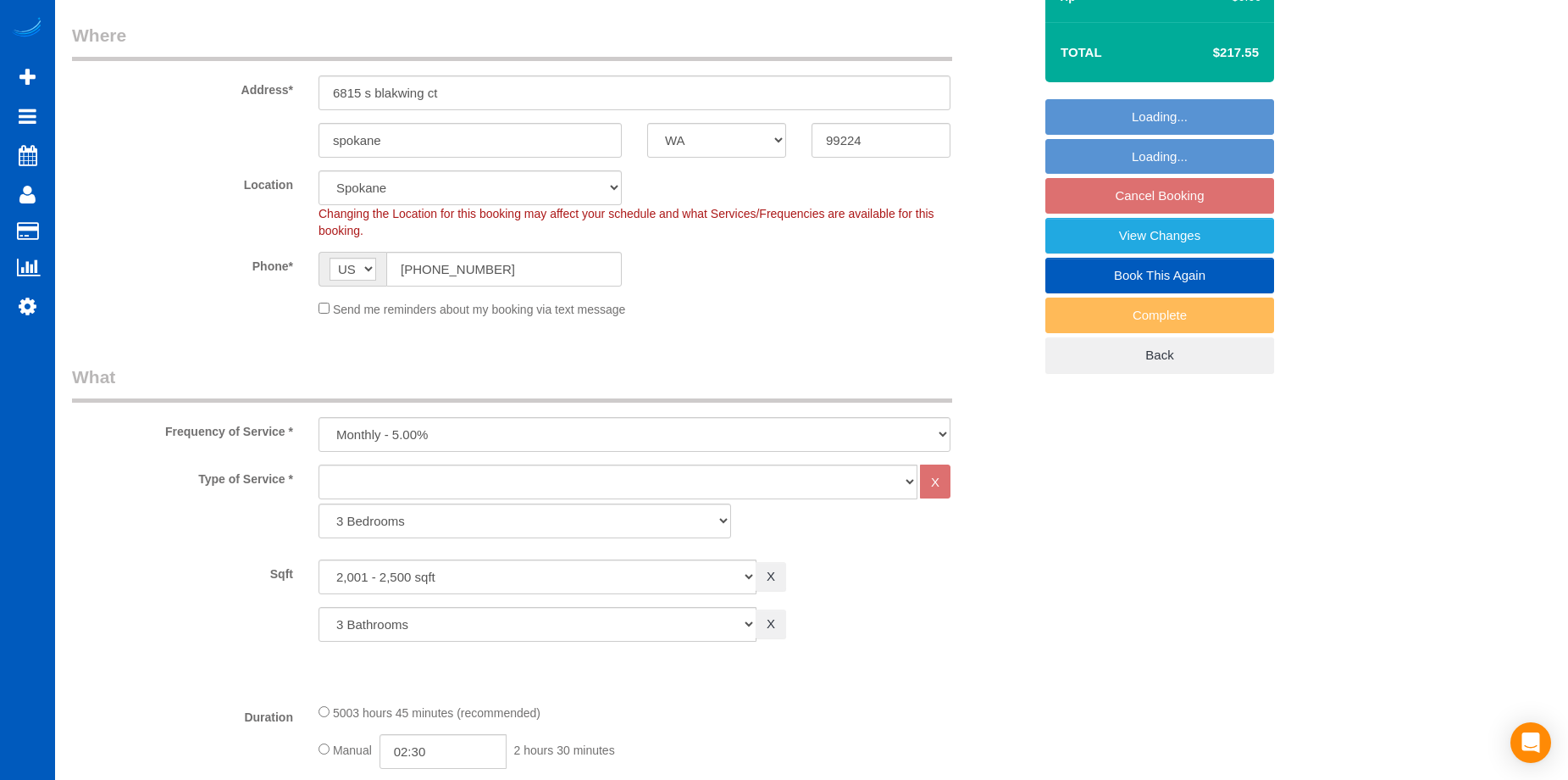
select select "2001"
select select "3"
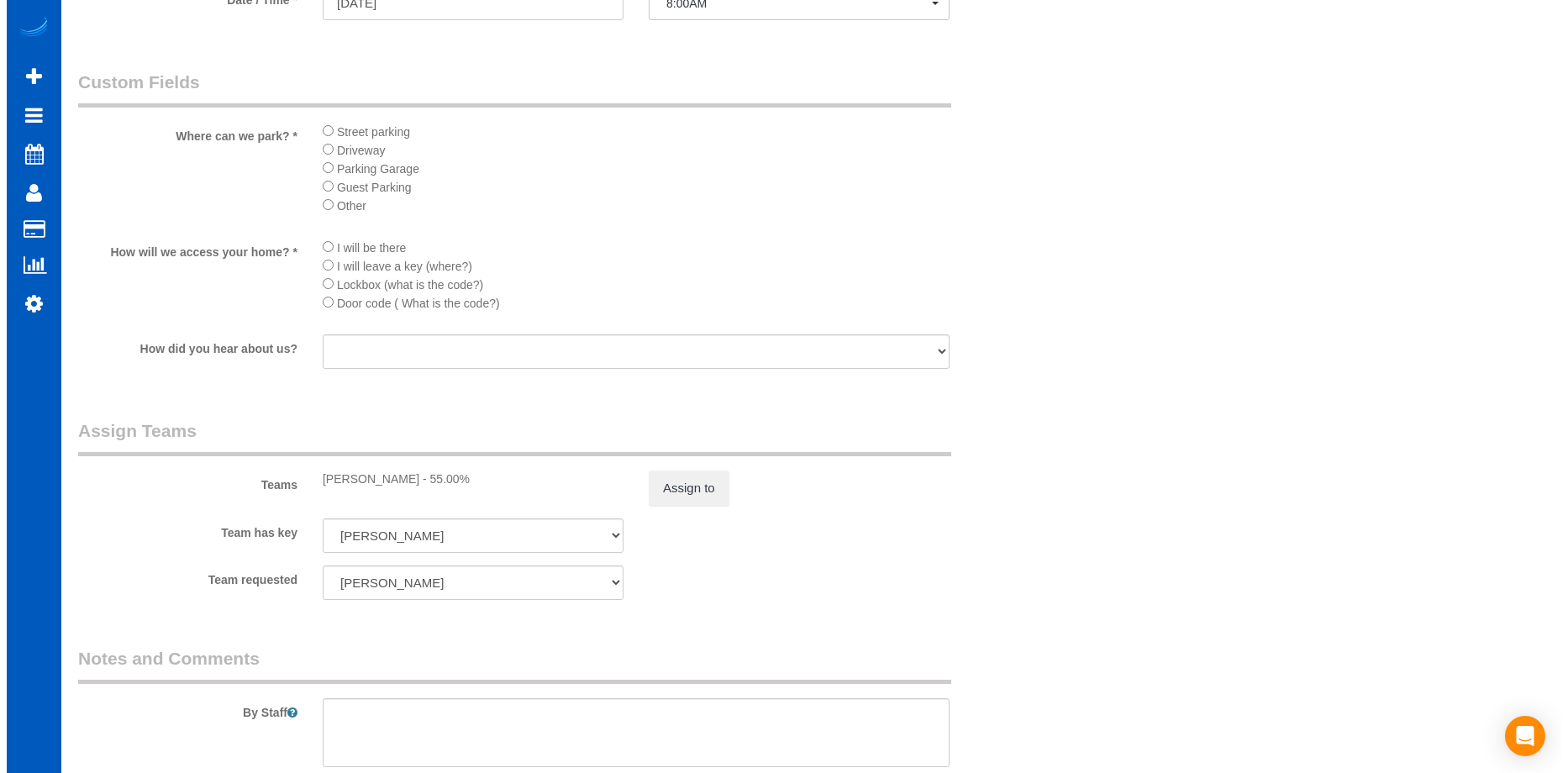
scroll to position [1596, 0]
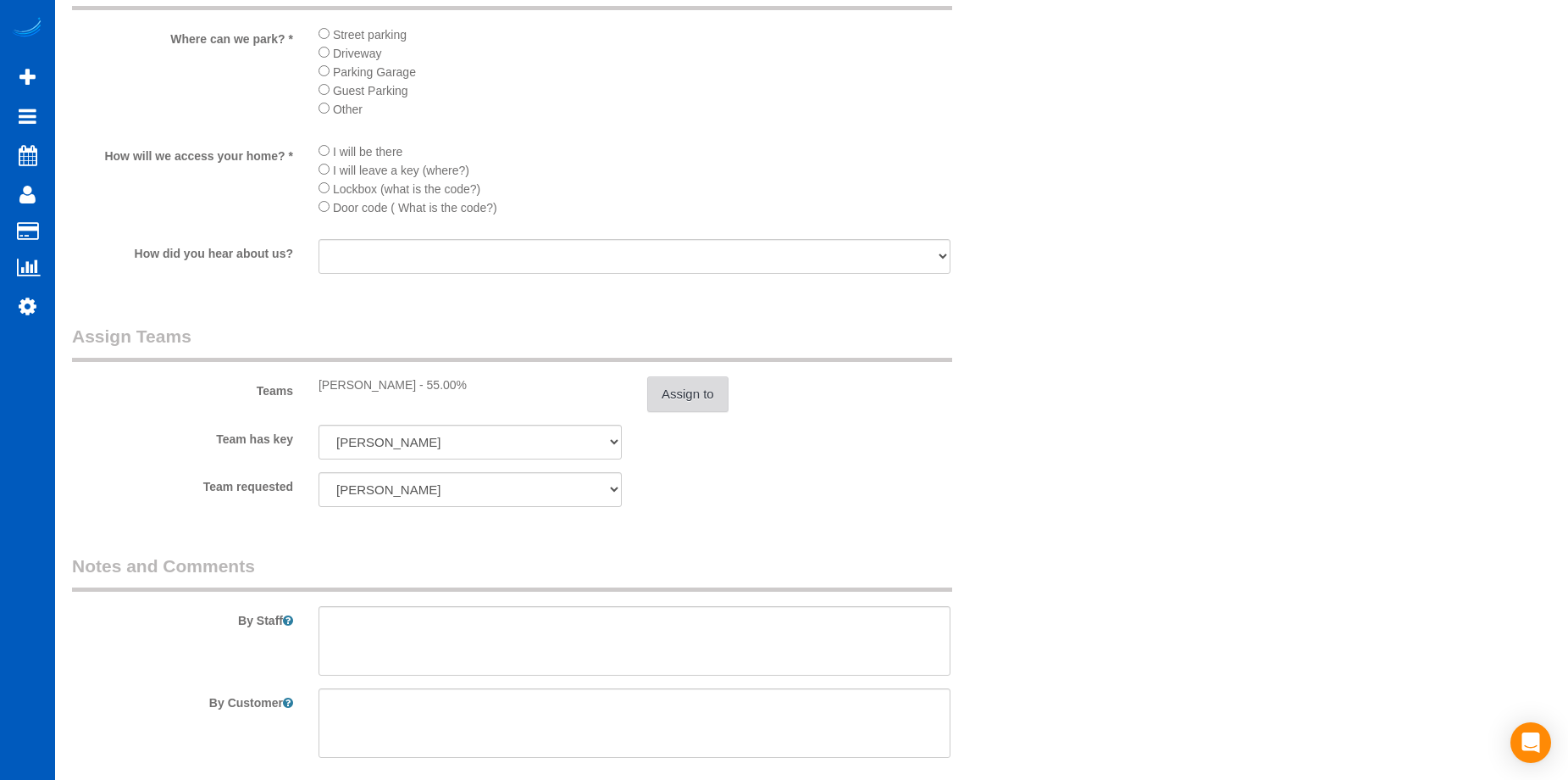
click at [674, 390] on button "Assign to" at bounding box center [688, 393] width 81 height 35
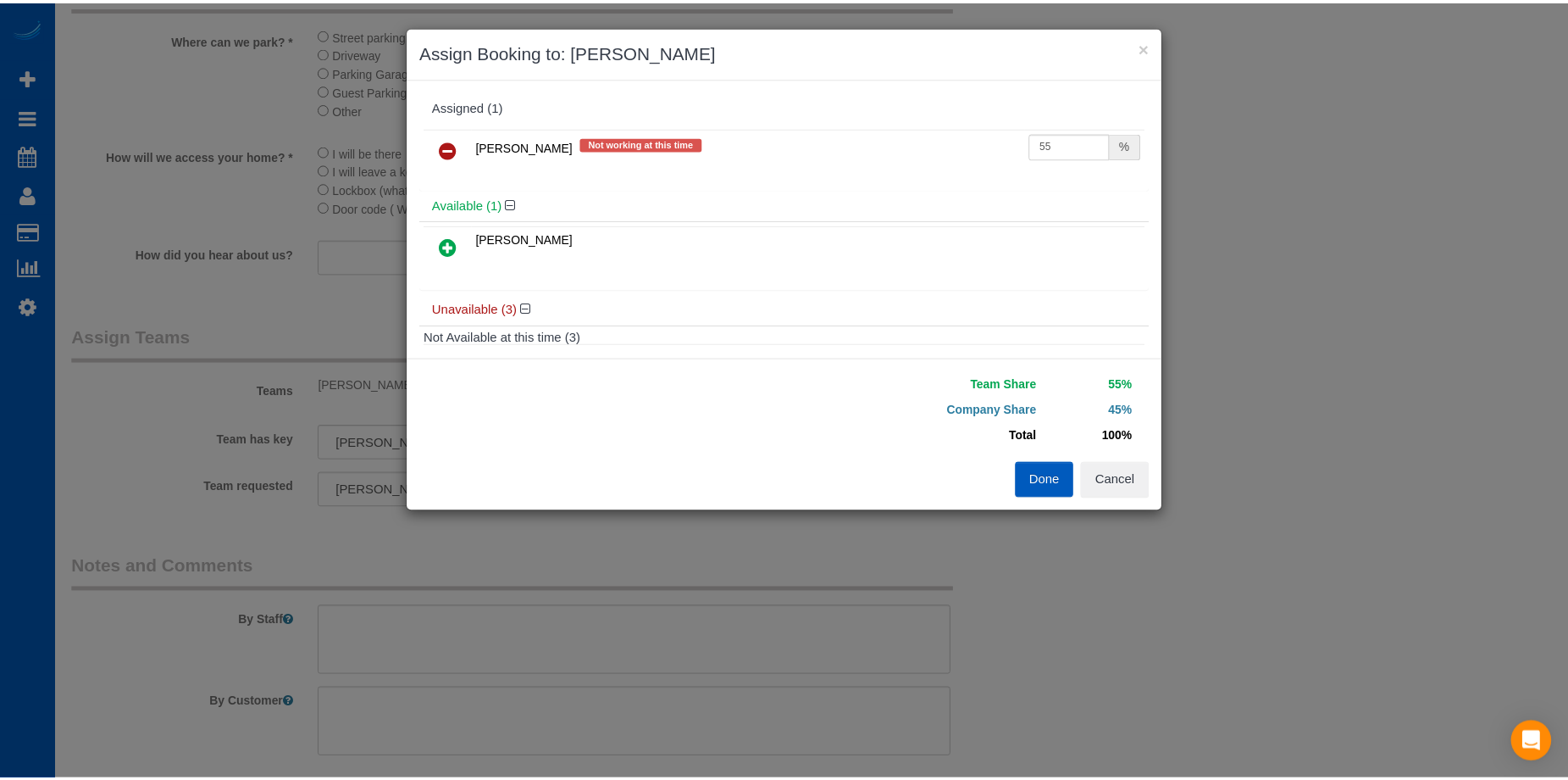
scroll to position [165, 0]
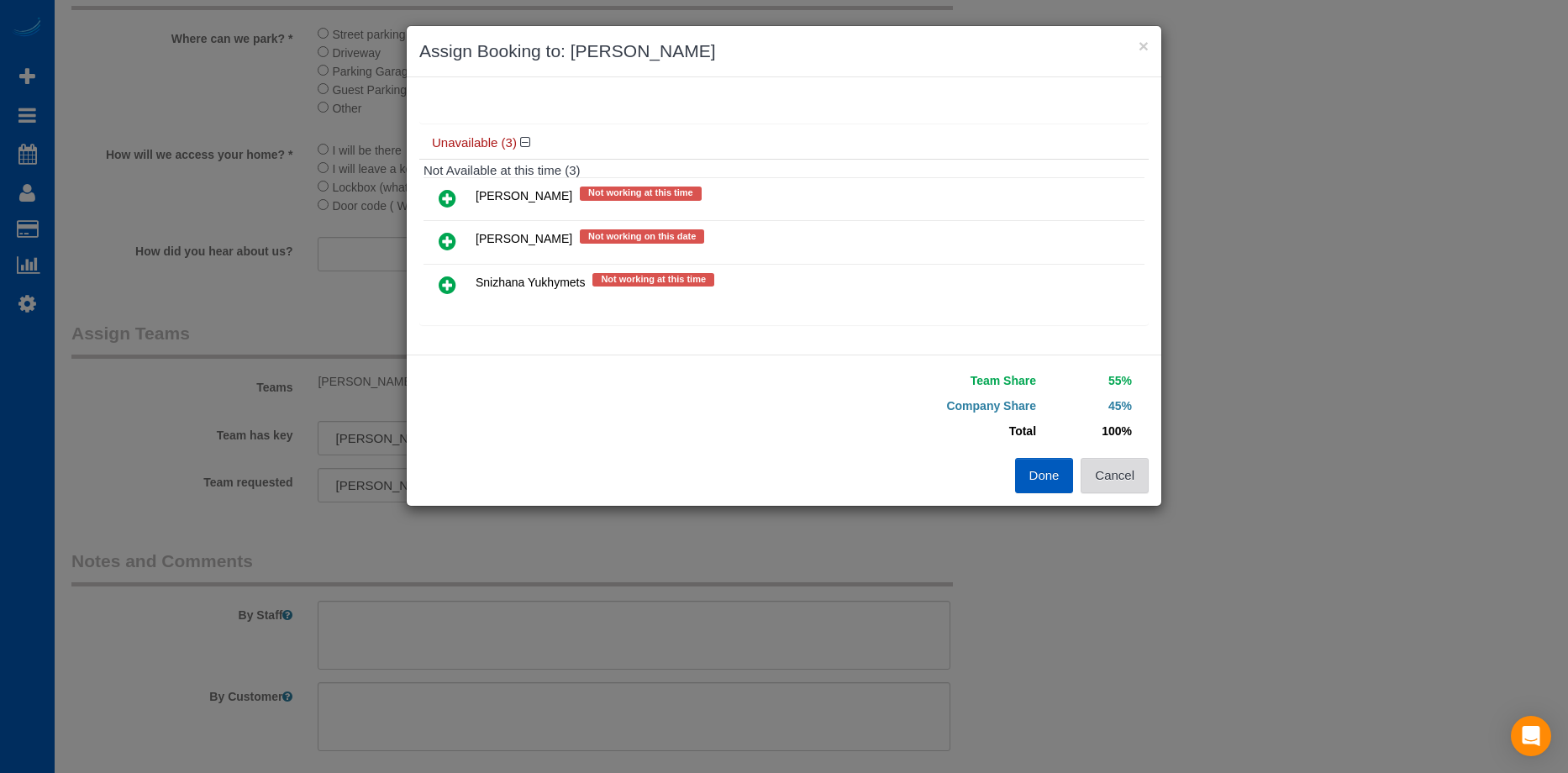
click at [1125, 472] on button "Cancel" at bounding box center [1115, 475] width 68 height 35
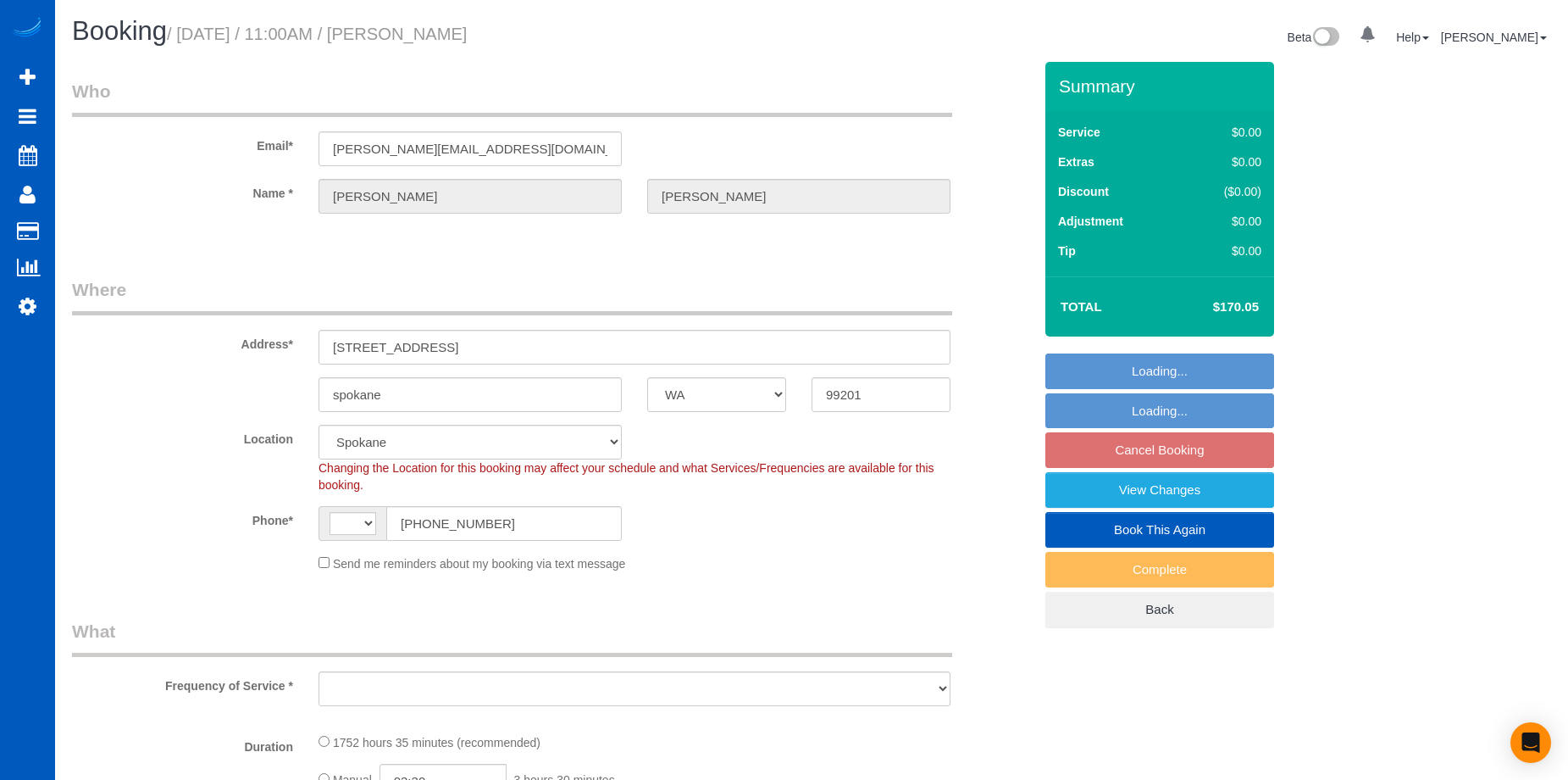
select select "WA"
select select "string:[GEOGRAPHIC_DATA]"
select select "object:914"
select select "spot1"
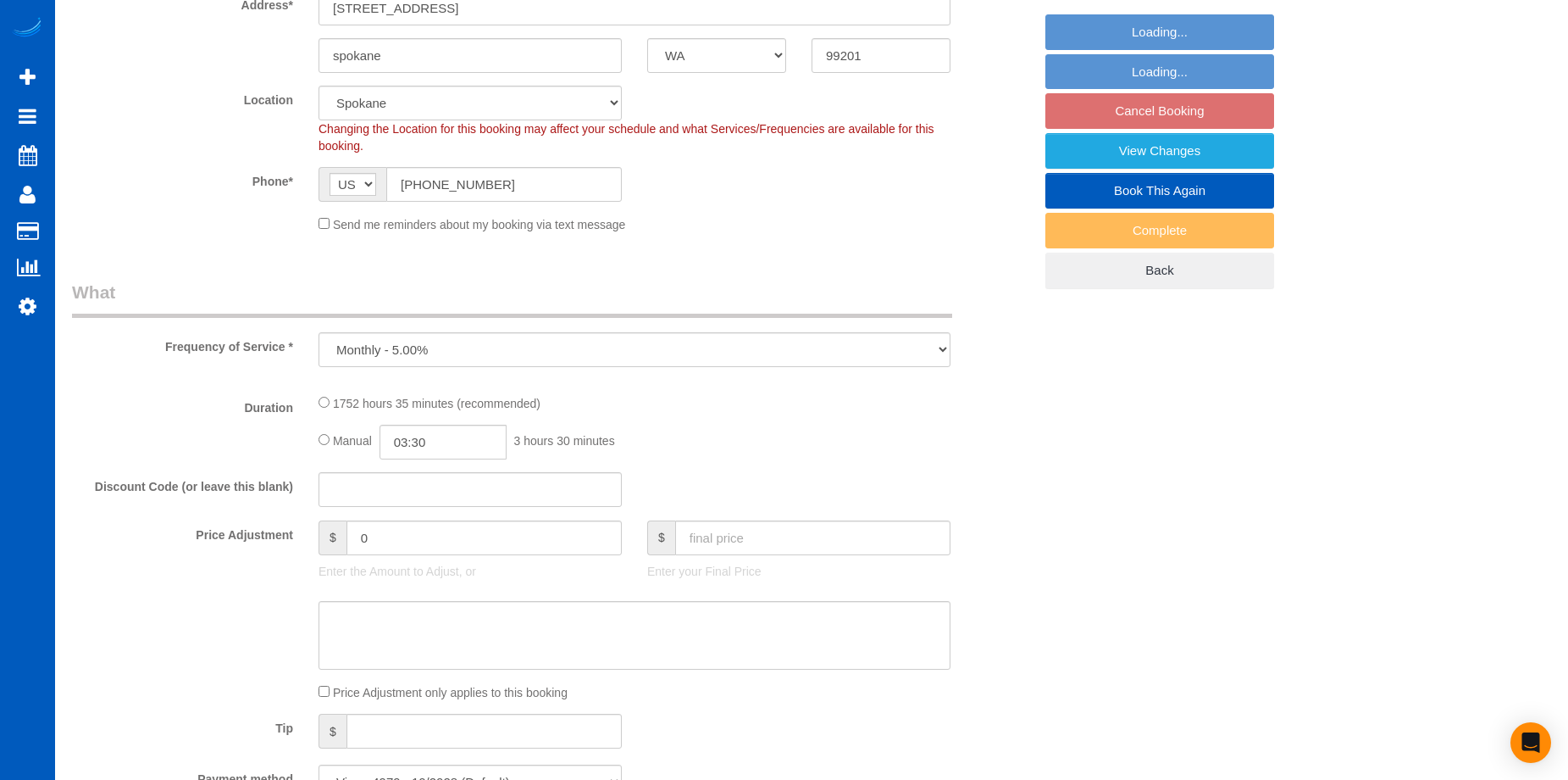
select select "1001"
select select "2"
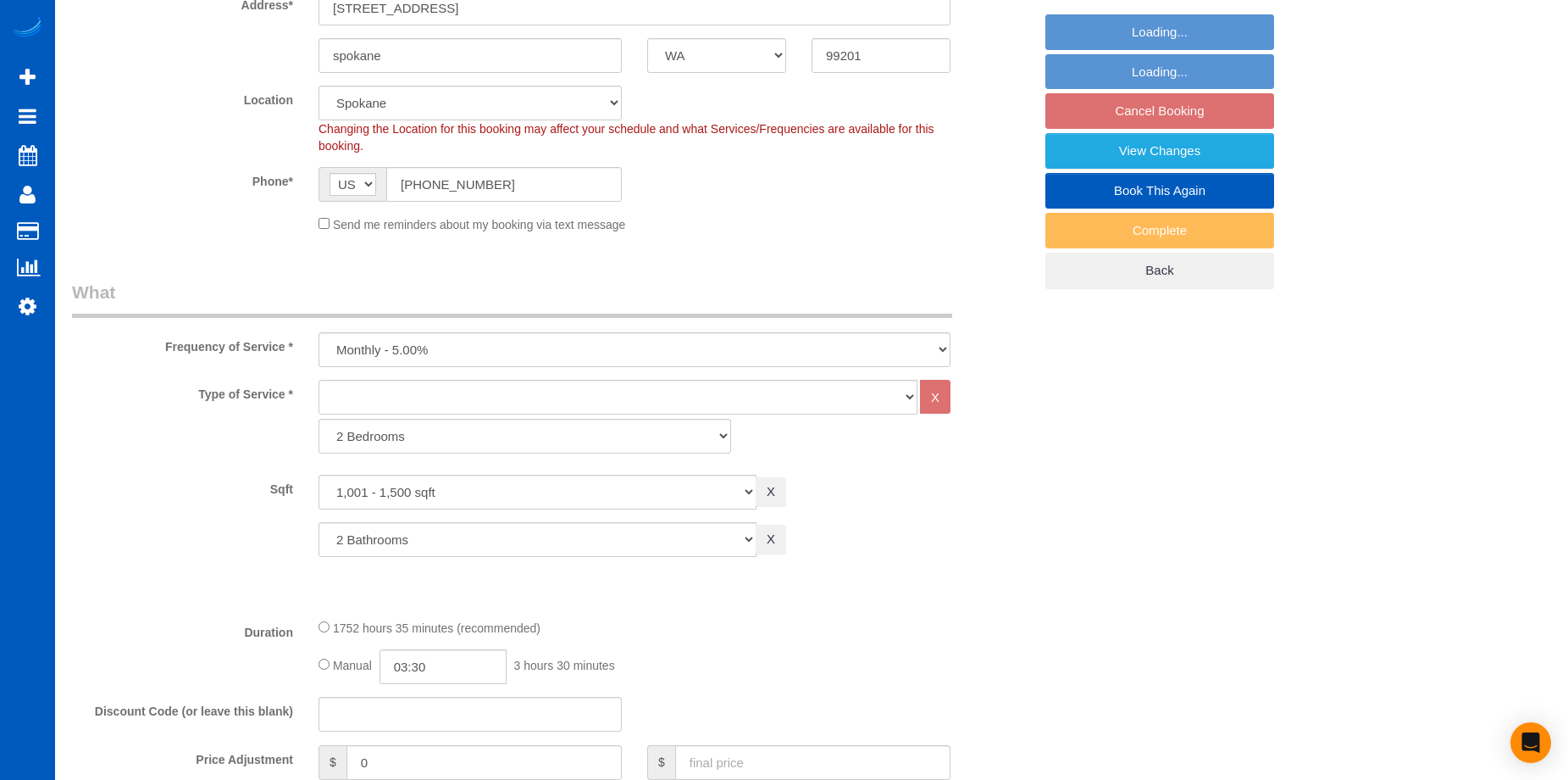
select select "object:1031"
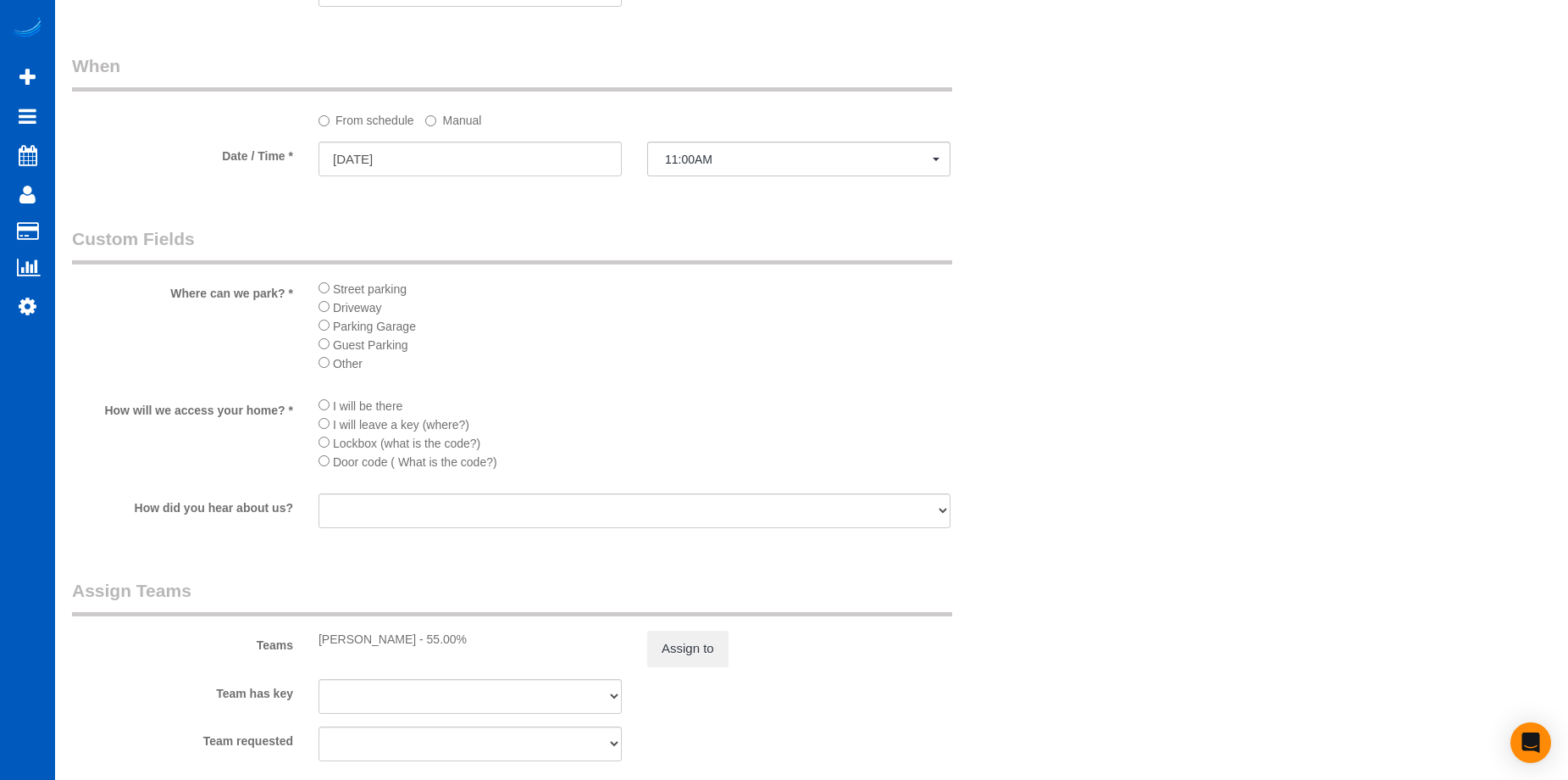
select select "1001"
select select "2"
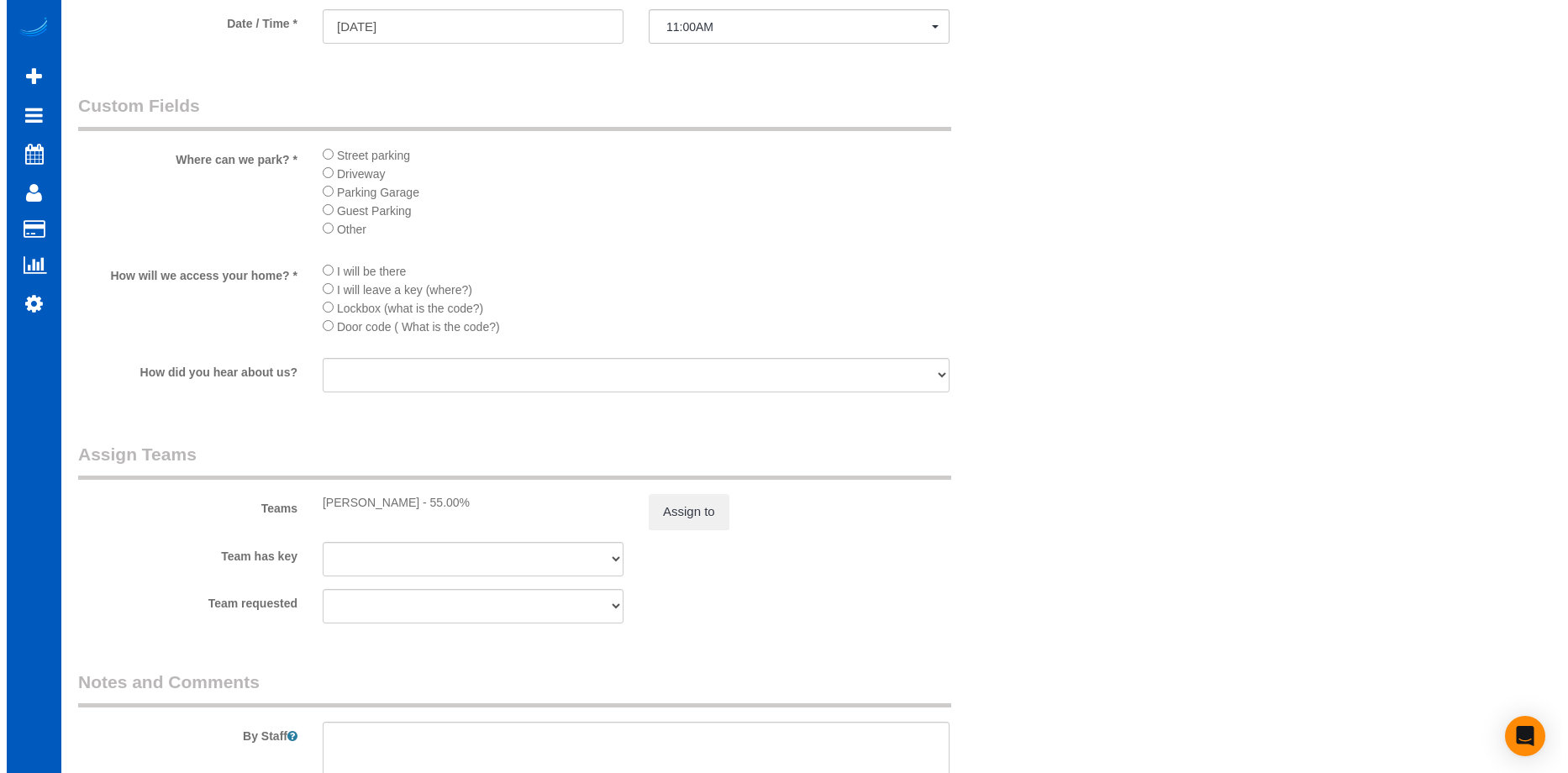
scroll to position [1680, 0]
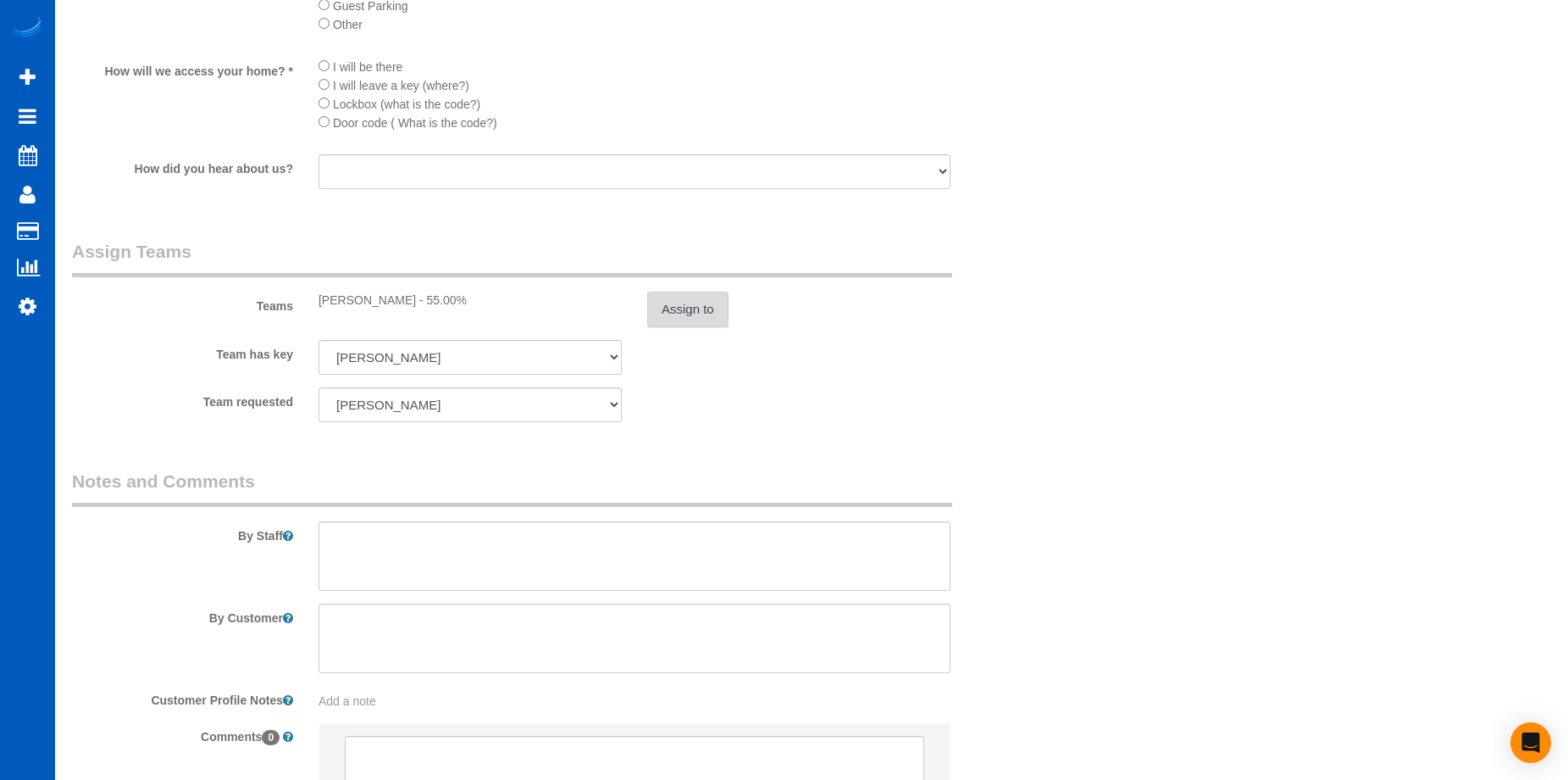
click at [683, 303] on button "Assign to" at bounding box center [688, 309] width 81 height 35
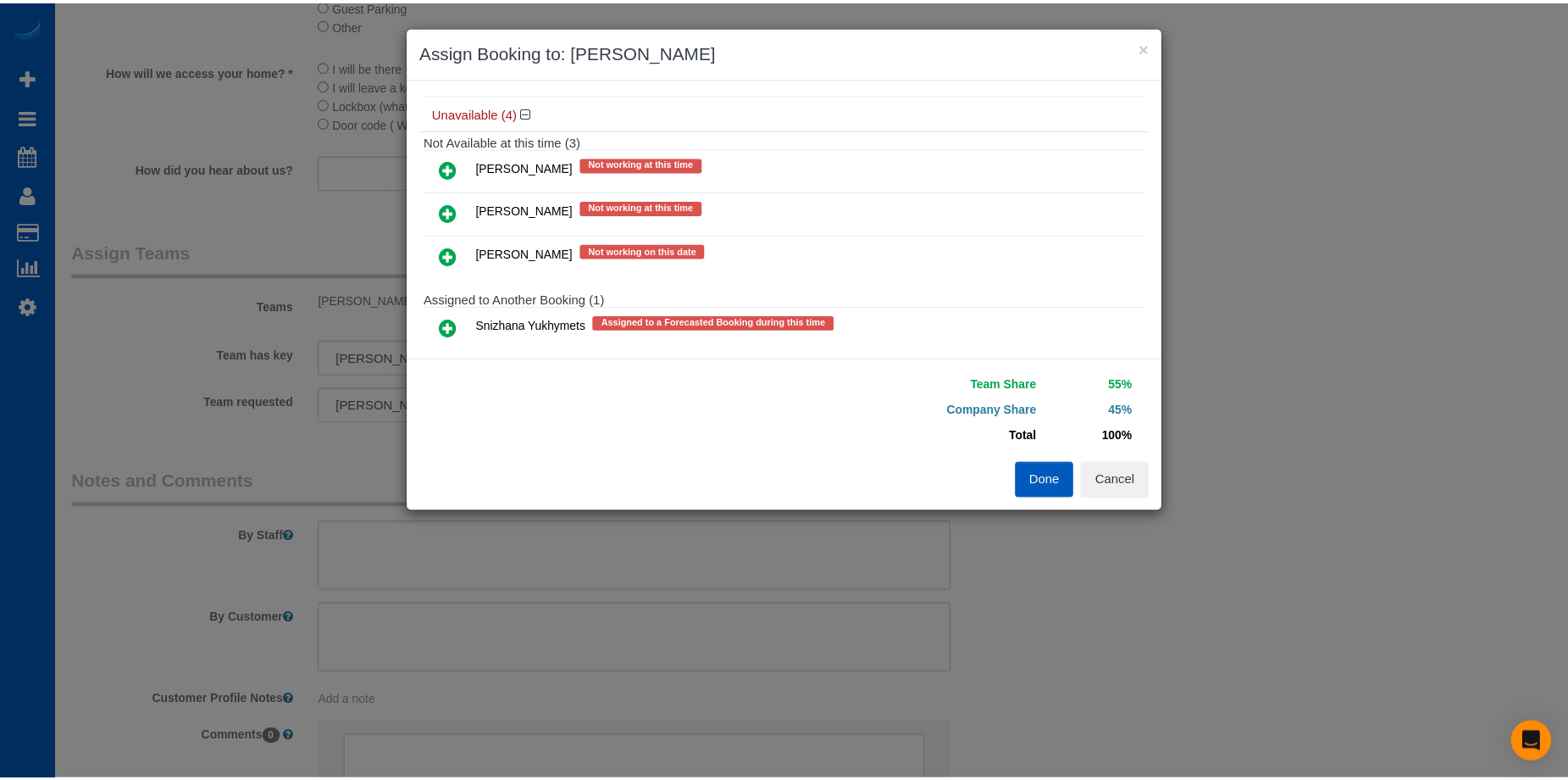
scroll to position [210, 0]
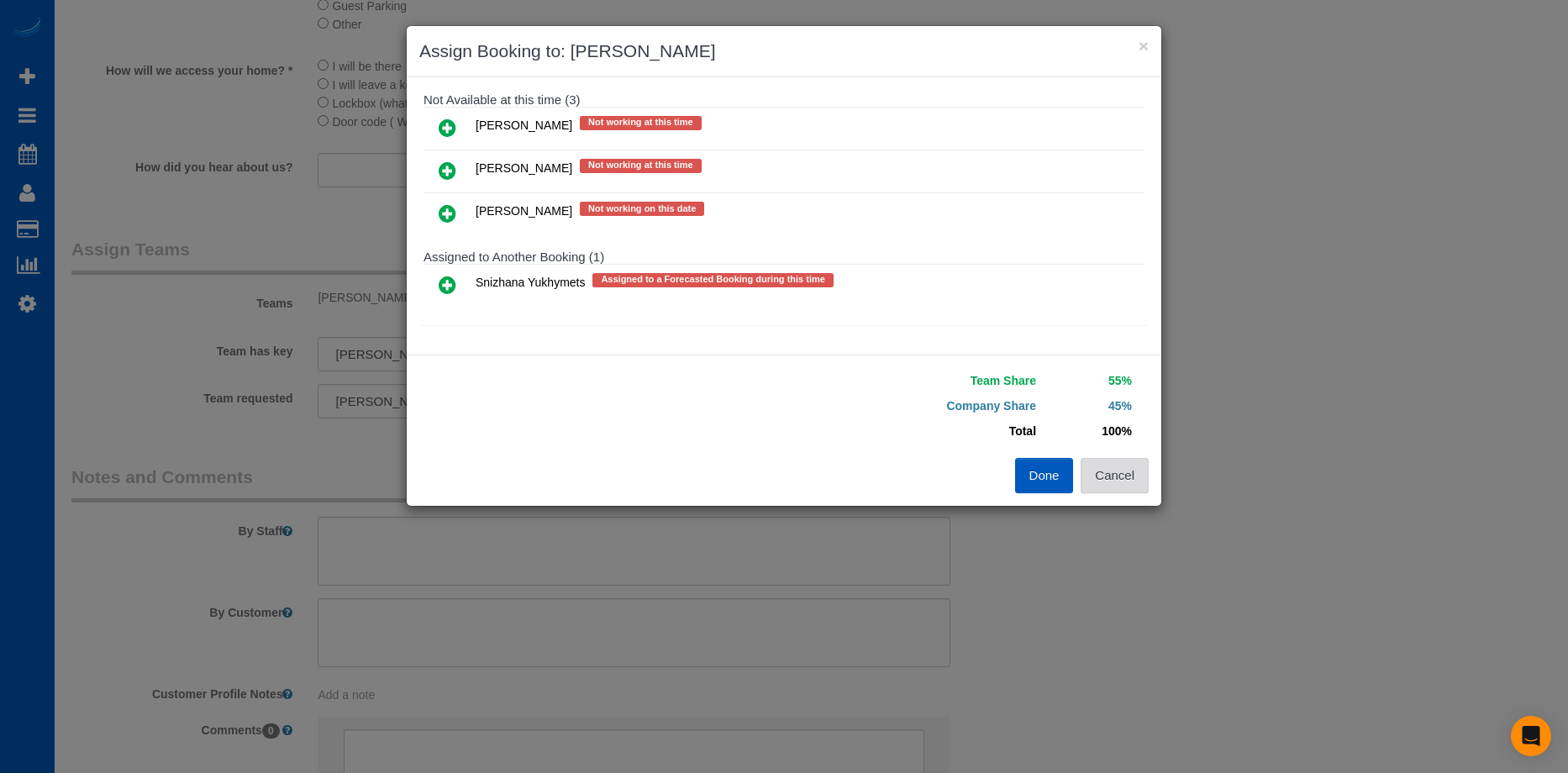
click at [1118, 481] on button "Cancel" at bounding box center [1115, 475] width 68 height 35
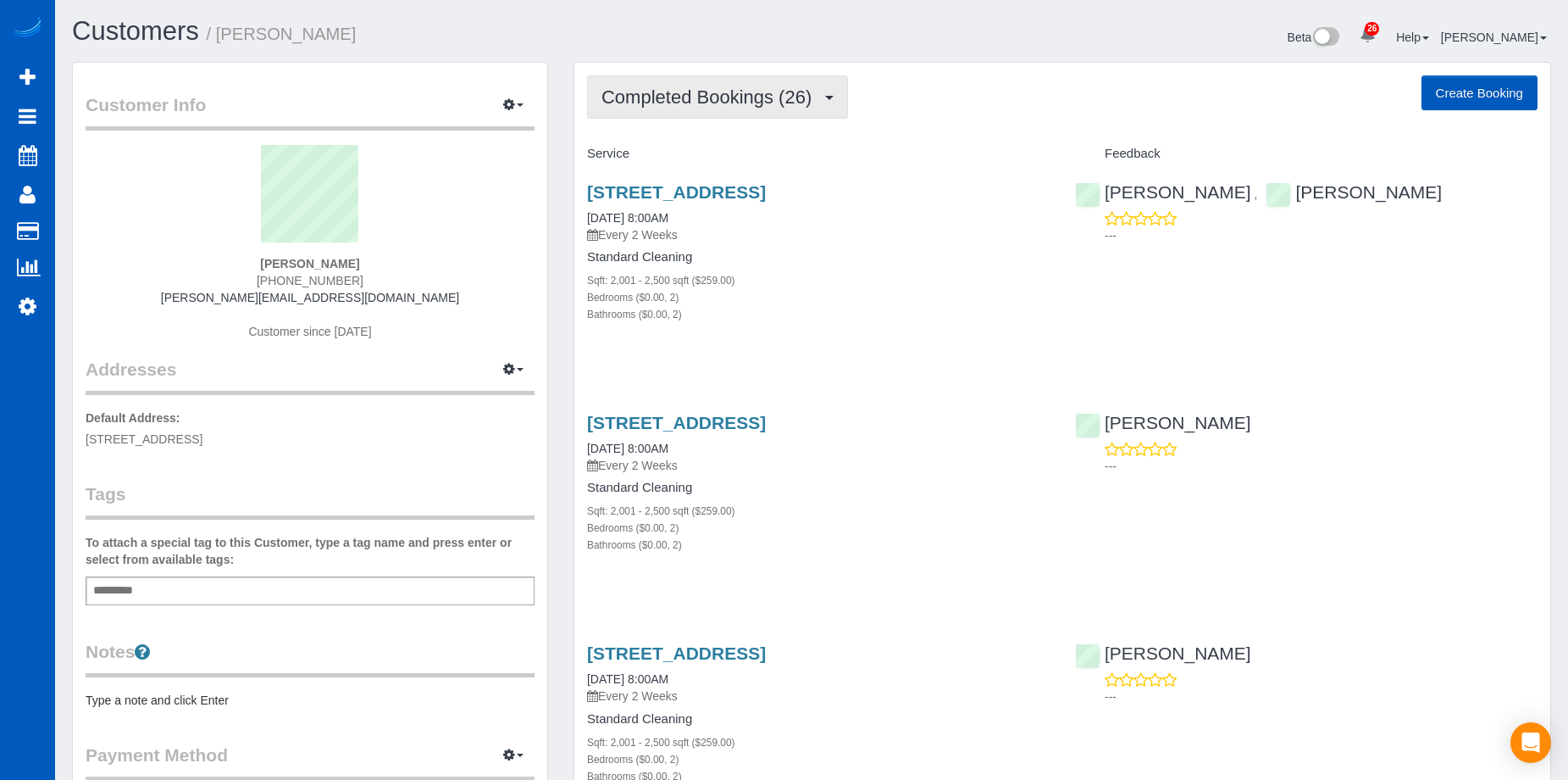
click at [707, 96] on span "Completed Bookings (26)" at bounding box center [711, 97] width 218 height 21
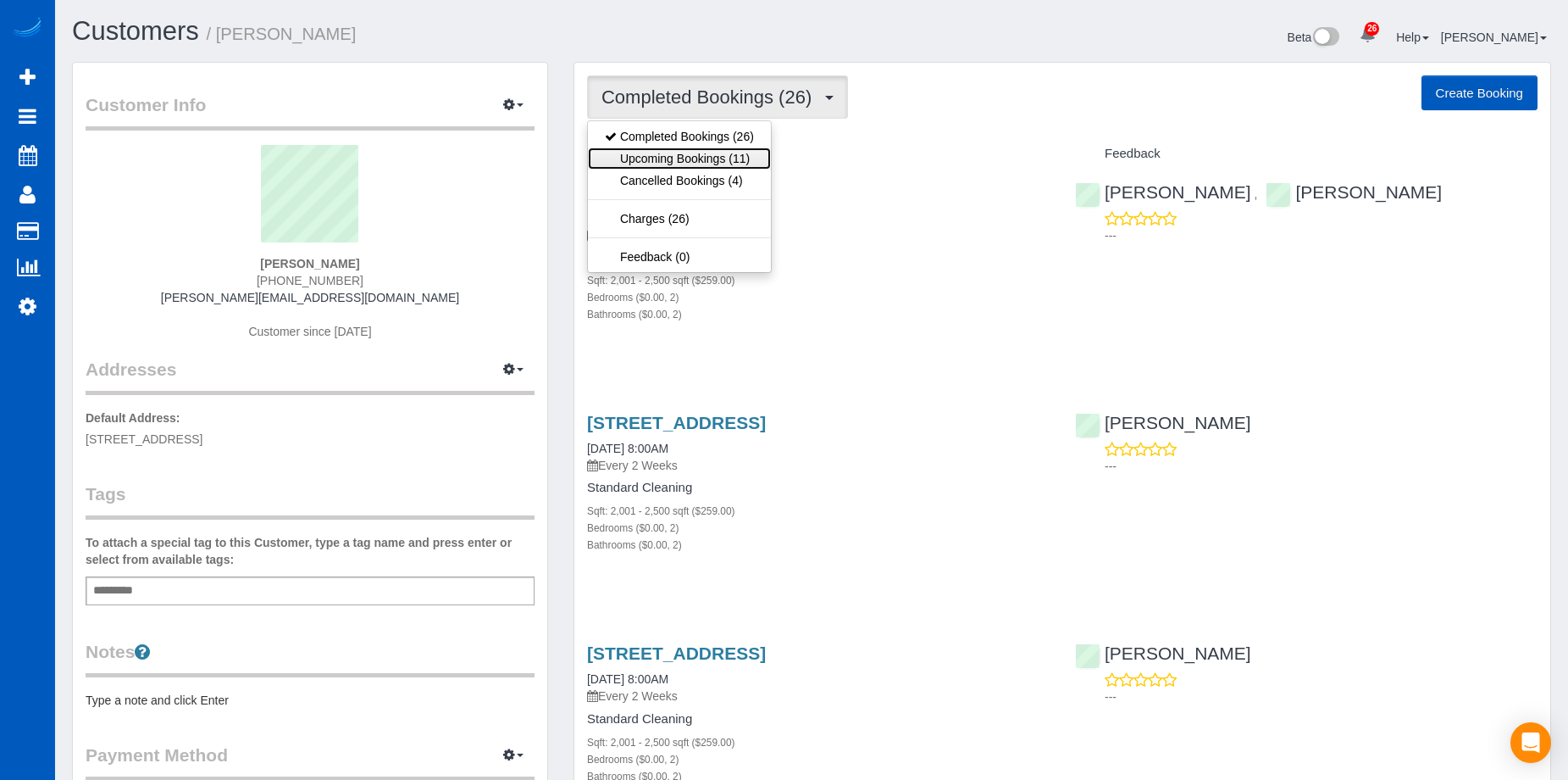
click at [677, 152] on link "Upcoming Bookings (11)" at bounding box center [679, 158] width 183 height 22
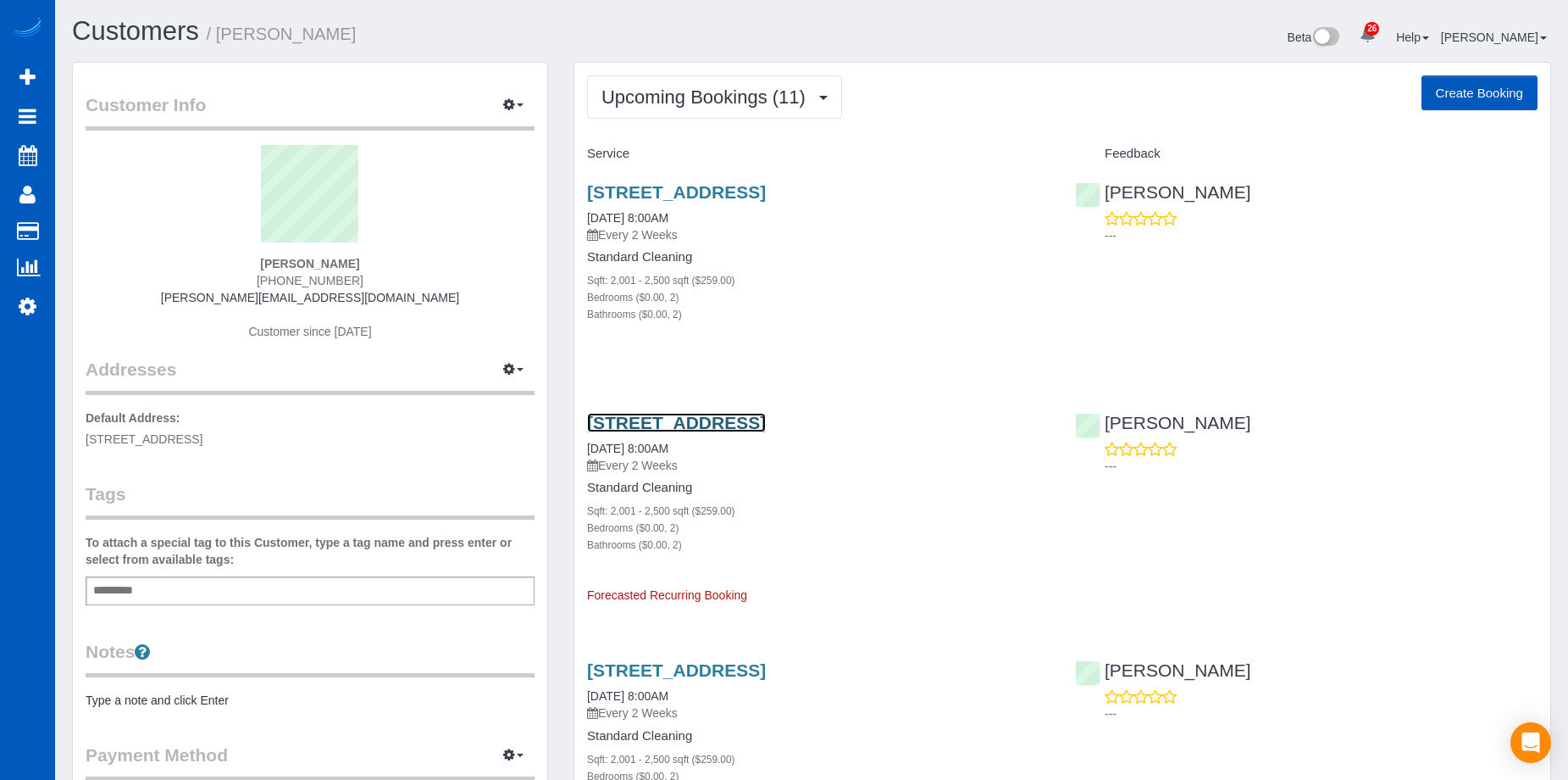
click at [727, 422] on link "[STREET_ADDRESS]" at bounding box center [676, 422] width 179 height 19
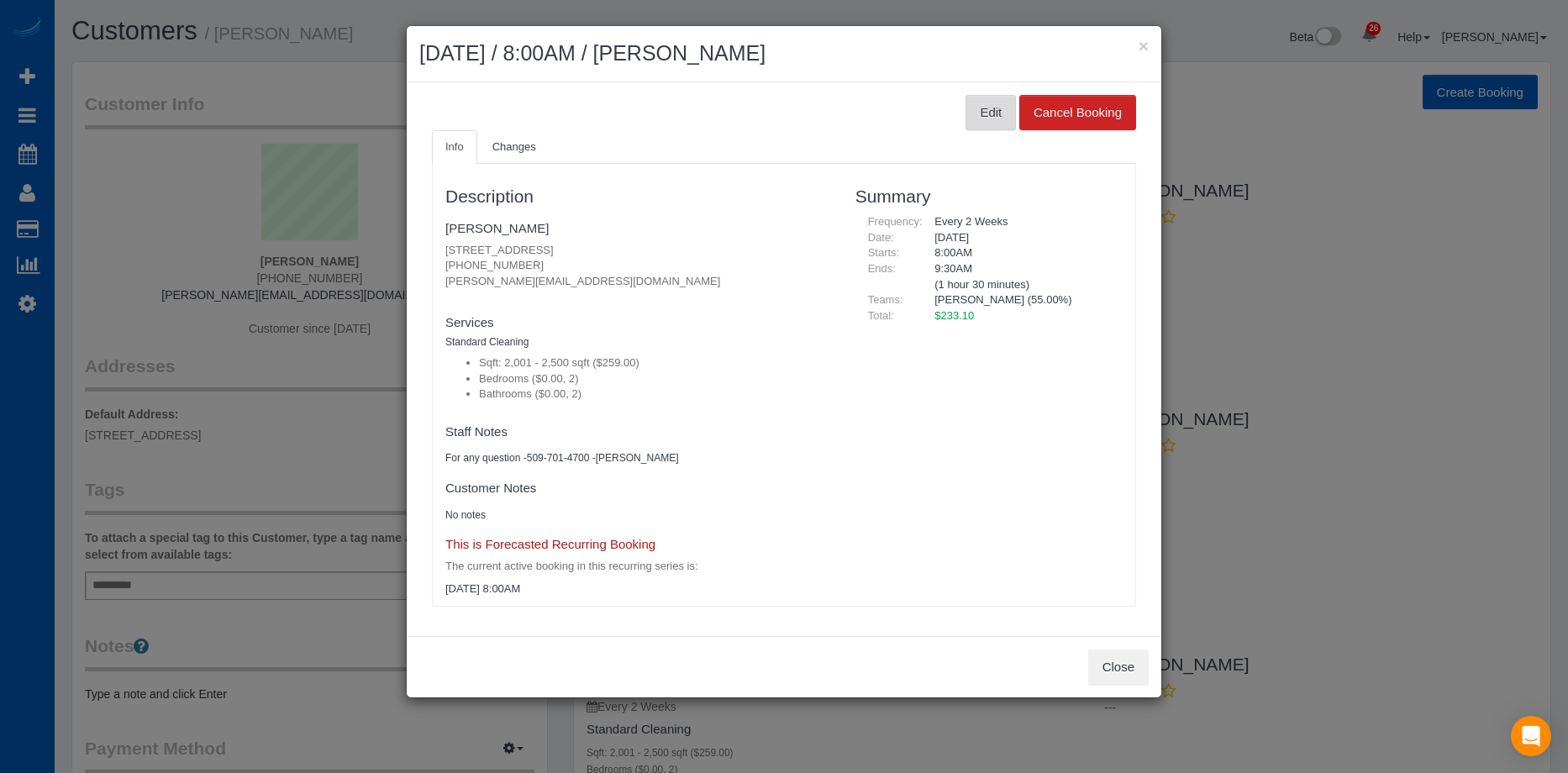
click at [984, 110] on button "Edit" at bounding box center [990, 112] width 50 height 35
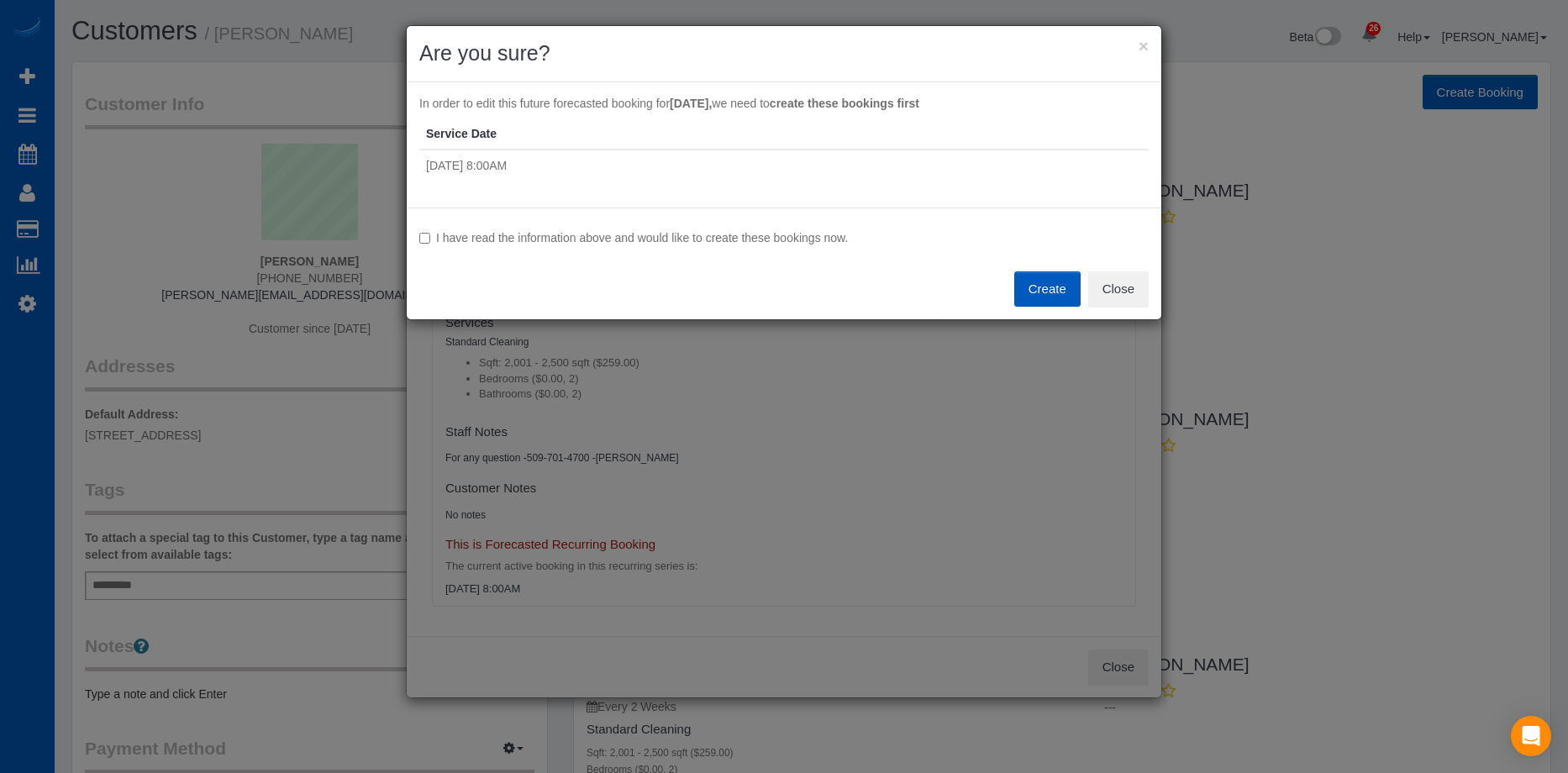
click at [777, 243] on label "I have read the information above and would like to create these bookings now." at bounding box center [784, 238] width 729 height 17
click at [1067, 295] on button "Create" at bounding box center [1047, 288] width 66 height 35
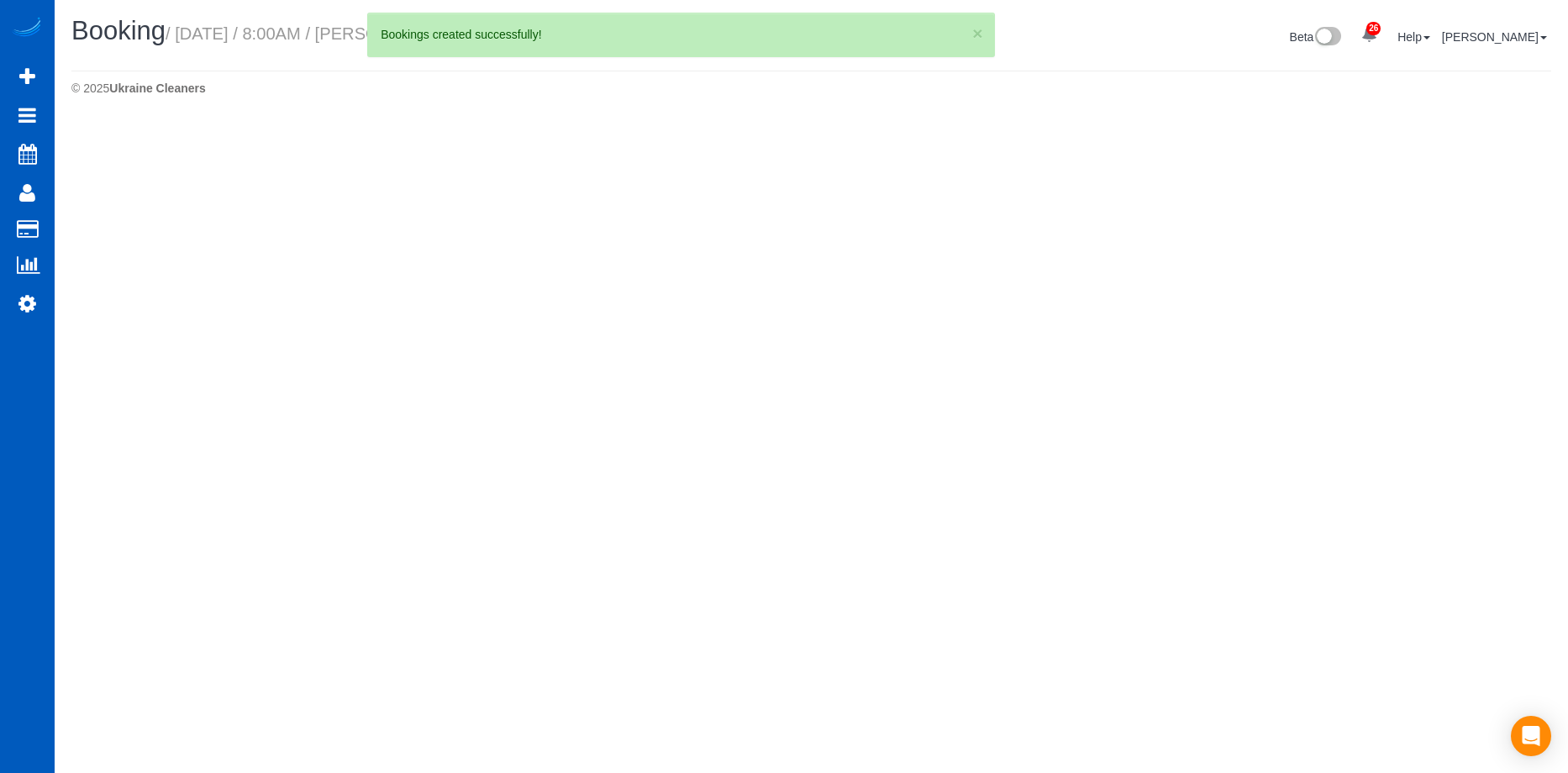
select select "WA"
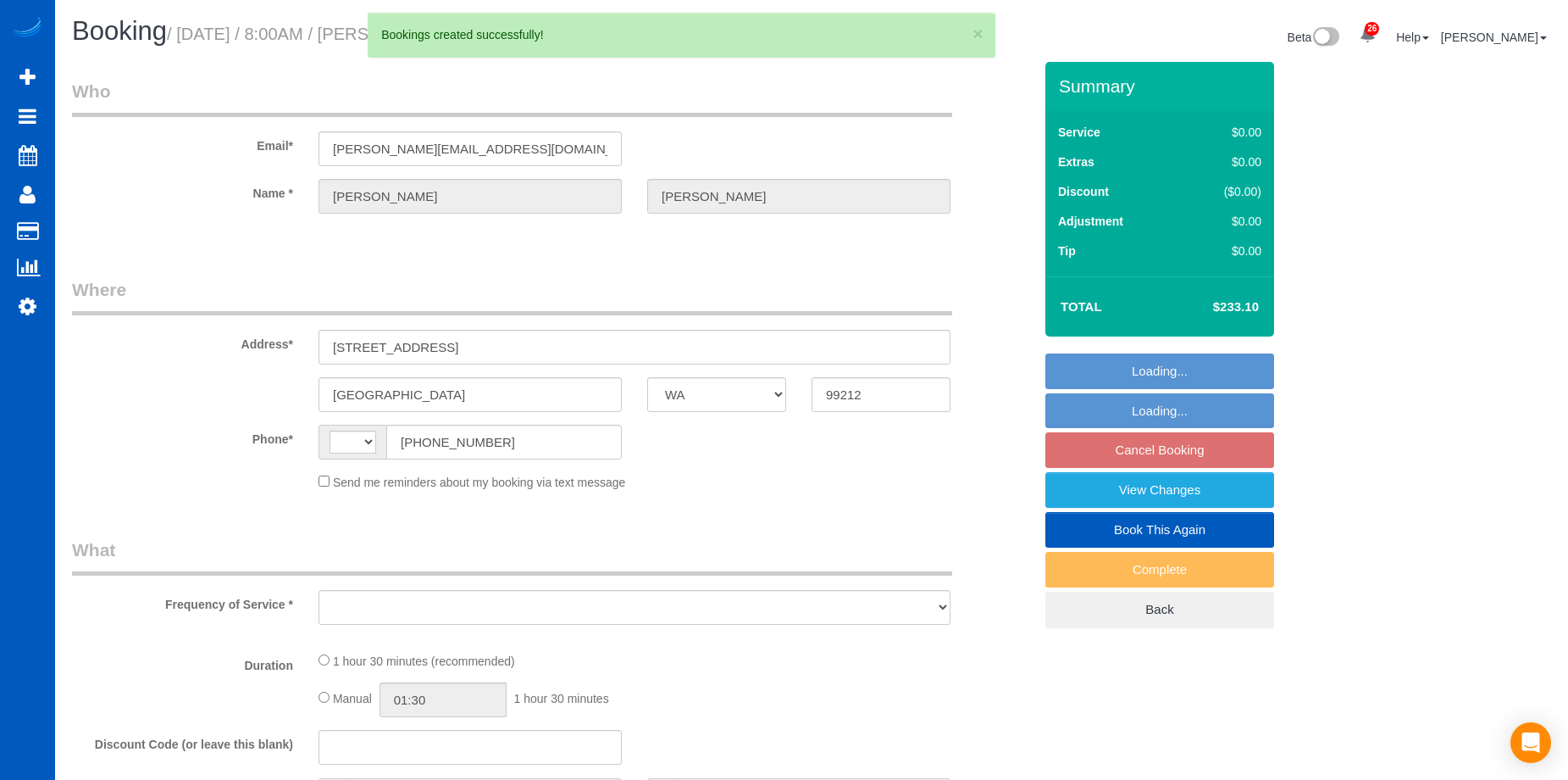
select select "string:fspay-8b071a47-2f2c-4777-91a9-63b077e372fc"
select select "spot1"
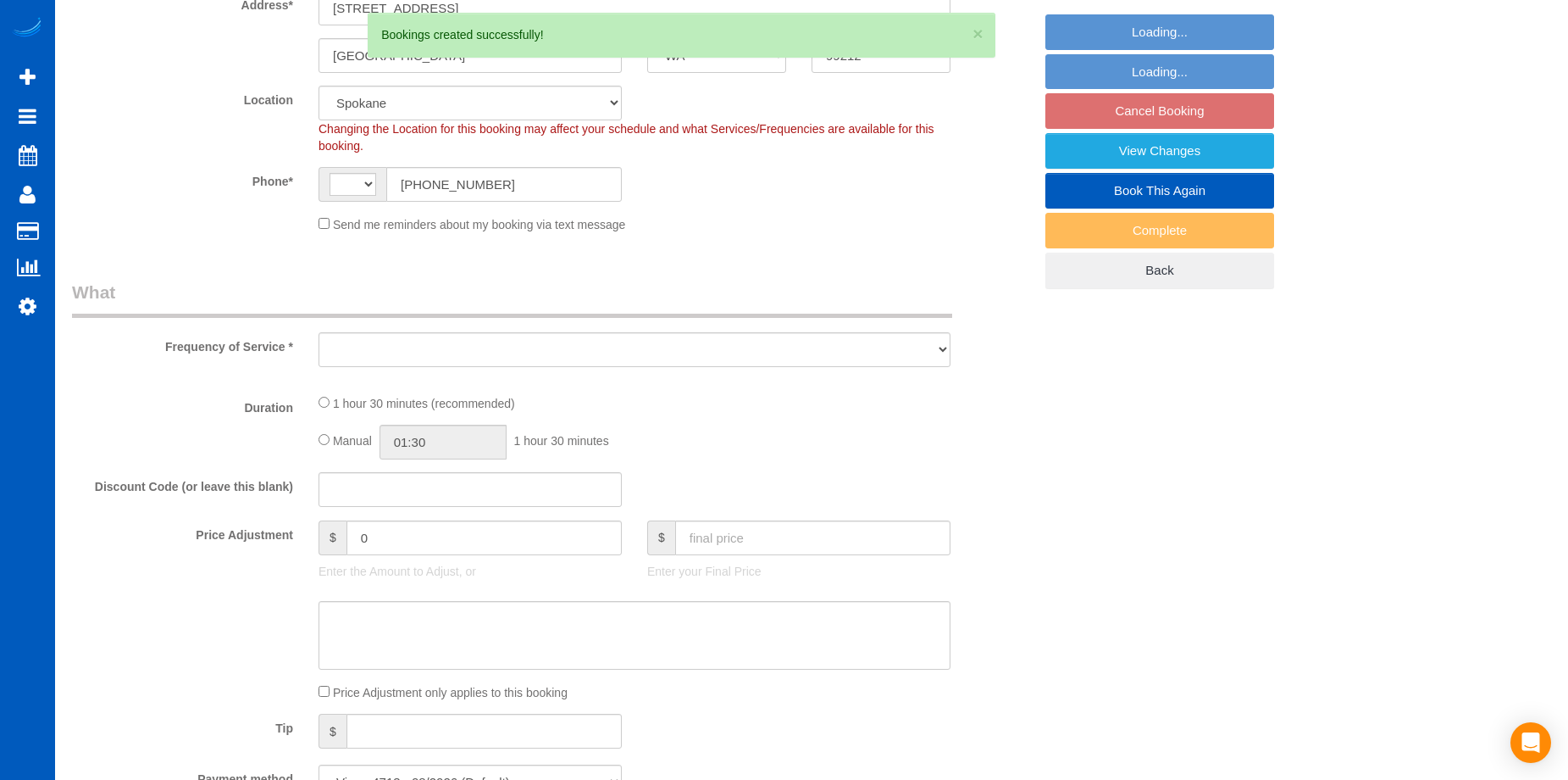
select select "string:[GEOGRAPHIC_DATA]"
select select "object:2688"
select select "199"
select select "2001"
select select "2"
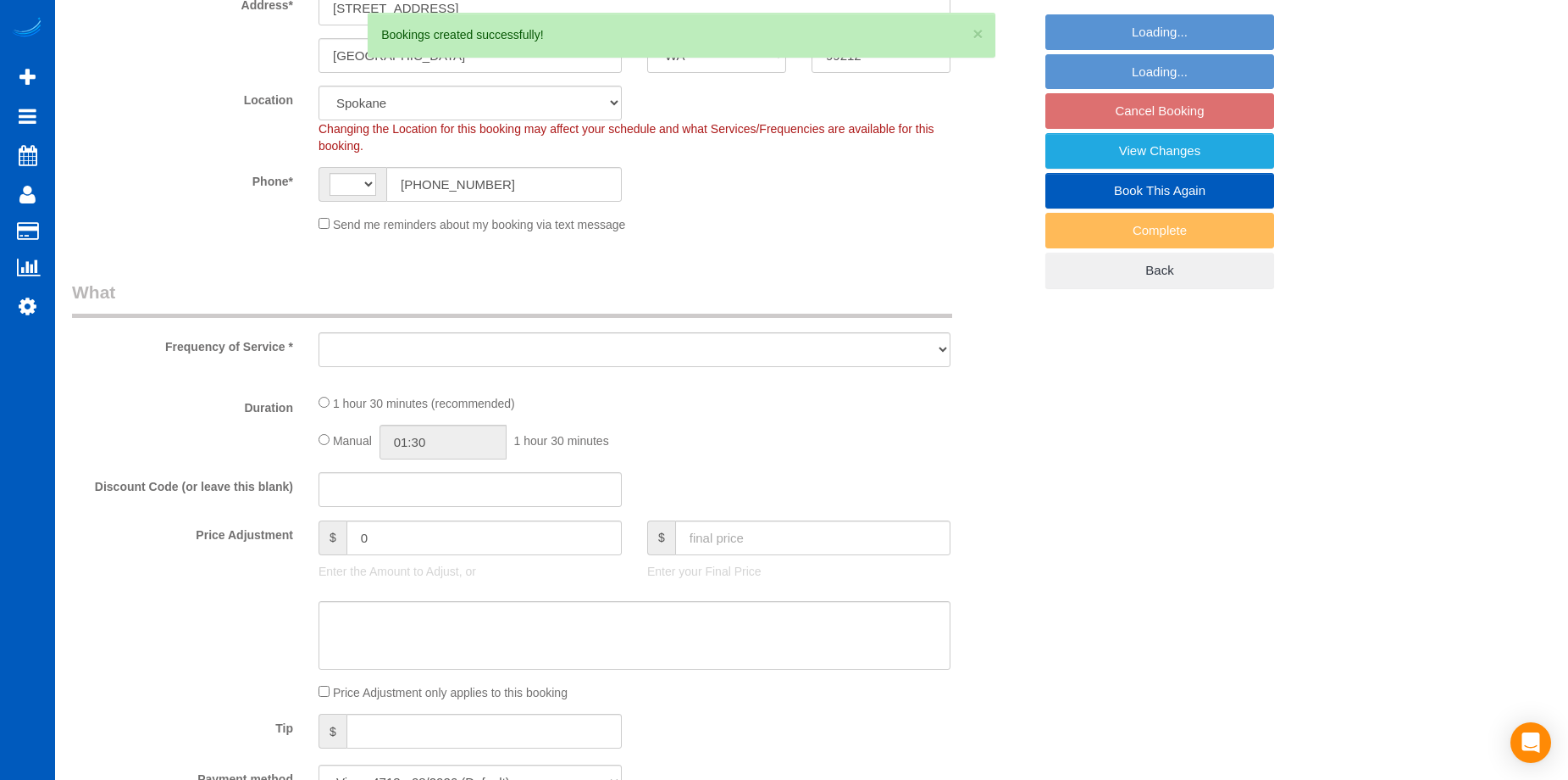
select select "2"
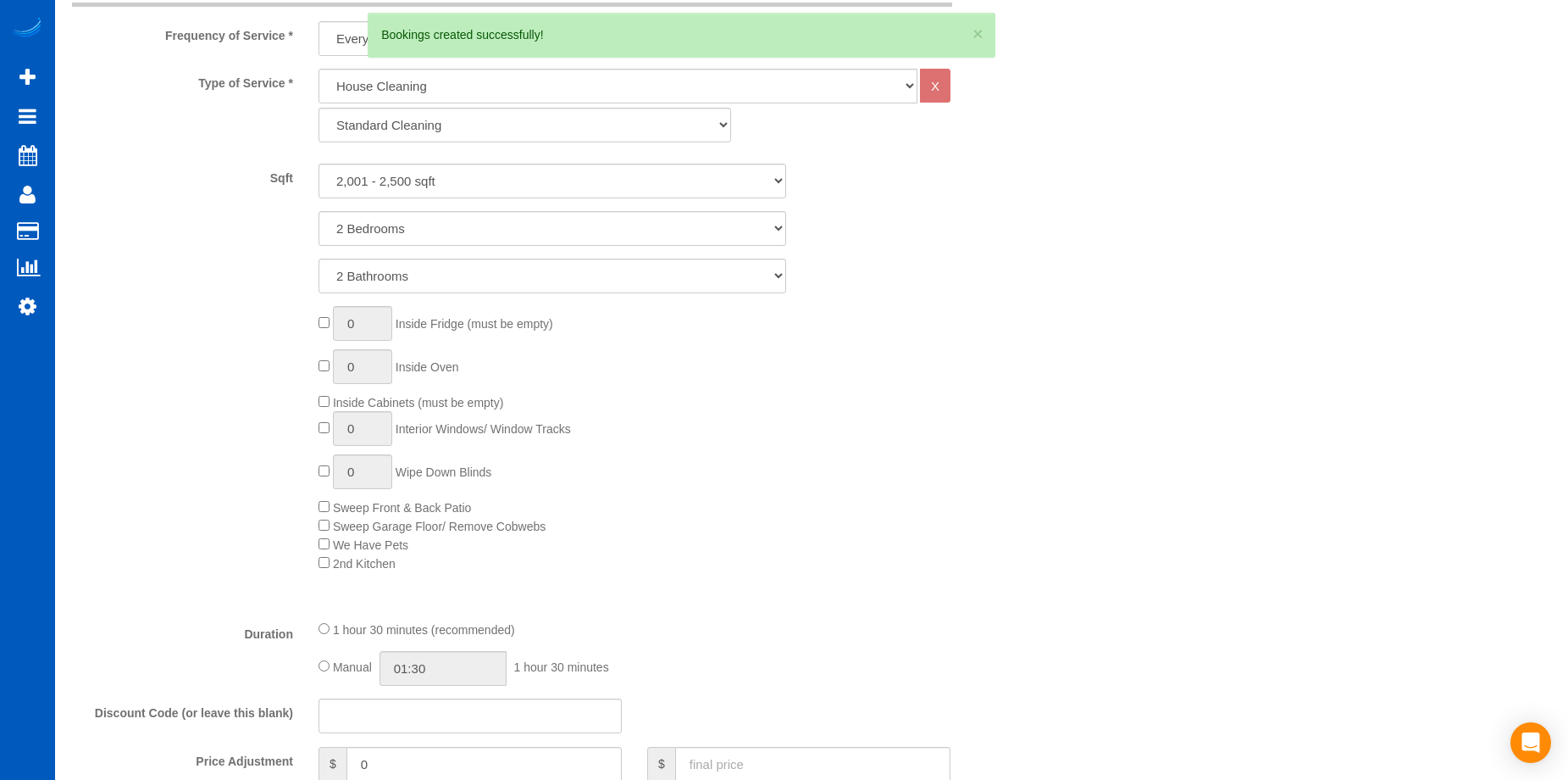
select select "object:2863"
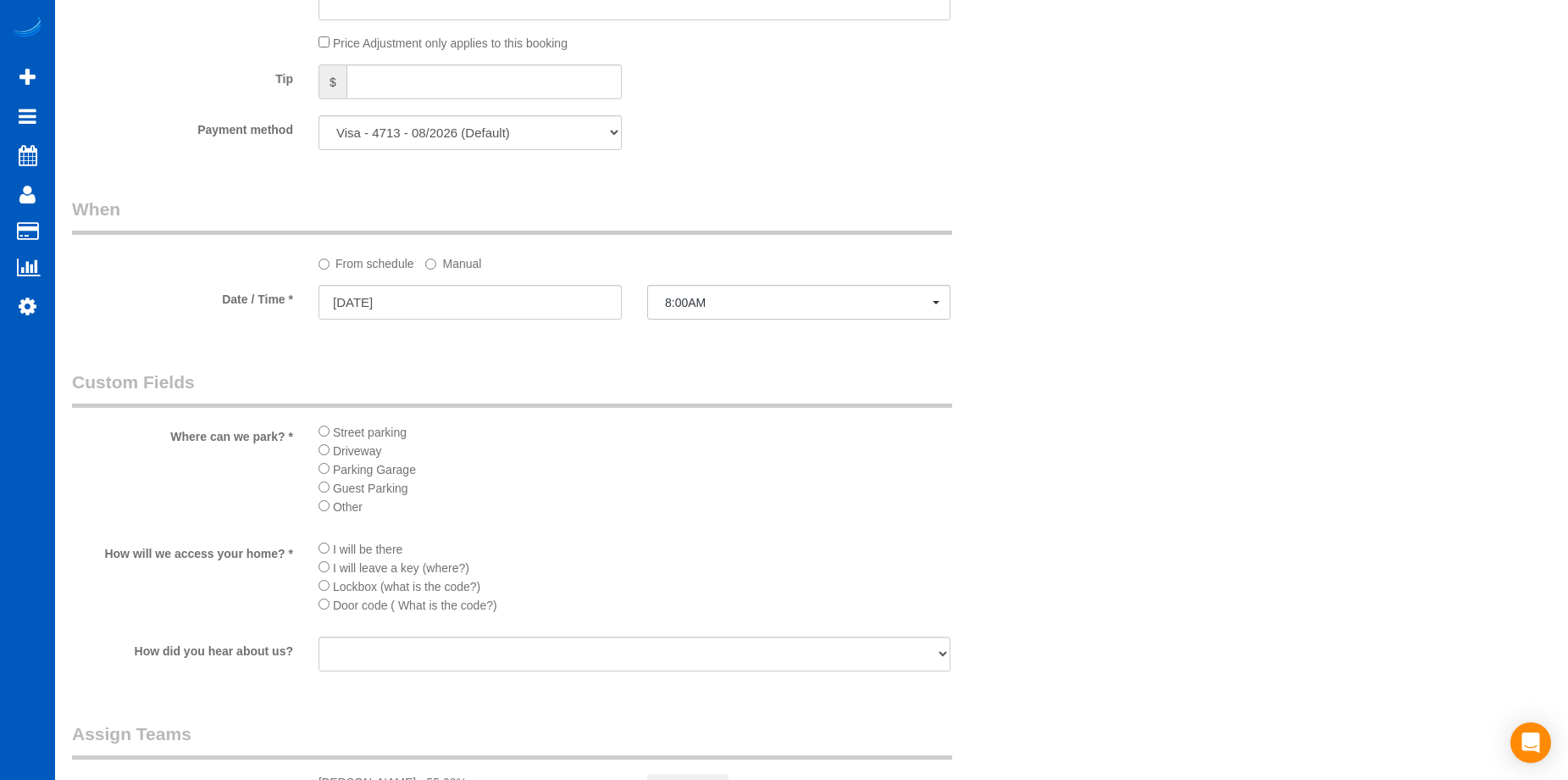
select select "2001"
select select "2"
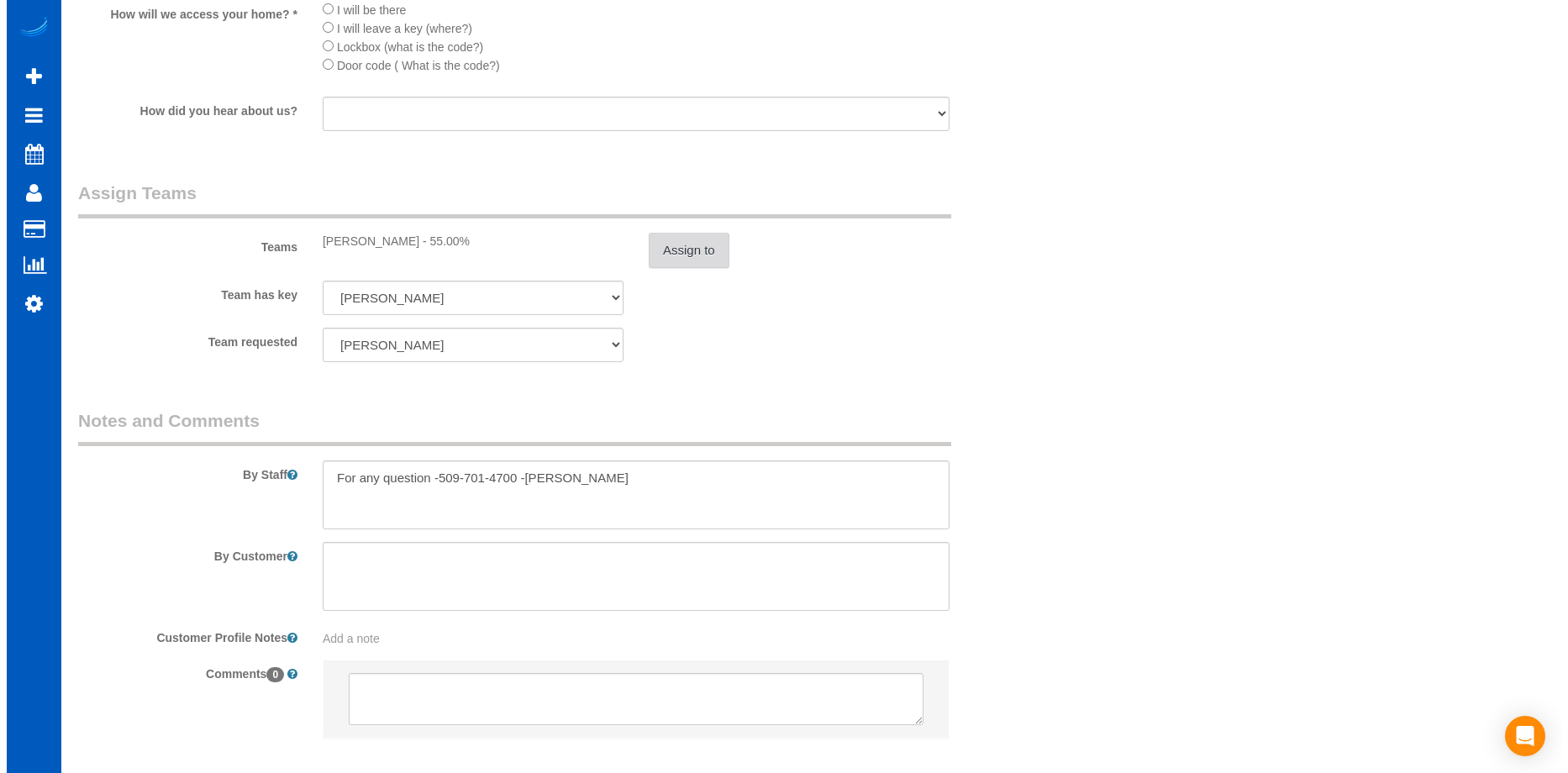
scroll to position [1965, 0]
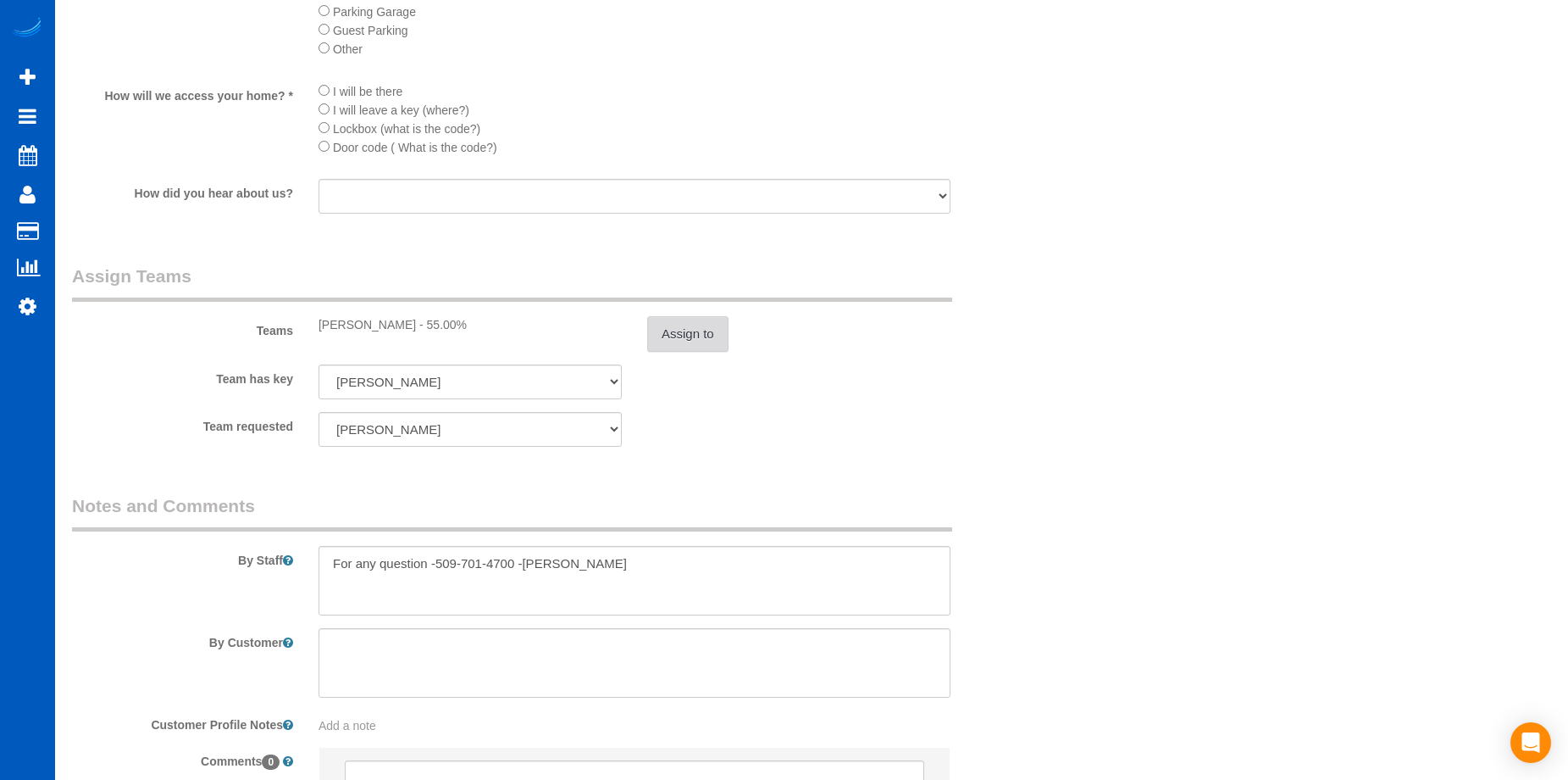
click at [693, 337] on button "Assign to" at bounding box center [688, 333] width 81 height 35
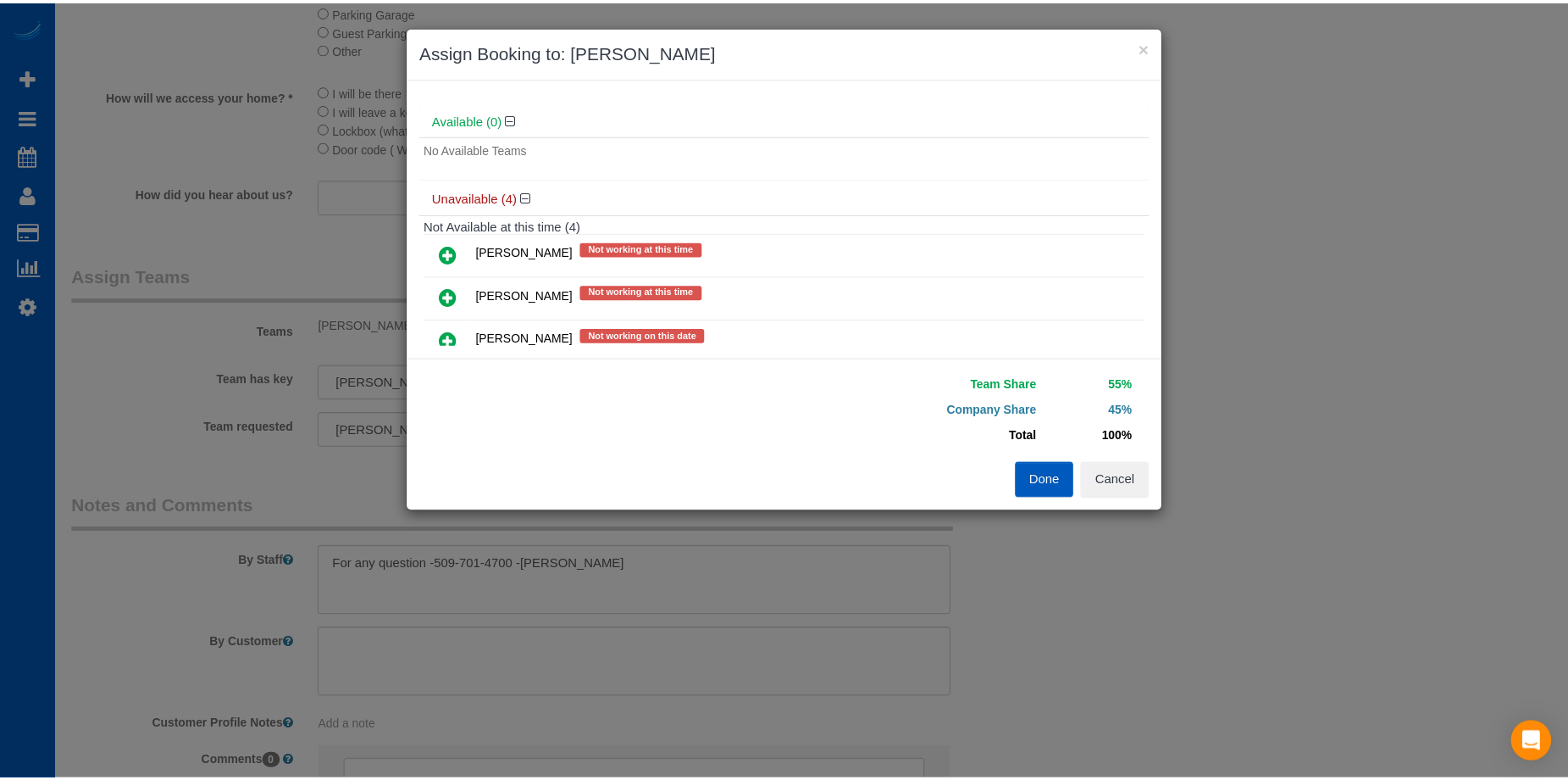
scroll to position [169, 0]
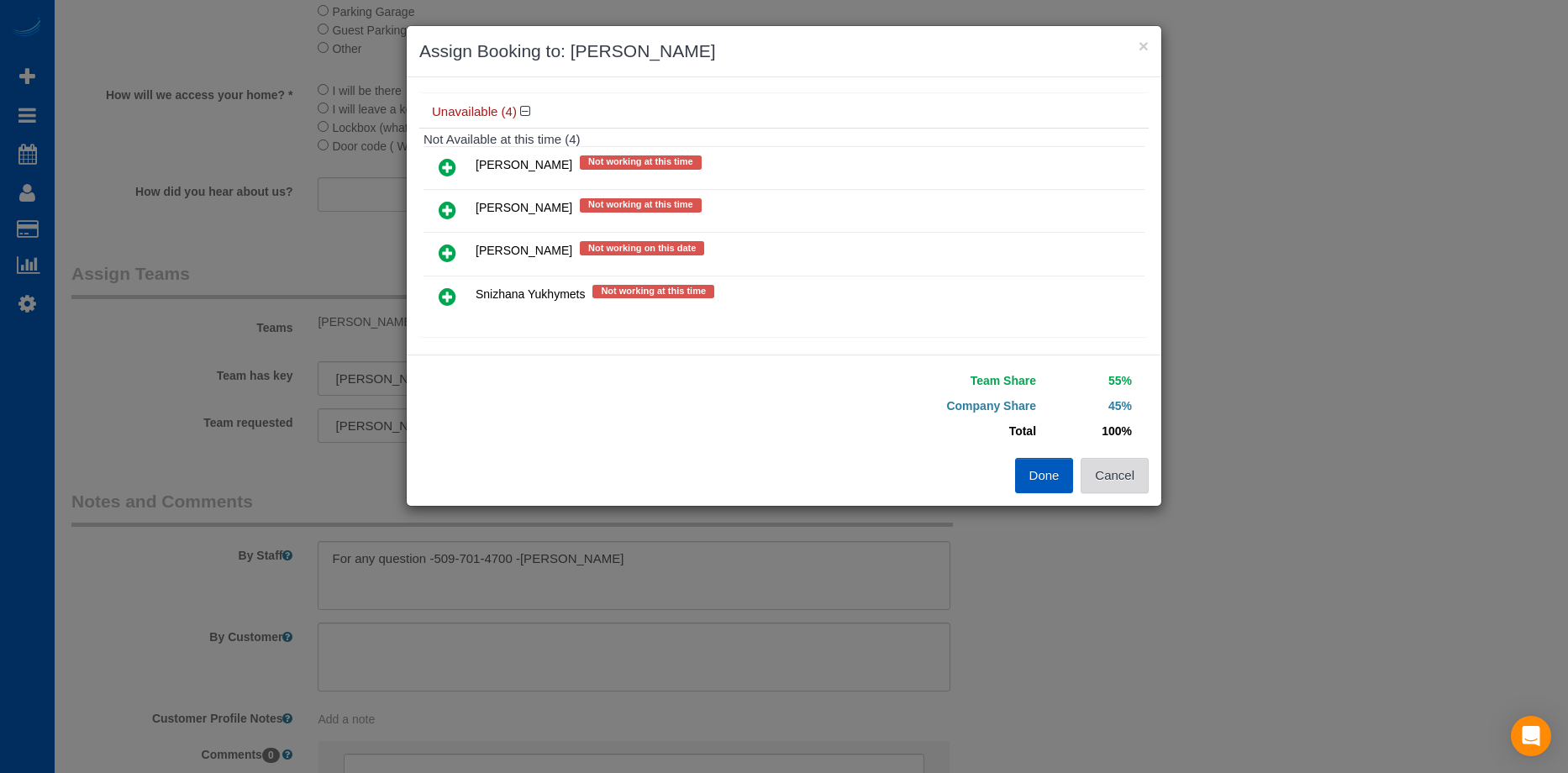
click at [1142, 489] on button "Cancel" at bounding box center [1115, 475] width 68 height 35
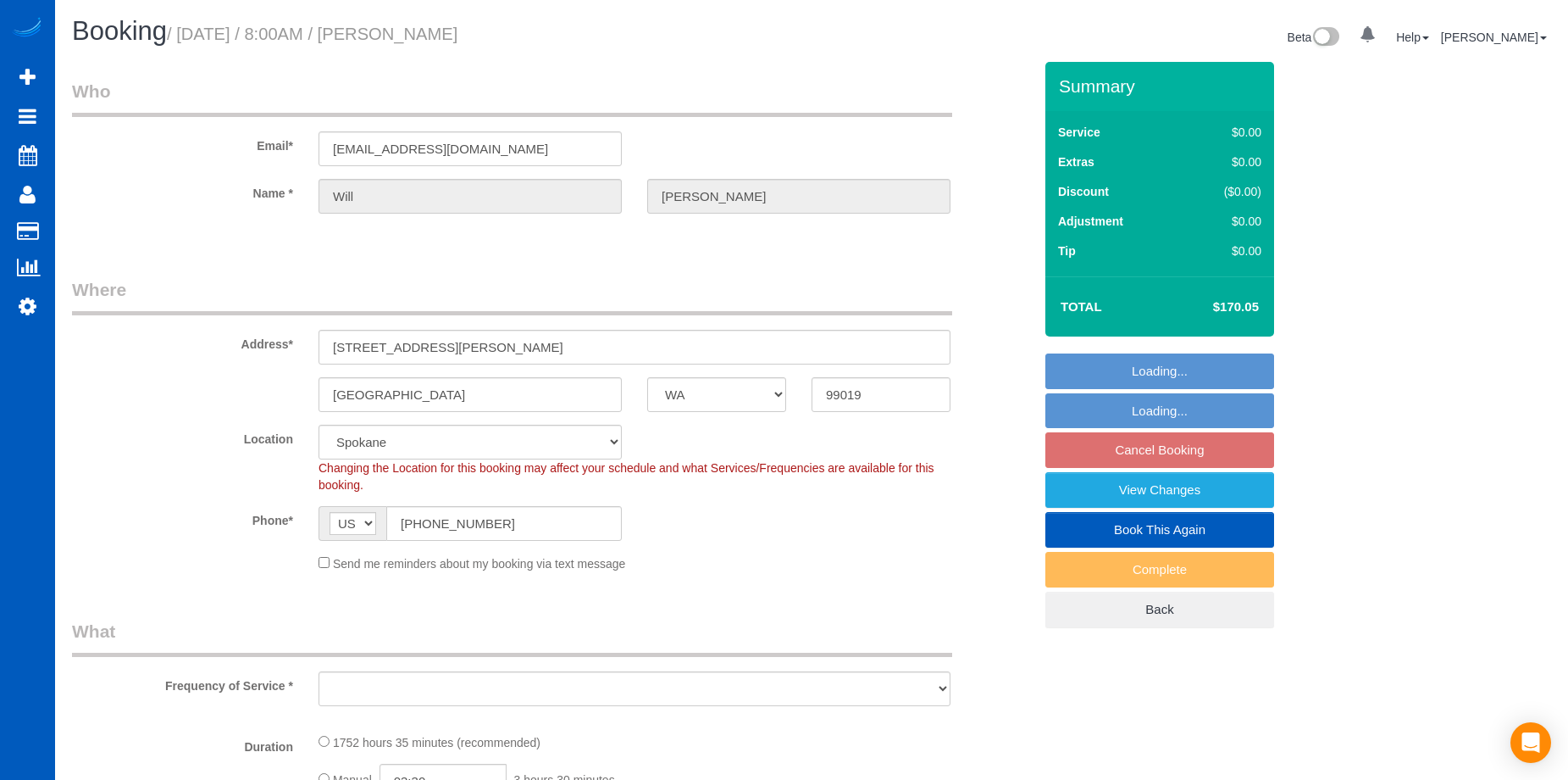
select select "WA"
select select "1001"
select select "2"
select select "object:1047"
select select "spot1"
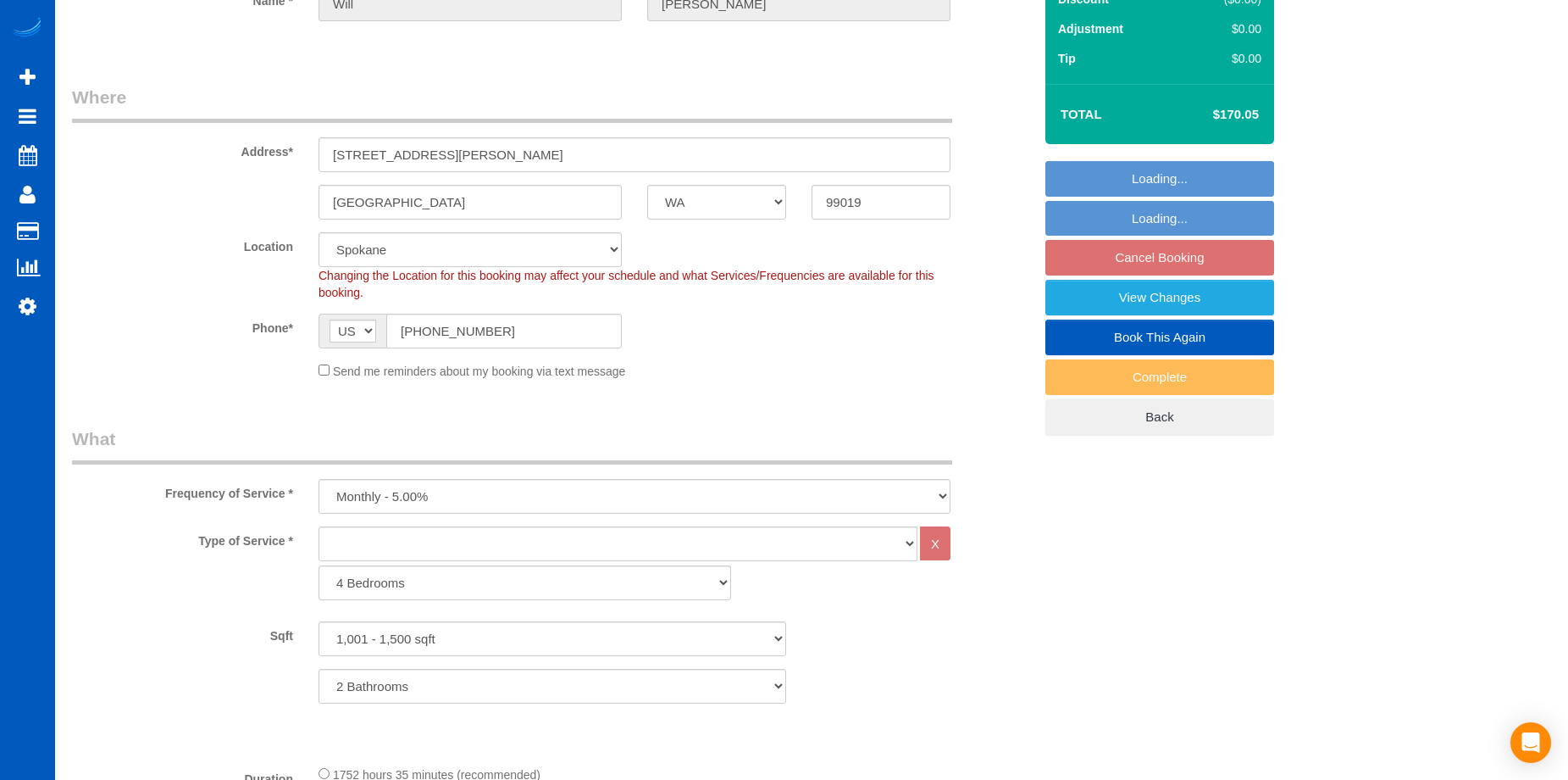
select select "object:1089"
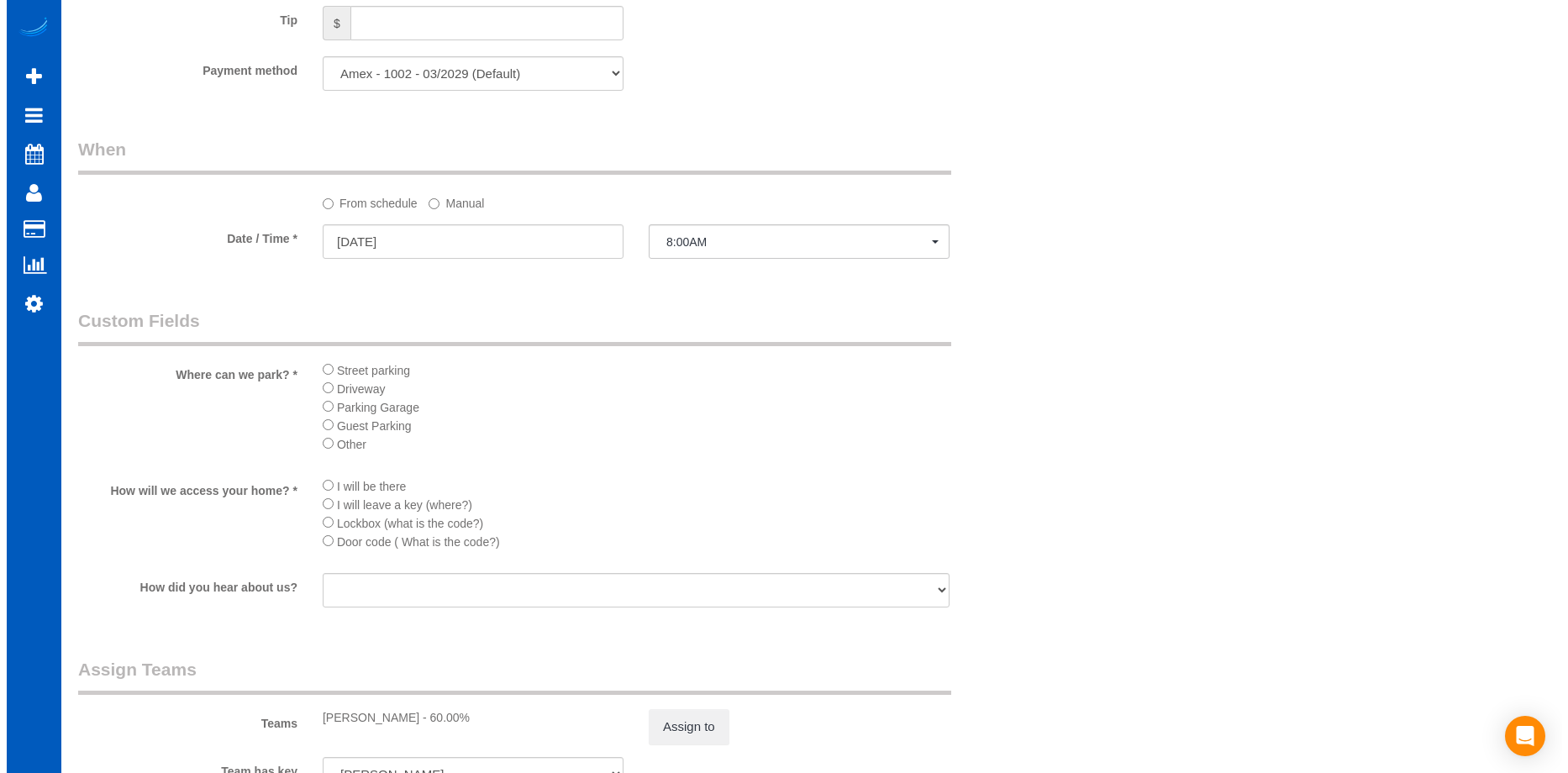
scroll to position [1512, 0]
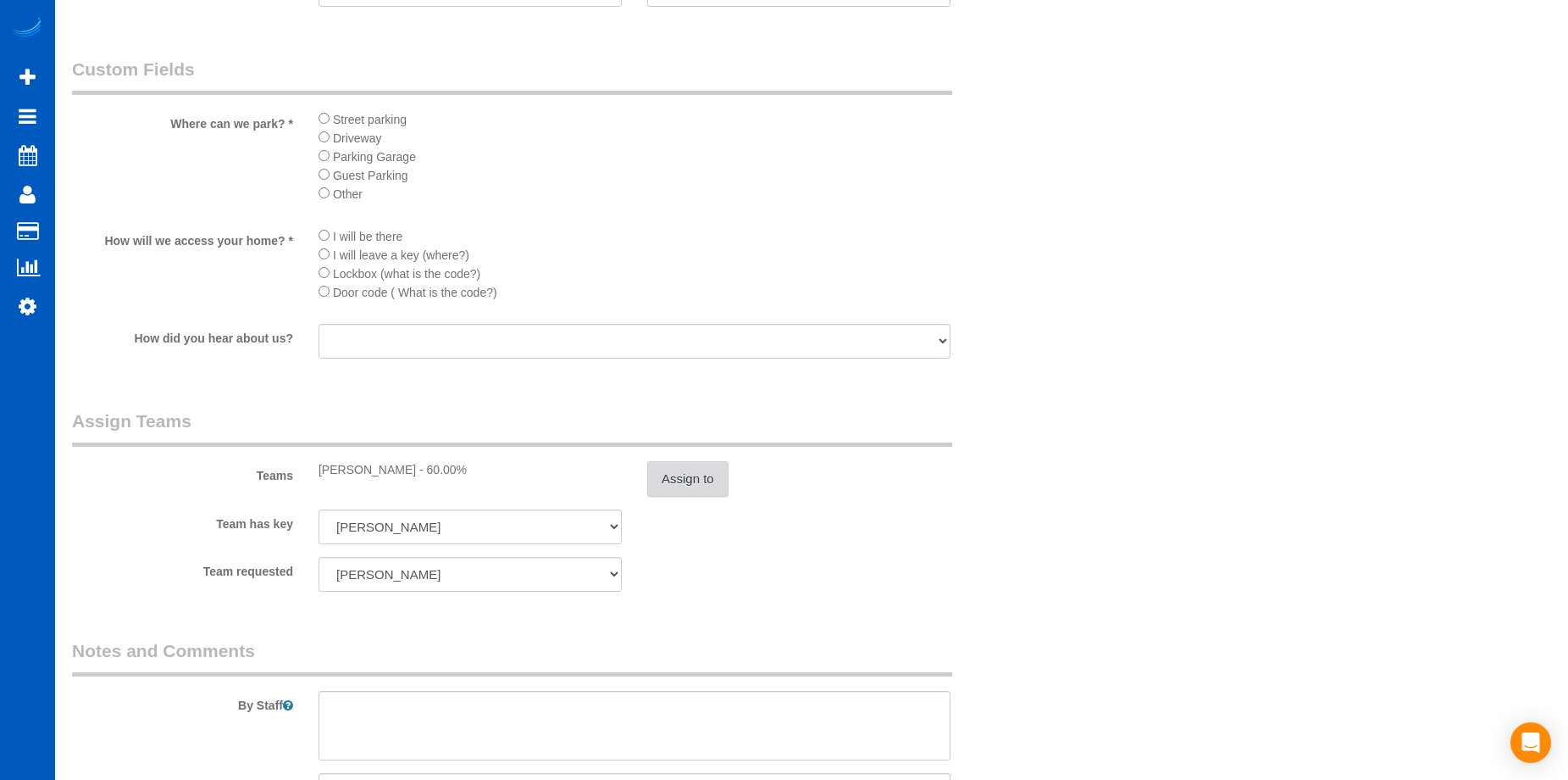
click at [716, 476] on button "Assign to" at bounding box center [688, 479] width 81 height 35
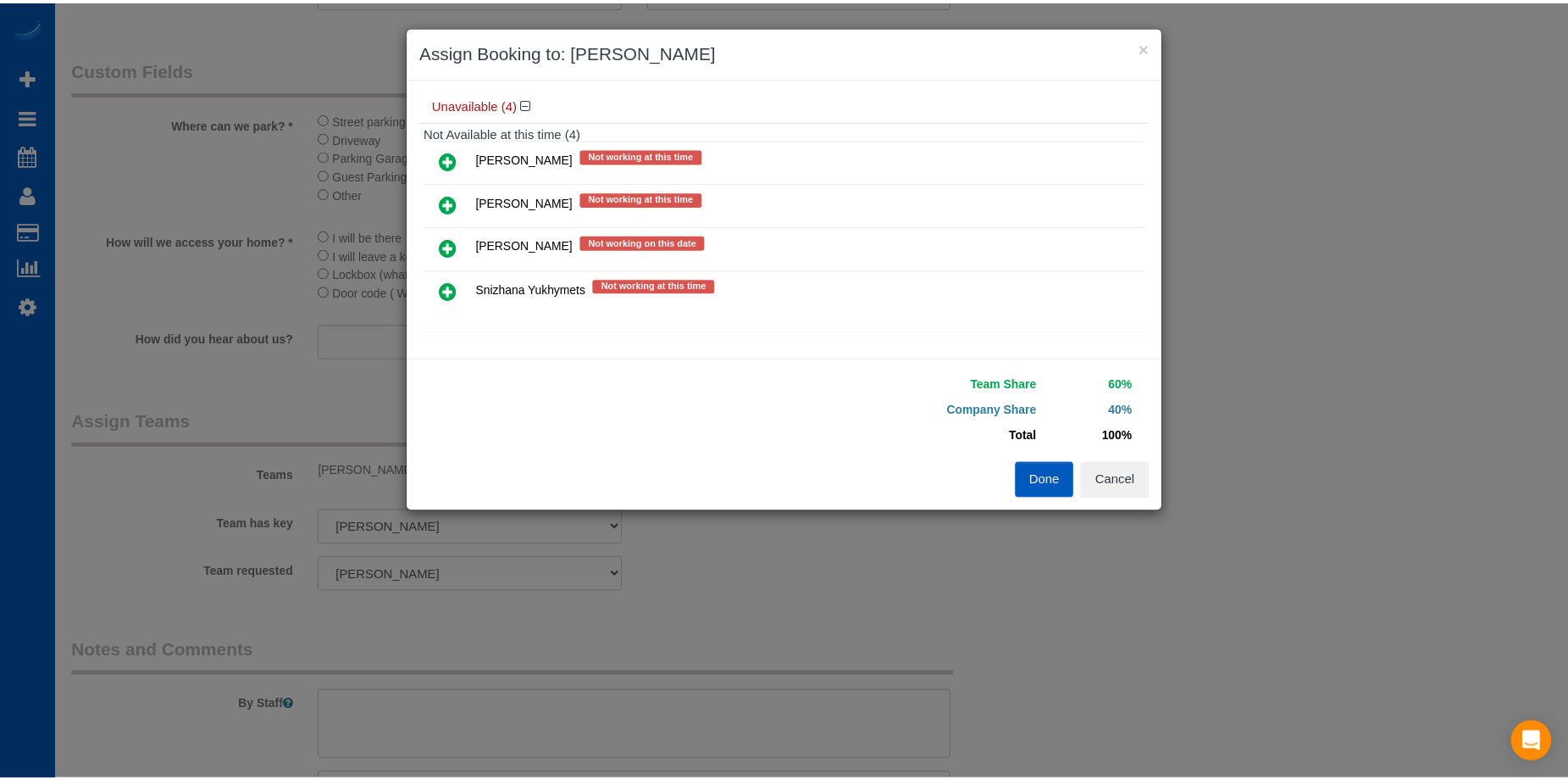
scroll to position [182, 0]
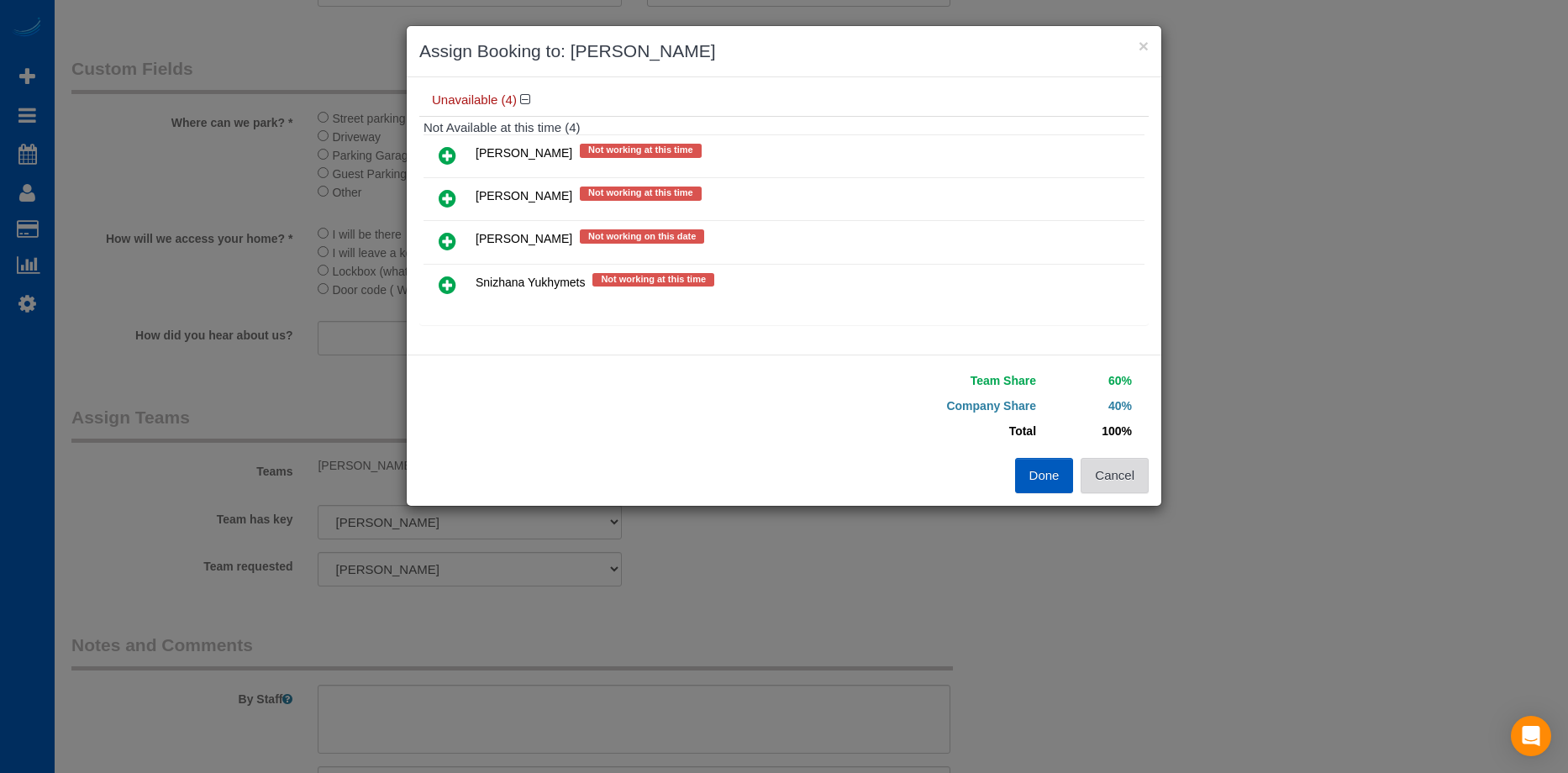
click at [1132, 476] on button "Cancel" at bounding box center [1115, 475] width 68 height 35
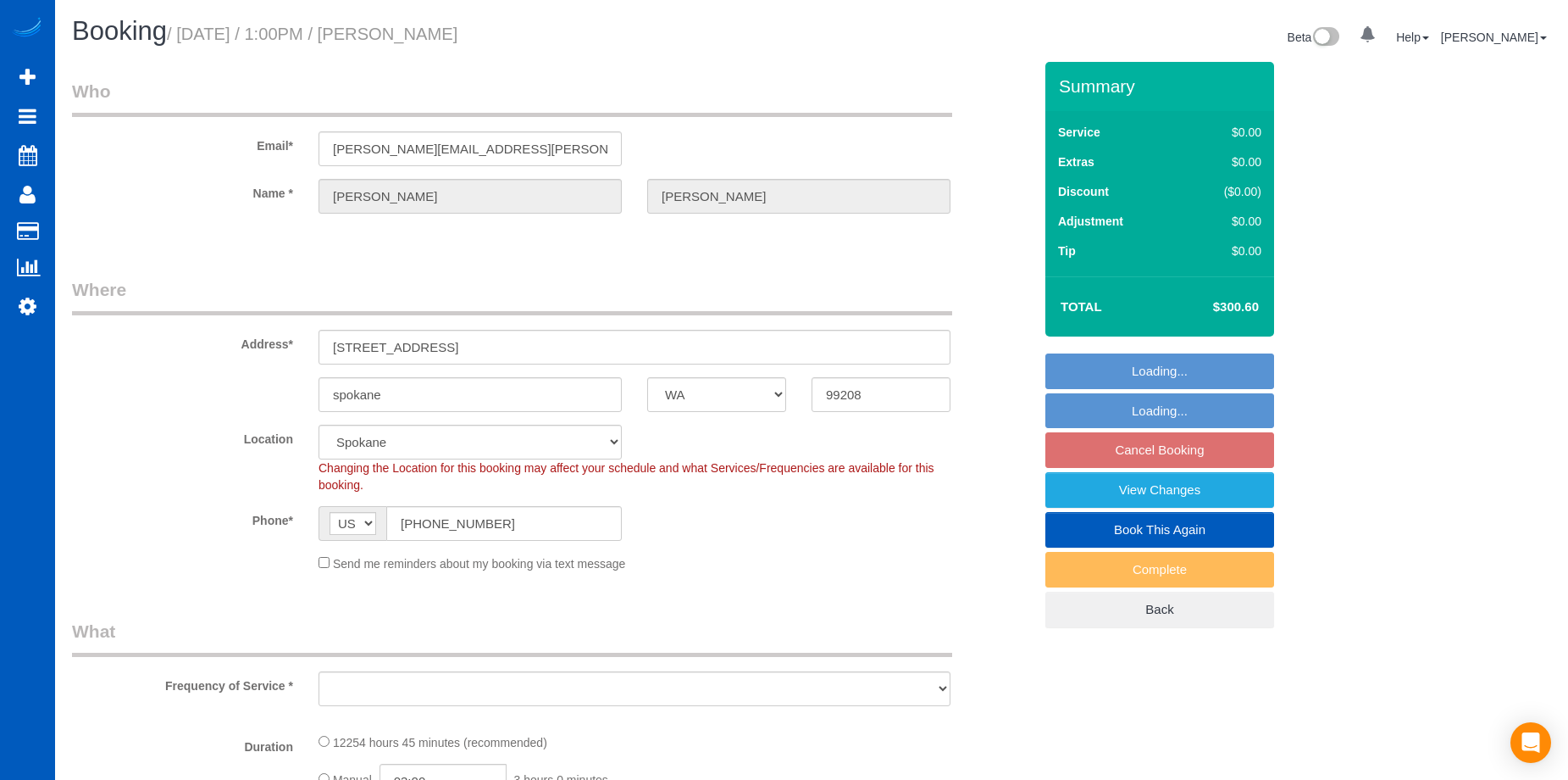
select select "WA"
select select "string:fspay-e53f8730-2b0c-46d4-b455-dc44fef393b5"
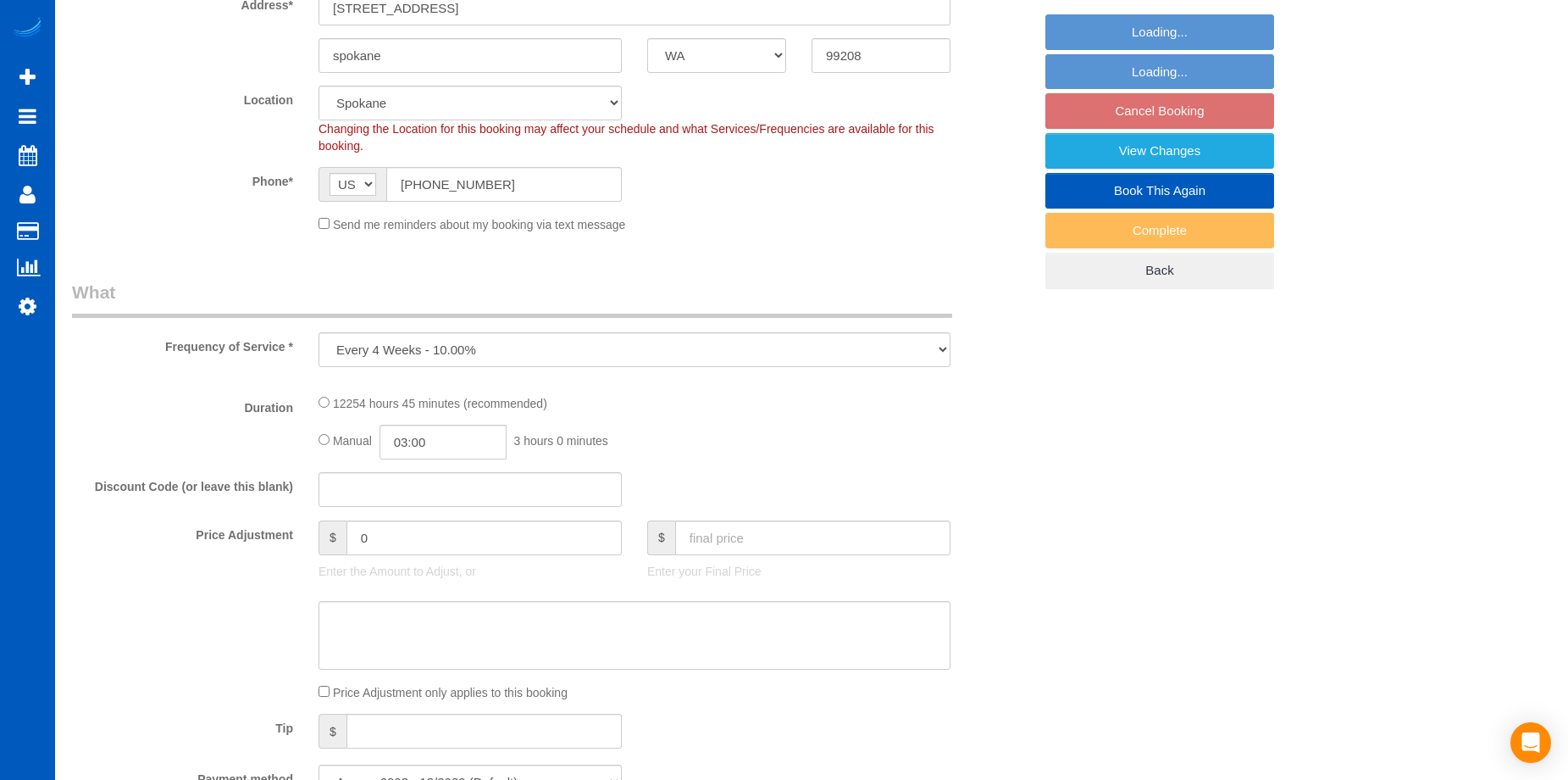
select select "object:1047"
select select "3501"
select select "3"
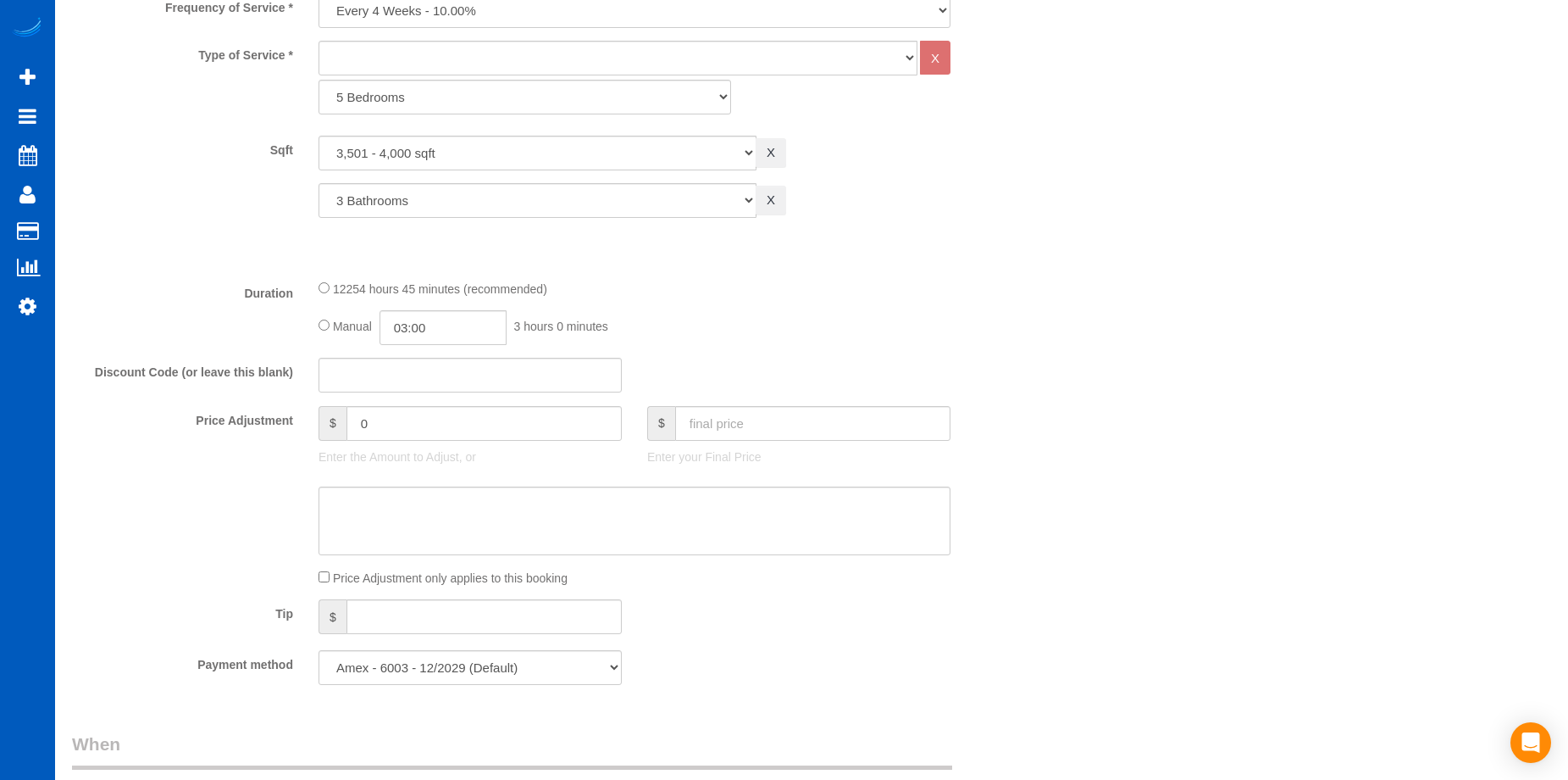
select select "3501"
select select "3"
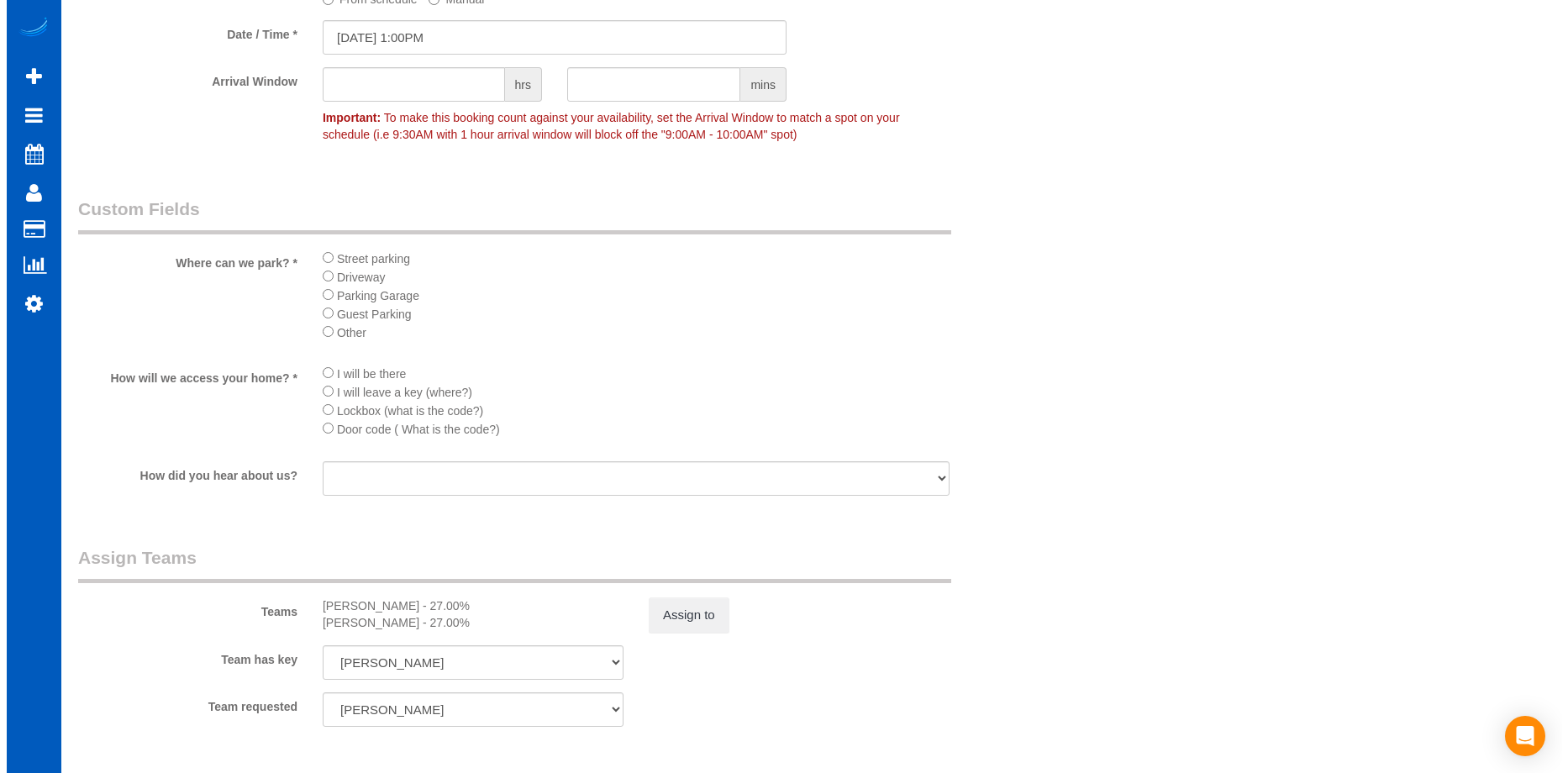
scroll to position [1680, 0]
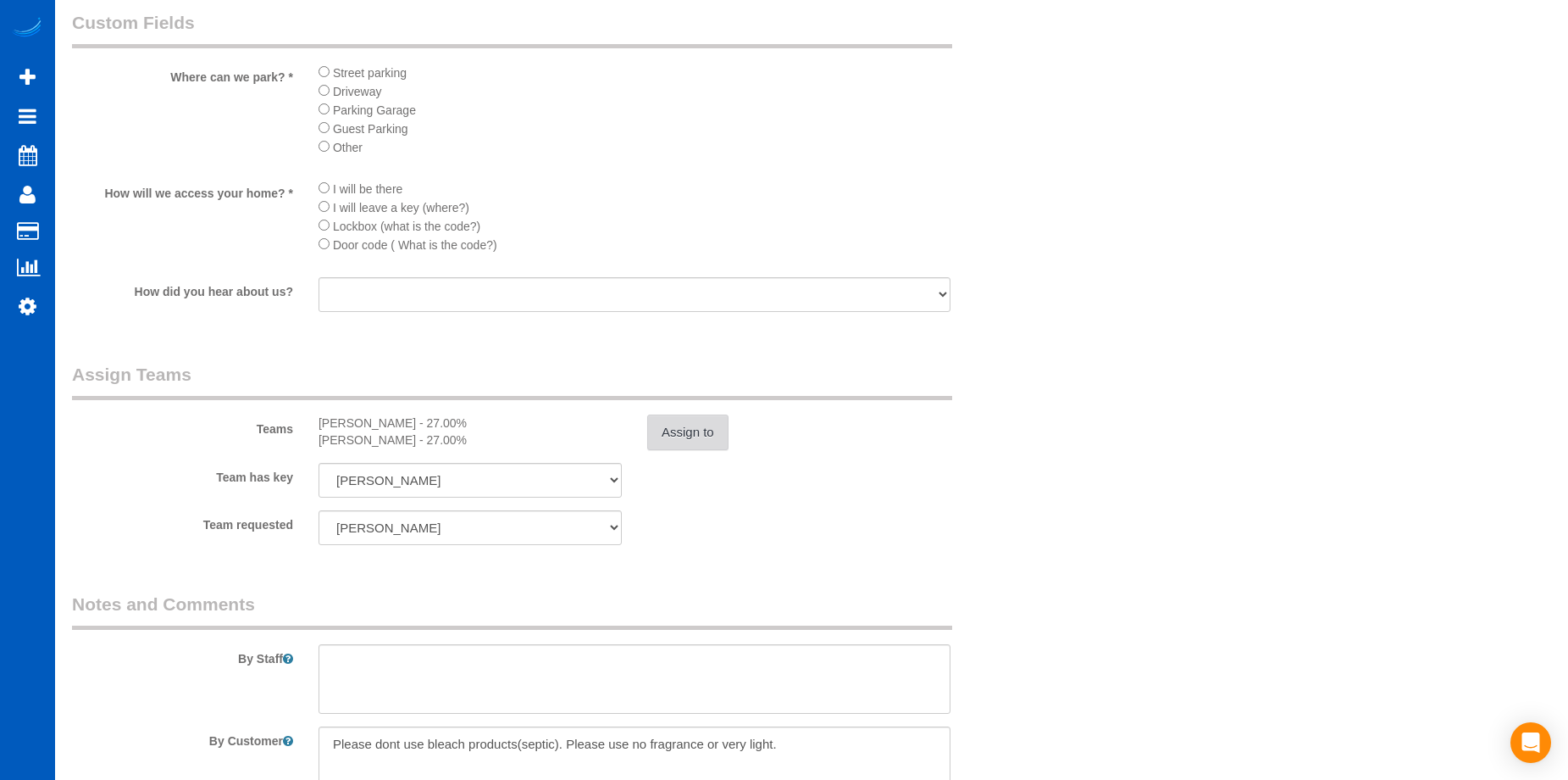
click at [700, 434] on button "Assign to" at bounding box center [688, 432] width 81 height 35
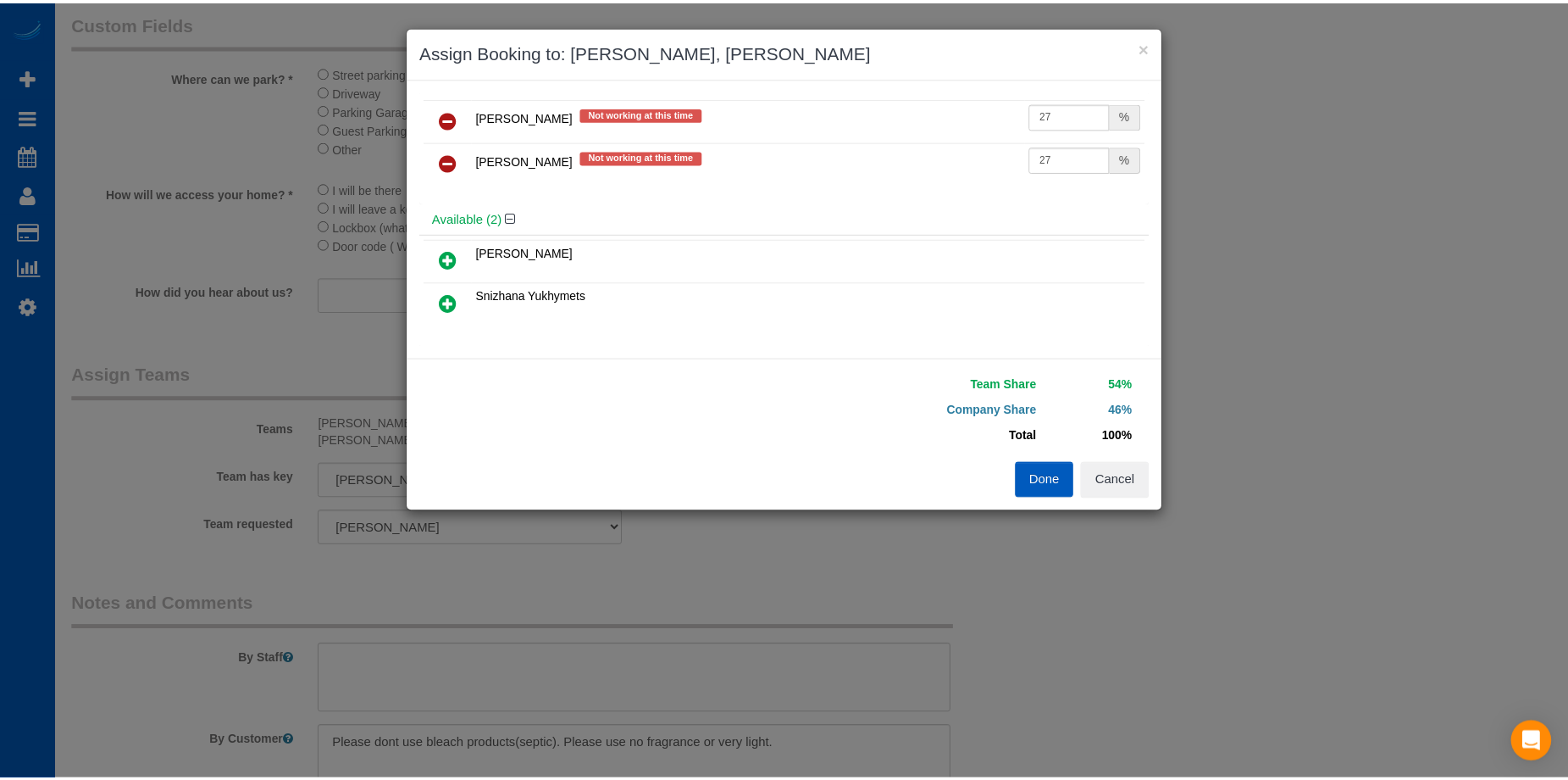
scroll to position [0, 0]
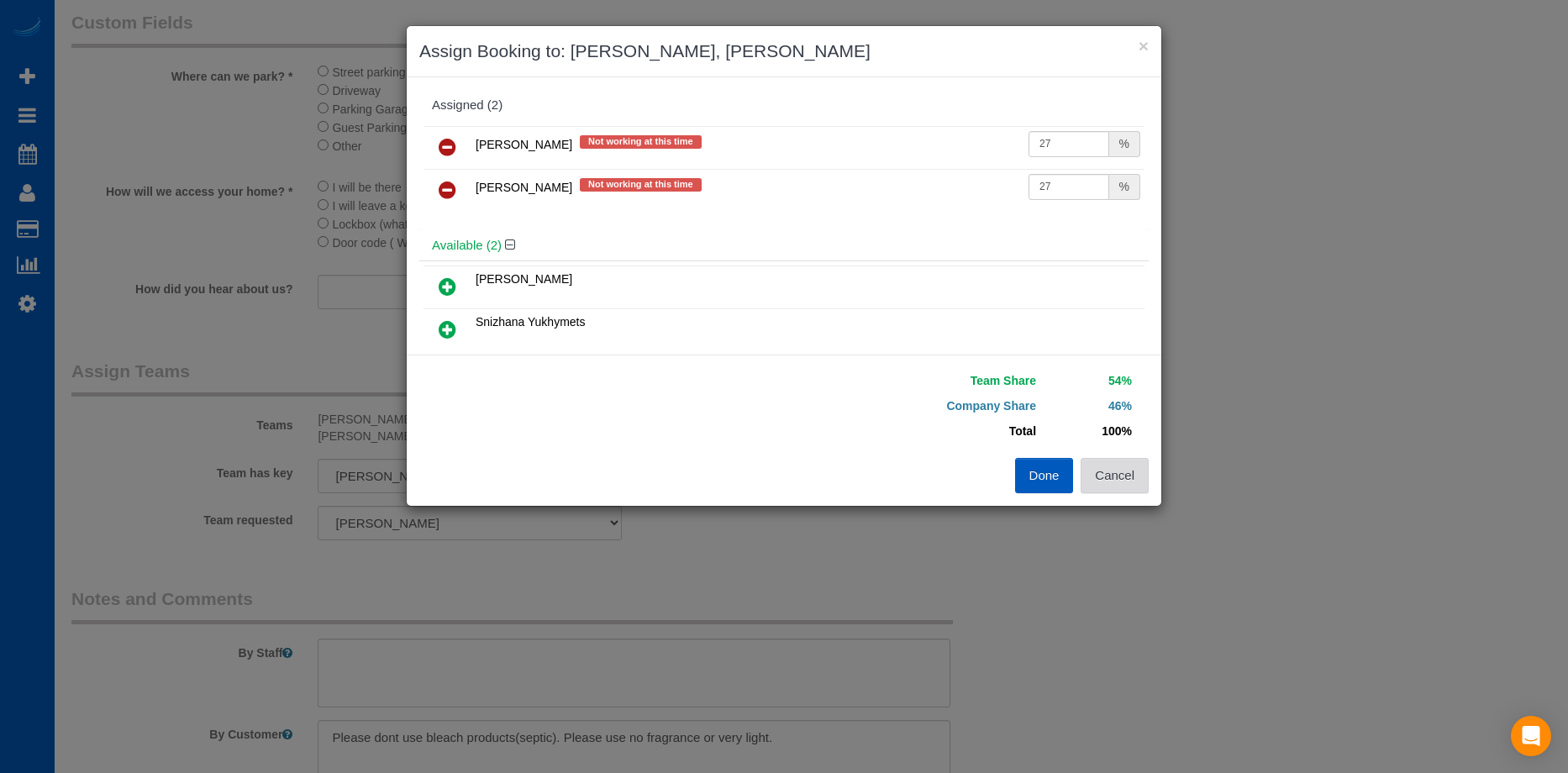
click at [1130, 467] on button "Cancel" at bounding box center [1115, 475] width 68 height 35
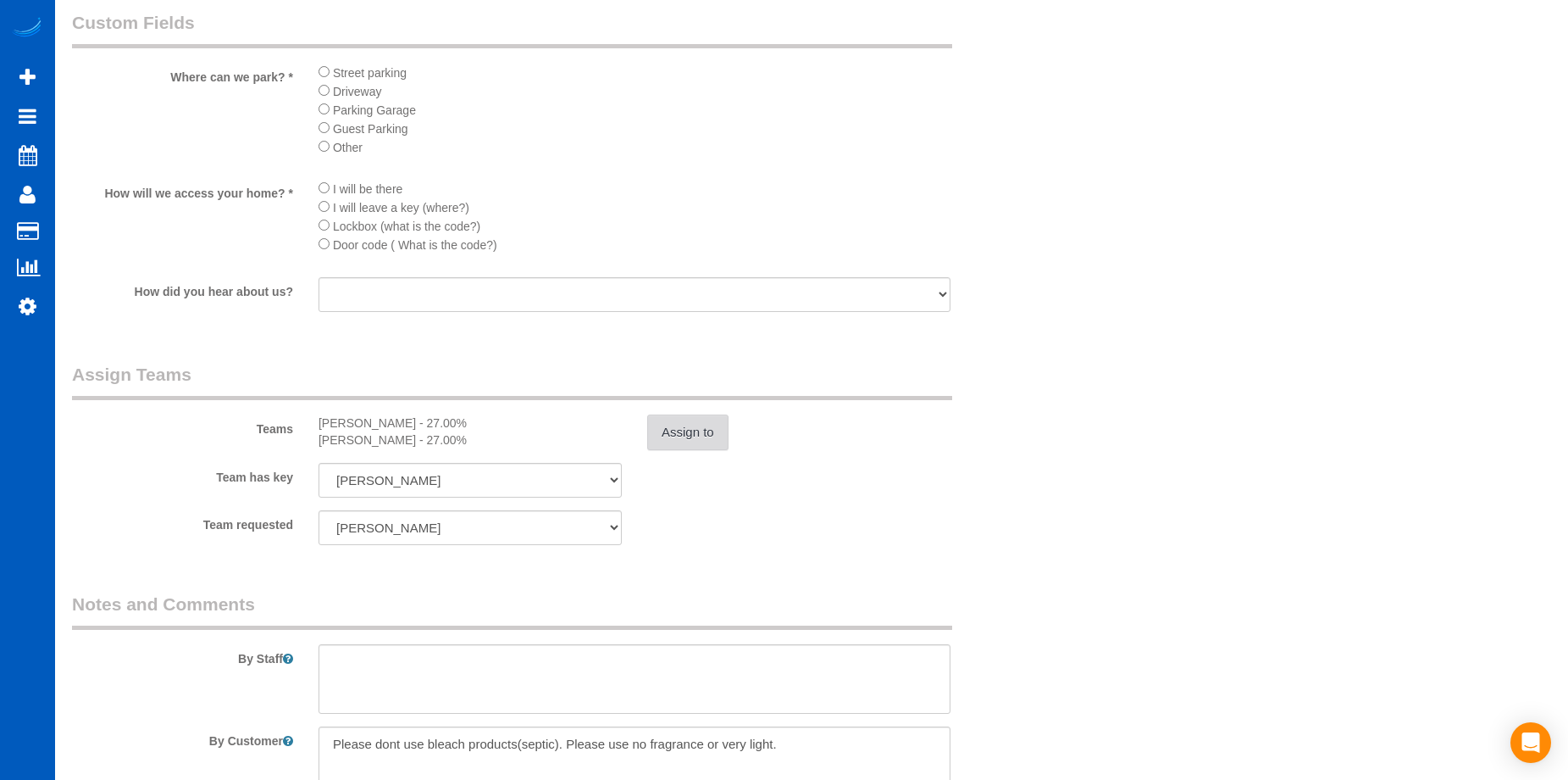
click at [686, 420] on button "Assign to" at bounding box center [688, 432] width 81 height 35
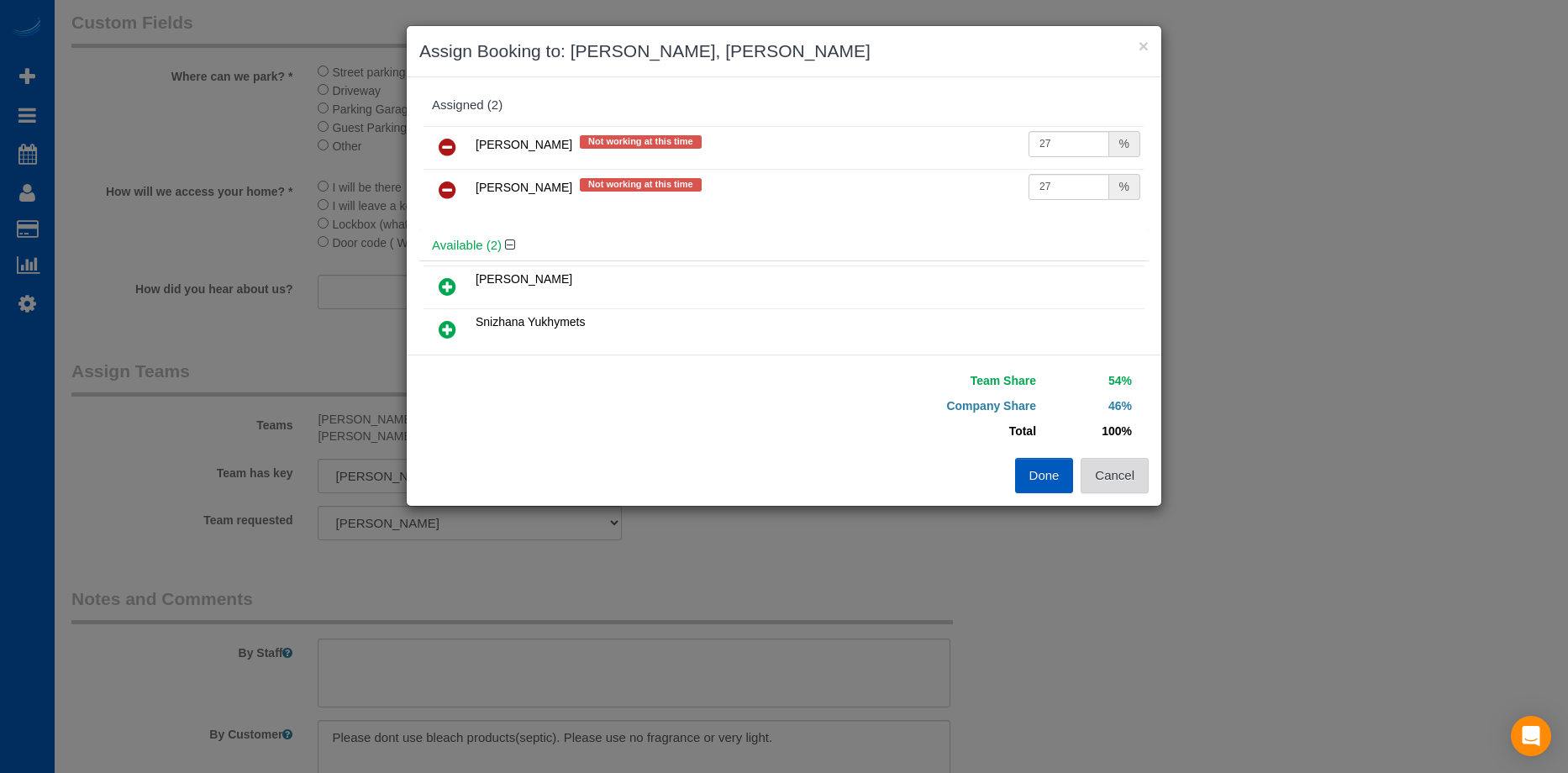
click at [1124, 474] on button "Cancel" at bounding box center [1115, 475] width 68 height 35
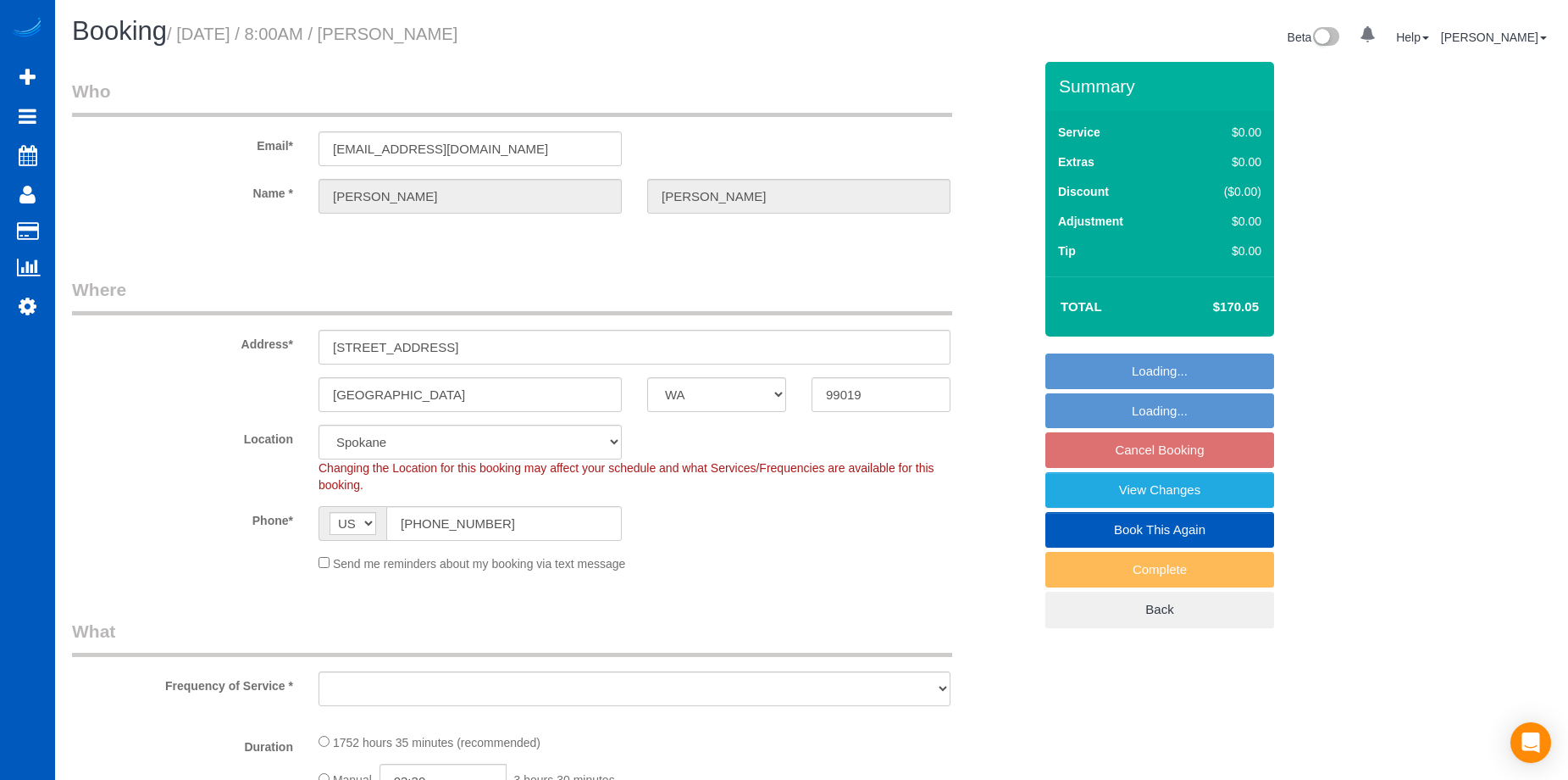
select select "WA"
select select "object:909"
select select "1001"
select select "2"
select select "spot1"
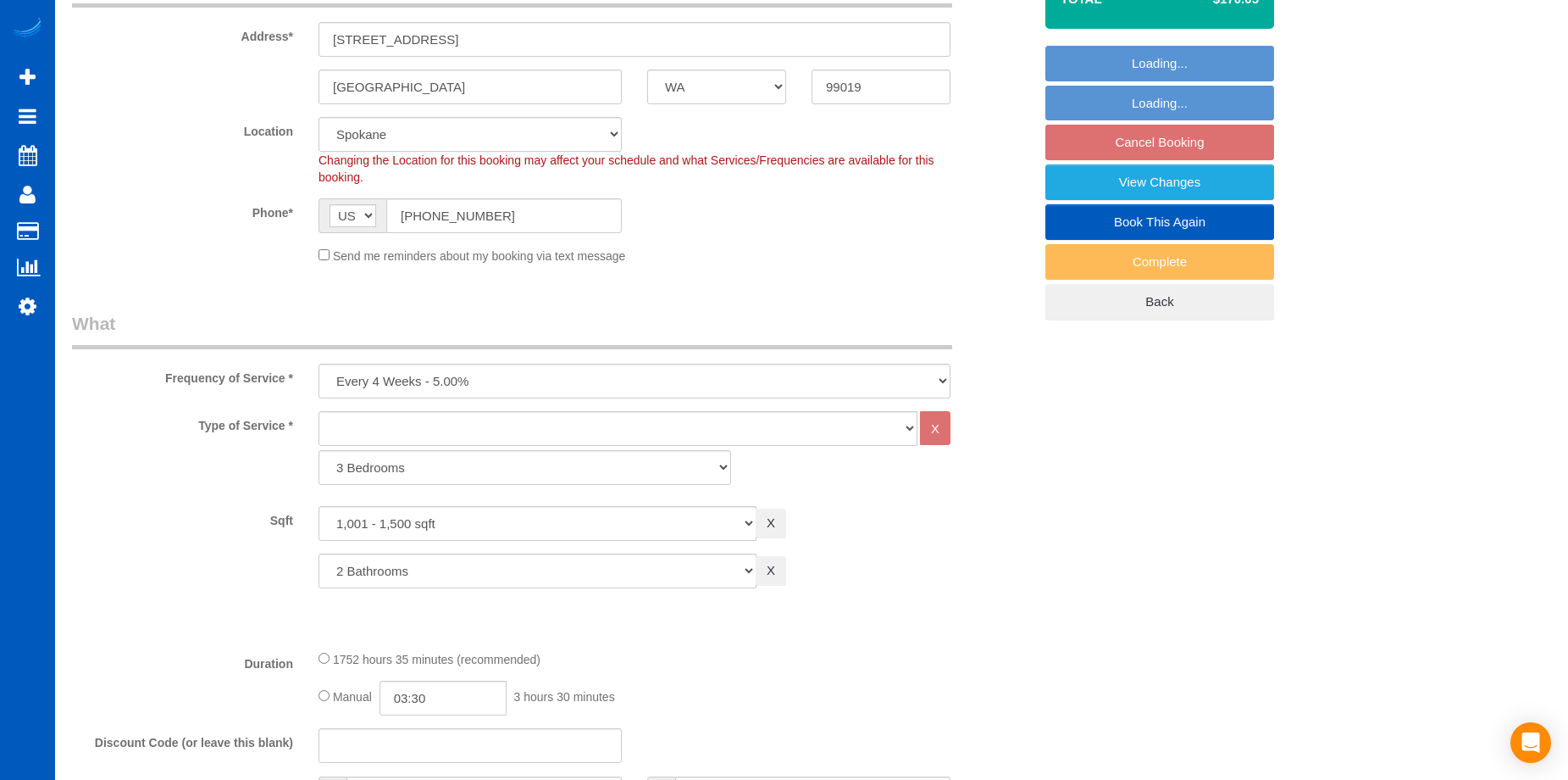
select select "object:1030"
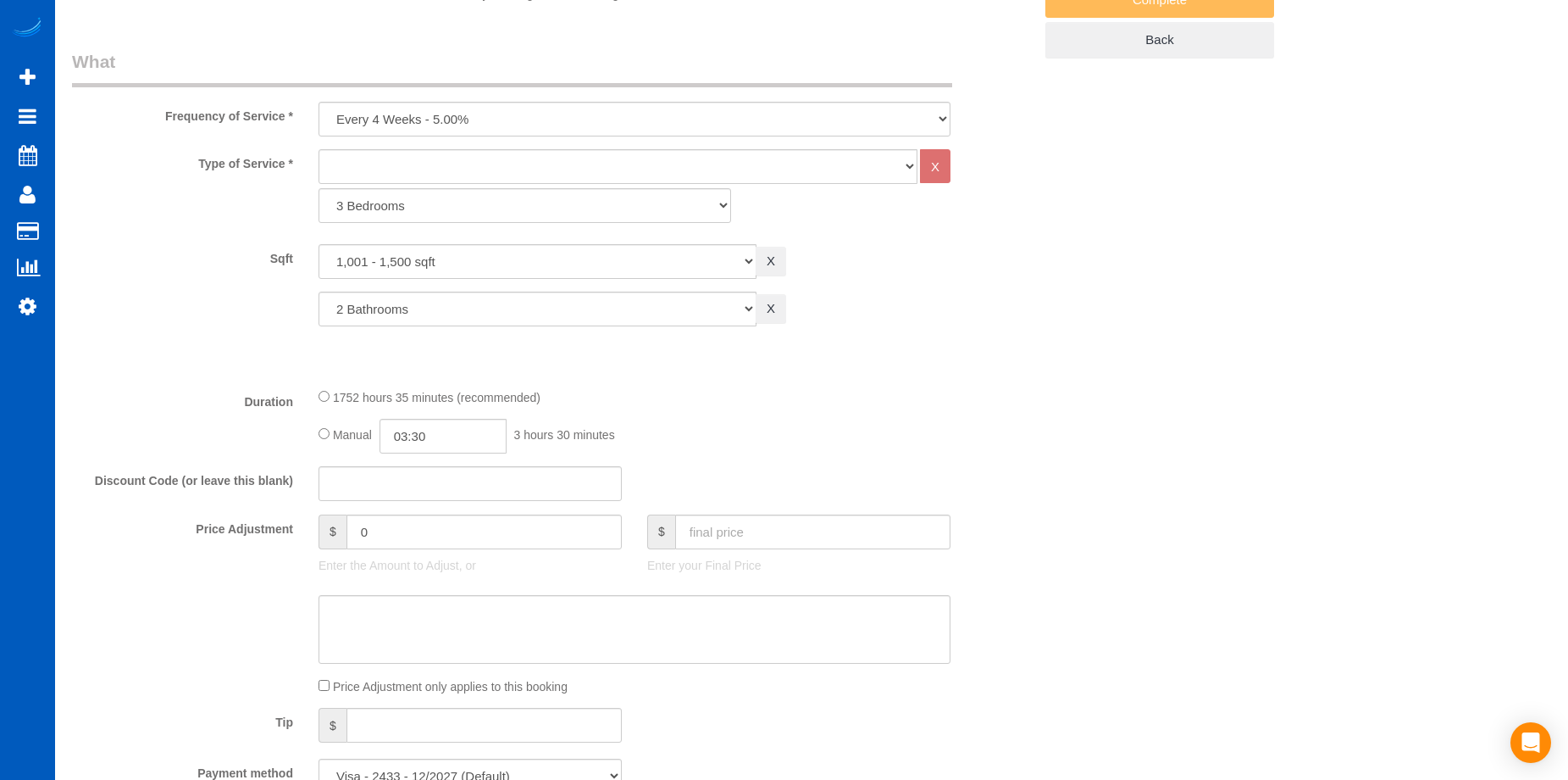
select select "1001"
select select "2"
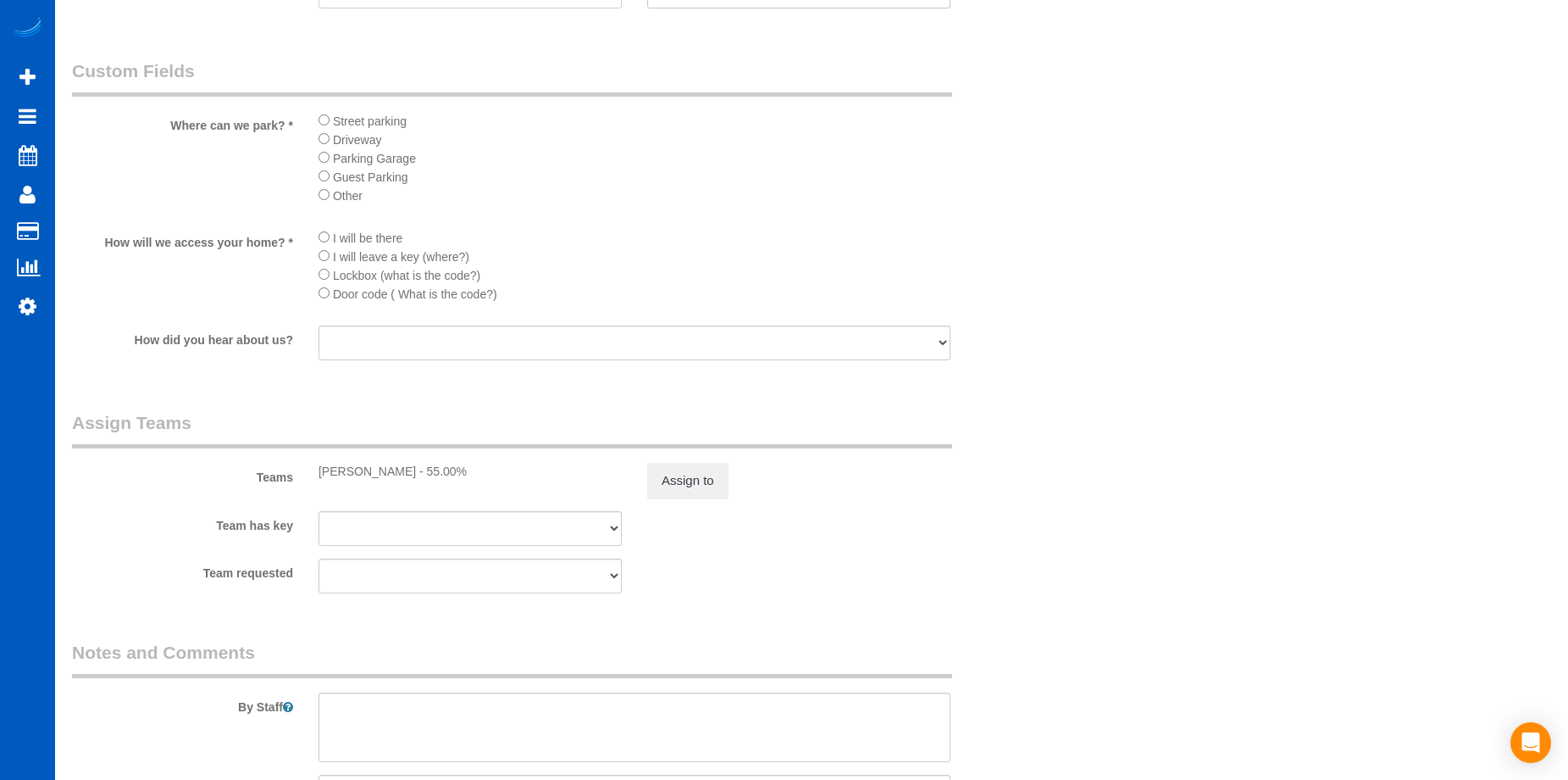
scroll to position [1526, 0]
click at [690, 479] on button "Assign to" at bounding box center [688, 479] width 81 height 35
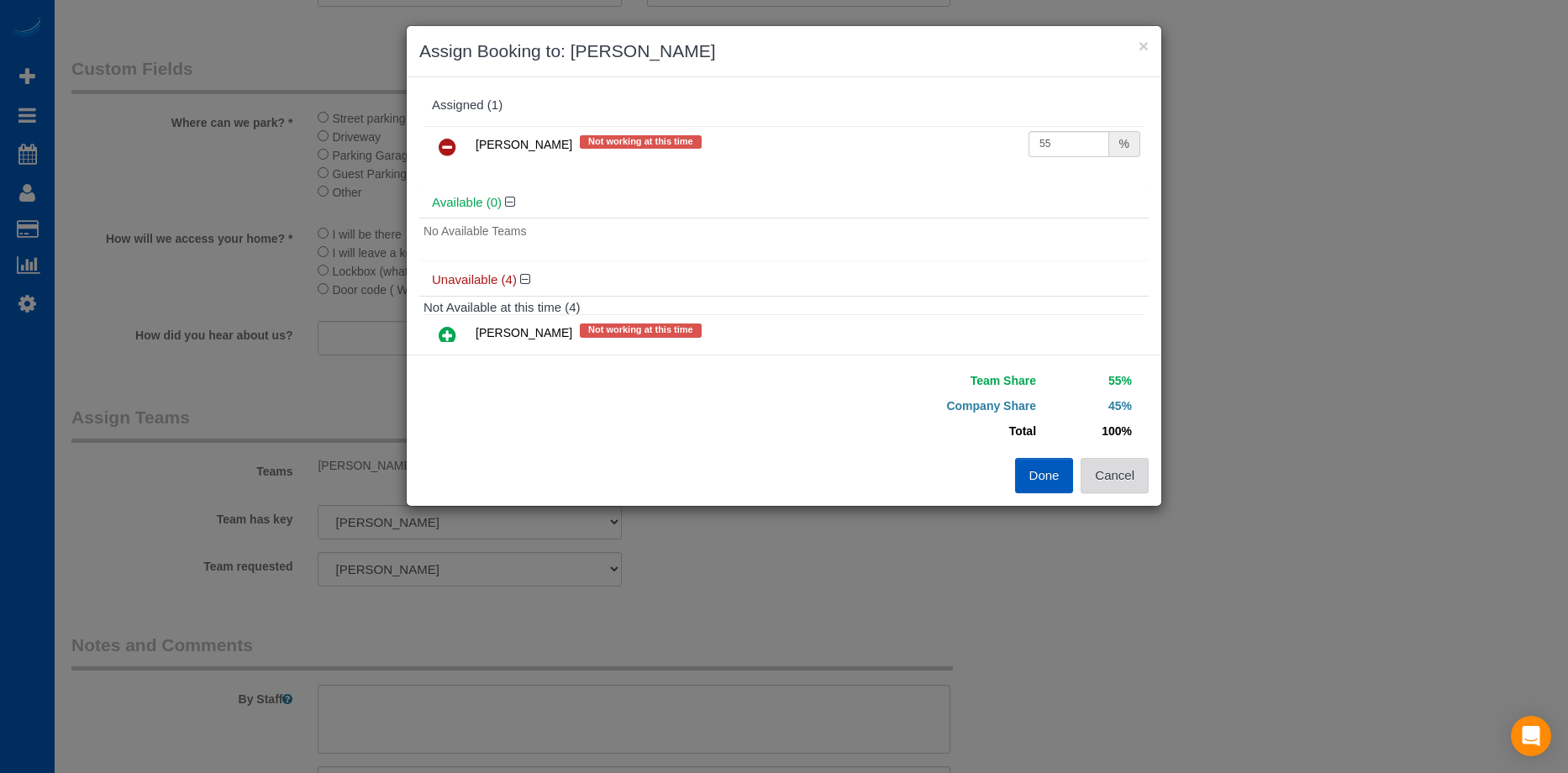
click at [1136, 488] on button "Cancel" at bounding box center [1115, 475] width 68 height 35
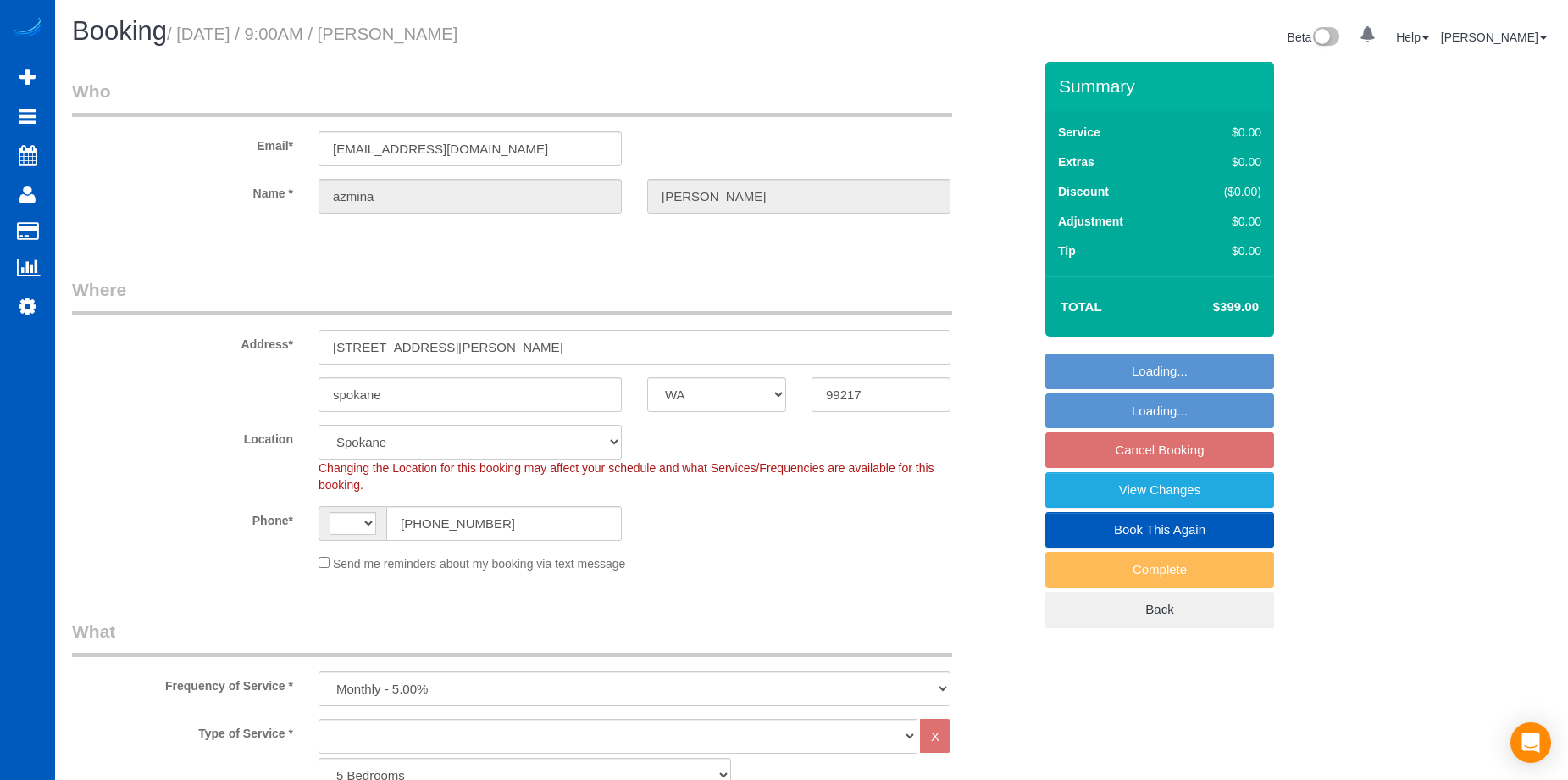
select select "WA"
select select "4501"
select select "4"
select select "object:752"
select select "string:[GEOGRAPHIC_DATA]"
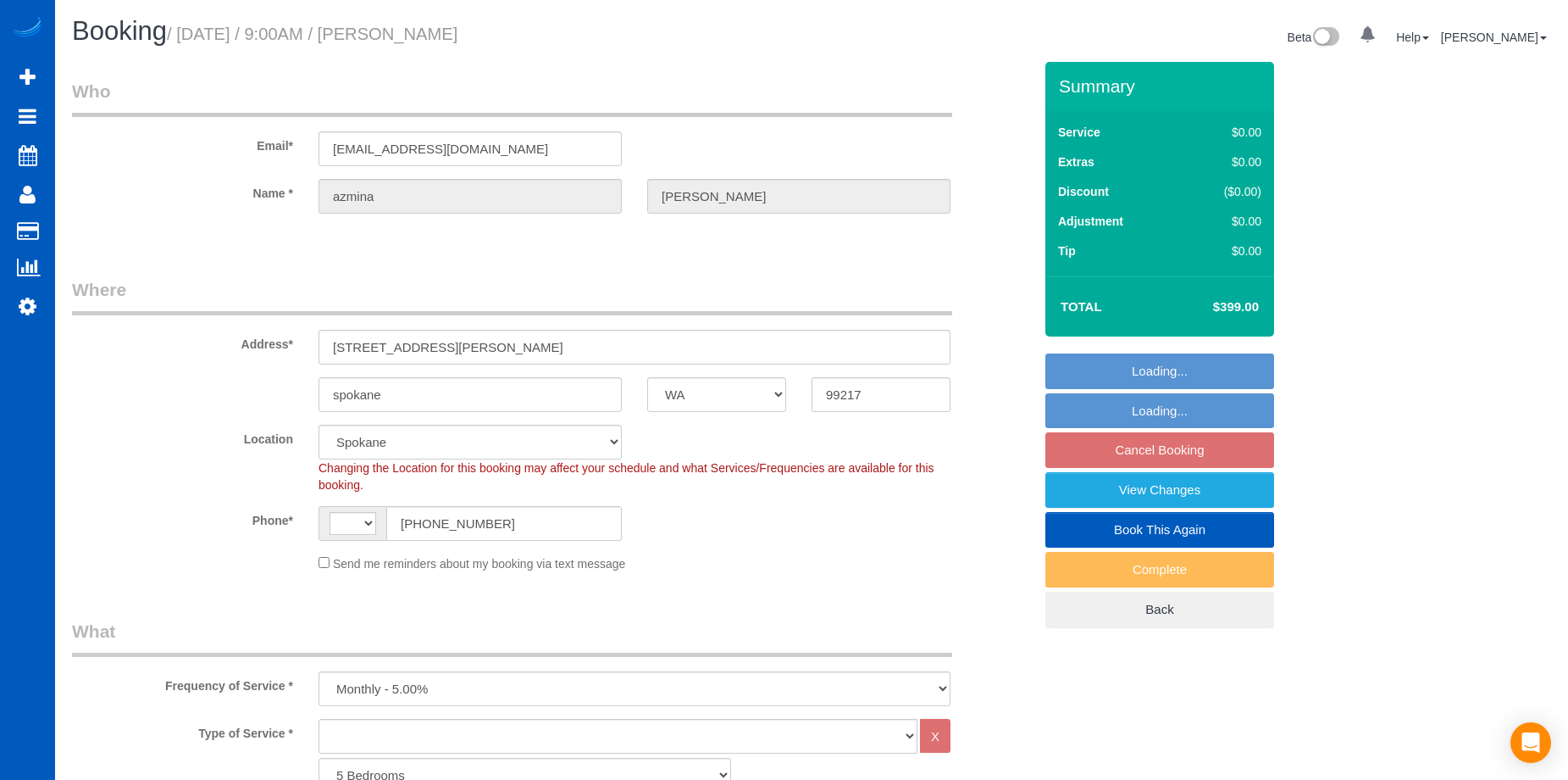
select select "4501"
select select "4"
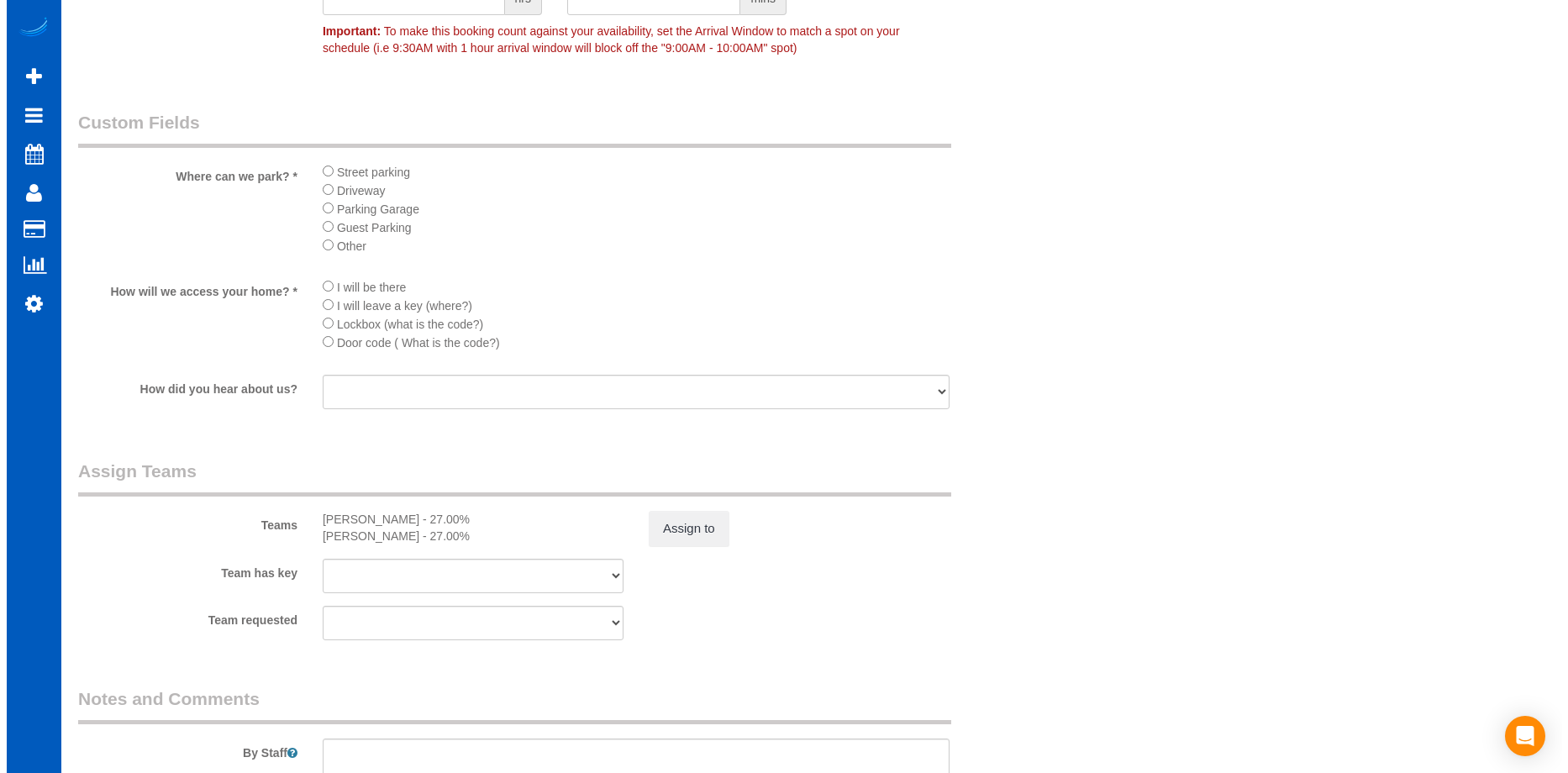
scroll to position [1680, 0]
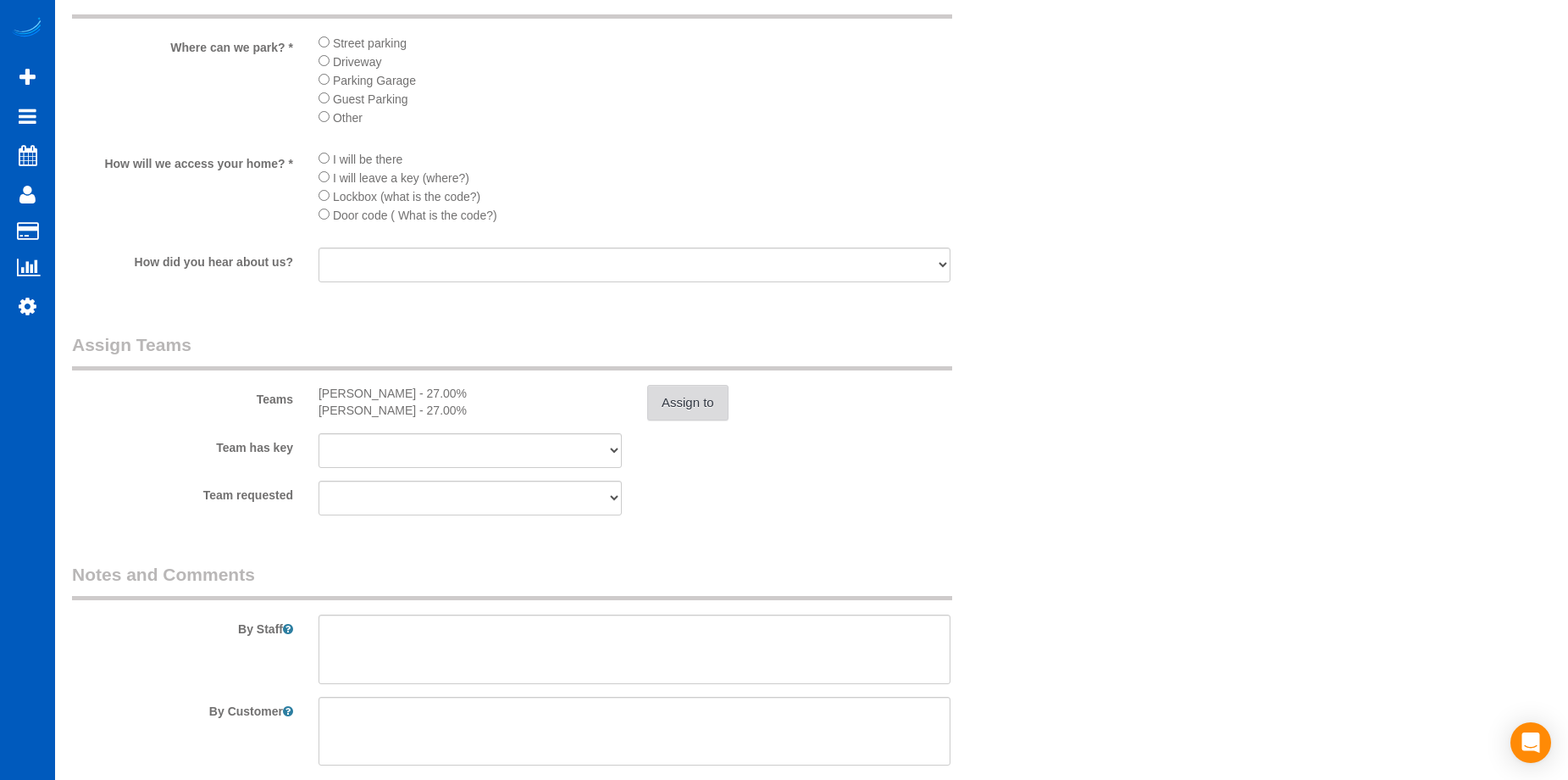
click at [655, 399] on button "Assign to" at bounding box center [688, 402] width 81 height 35
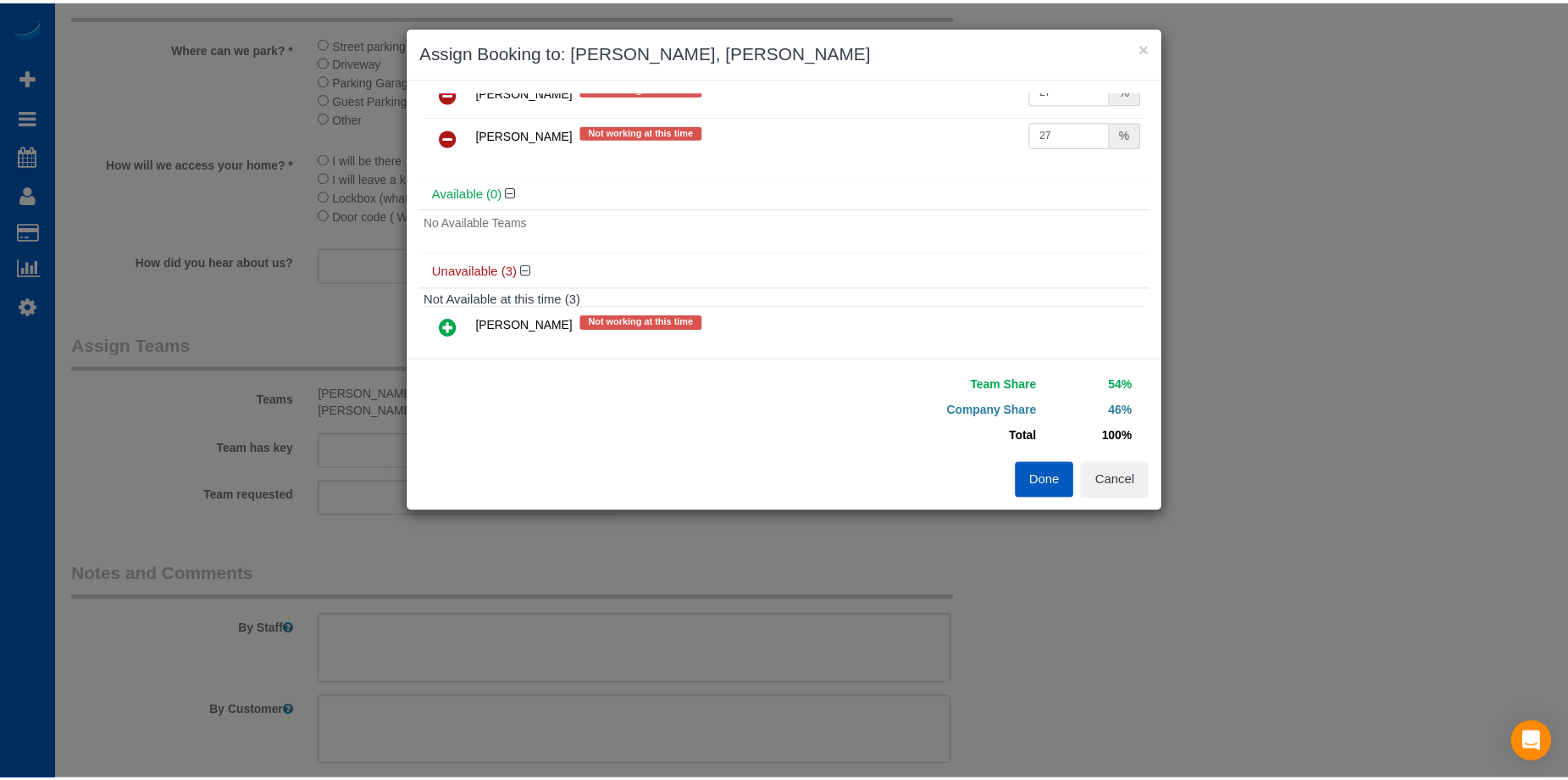
scroll to position [85, 0]
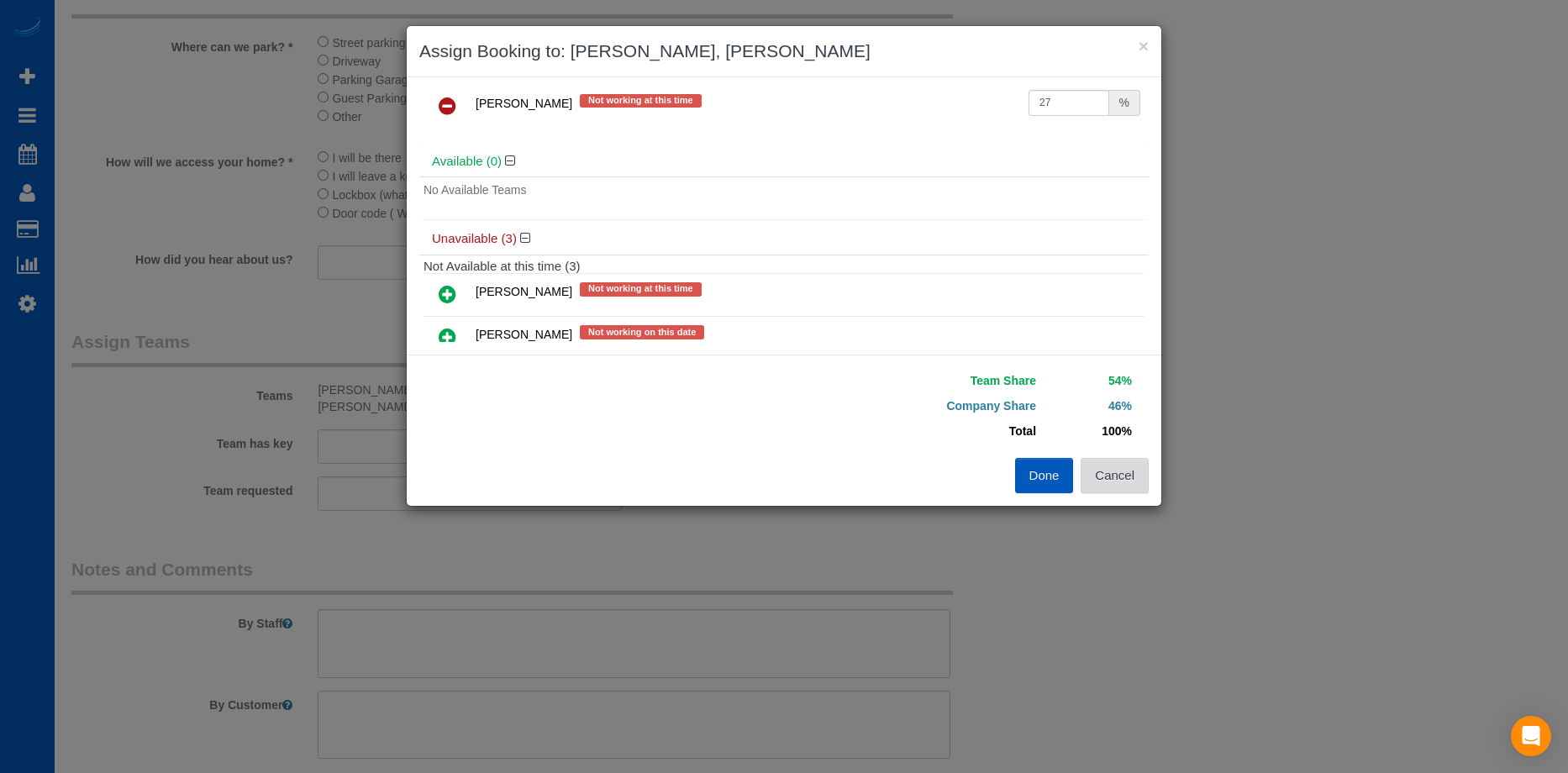
click at [1111, 473] on button "Cancel" at bounding box center [1115, 475] width 68 height 35
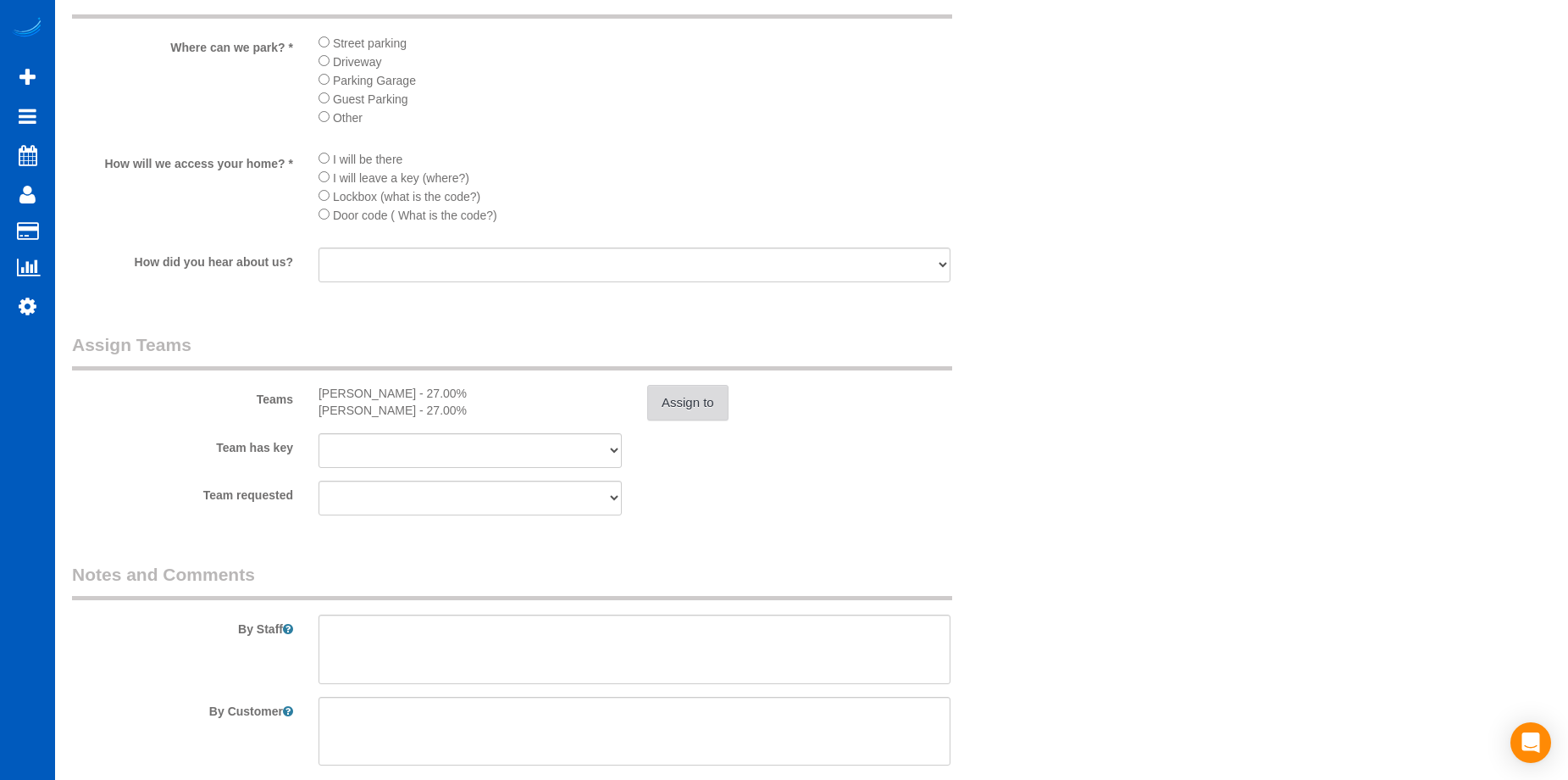
scroll to position [0, 0]
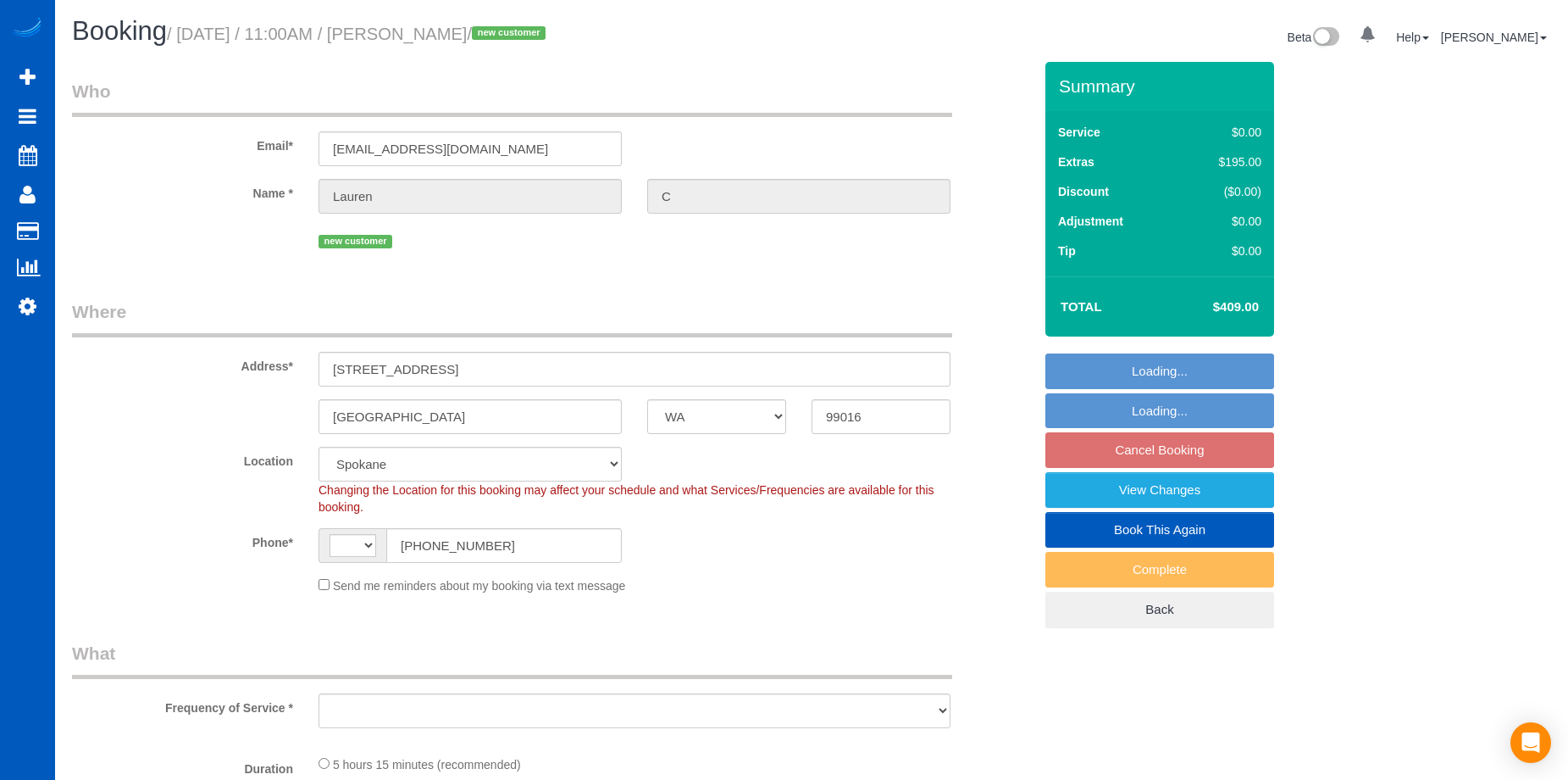
select select "WA"
select select "string:[GEOGRAPHIC_DATA]"
select select "199"
select select "1001"
select select "2"
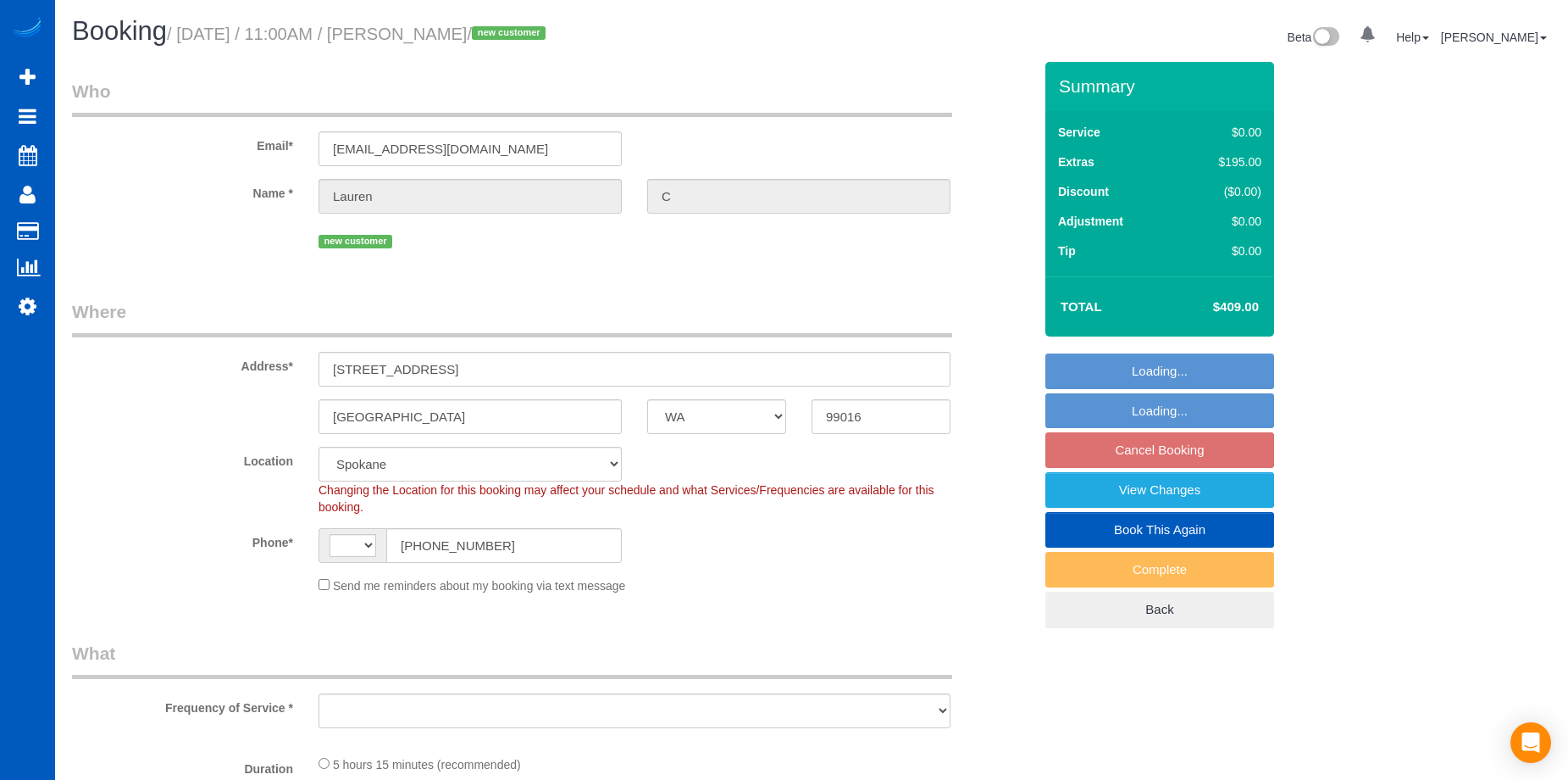
select select "2"
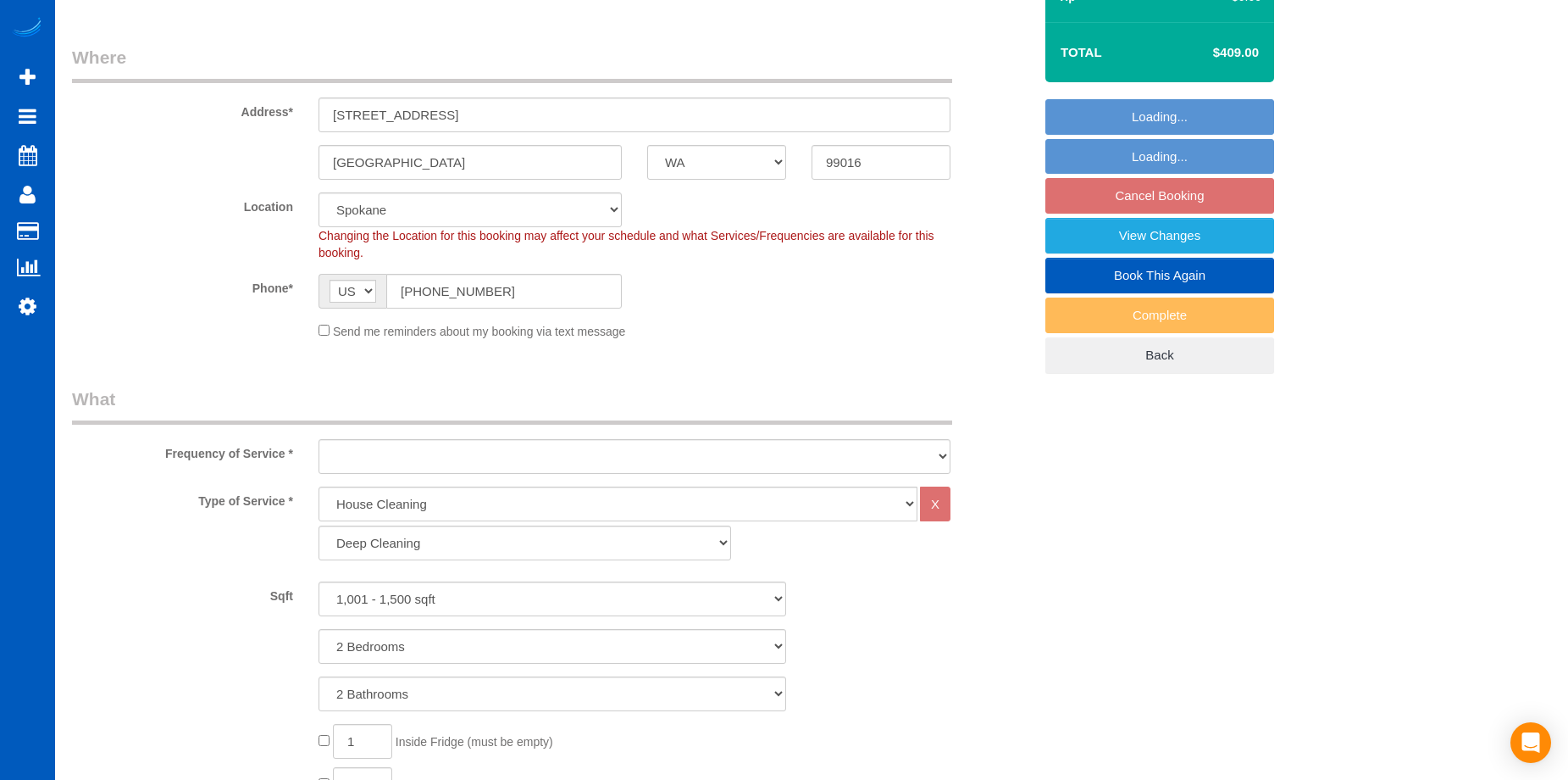
select select "object:1061"
select select "spot1"
select select "object:1102"
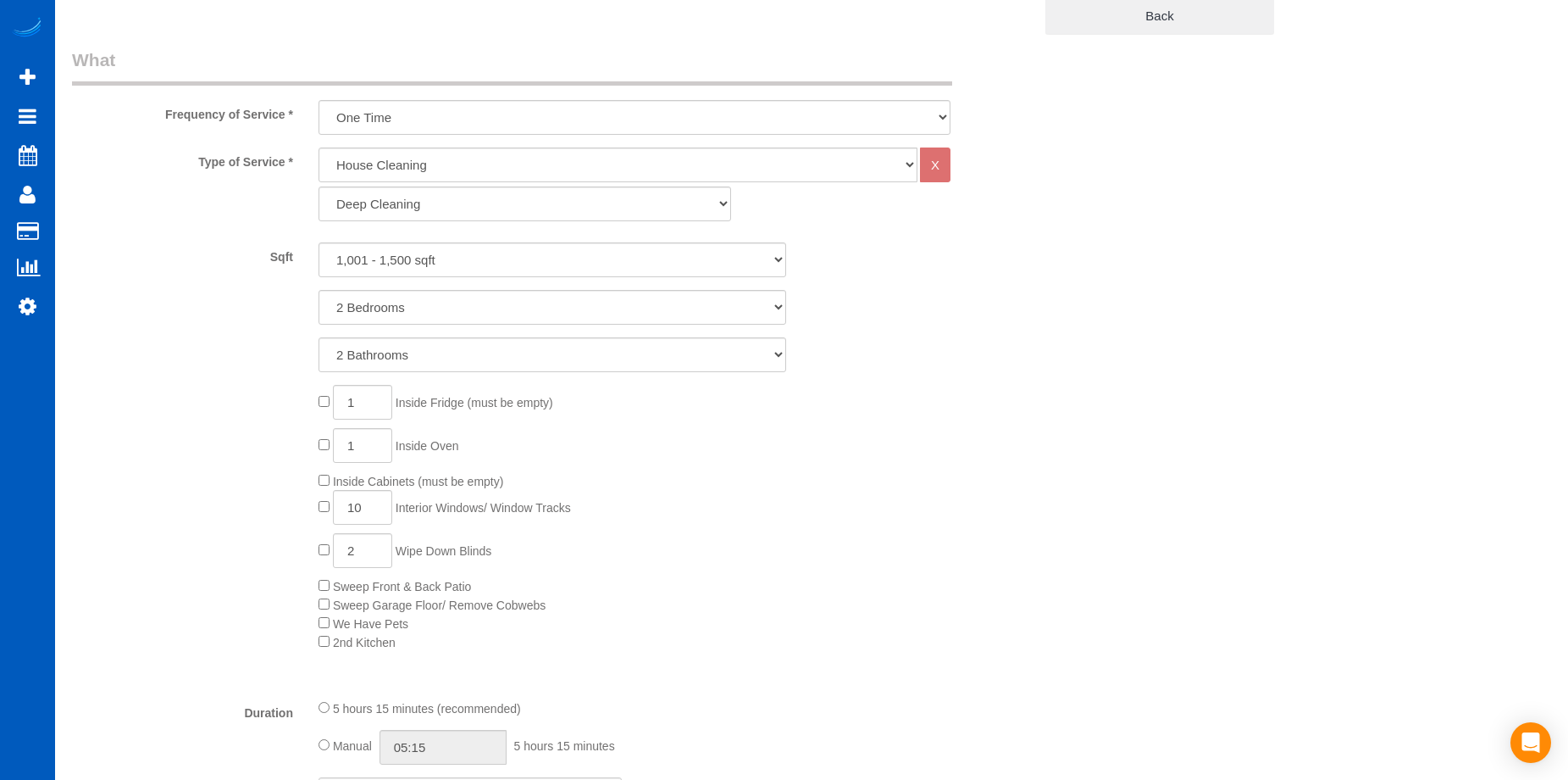
select select "1001"
select select "2"
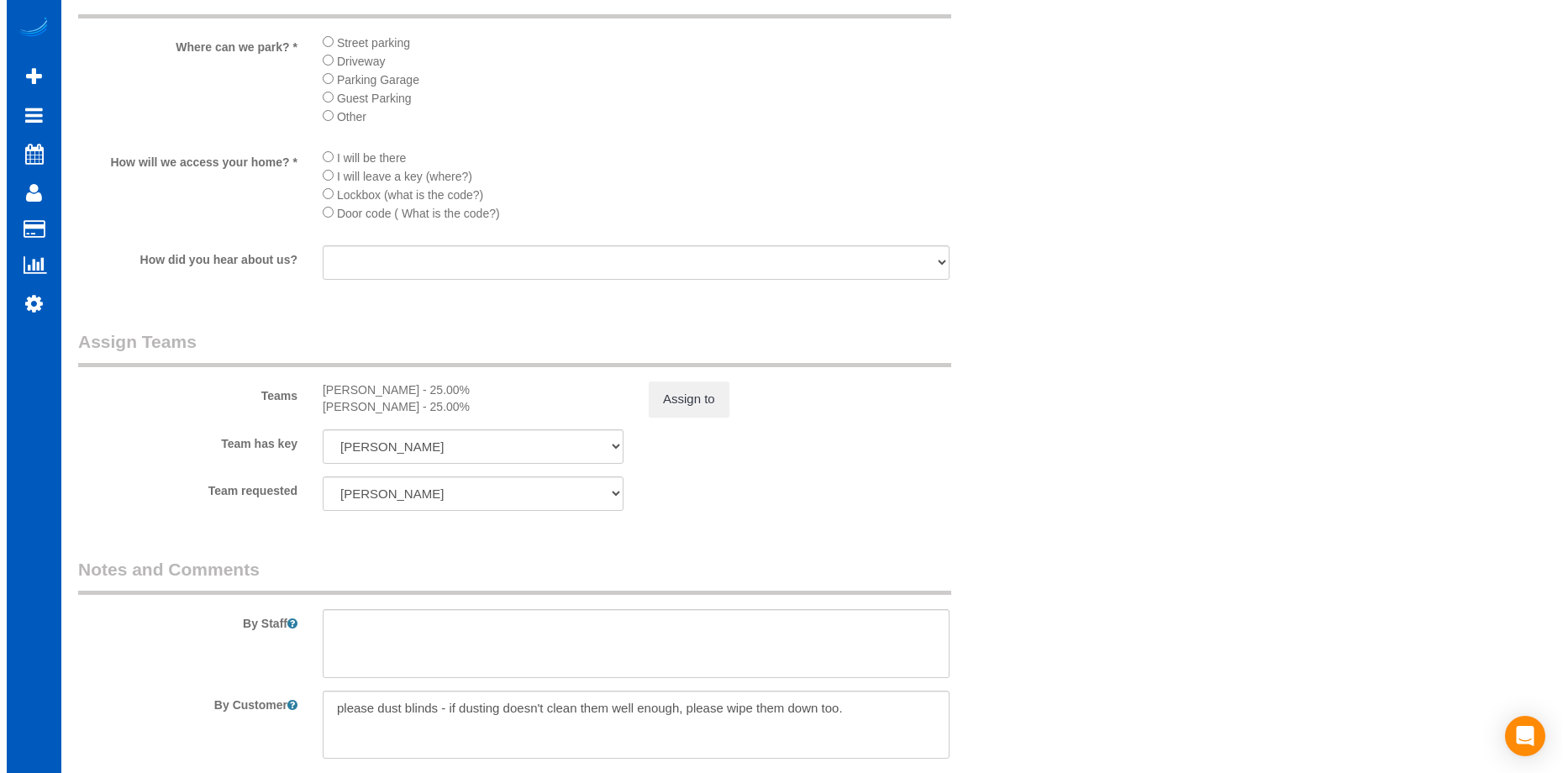
scroll to position [2015, 0]
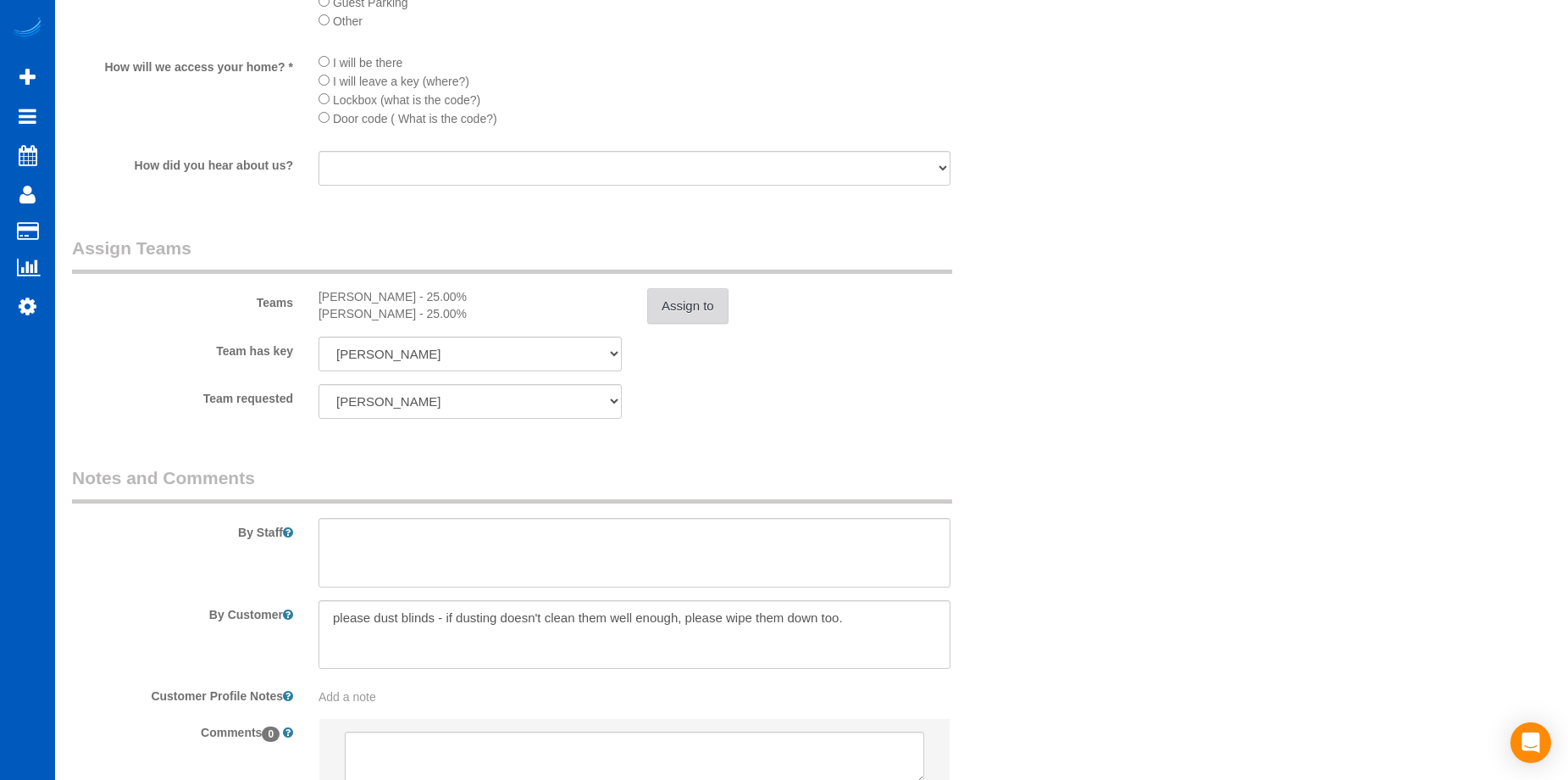
click at [677, 315] on button "Assign to" at bounding box center [688, 305] width 81 height 35
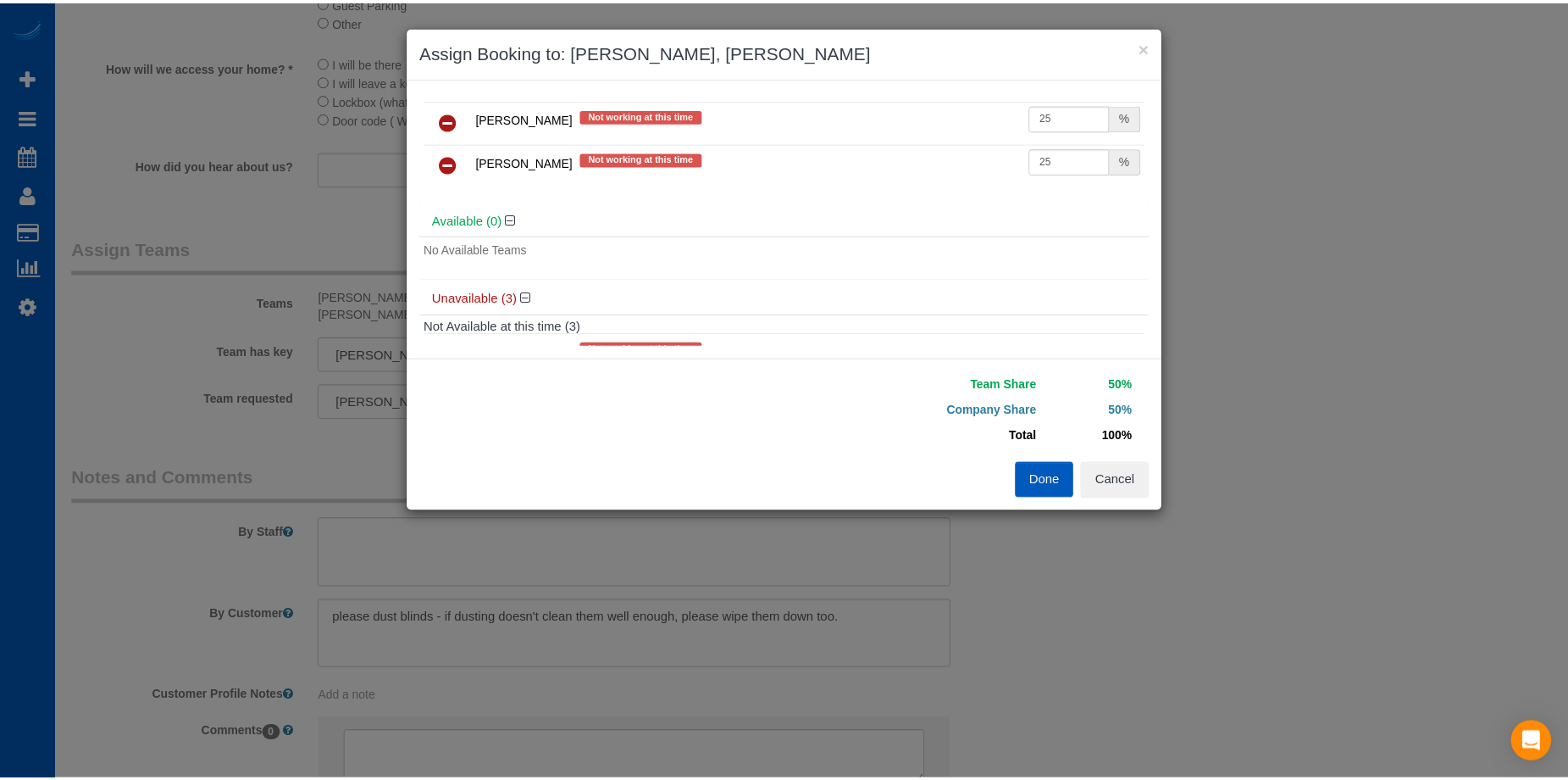
scroll to position [0, 0]
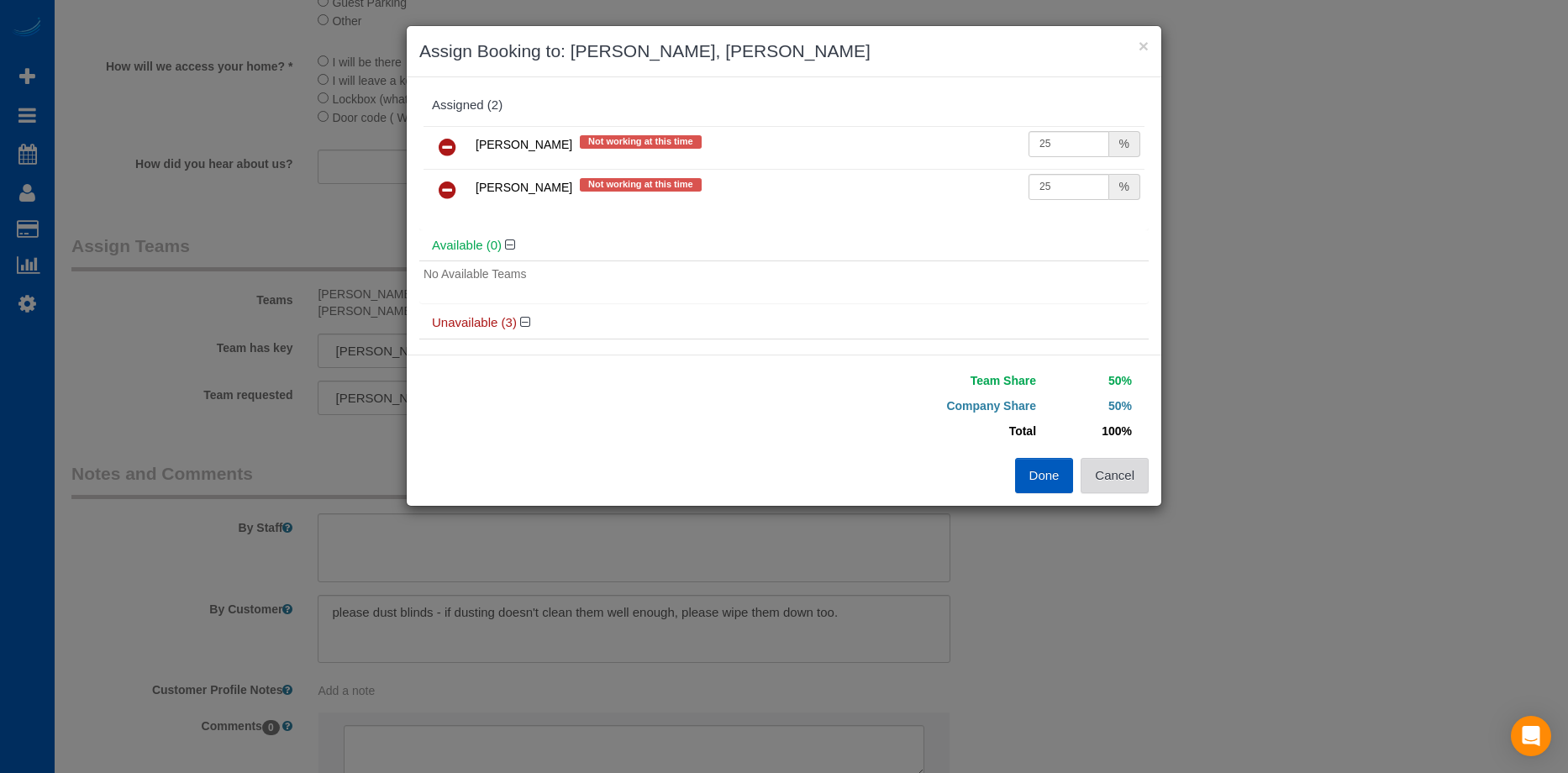
click at [1125, 482] on button "Cancel" at bounding box center [1115, 475] width 68 height 35
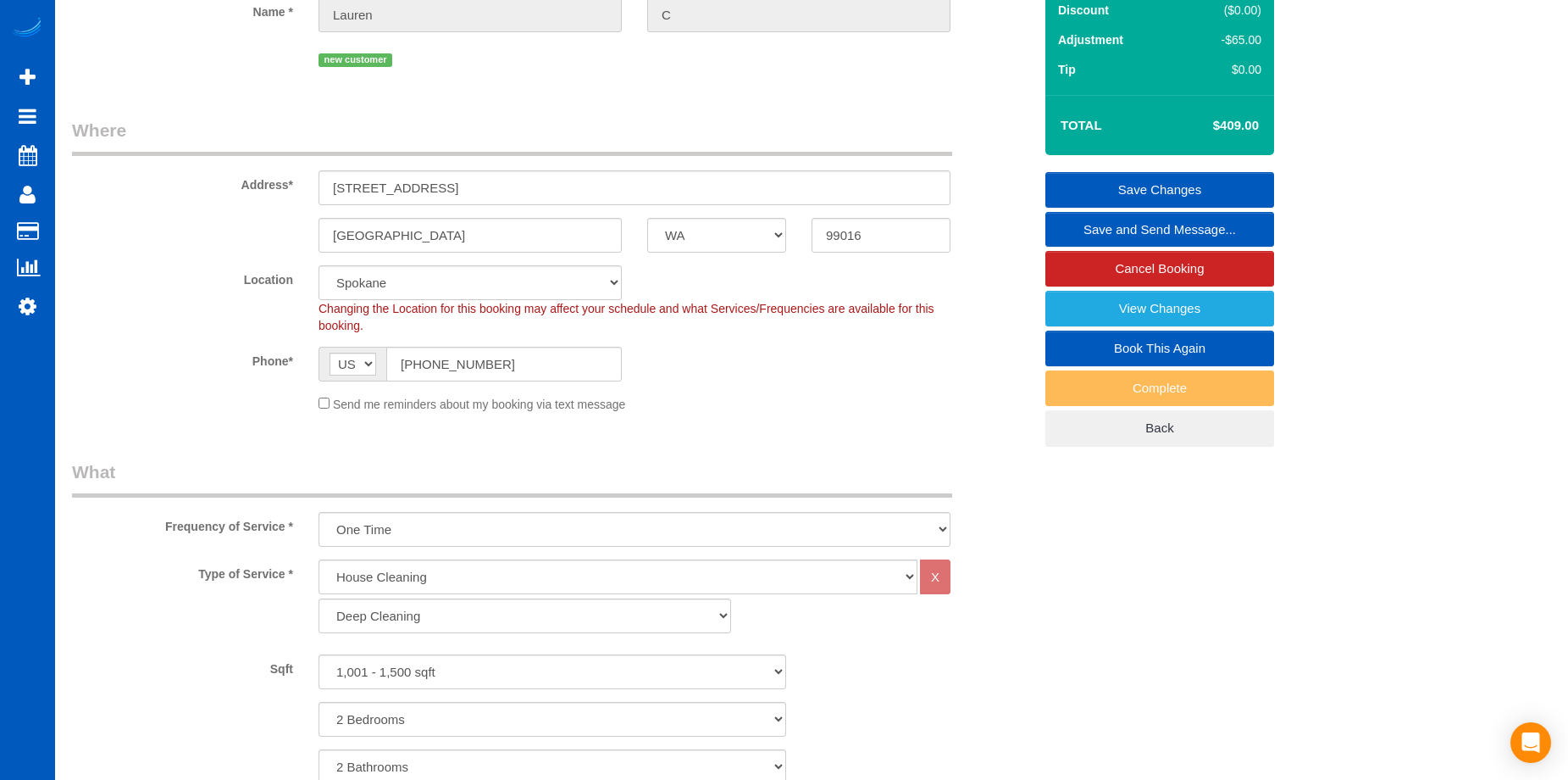
scroll to position [169, 0]
